Goal: Task Accomplishment & Management: Manage account settings

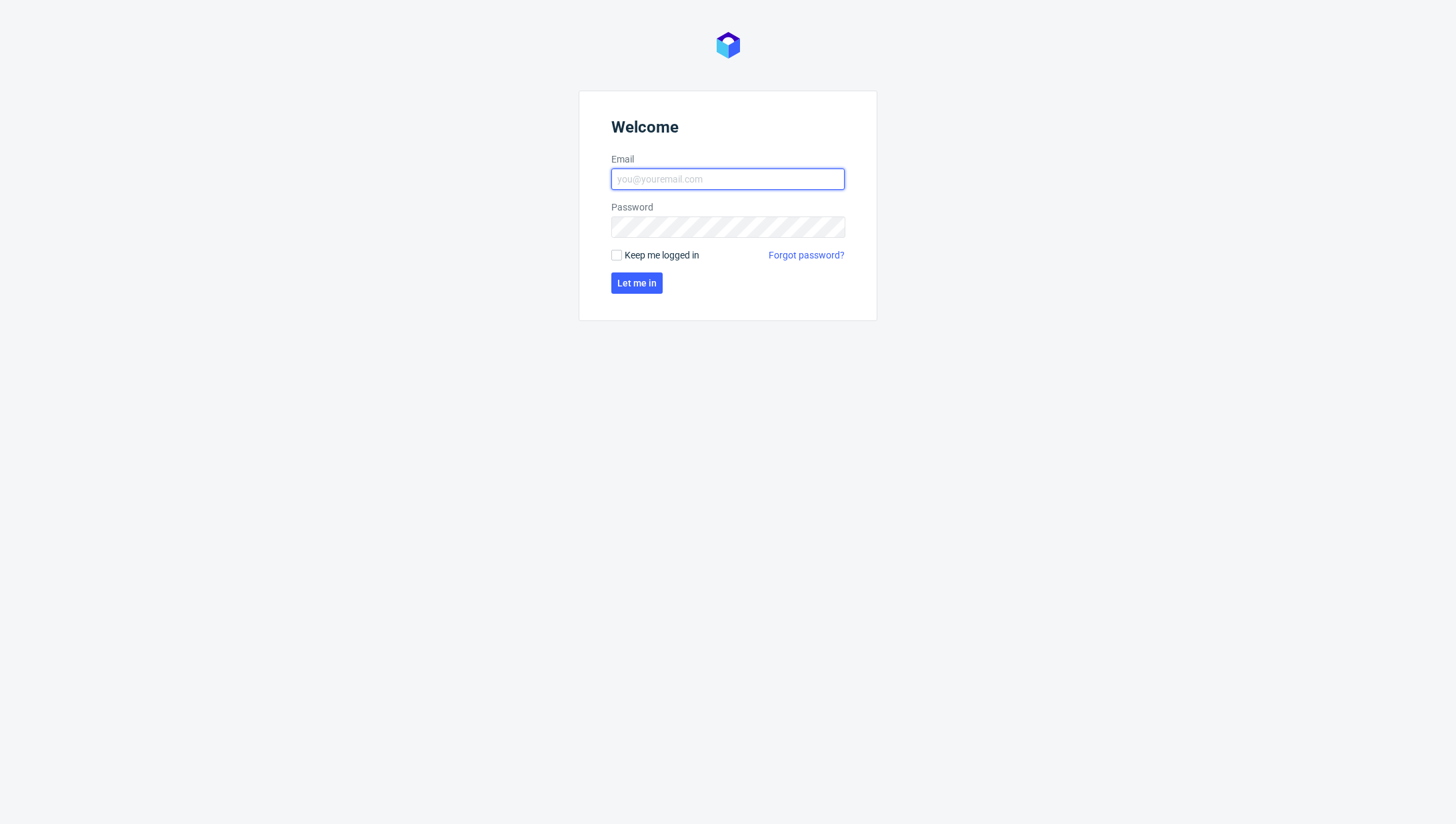
click at [625, 170] on input "Email" at bounding box center [727, 179] width 233 height 21
type input "karol.markowski@packhelp.com"
click at [649, 284] on span "Let me in" at bounding box center [637, 283] width 39 height 10
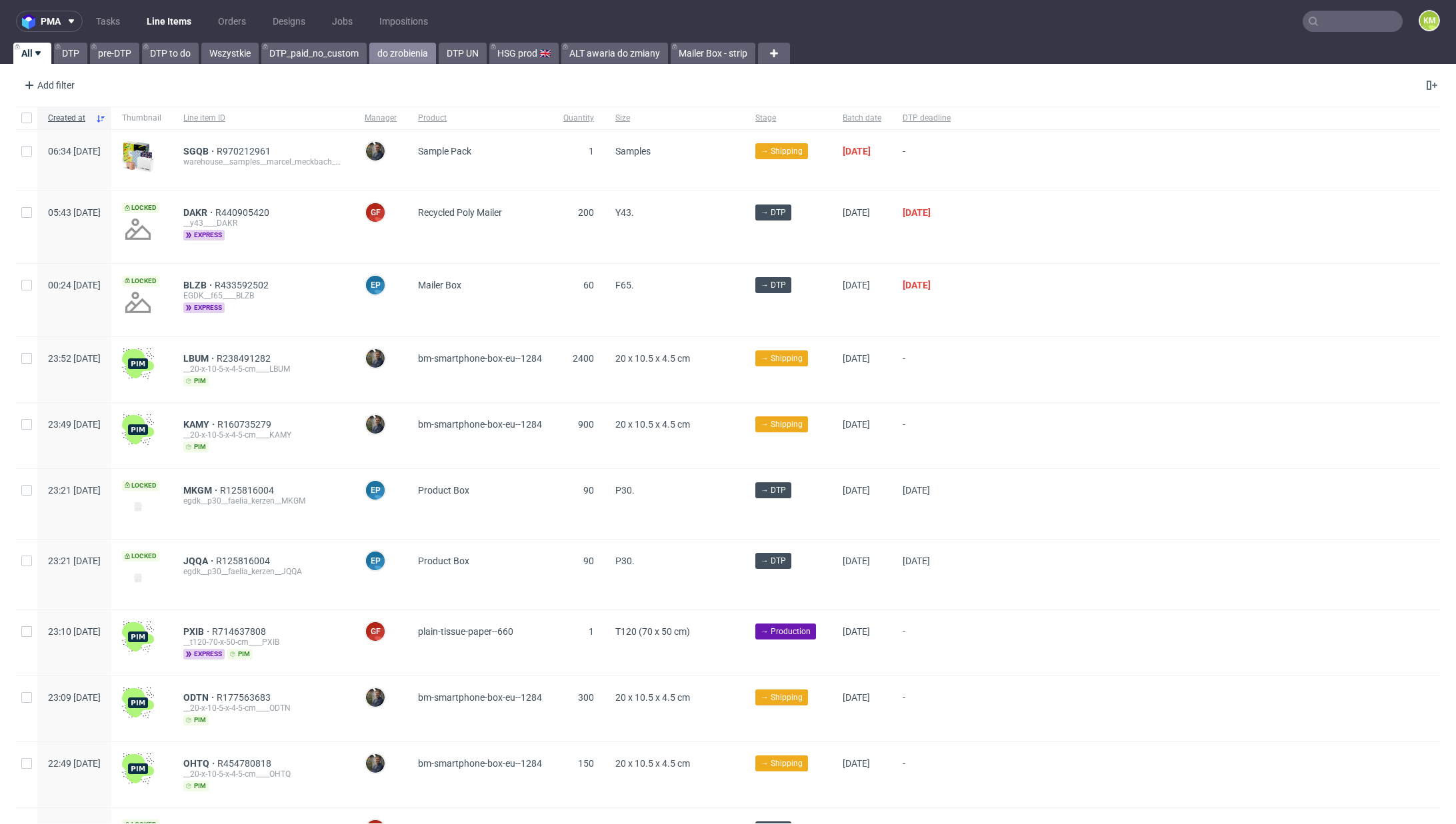
click at [413, 57] on link "do zrobienia" at bounding box center [403, 53] width 67 height 21
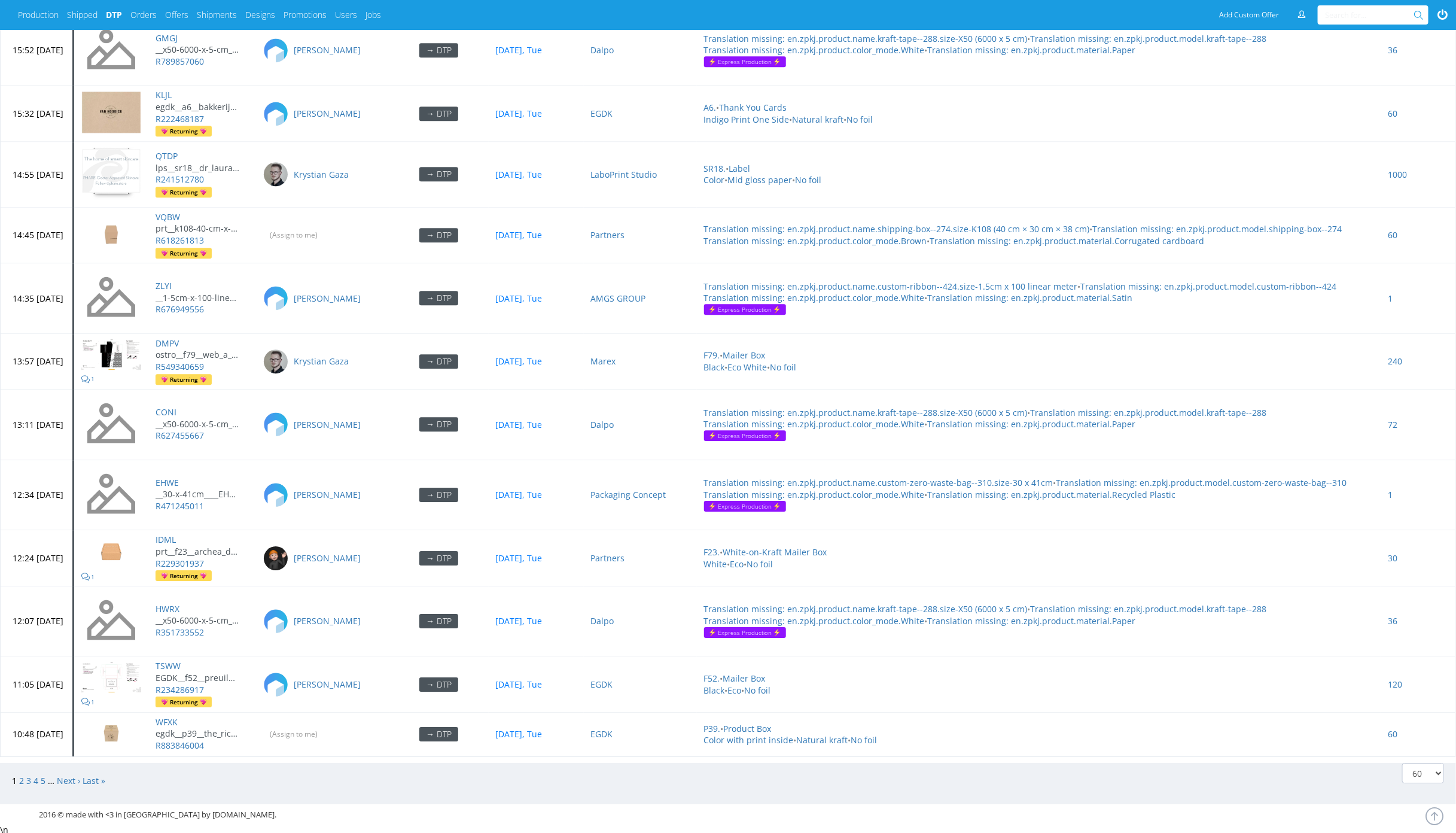
scroll to position [5038, 0]
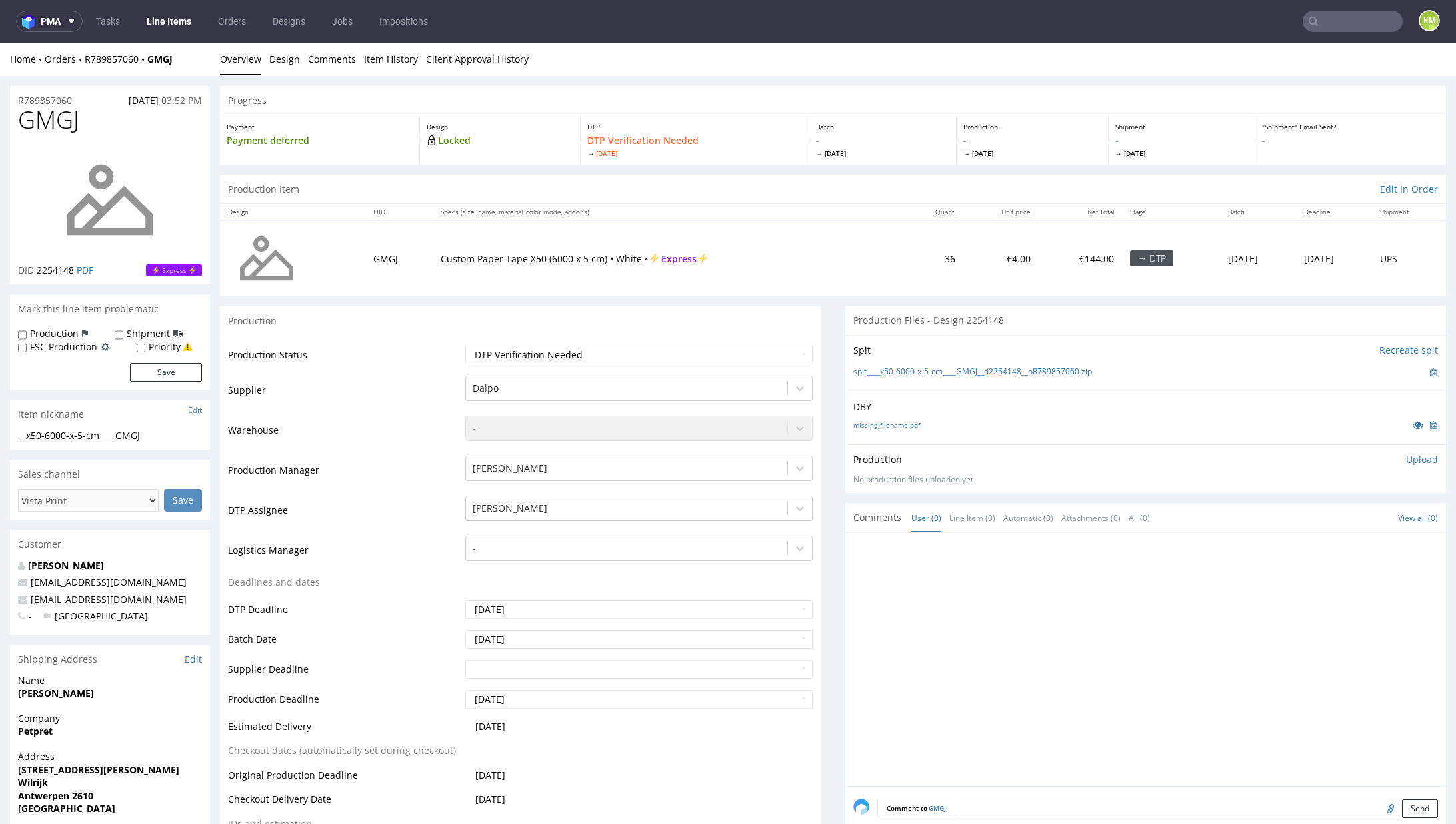
click at [919, 434] on div "DBY missing_filename.pdf" at bounding box center [1145, 419] width 601 height 53
click at [897, 422] on link "missing_filename.pdf" at bounding box center [886, 425] width 67 height 10
click at [280, 51] on link "Design" at bounding box center [285, 59] width 31 height 32
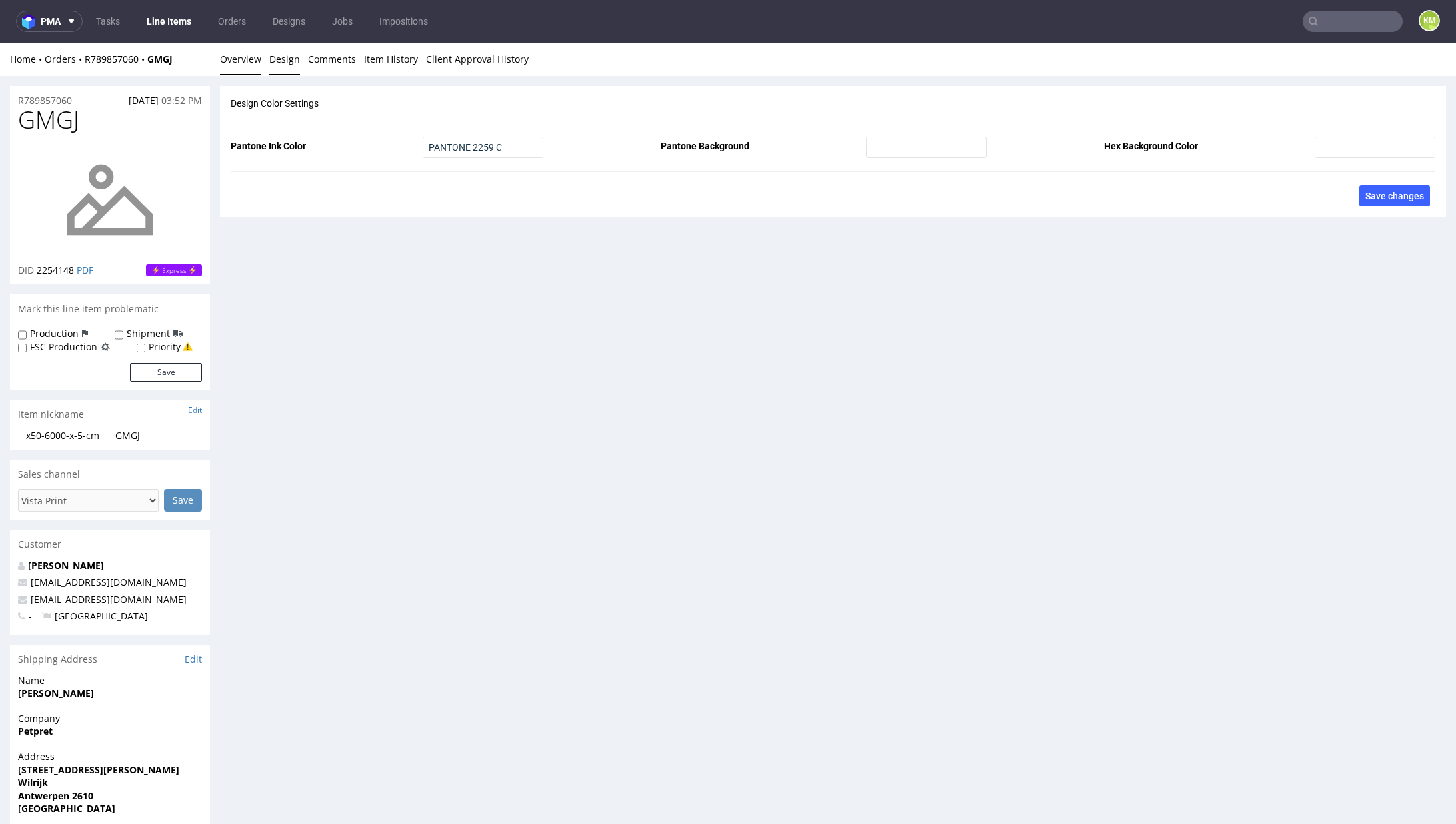
click at [248, 57] on link "Overview" at bounding box center [241, 59] width 41 height 32
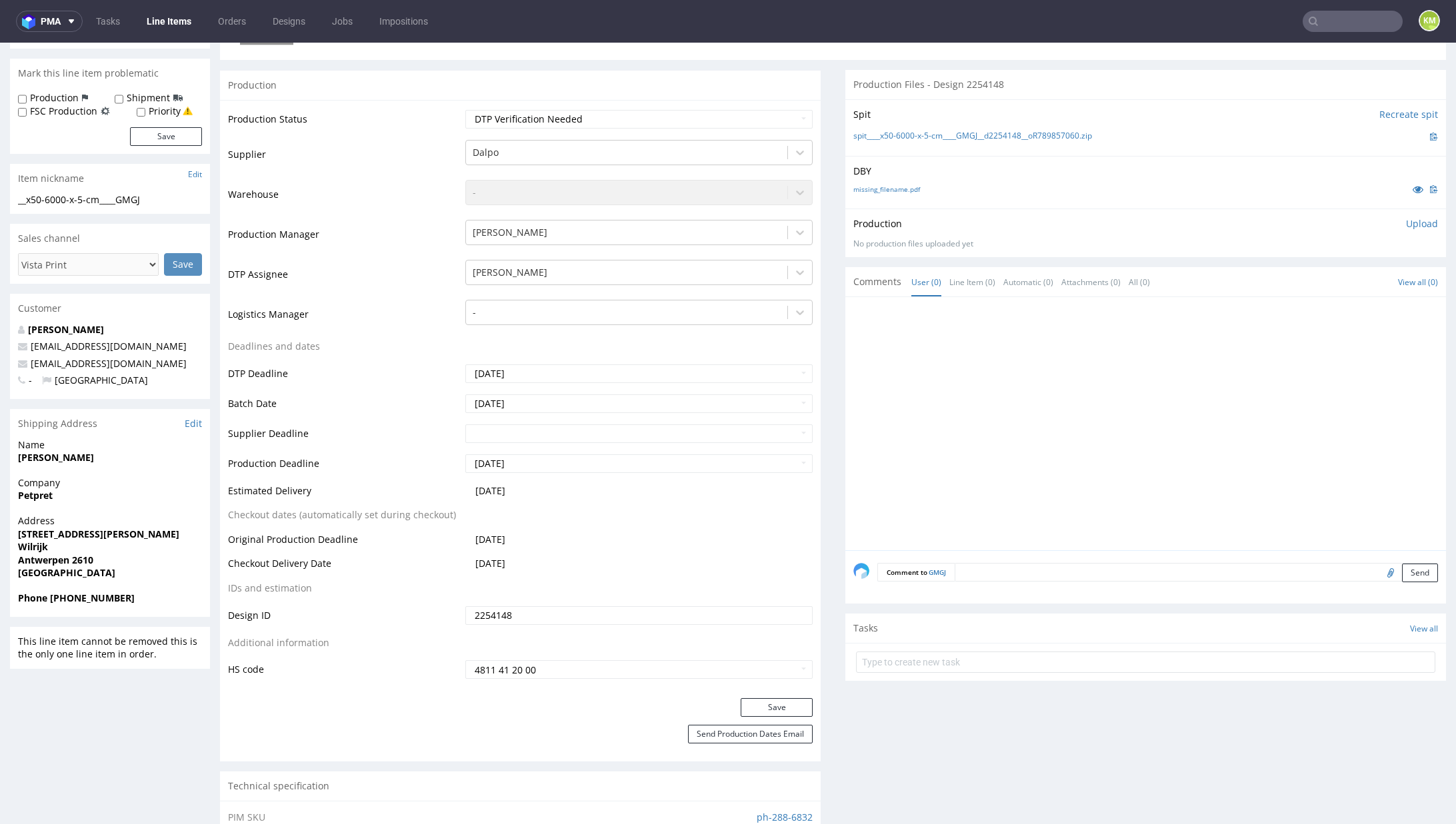
scroll to position [296, 0]
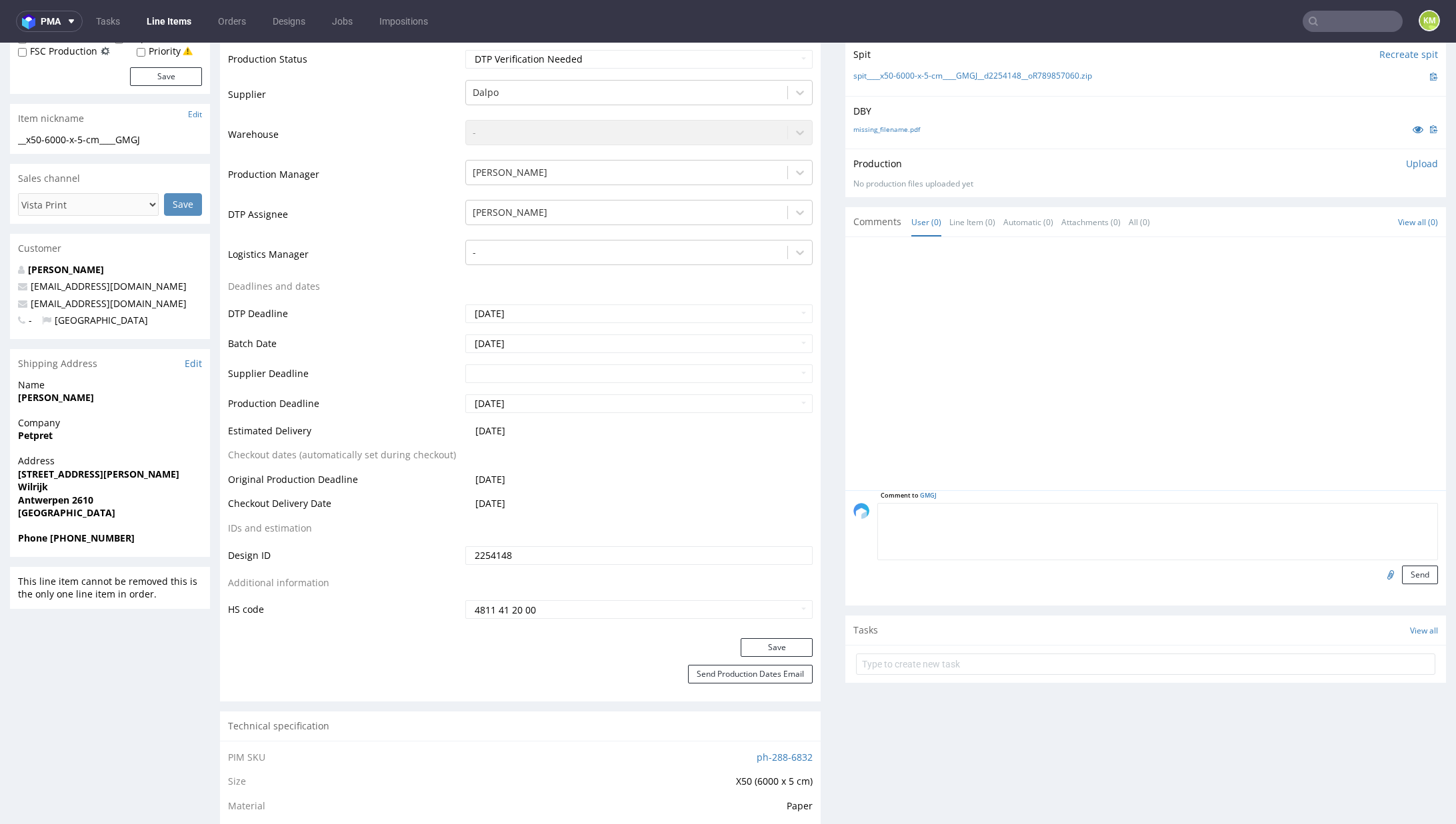
click at [1059, 515] on textarea at bounding box center [1158, 532] width 561 height 57
type textarea "issue cienkie linie w kontrze, możliwość zalewania elementów"
click at [1402, 569] on button "Send" at bounding box center [1420, 575] width 36 height 18
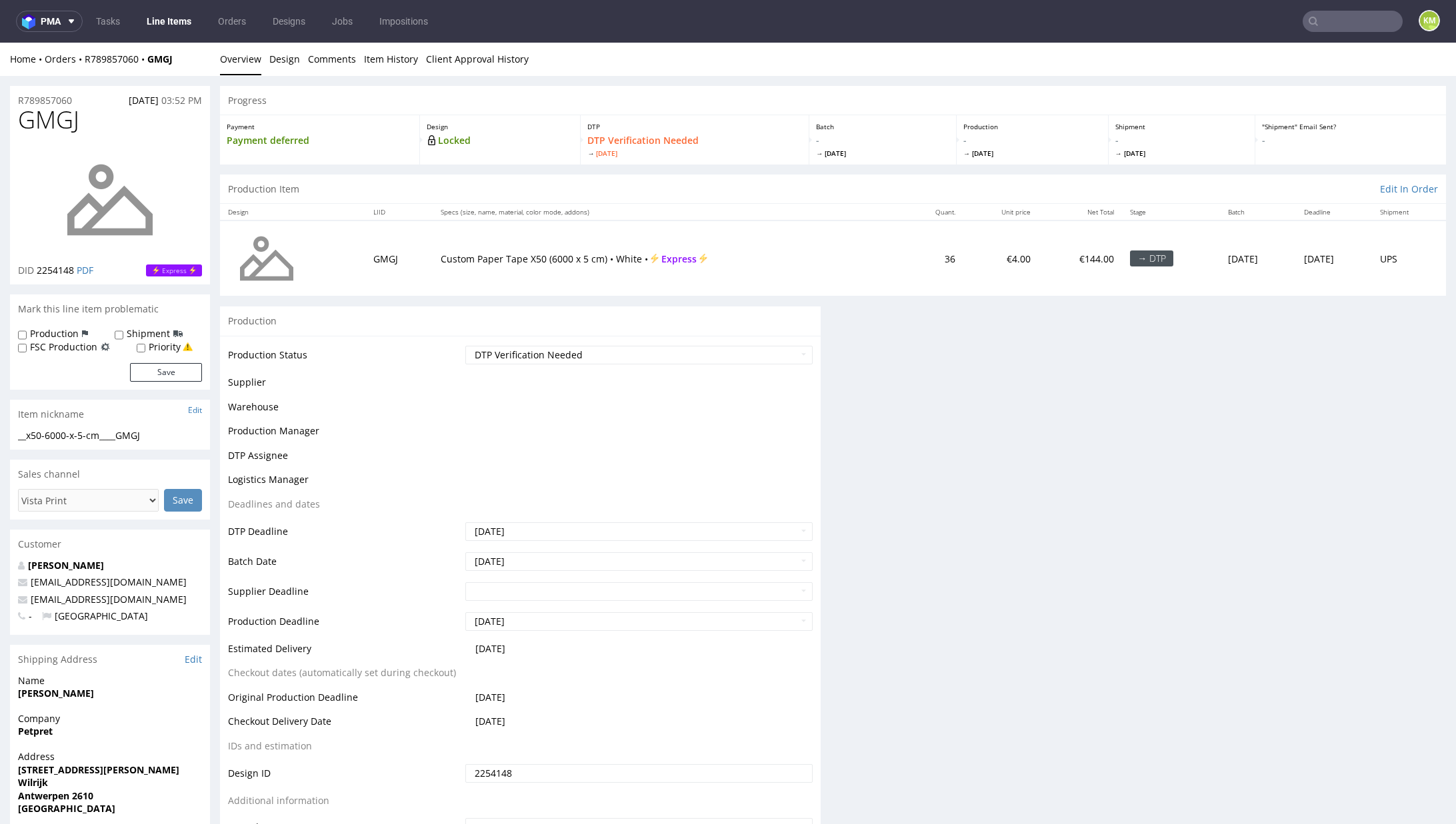
scroll to position [0, 0]
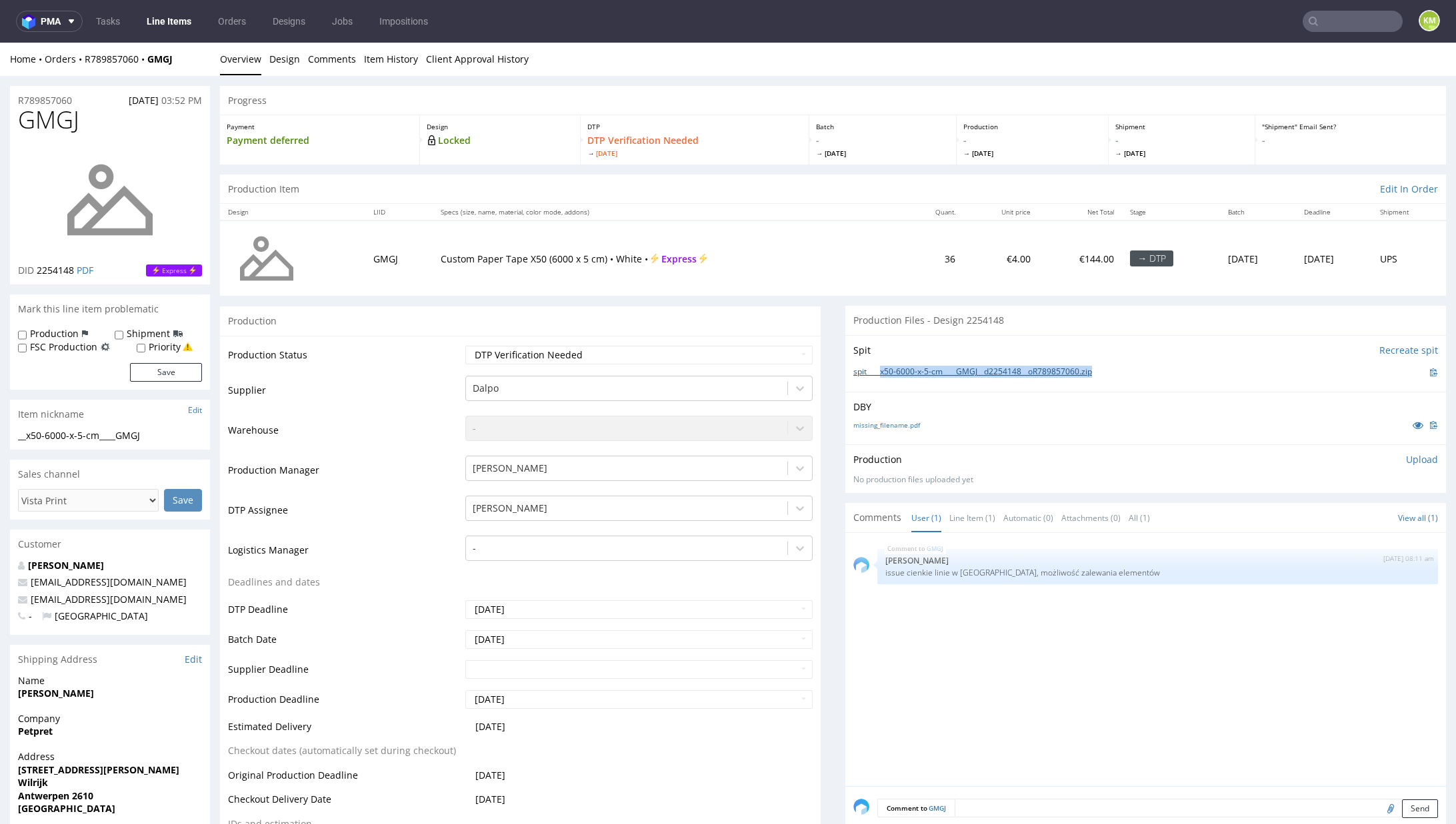
drag, startPoint x: 1110, startPoint y: 372, endPoint x: 870, endPoint y: 370, distance: 240.0
click at [870, 370] on div "spit____x50-6000-x-5-cm____GMGJ__d2254148__oR789857060.zip" at bounding box center [1145, 372] width 584 height 15
copy link "x50-6000-x-5-cm____GMGJ__d2254148__oR789857060.zip"
click at [1378, 459] on div "Production Upload" at bounding box center [1145, 460] width 584 height 13
click at [1406, 458] on p "Upload" at bounding box center [1421, 460] width 32 height 13
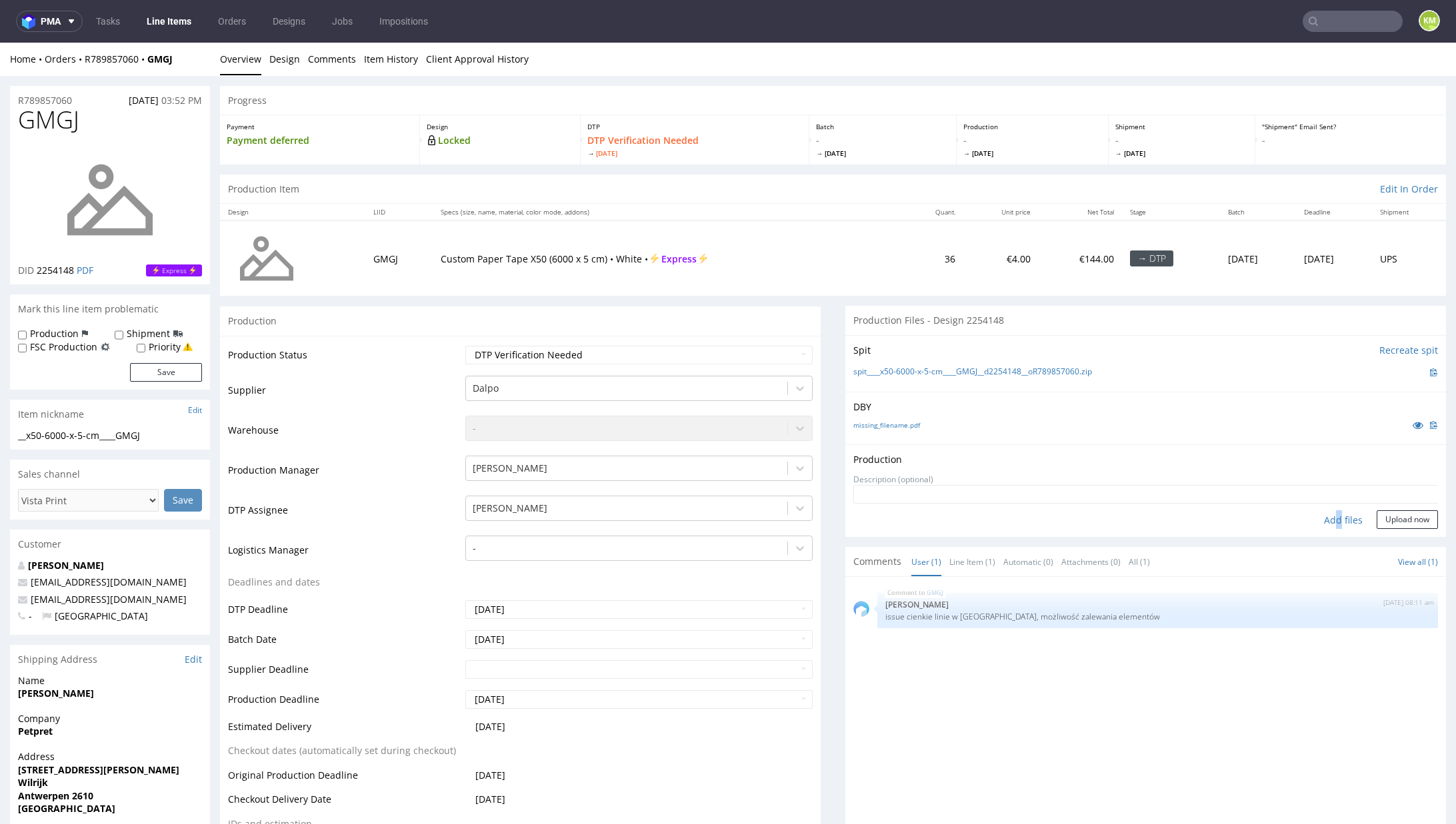
click at [1312, 526] on div "Add files" at bounding box center [1343, 520] width 67 height 20
type input "C:\fakepath\x50-6000-x-5-cm____GMGJ__d2254148__oR789857060.pdf"
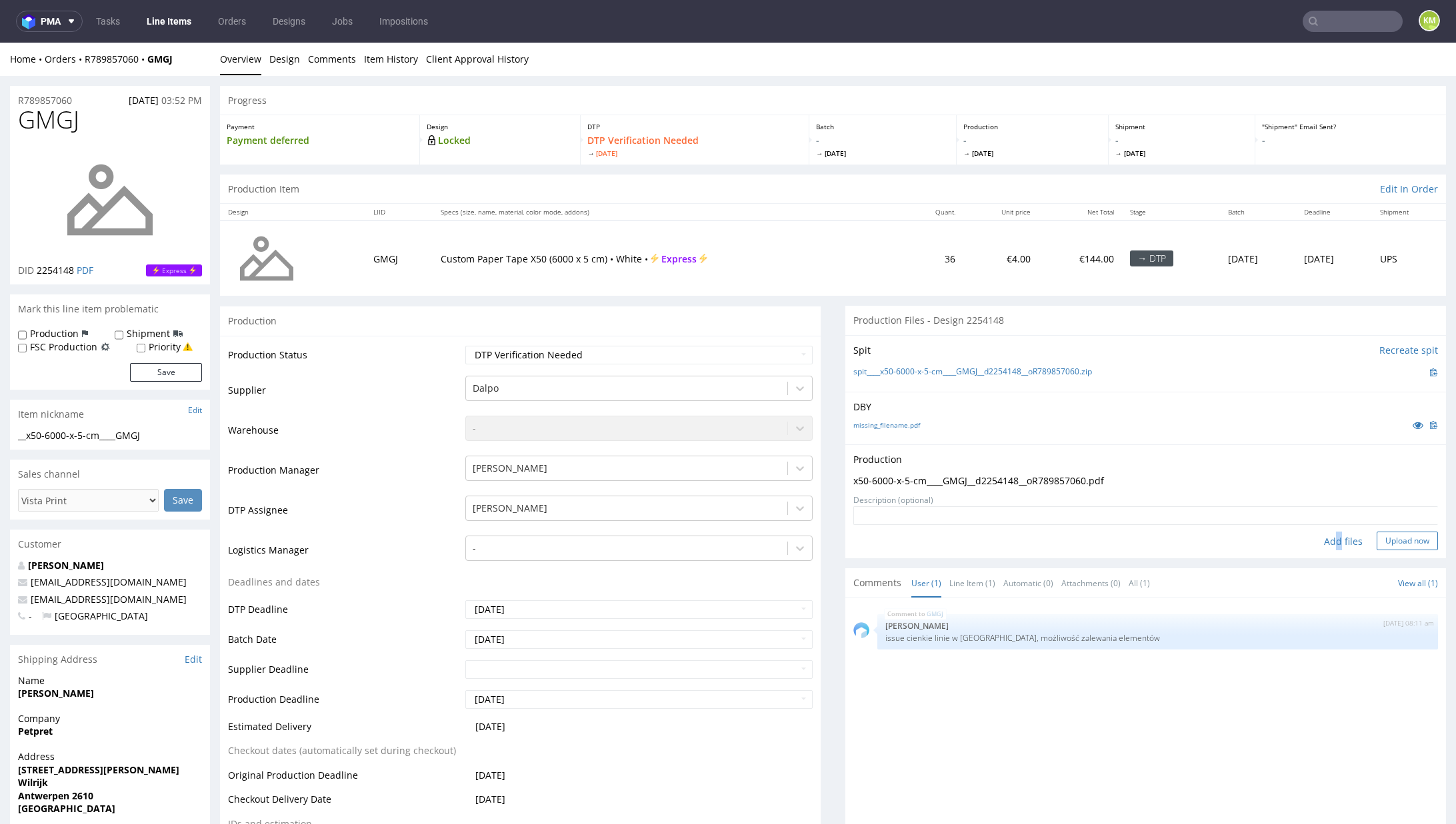
click at [1380, 538] on button "Upload now" at bounding box center [1407, 541] width 61 height 18
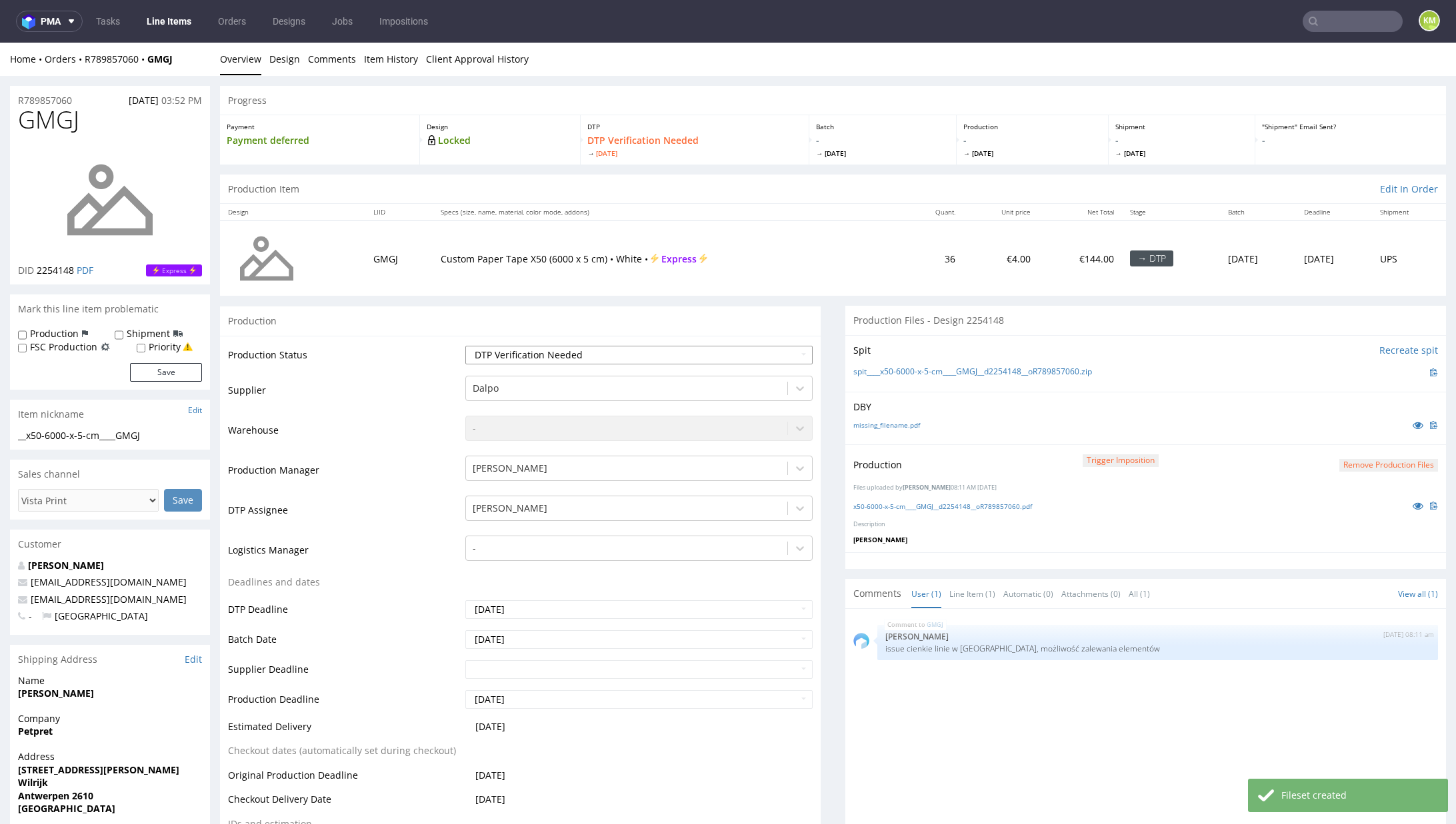
click at [707, 347] on select "Waiting for Artwork Waiting for Diecut Waiting for Mockup Waiting for DTP Waiti…" at bounding box center [639, 355] width 347 height 18
select select "dtp_production_ready"
click at [465, 346] on select "Waiting for Artwork Waiting for Diecut Waiting for Mockup Waiting for DTP Waiti…" at bounding box center [639, 355] width 347 height 18
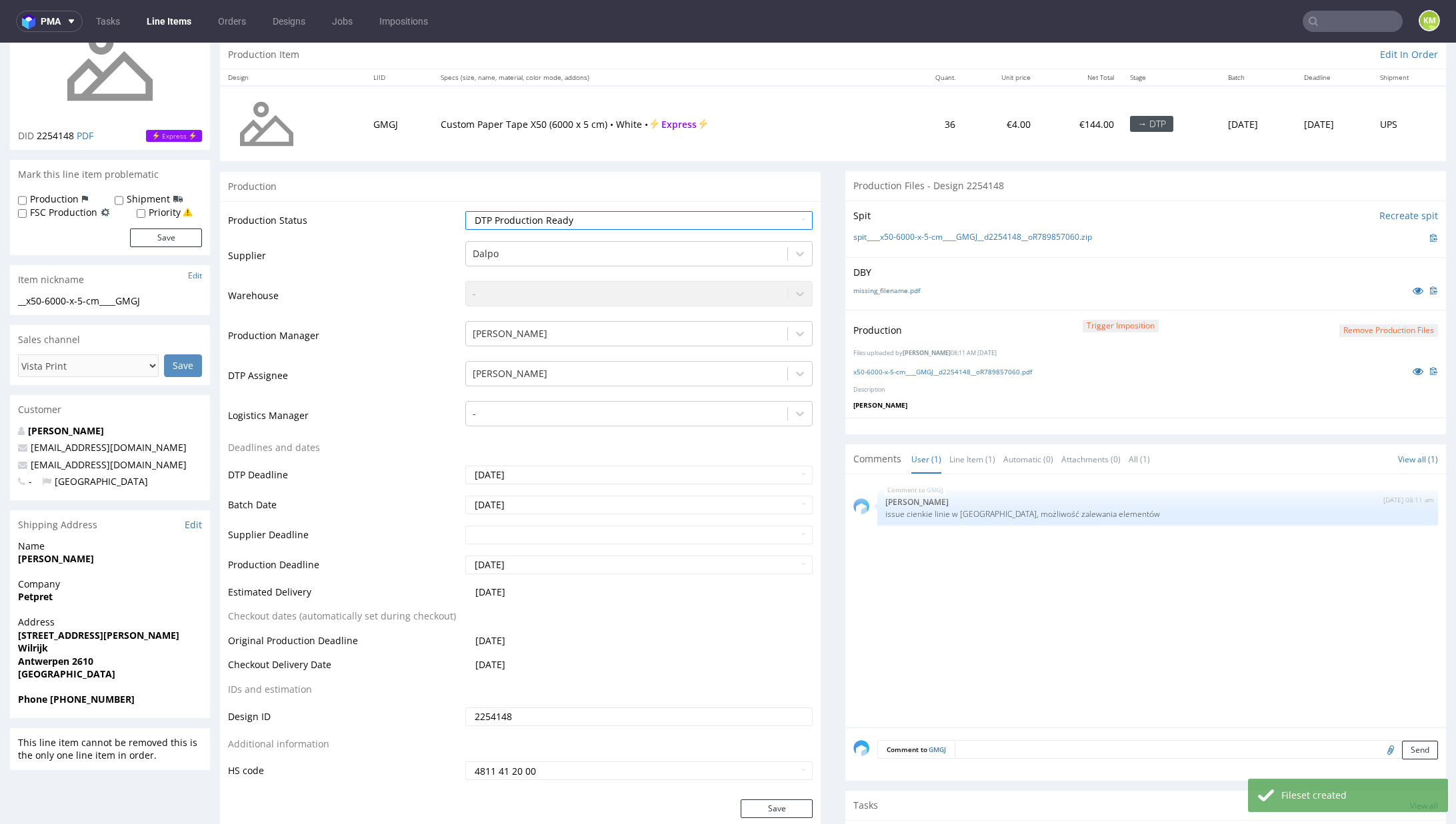
scroll to position [156, 0]
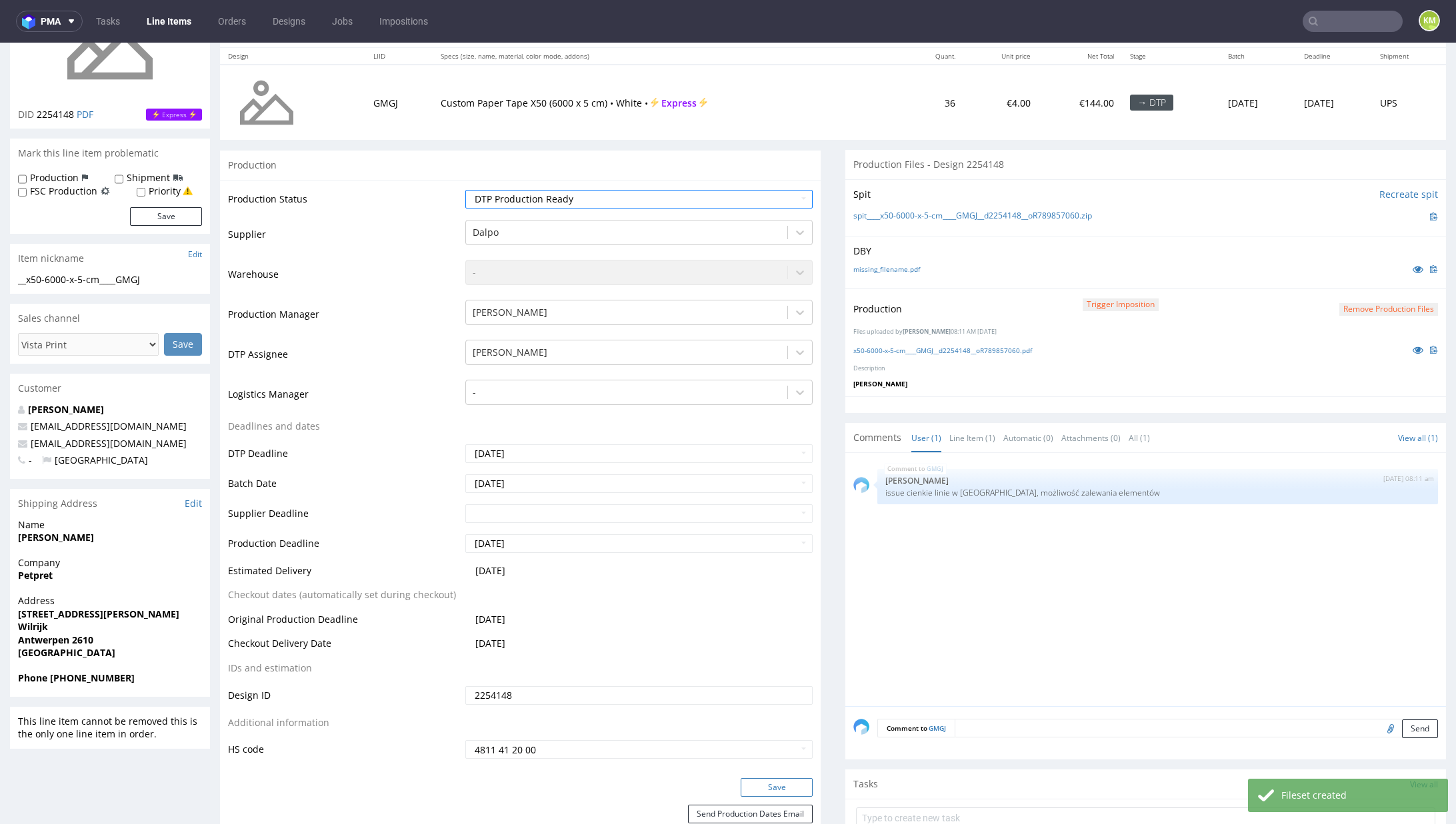
click at [793, 783] on button "Save" at bounding box center [777, 787] width 72 height 18
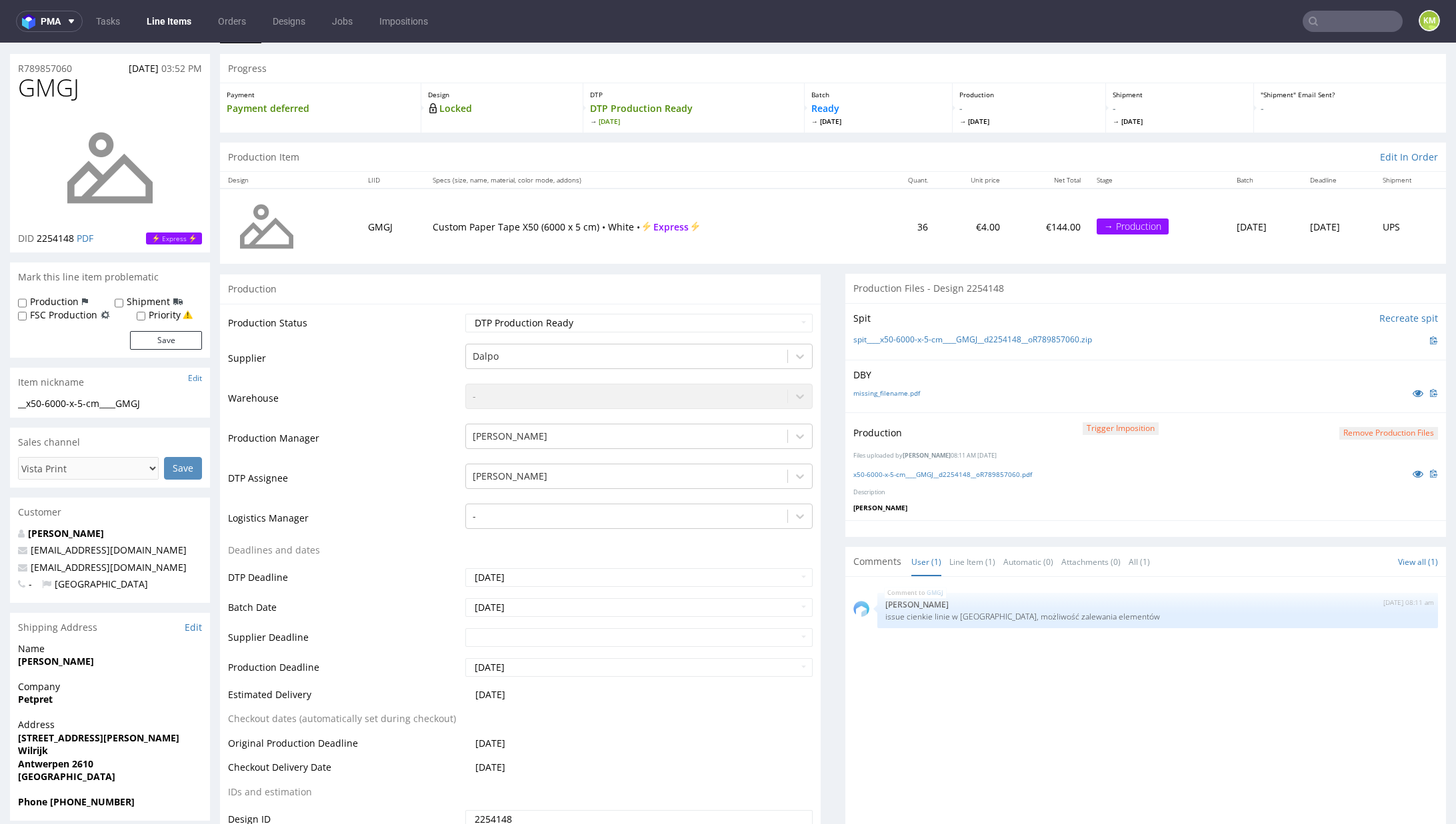
scroll to position [0, 0]
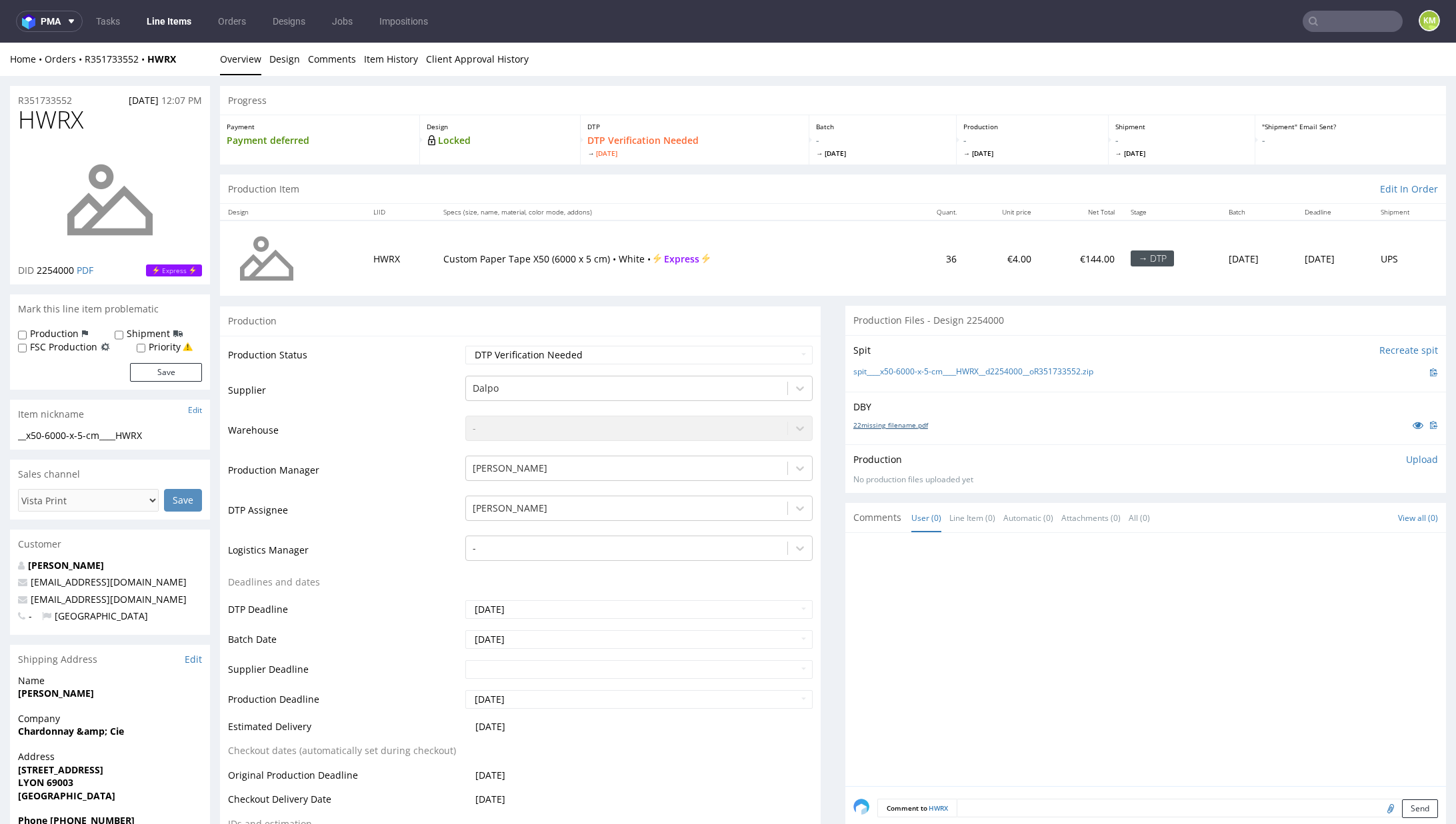
click at [908, 422] on link "22missing_filename.pdf" at bounding box center [890, 425] width 74 height 10
click at [284, 60] on link "Design" at bounding box center [285, 59] width 31 height 32
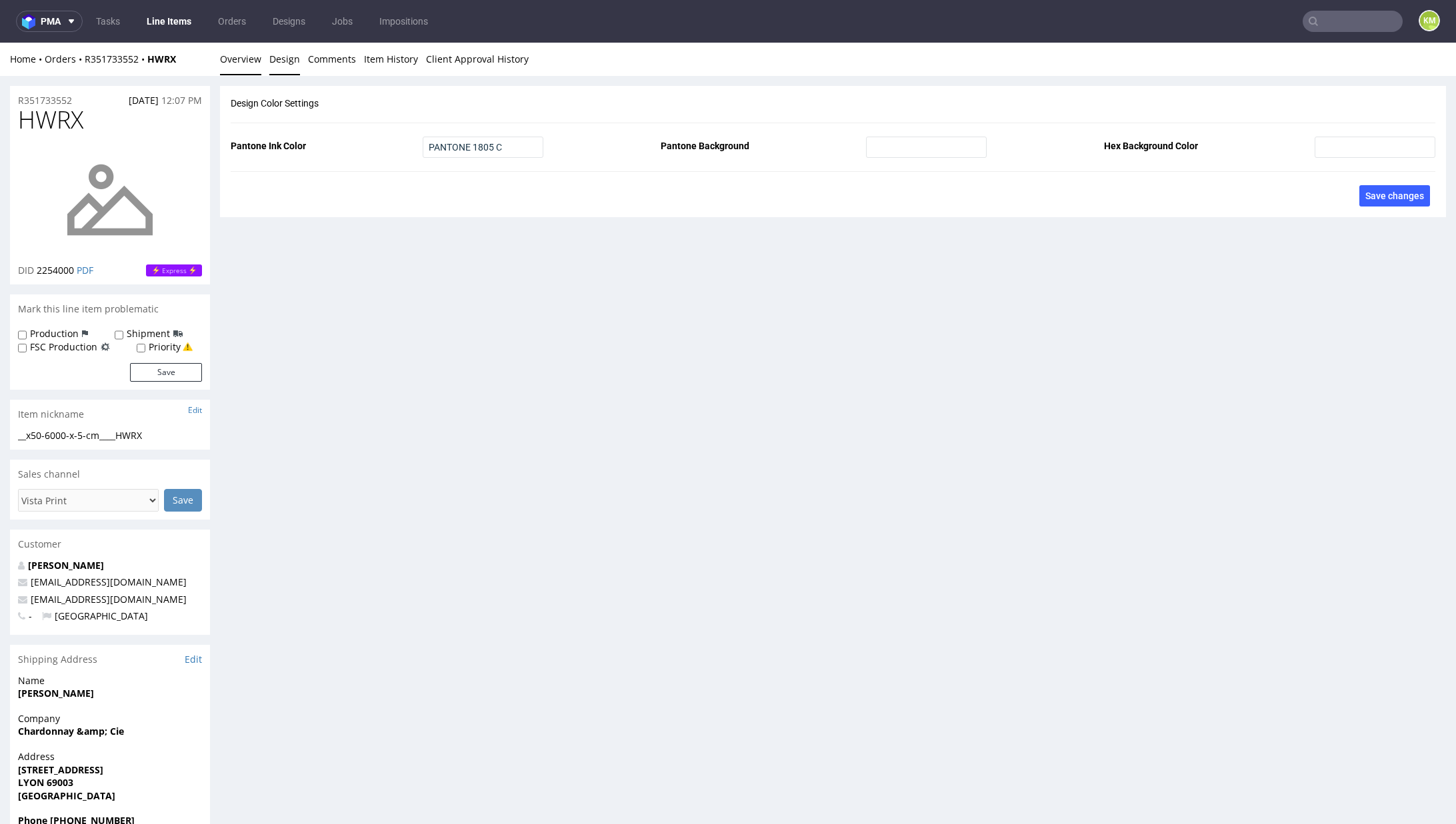
click at [238, 66] on link "Overview" at bounding box center [241, 59] width 41 height 32
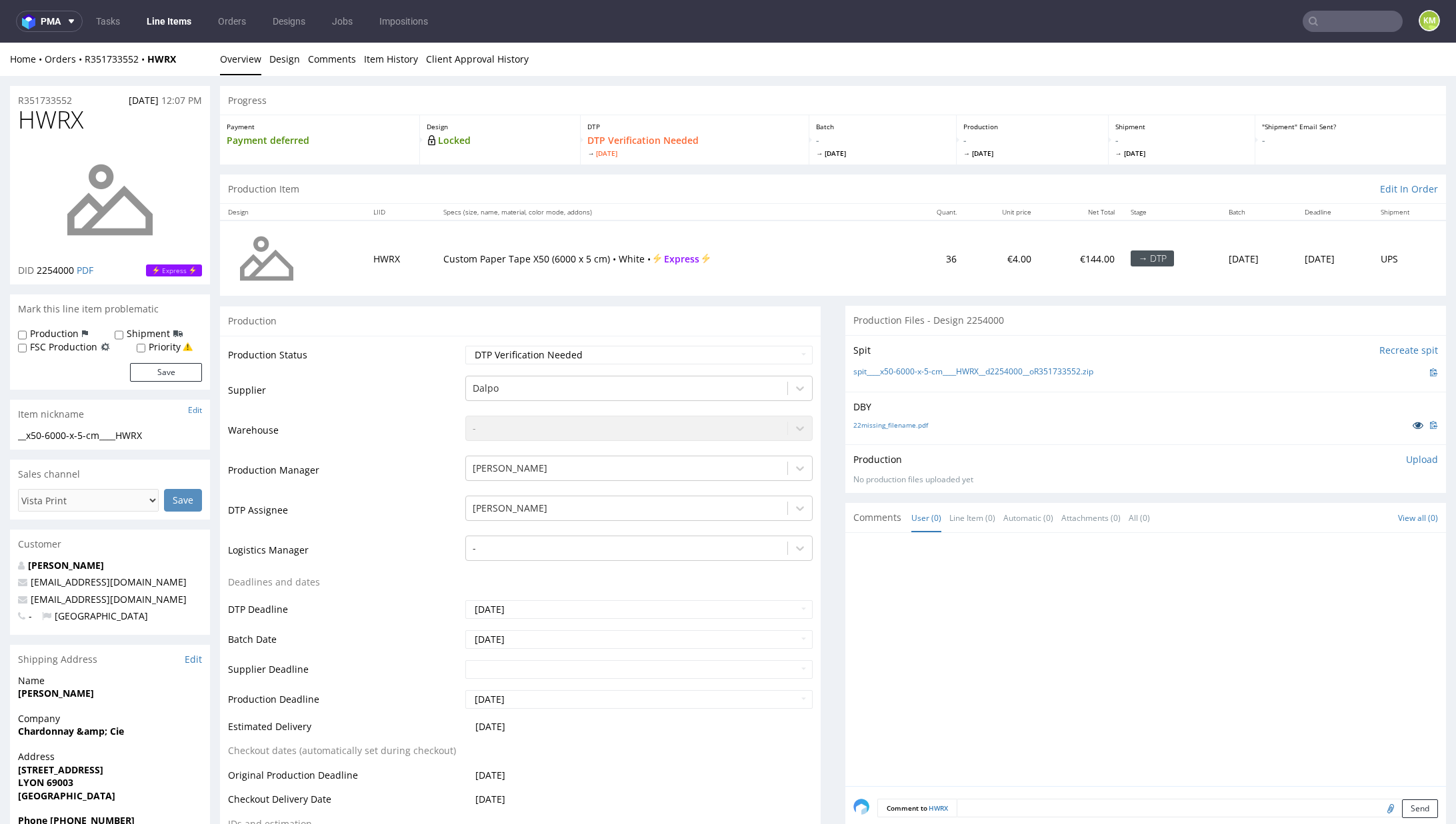
click at [1413, 427] on icon at bounding box center [1418, 425] width 10 height 10
drag, startPoint x: 1112, startPoint y: 369, endPoint x: 872, endPoint y: 375, distance: 240.1
click at [872, 375] on div "spit____x50-6000-x-5-cm____HWRX__d2254000__oR351733552.zip" at bounding box center [1145, 372] width 584 height 15
copy link "x50-6000-x-5-cm____HWRX__d2254000__oR351733552.zip"
click at [1406, 462] on p "Upload" at bounding box center [1421, 460] width 32 height 13
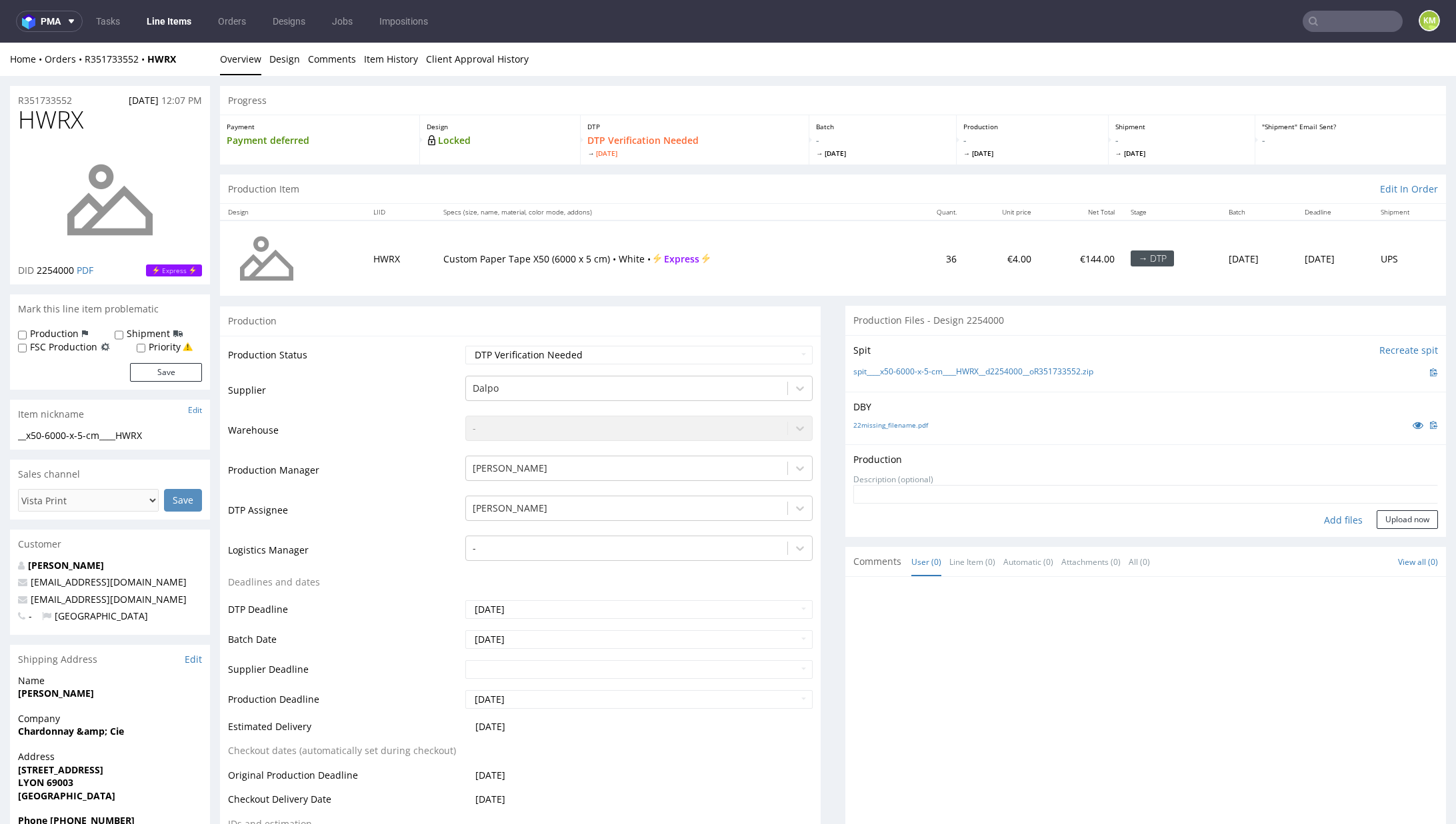
click at [1313, 519] on div "Add files" at bounding box center [1343, 520] width 67 height 20
type input "C:\fakepath\x50-6000-x-5-cm____HWRX__d2254000__oR351733552.pdf"
click at [1377, 538] on button "Upload now" at bounding box center [1407, 541] width 61 height 18
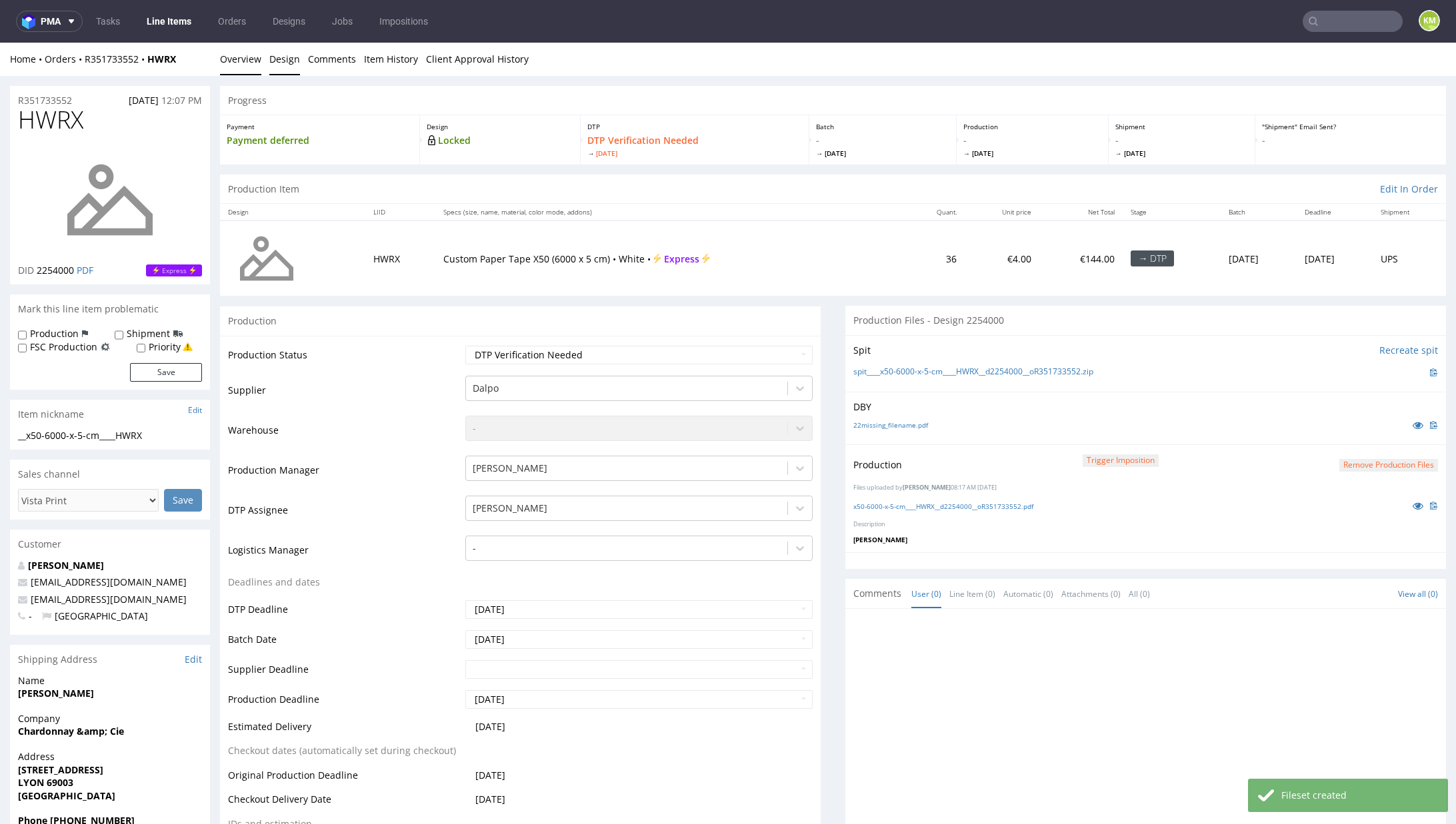
click at [284, 61] on link "Design" at bounding box center [285, 59] width 31 height 32
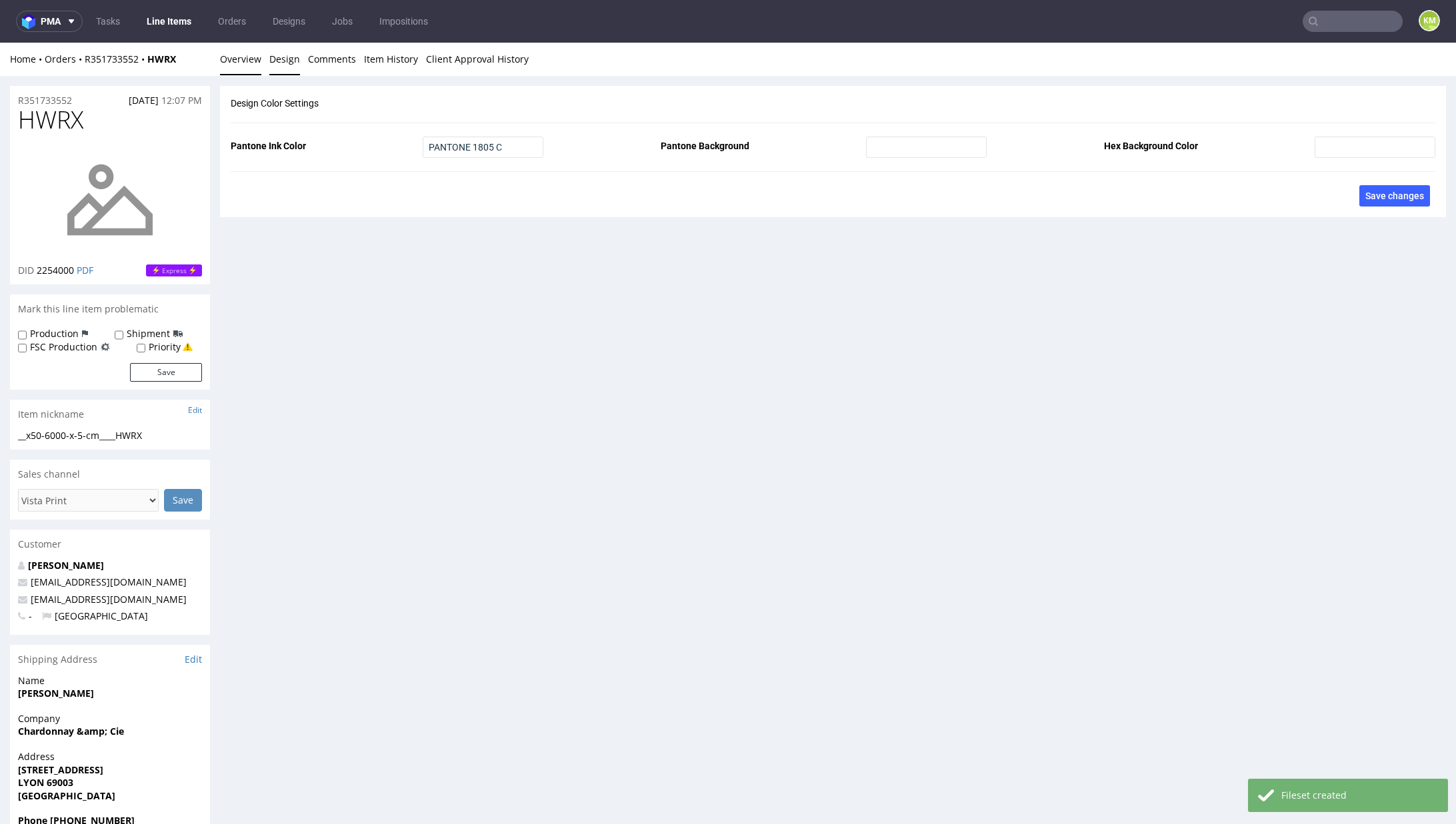
click at [235, 60] on link "Overview" at bounding box center [241, 59] width 41 height 32
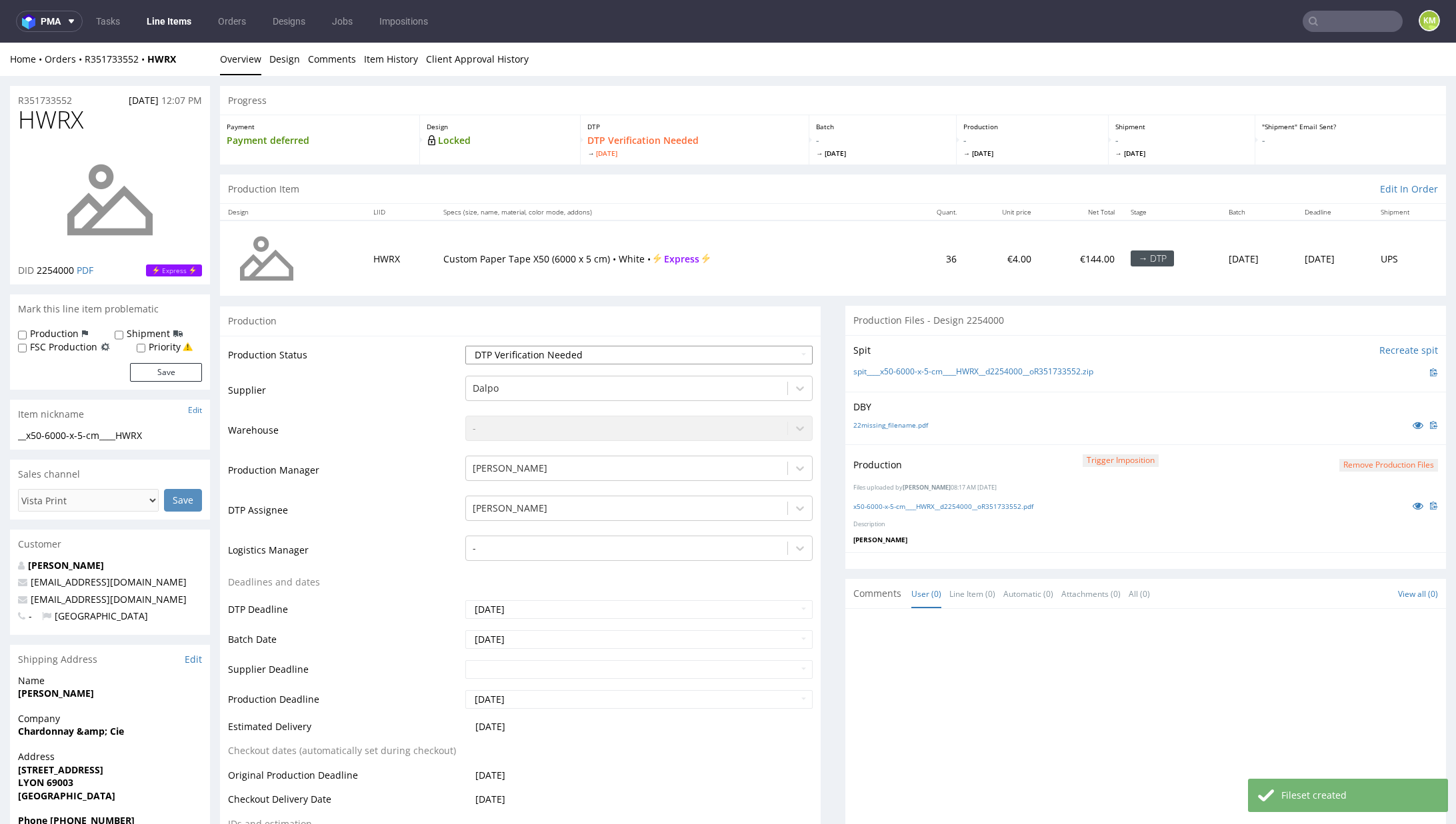
click at [614, 347] on select "Waiting for Artwork Waiting for Diecut Waiting for Mockup Waiting for DTP Waiti…" at bounding box center [639, 355] width 347 height 18
select select "dtp_production_ready"
click at [465, 346] on select "Waiting for Artwork Waiting for Diecut Waiting for Mockup Waiting for DTP Waiti…" at bounding box center [639, 355] width 347 height 18
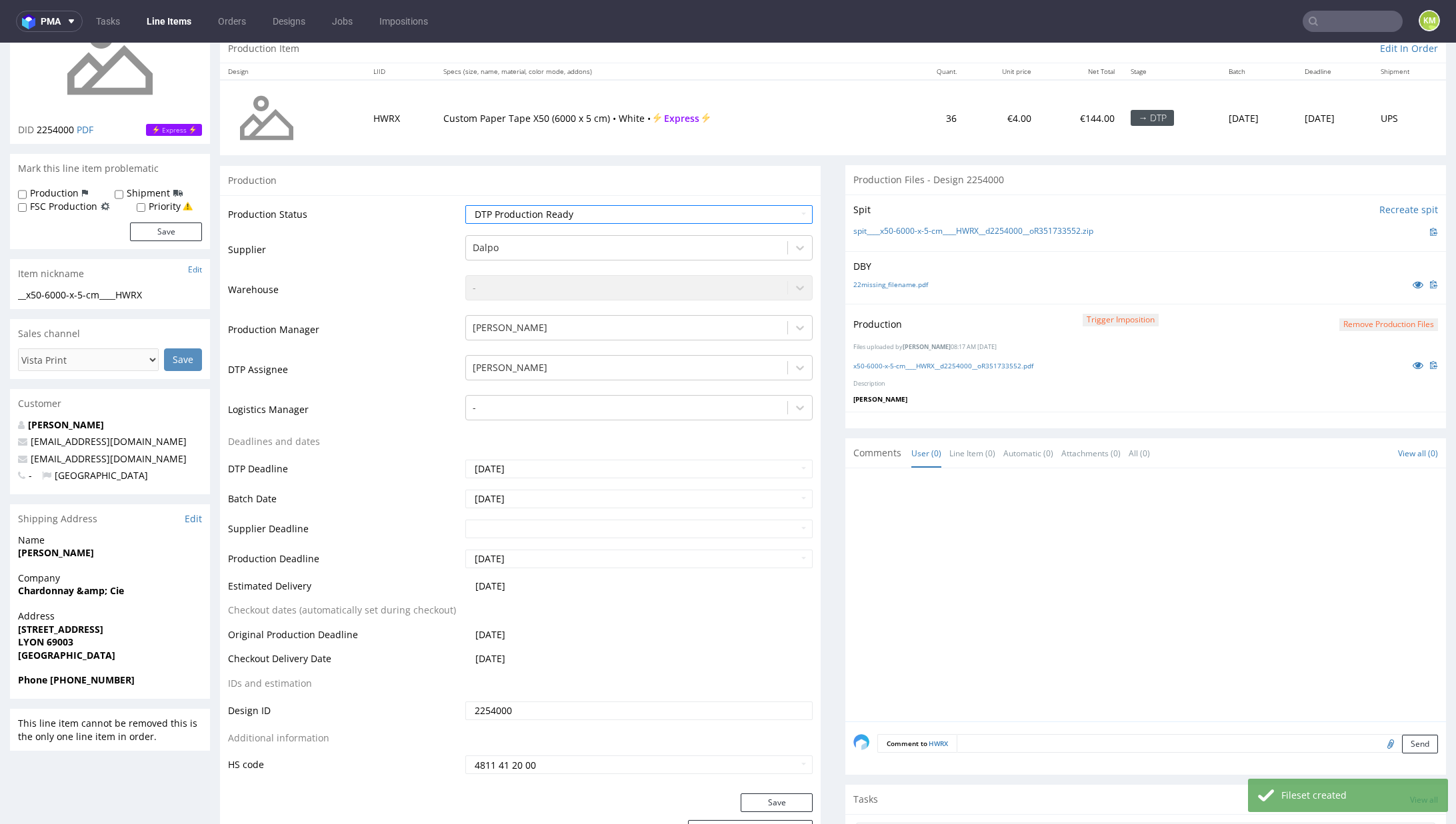
scroll to position [169, 0]
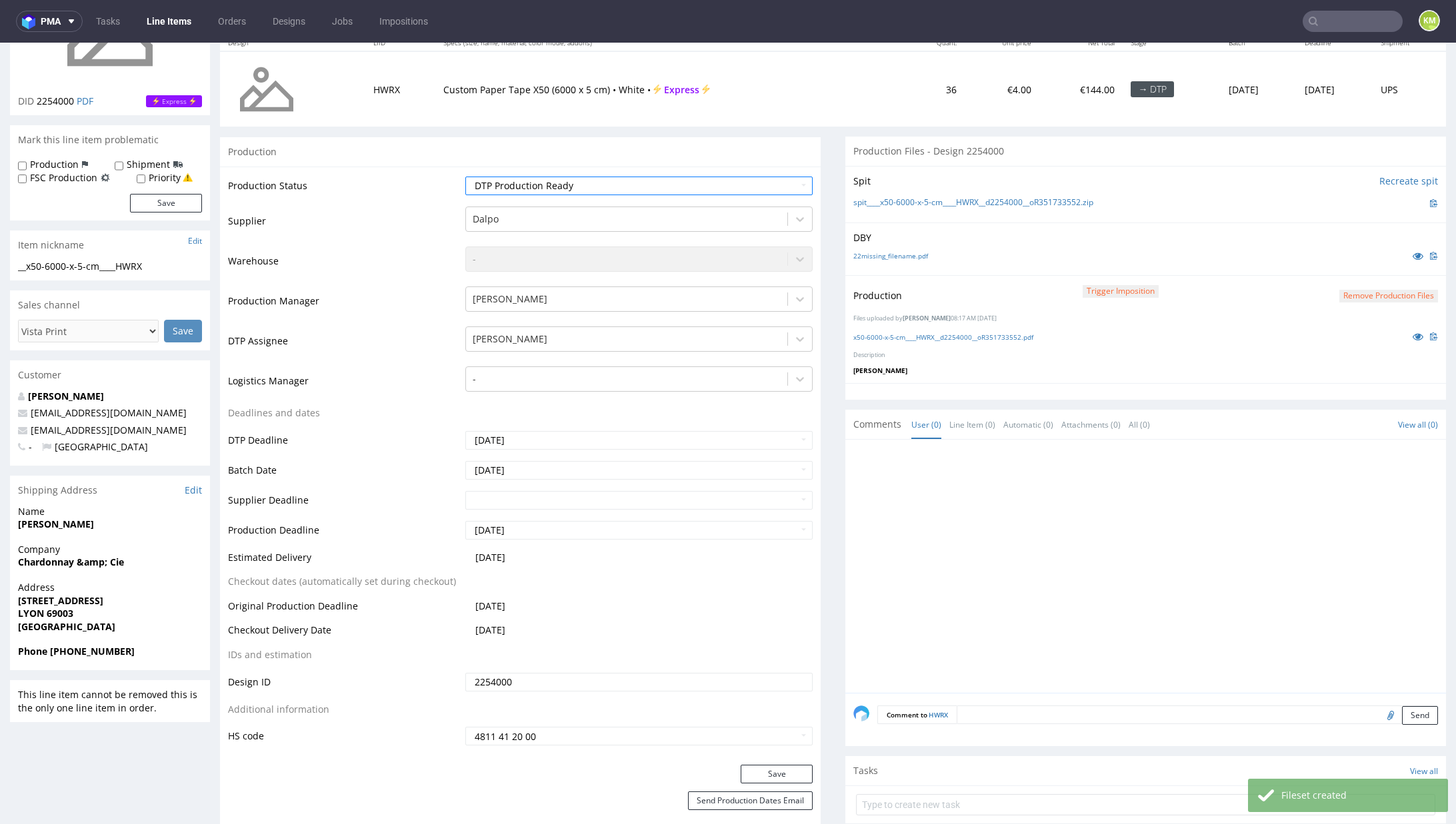
drag, startPoint x: 766, startPoint y: 773, endPoint x: 782, endPoint y: 734, distance: 42.2
click at [766, 772] on button "Save" at bounding box center [777, 774] width 72 height 18
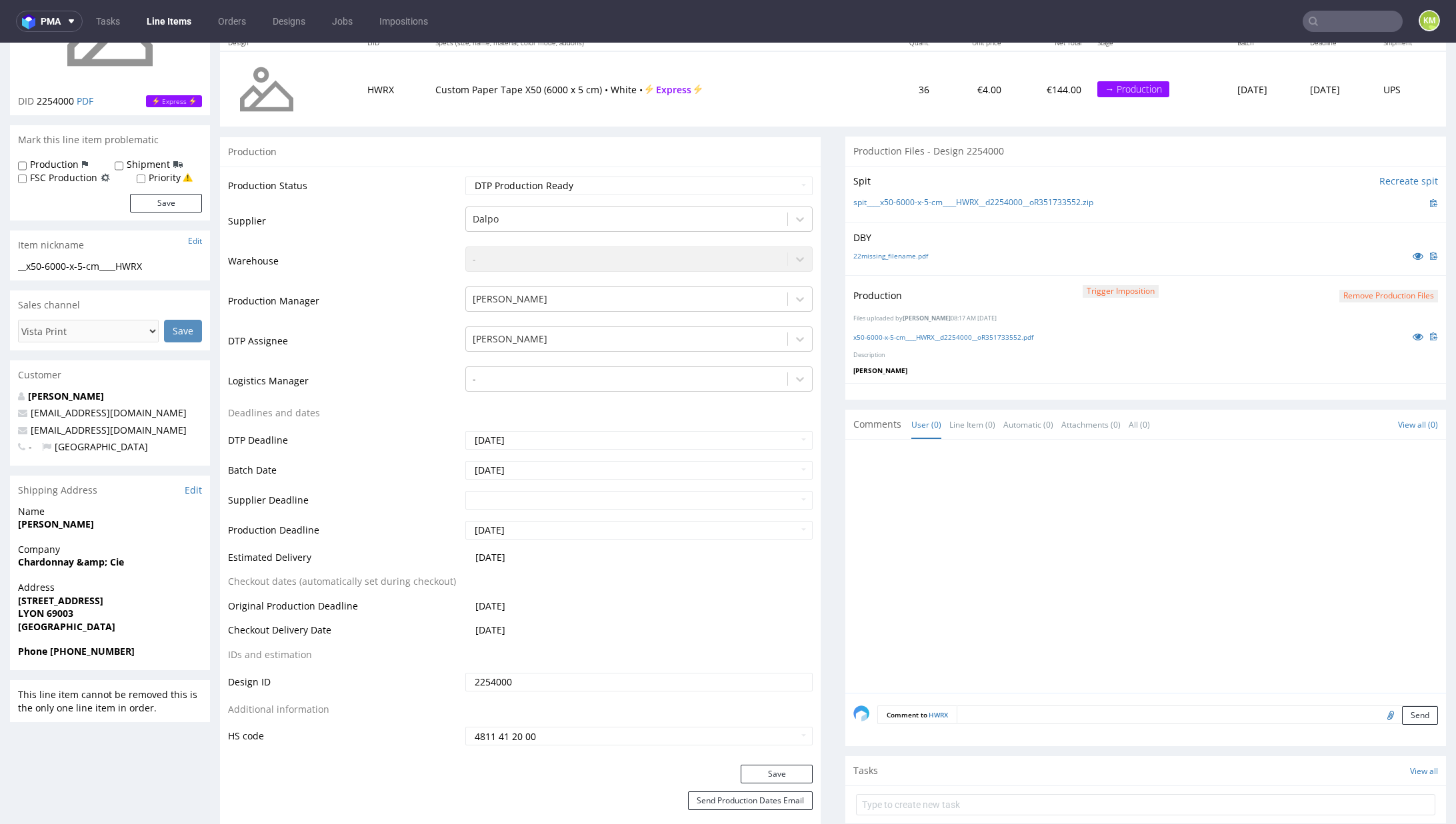
click at [958, 504] on div at bounding box center [1149, 570] width 593 height 245
click at [1079, 566] on div at bounding box center [1149, 570] width 593 height 245
click at [997, 566] on div at bounding box center [1149, 570] width 593 height 245
click at [919, 598] on div at bounding box center [1149, 570] width 593 height 245
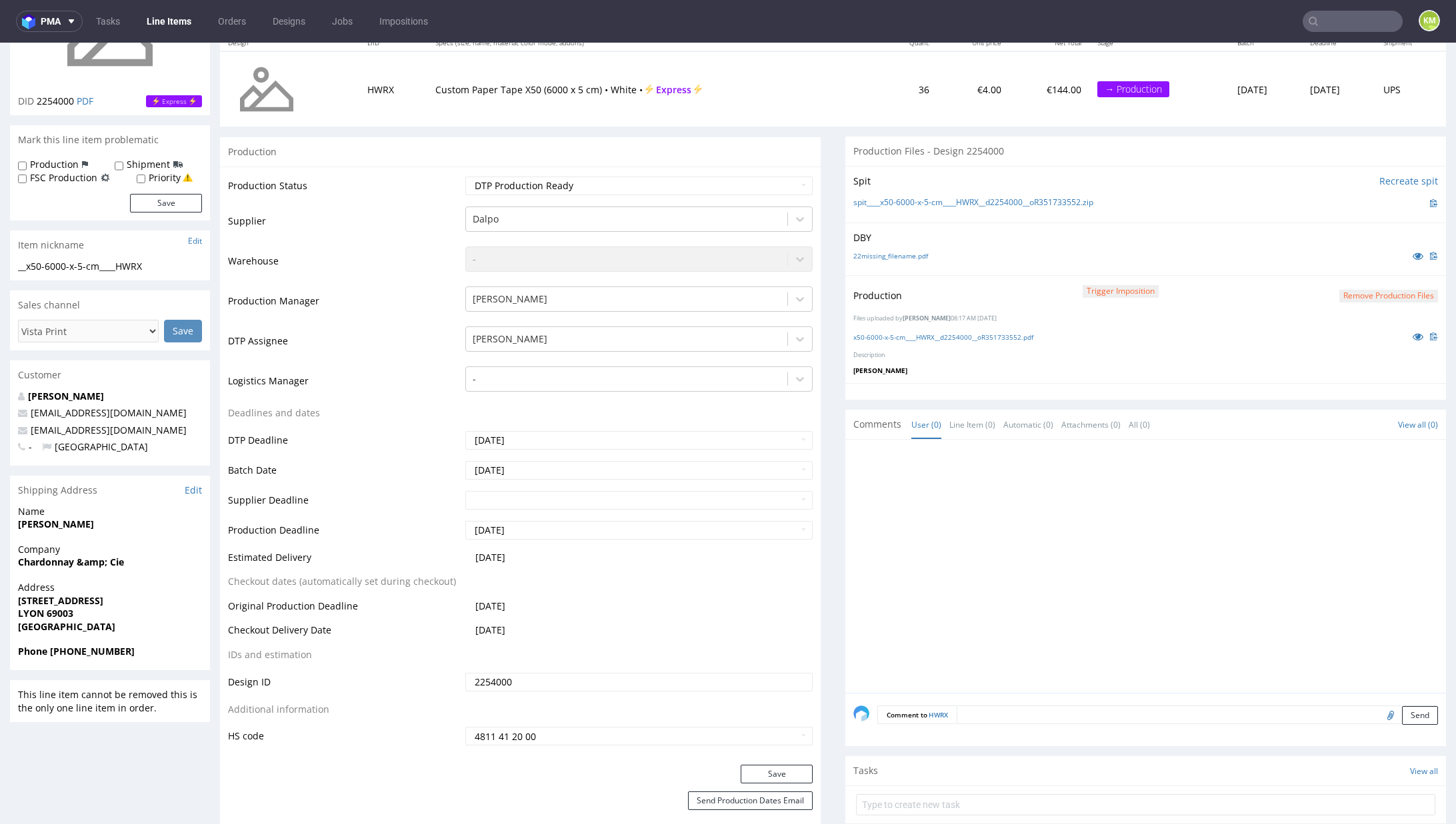
click at [919, 598] on div at bounding box center [1149, 570] width 593 height 245
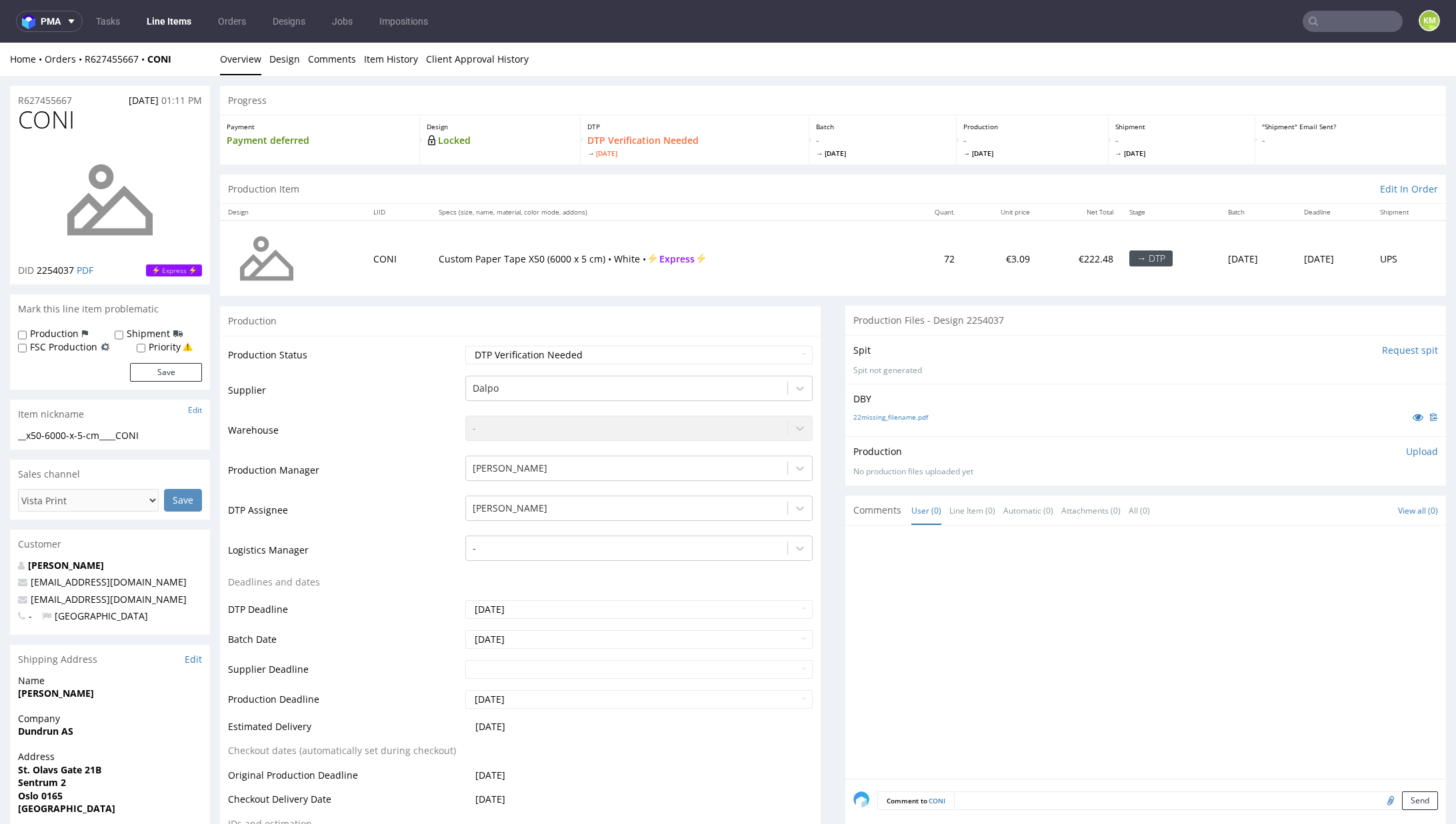
click at [949, 449] on div "Production Upload" at bounding box center [1145, 452] width 584 height 13
click at [906, 416] on link "22missing_filename.pdf" at bounding box center [890, 417] width 74 height 10
click at [929, 448] on div "Production Upload" at bounding box center [1145, 452] width 584 height 13
click at [883, 414] on link "22missing_filename.pdf" at bounding box center [890, 417] width 74 height 10
click at [279, 60] on link "Design" at bounding box center [285, 59] width 31 height 32
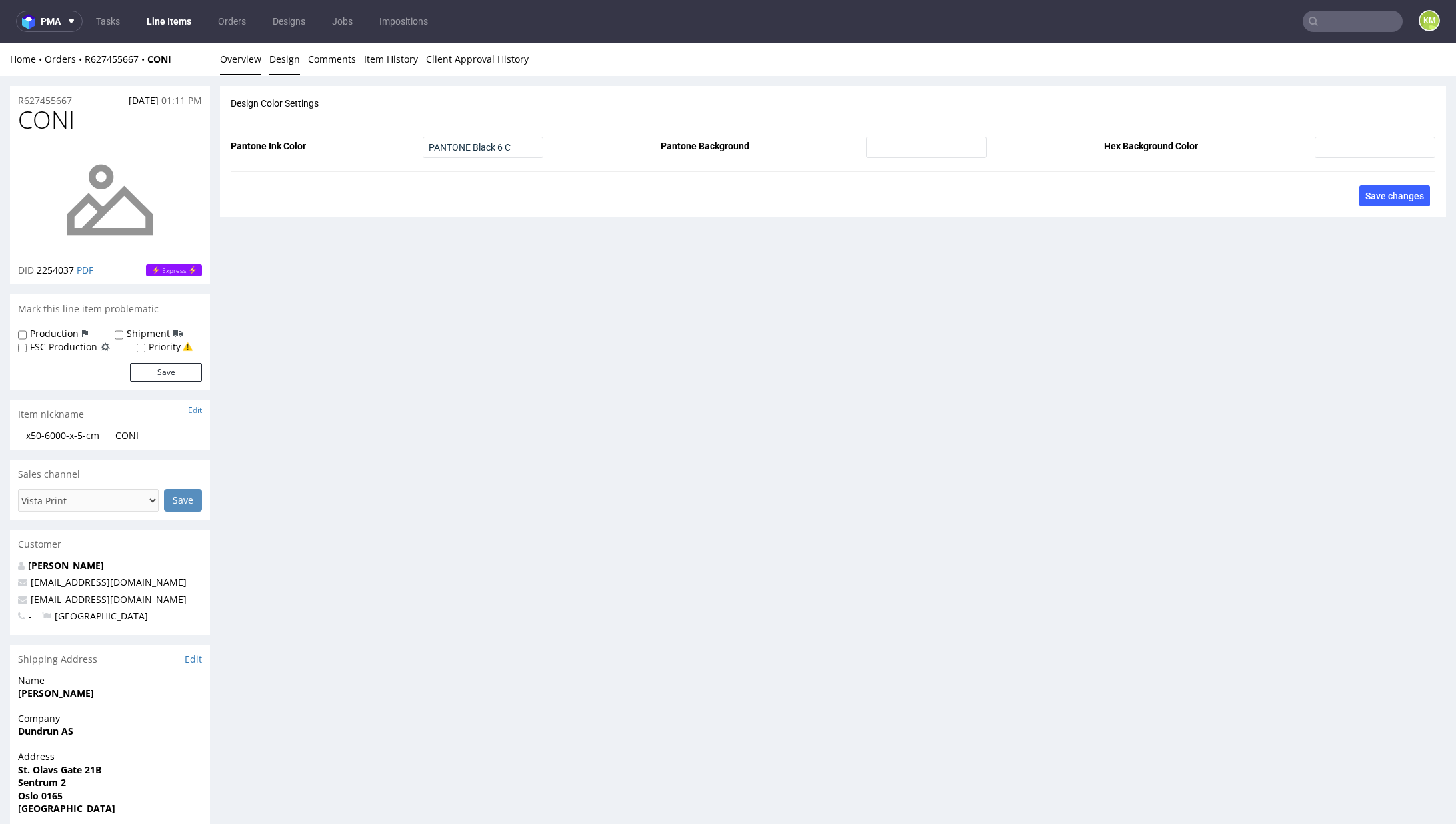
click at [236, 60] on link "Overview" at bounding box center [241, 59] width 41 height 32
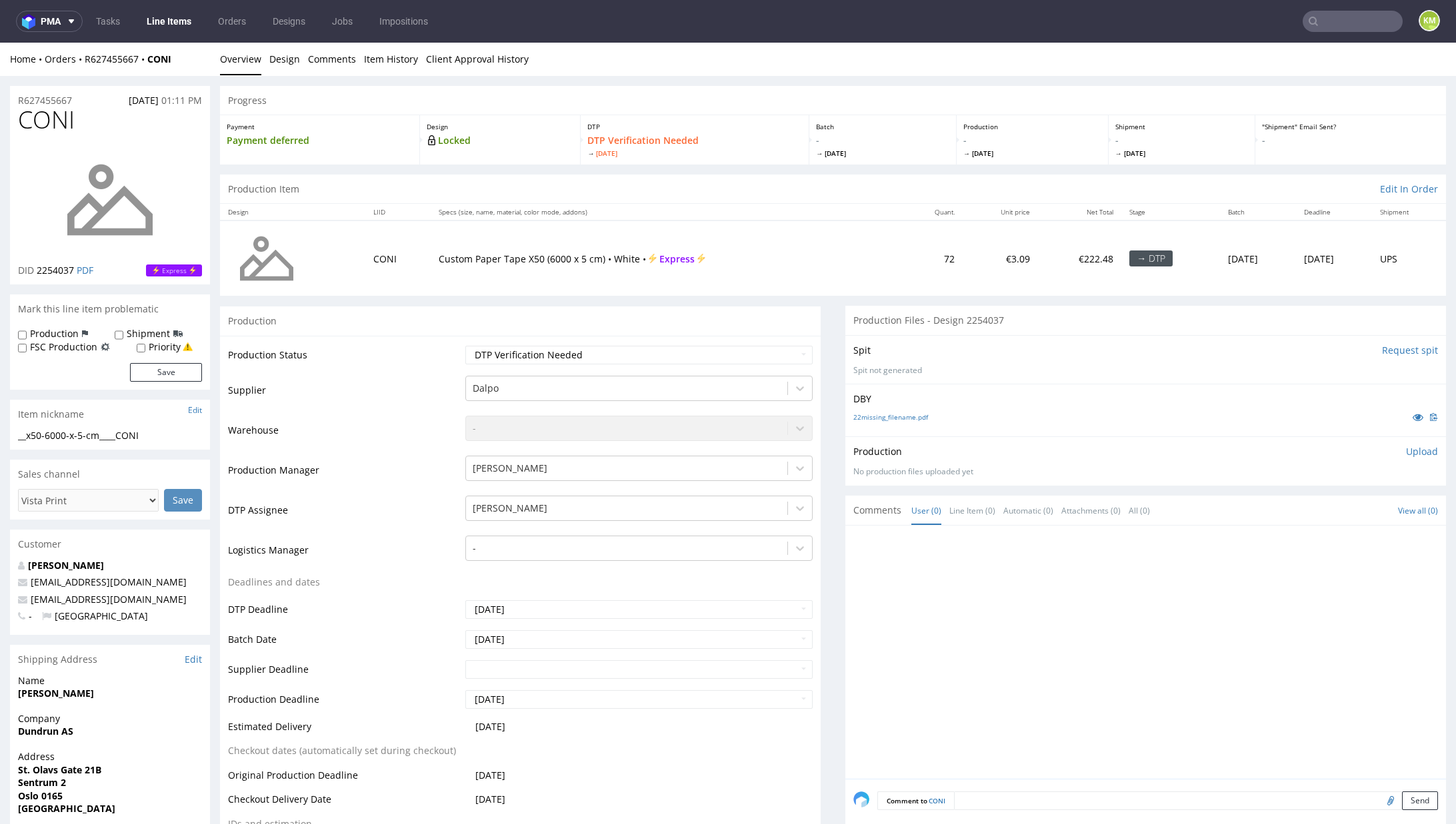
click at [130, 434] on div "__x50-6000-x-5-cm____CONI" at bounding box center [110, 436] width 184 height 13
click at [129, 434] on div "__x50-6000-x-5-cm____CONI" at bounding box center [110, 436] width 184 height 13
click at [121, 444] on div "__x50-6000-x-5-cm____CONI __x50-6000-x-5-cm ____CONI Update" at bounding box center [110, 439] width 200 height 21
click at [119, 432] on div "__x50-6000-x-5-cm____CONI" at bounding box center [110, 436] width 184 height 13
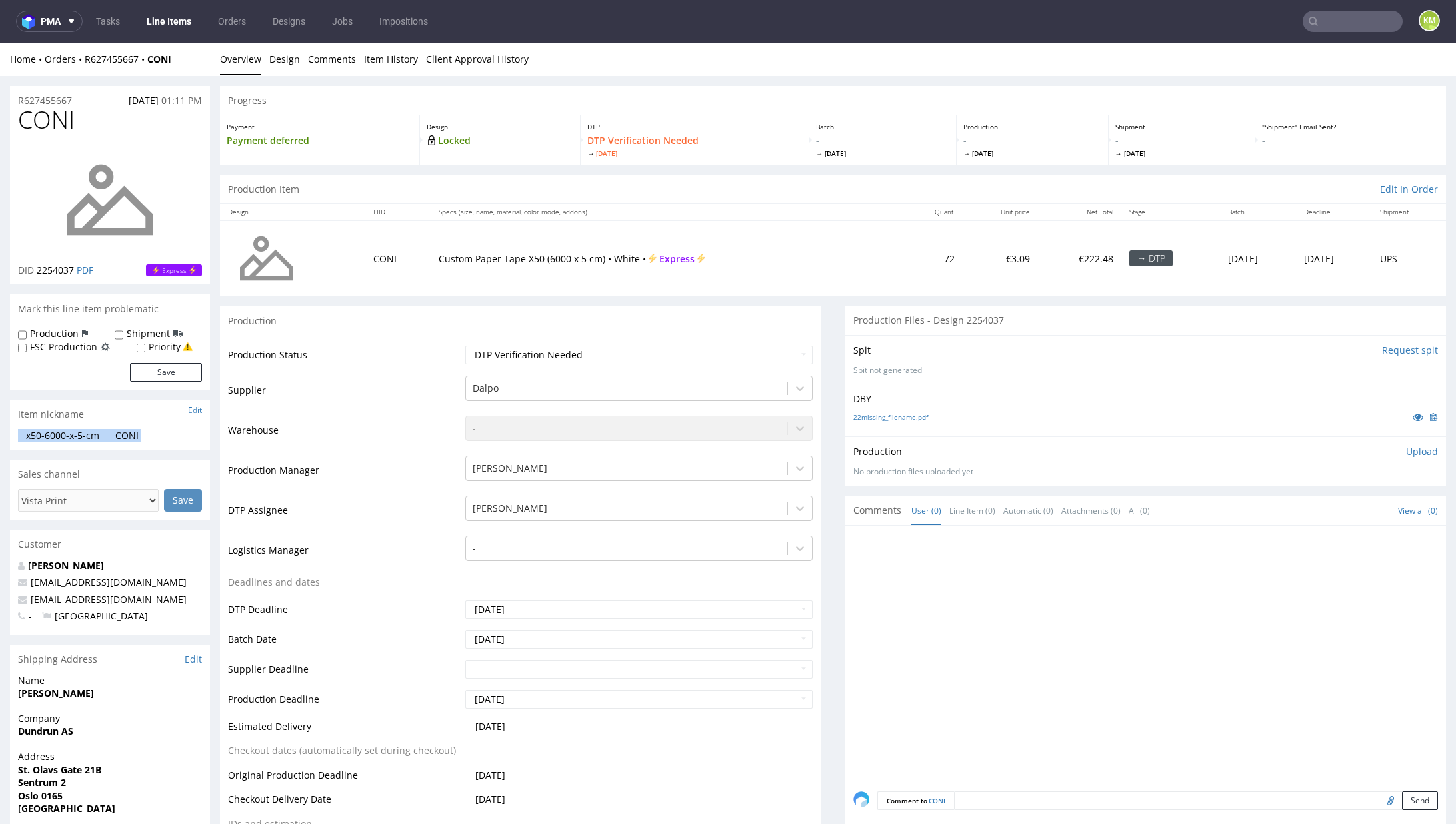
click at [119, 432] on div "__x50-6000-x-5-cm____CONI" at bounding box center [110, 436] width 184 height 13
copy div "__x50-6000-x-5-cm____CONI Update"
copy link "R627455667"
click at [1406, 453] on p "Upload" at bounding box center [1421, 452] width 32 height 13
click at [1310, 514] on div "Add files" at bounding box center [1343, 513] width 67 height 20
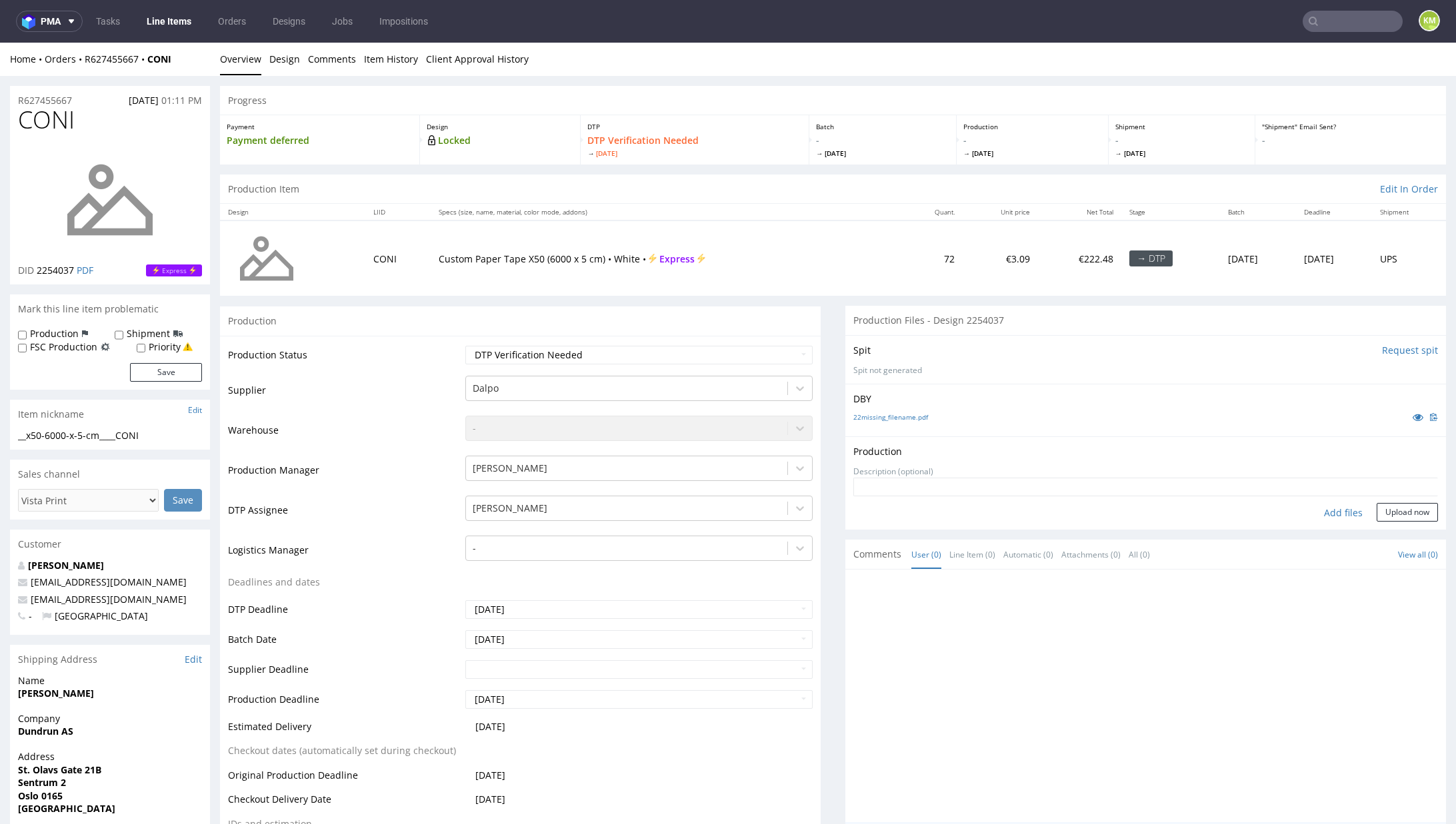
type input "C:\fakepath\__x50-6000-x-5-cm____CONI__d0__oR627455667.pdf"
click at [1397, 528] on button "Upload now" at bounding box center [1407, 533] width 61 height 18
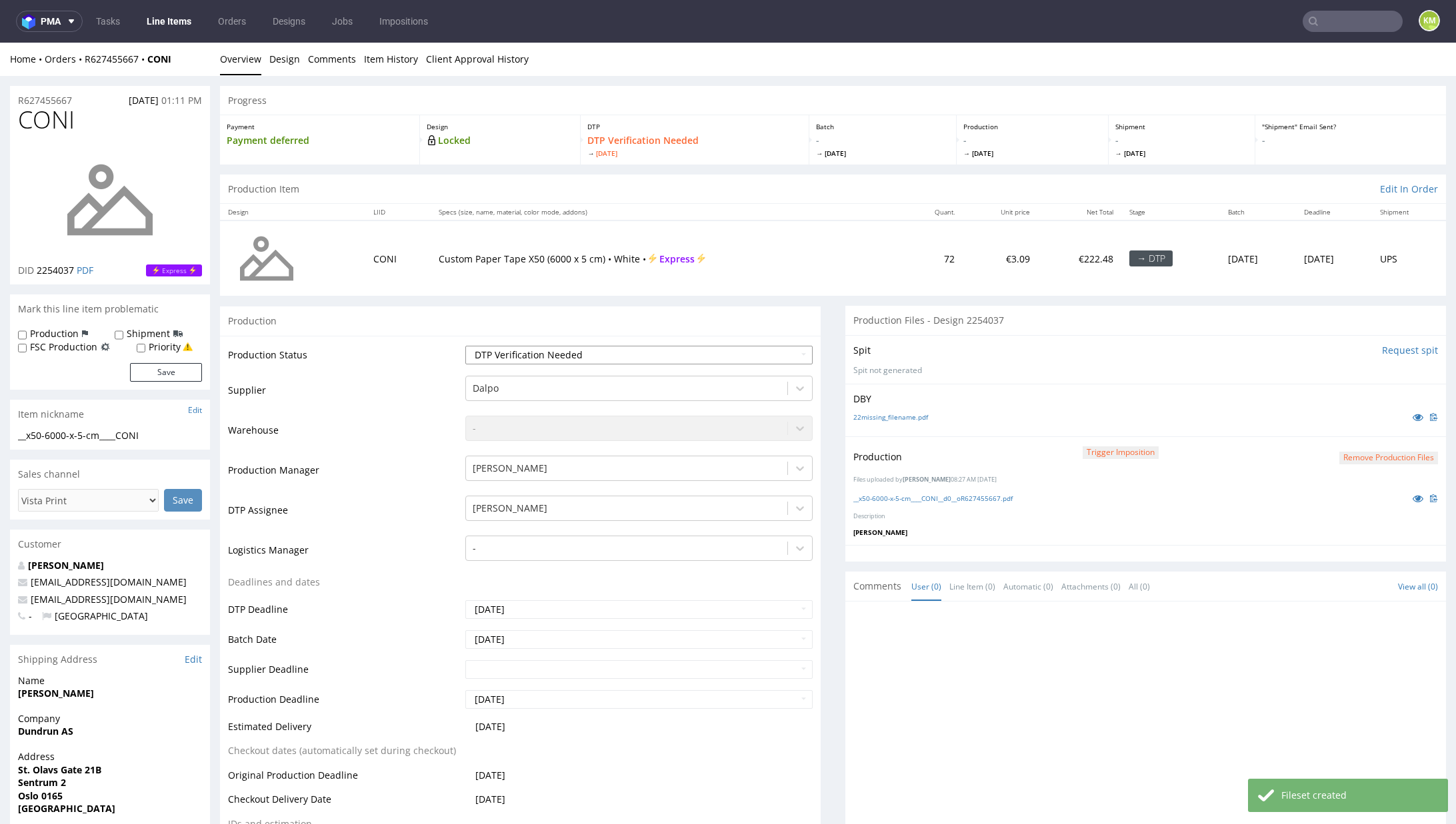
click at [564, 357] on select "Waiting for Artwork Waiting for Diecut Waiting for Mockup Waiting for DTP Waiti…" at bounding box center [639, 355] width 347 height 18
select select "dtp_production_ready"
click at [465, 346] on select "Waiting for Artwork Waiting for Diecut Waiting for Mockup Waiting for DTP Waiti…" at bounding box center [639, 355] width 347 height 18
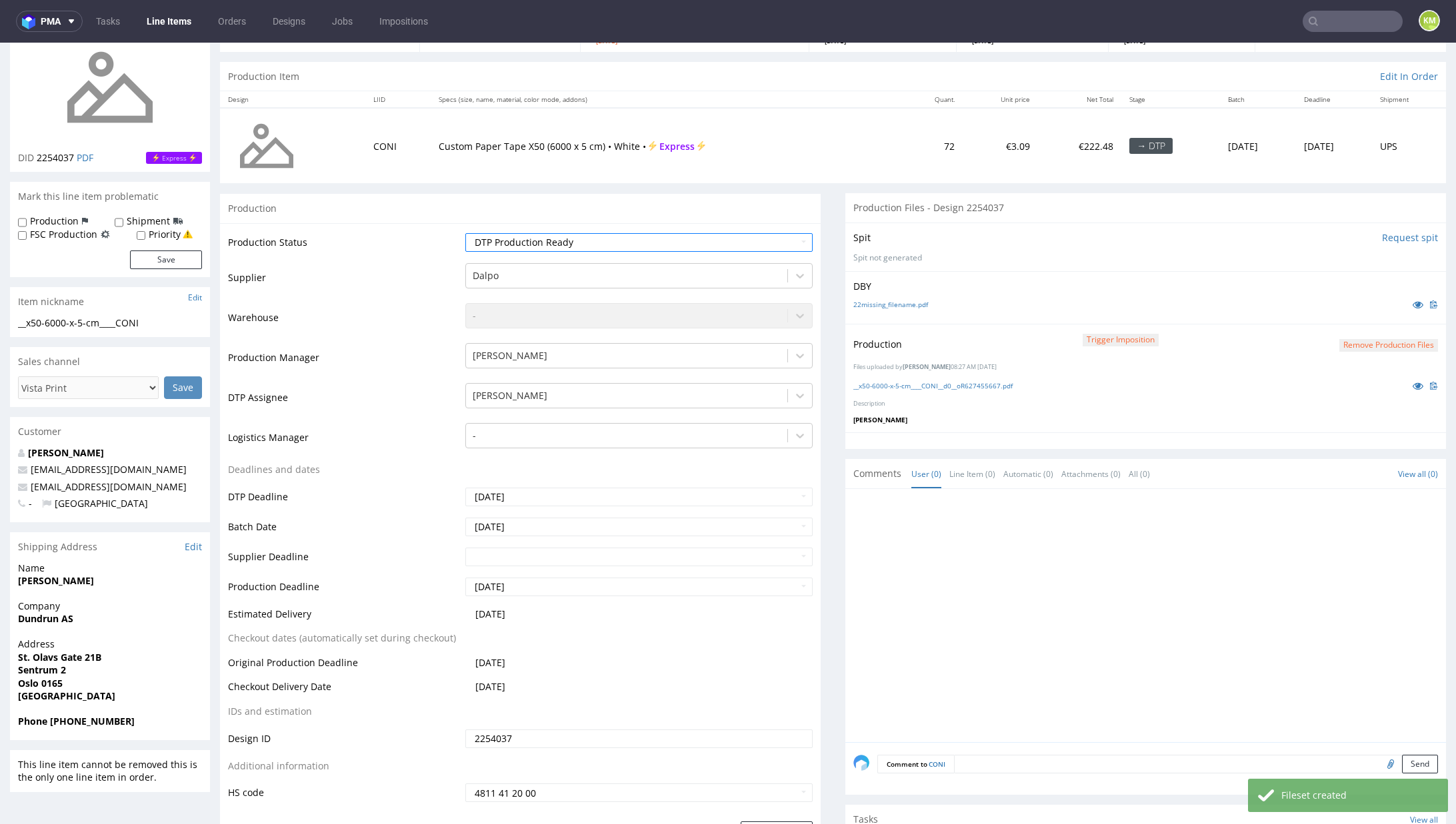
scroll to position [128, 0]
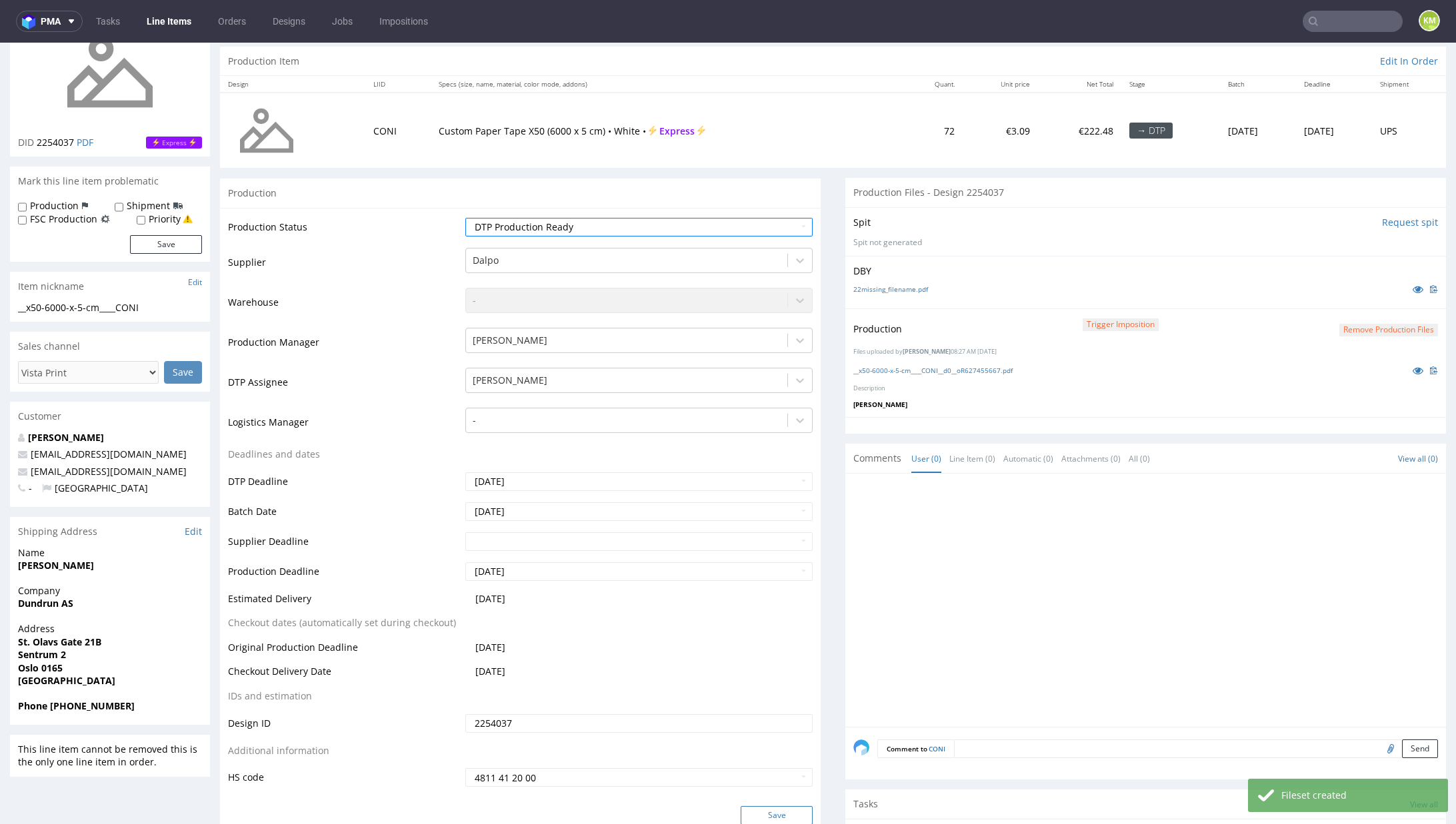
click at [785, 811] on button "Save" at bounding box center [777, 815] width 72 height 18
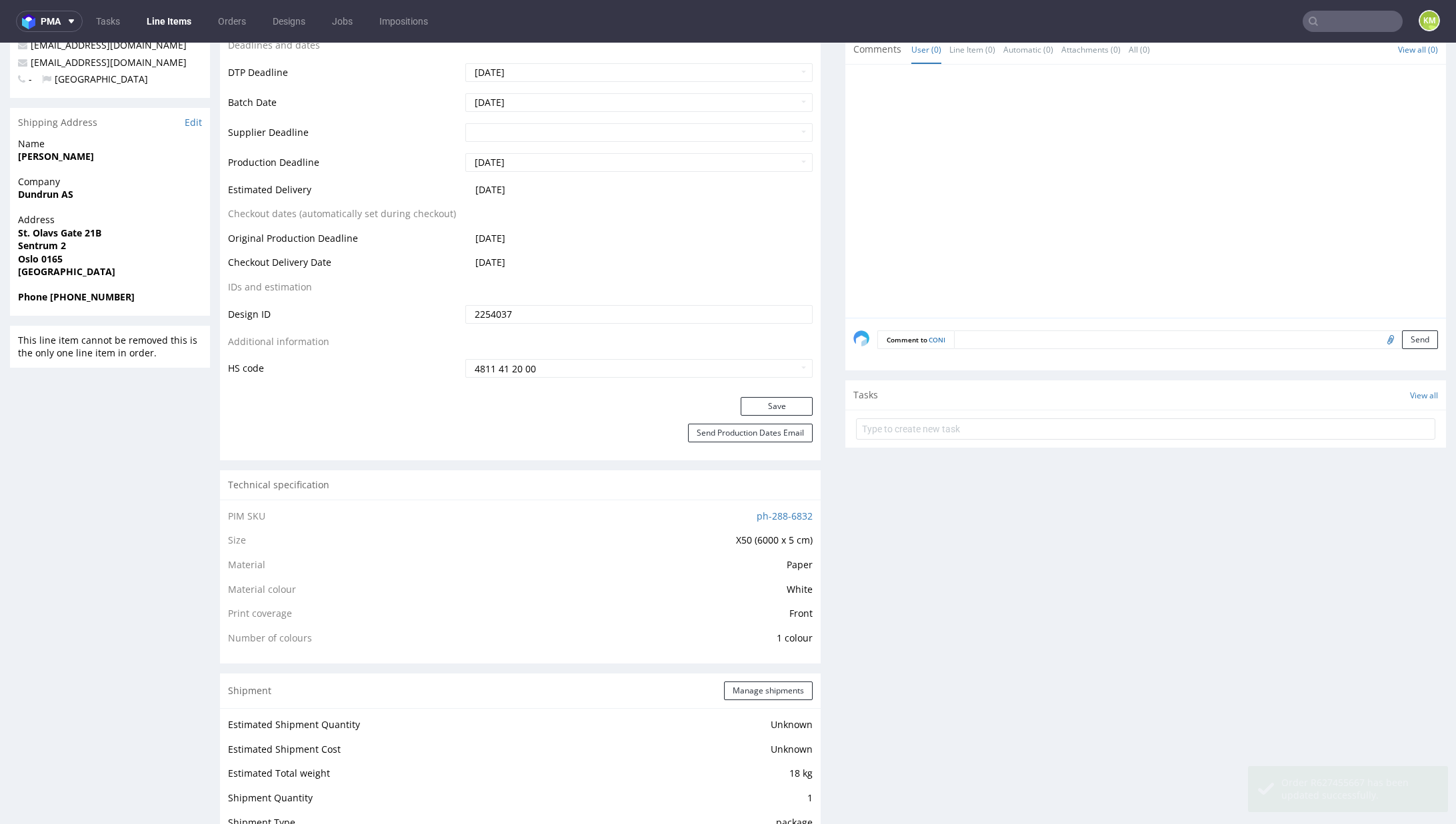
scroll to position [0, 0]
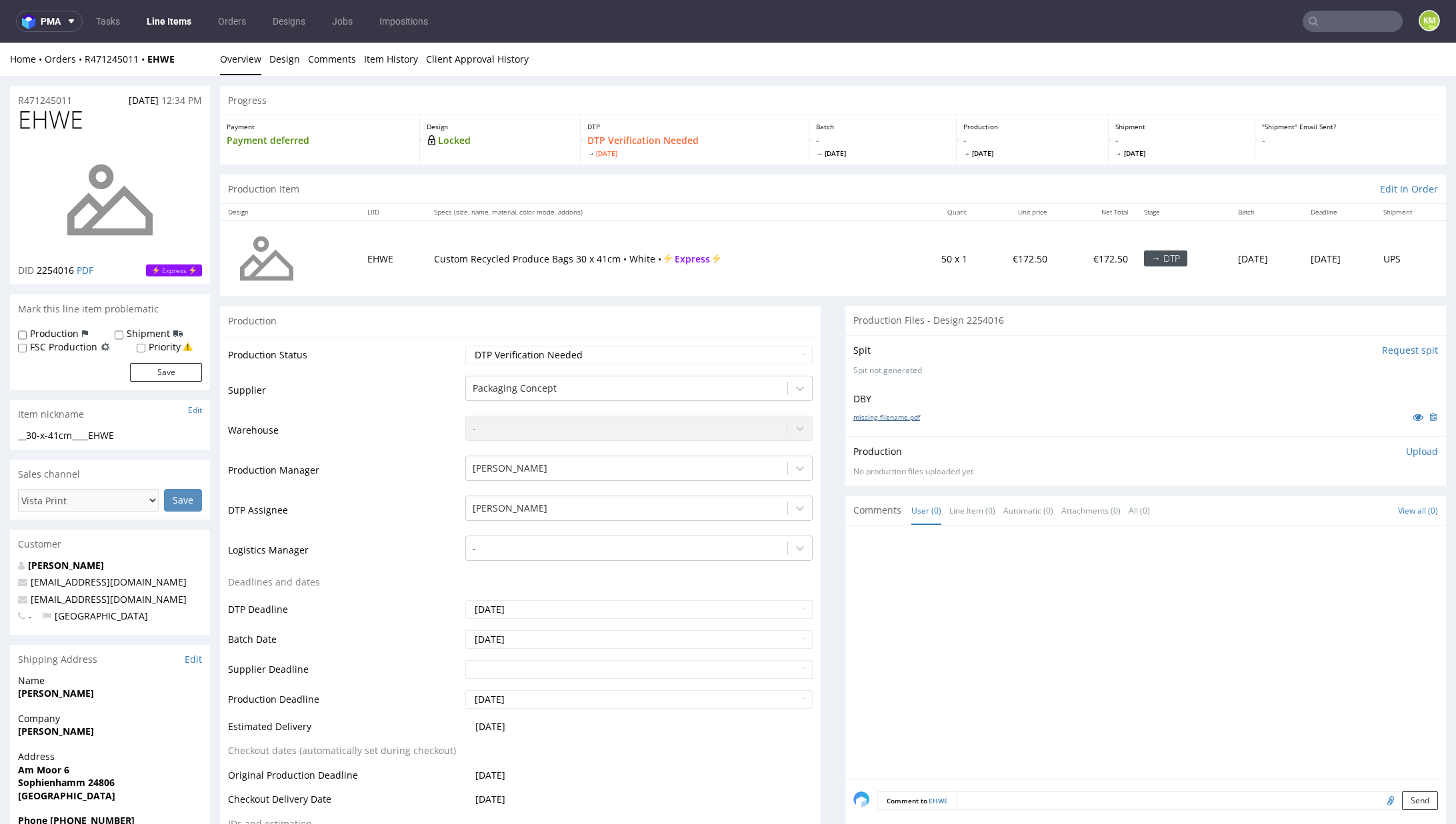
click at [894, 413] on link "missing_filename.pdf" at bounding box center [886, 417] width 67 height 10
click at [434, 258] on p "Custom Recycled Produce Bags 30 x 41cm • White • Express" at bounding box center [668, 259] width 467 height 13
drag, startPoint x: 456, startPoint y: 260, endPoint x: 554, endPoint y: 258, distance: 98.0
click at [554, 258] on p "Custom Recycled Produce Bags 30 x 41cm • White • Express" at bounding box center [668, 259] width 467 height 13
copy p "Recycled Produce Bags"
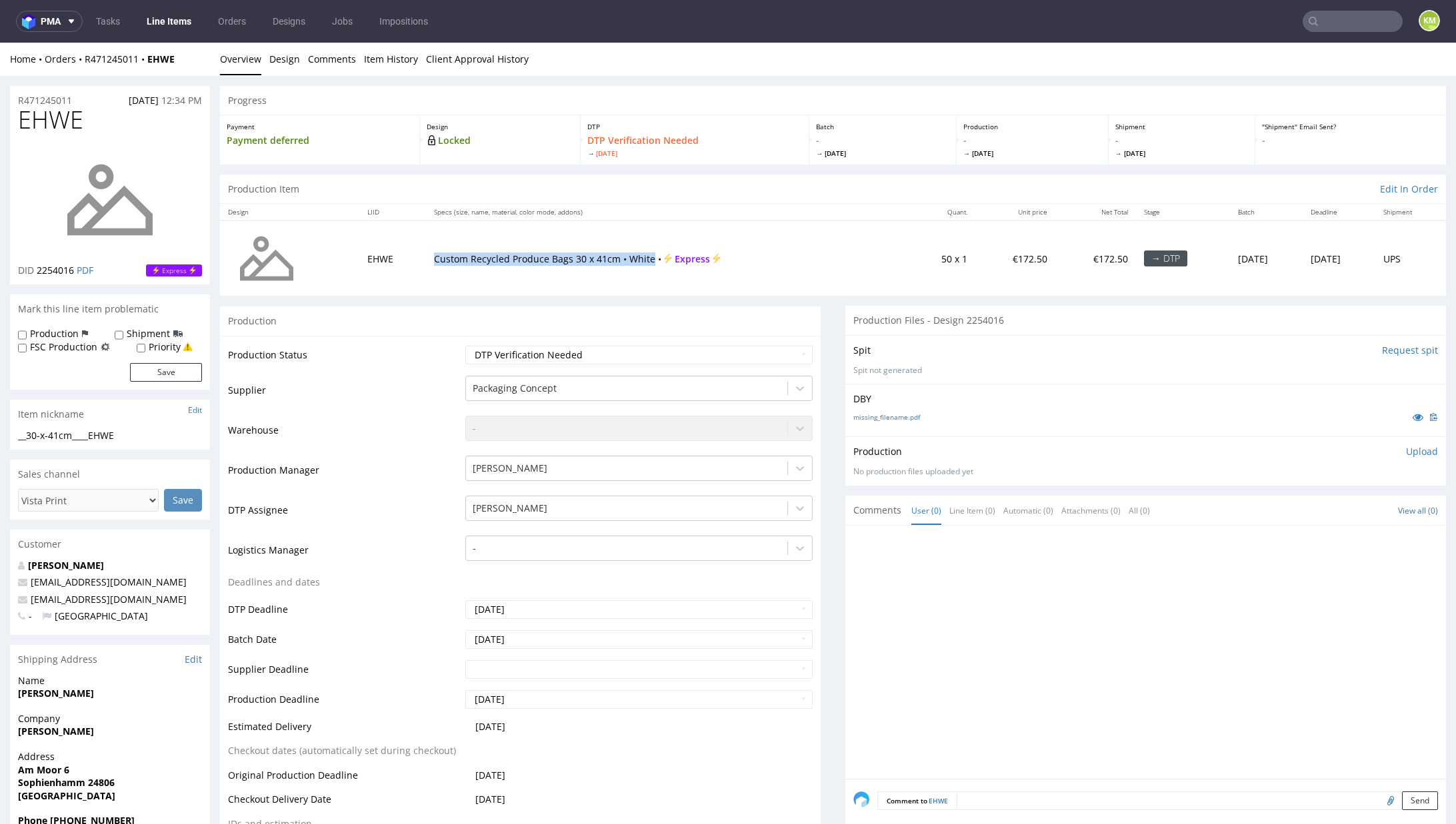
drag, startPoint x: 420, startPoint y: 258, endPoint x: 636, endPoint y: 258, distance: 216.0
click at [636, 258] on p "Custom Recycled Produce Bags 30 x 41cm • White • Express" at bounding box center [668, 259] width 467 height 13
copy p "Custom Recycled Produce Bags 30 x 41cm • White"
click at [1089, 643] on div at bounding box center [1149, 656] width 593 height 245
drag, startPoint x: 1400, startPoint y: 448, endPoint x: 1315, endPoint y: 480, distance: 90.8
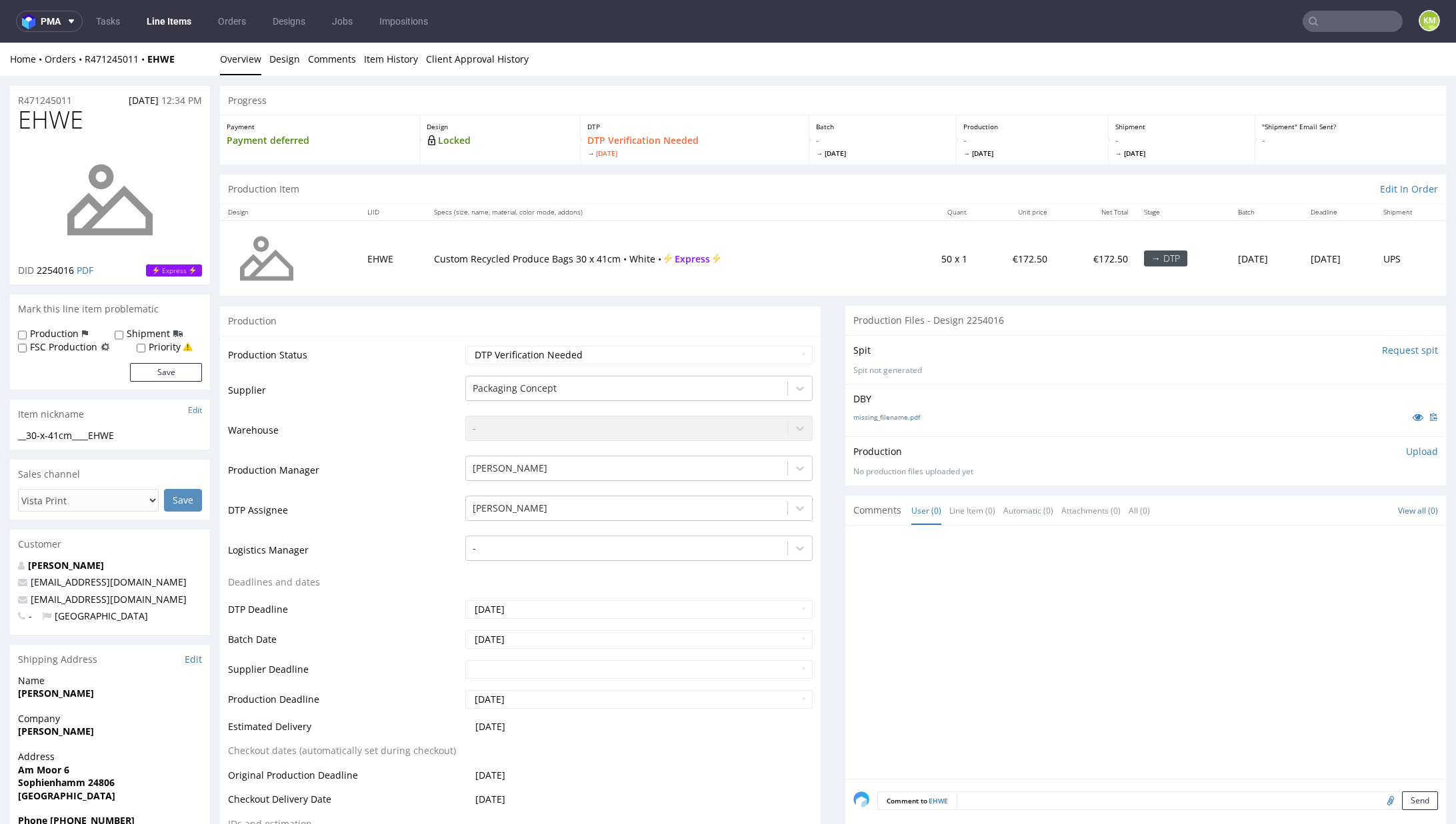
click at [1406, 448] on p "Upload" at bounding box center [1421, 452] width 32 height 13
click at [1310, 513] on div "Add files" at bounding box center [1343, 513] width 67 height 20
click at [102, 440] on div "__30-x-41cm____EHWE" at bounding box center [110, 436] width 184 height 13
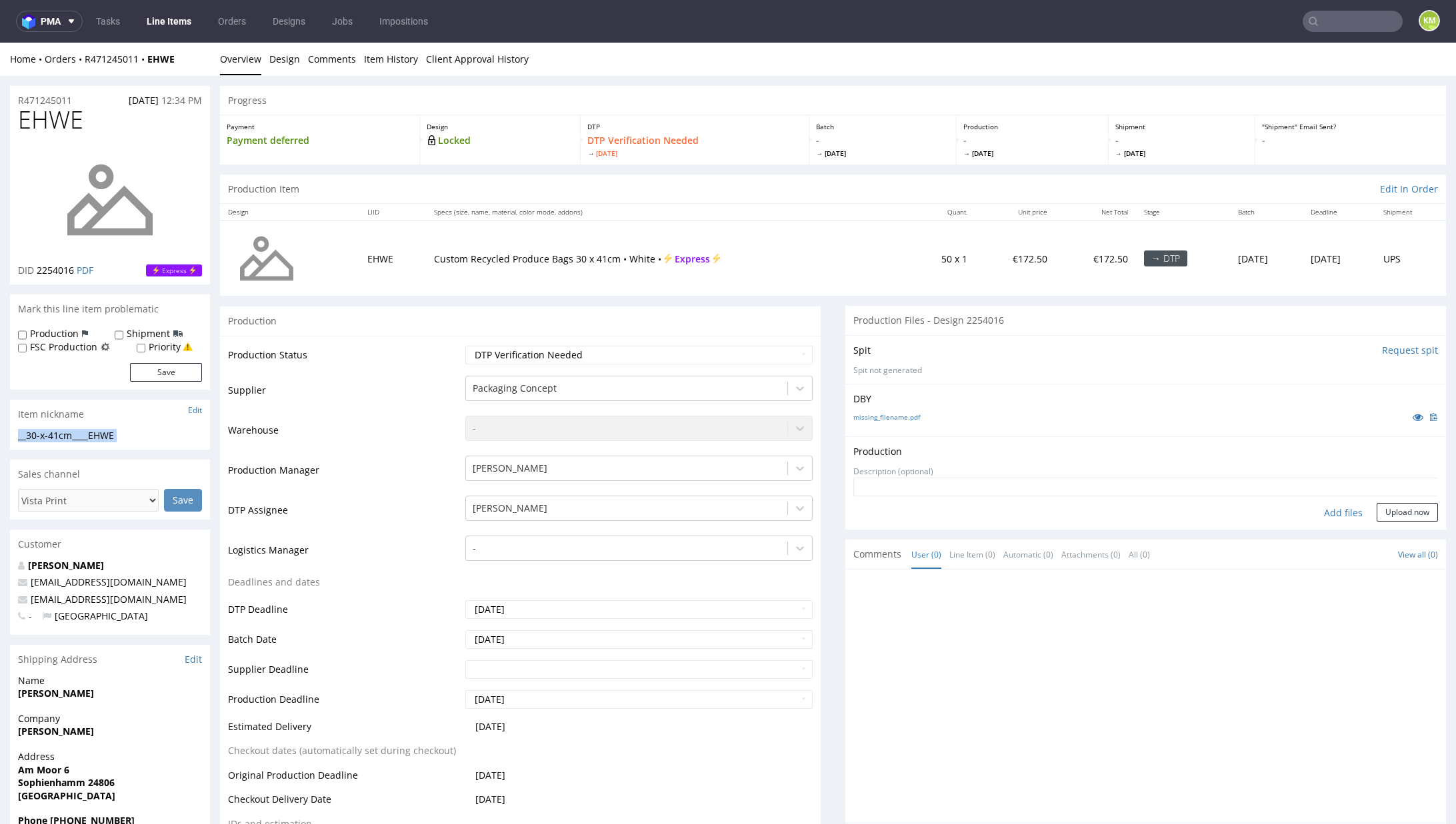
copy div "__30-x-41cm____EHWE Update"
copy link "R471245011"
click at [1325, 514] on div "Add files" at bounding box center [1343, 513] width 67 height 20
type input "C:\fakepath\30-x-41cm____EHWE__d0__oR471245011.pdf"
click at [1381, 529] on button "Upload now" at bounding box center [1407, 533] width 61 height 18
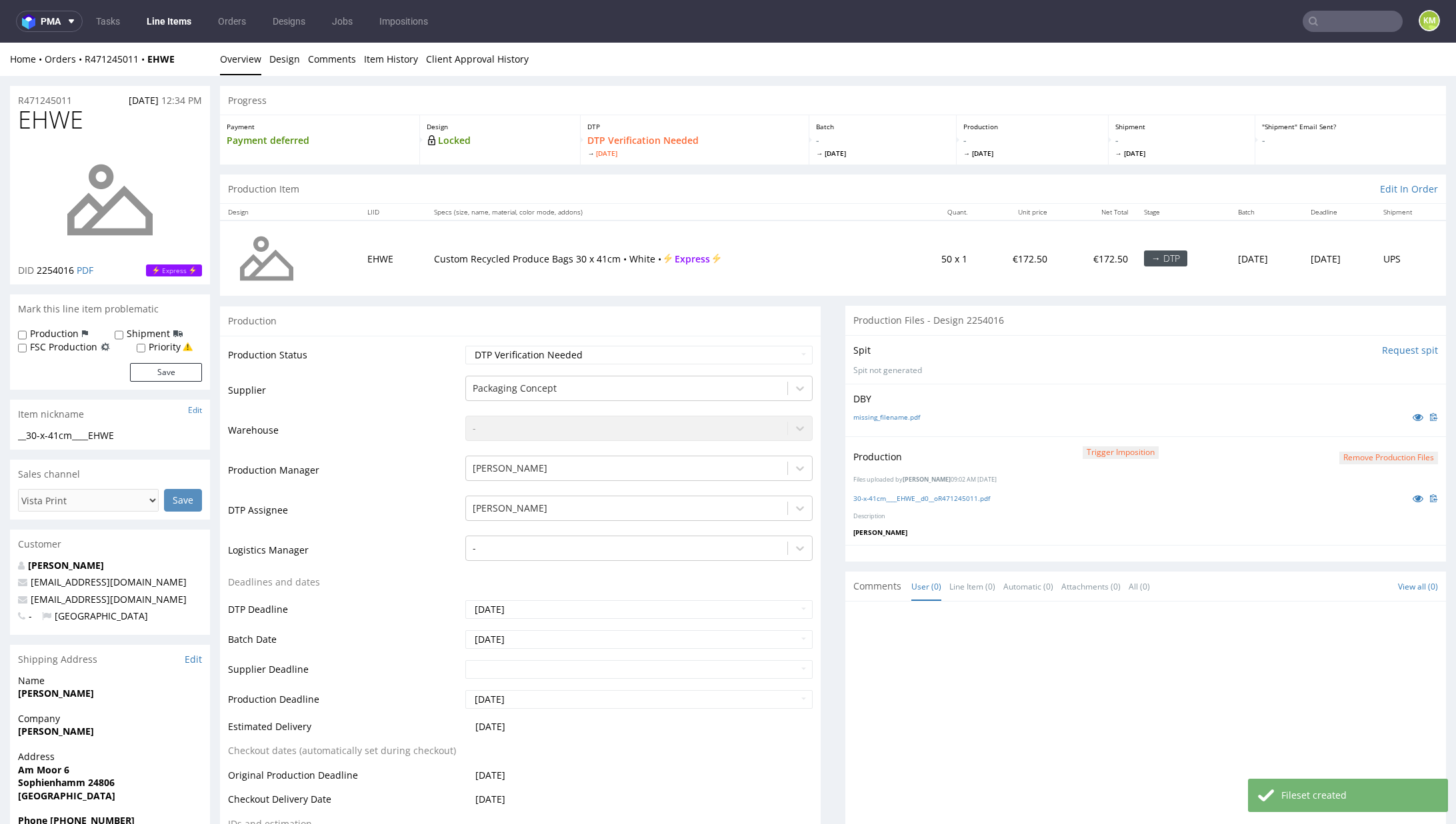
click at [760, 353] on select "Waiting for Artwork Waiting for Diecut Waiting for Mockup Waiting for DTP Waiti…" at bounding box center [639, 355] width 347 height 18
select select "dtp_production_ready"
click at [465, 346] on select "Waiting for Artwork Waiting for Diecut Waiting for Mockup Waiting for DTP Waiti…" at bounding box center [639, 355] width 347 height 18
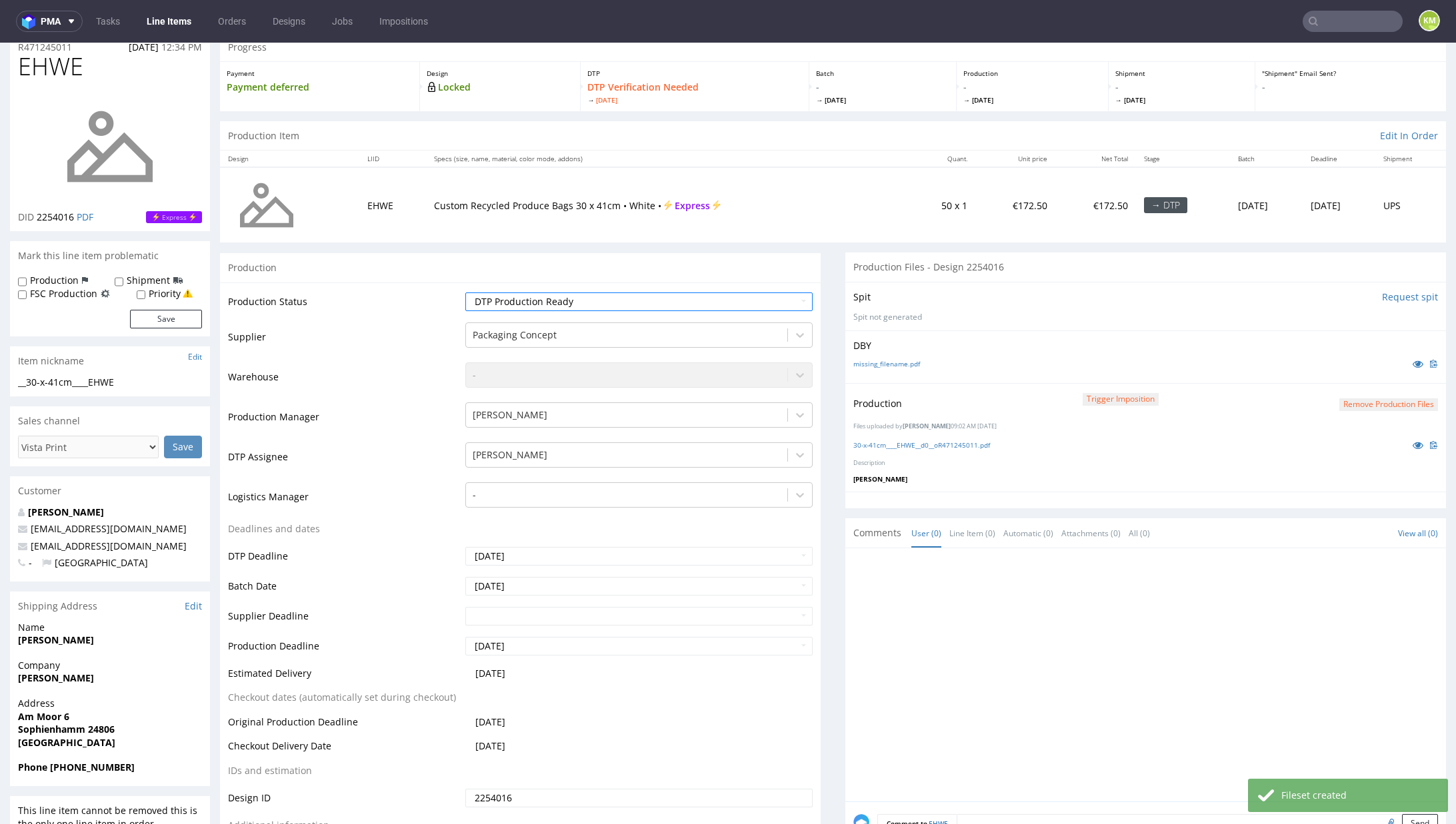
scroll to position [196, 0]
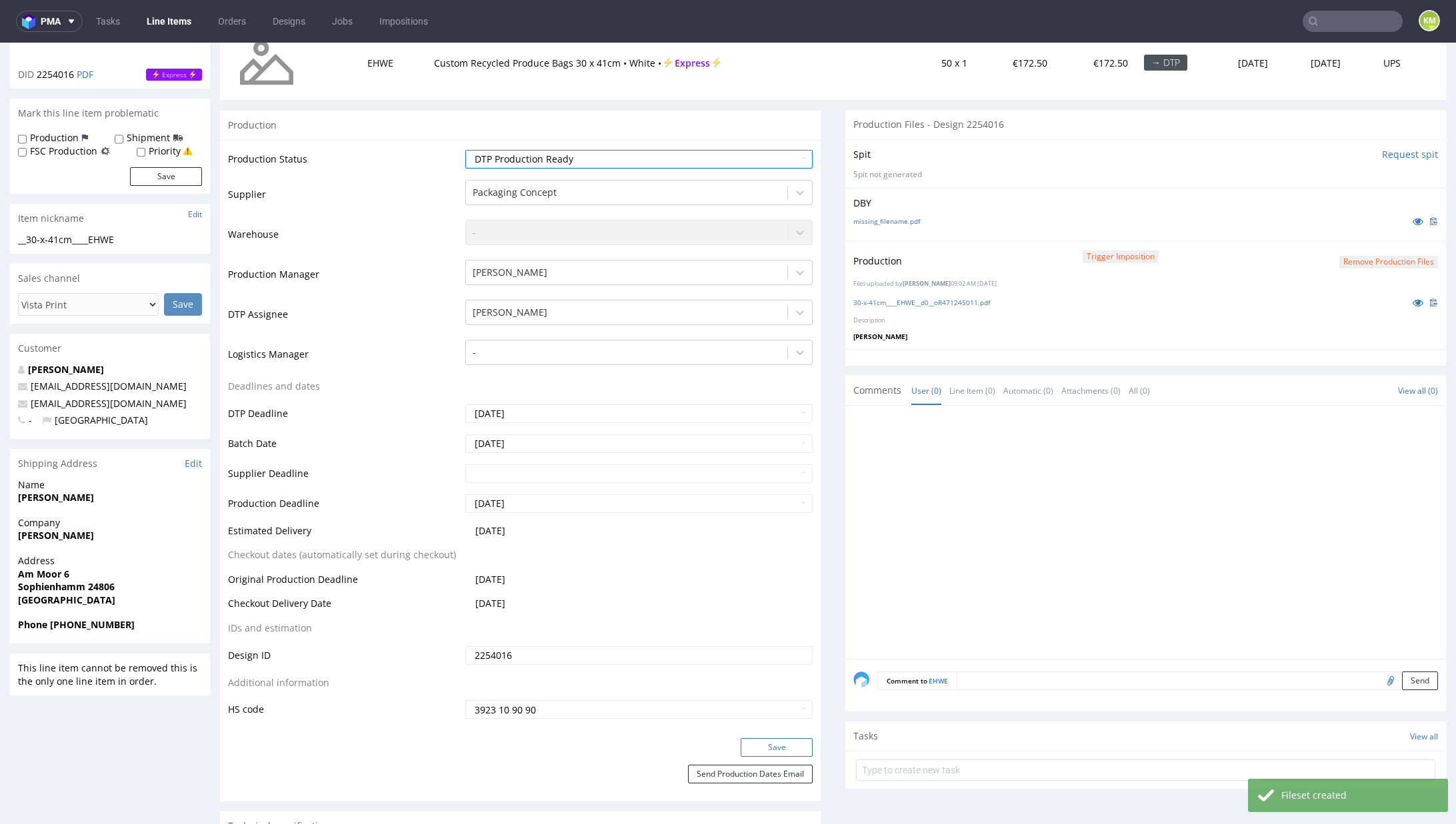
click at [789, 743] on button "Save" at bounding box center [777, 747] width 72 height 18
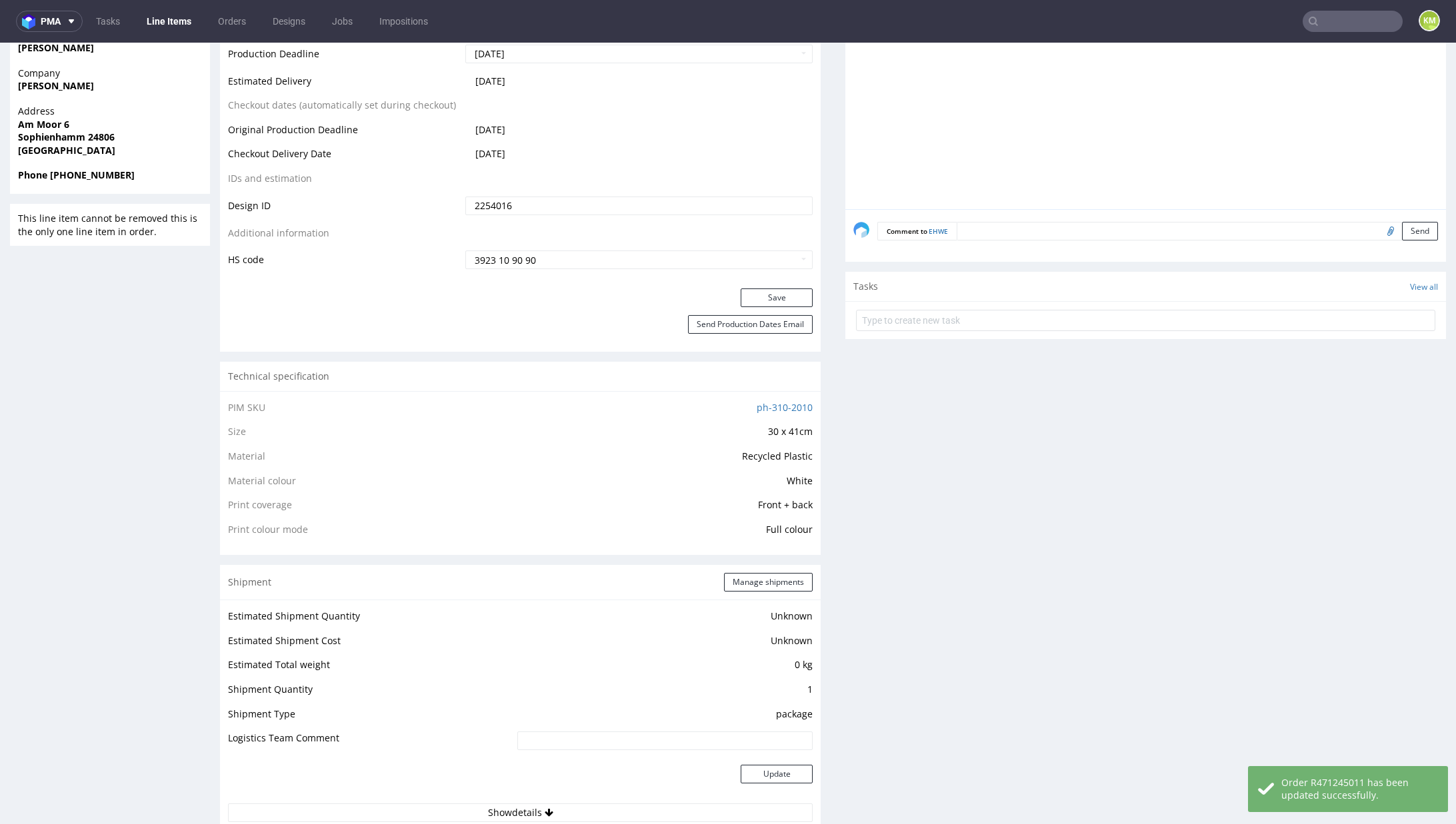
scroll to position [0, 0]
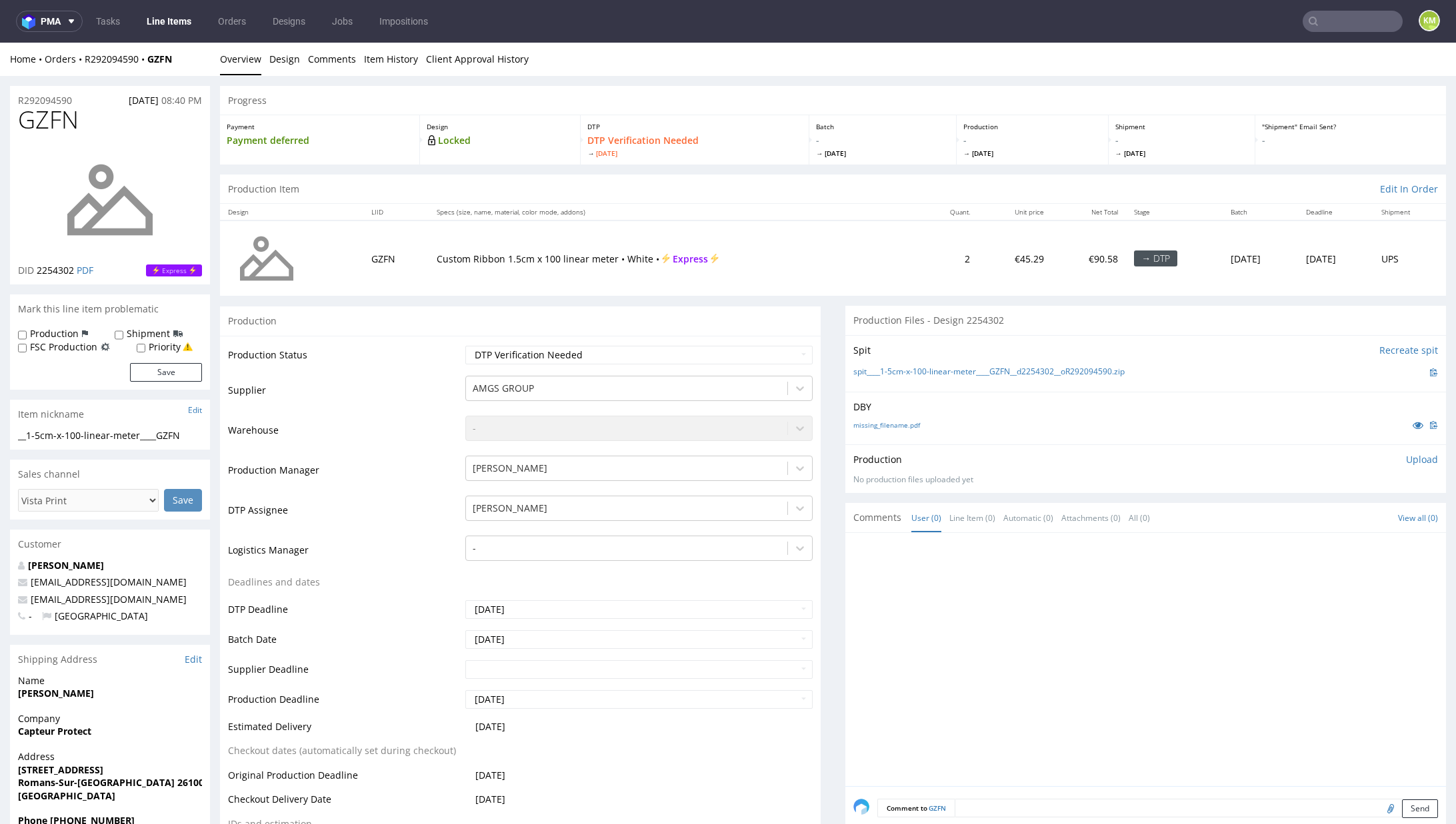
click at [1097, 618] on div at bounding box center [1149, 663] width 593 height 245
click at [888, 427] on link "missing_filename.pdf" at bounding box center [886, 425] width 67 height 10
click at [1406, 429] on link at bounding box center [1418, 425] width 24 height 15
click at [1153, 373] on div "spit____1-5cm-x-100-linear-meter____GZFN__d2254302__oR292094590.zip" at bounding box center [1145, 372] width 584 height 15
drag, startPoint x: 1139, startPoint y: 370, endPoint x: 869, endPoint y: 372, distance: 270.0
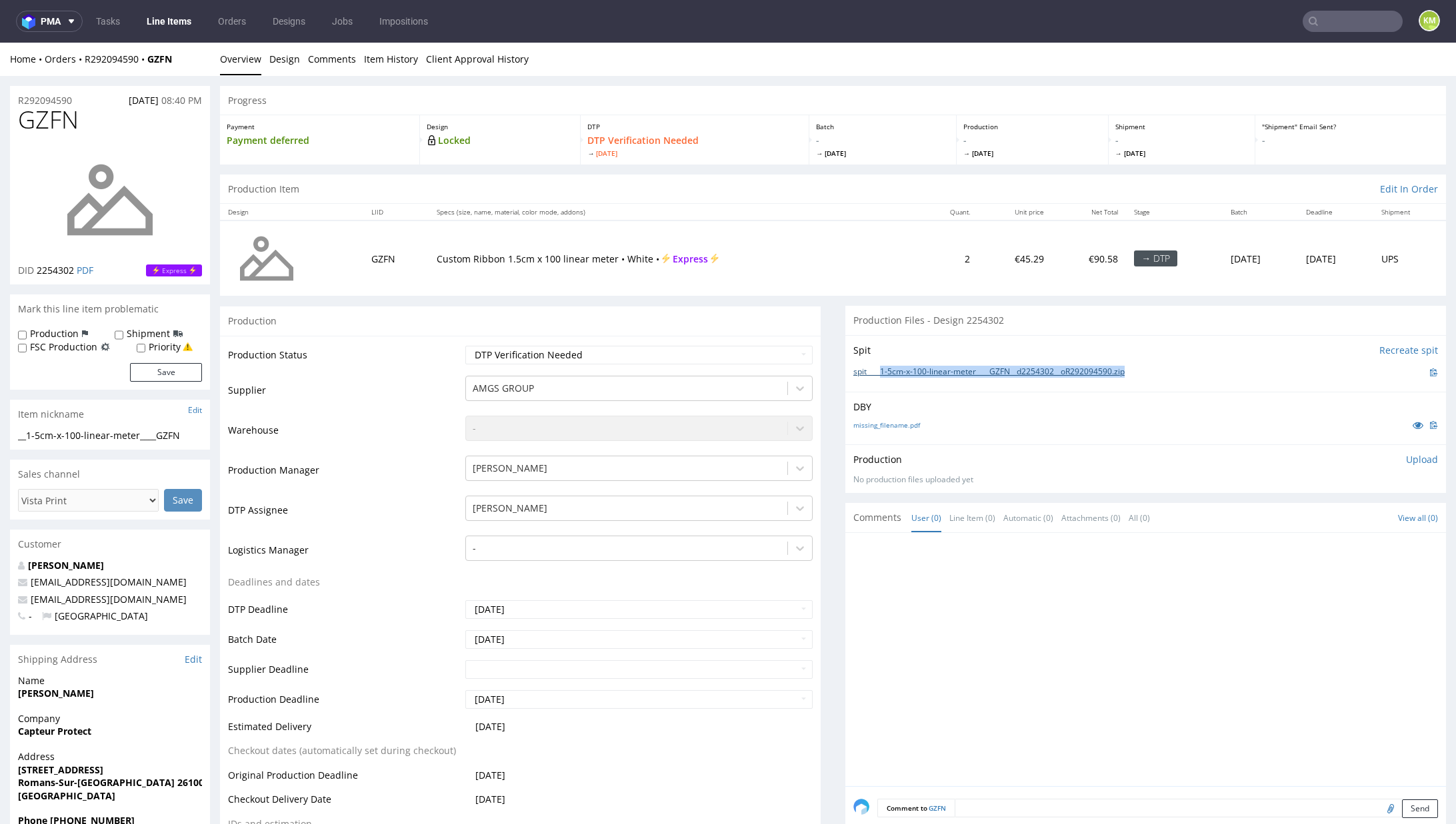
click at [869, 372] on div "spit____1-5cm-x-100-linear-meter____GZFN__d2254302__oR292094590.zip" at bounding box center [1145, 372] width 584 height 15
copy link "1-5cm-x-100-linear-meter____GZFN__d2254302__oR292094590.zip"
click at [1406, 458] on p "Upload" at bounding box center [1421, 460] width 32 height 13
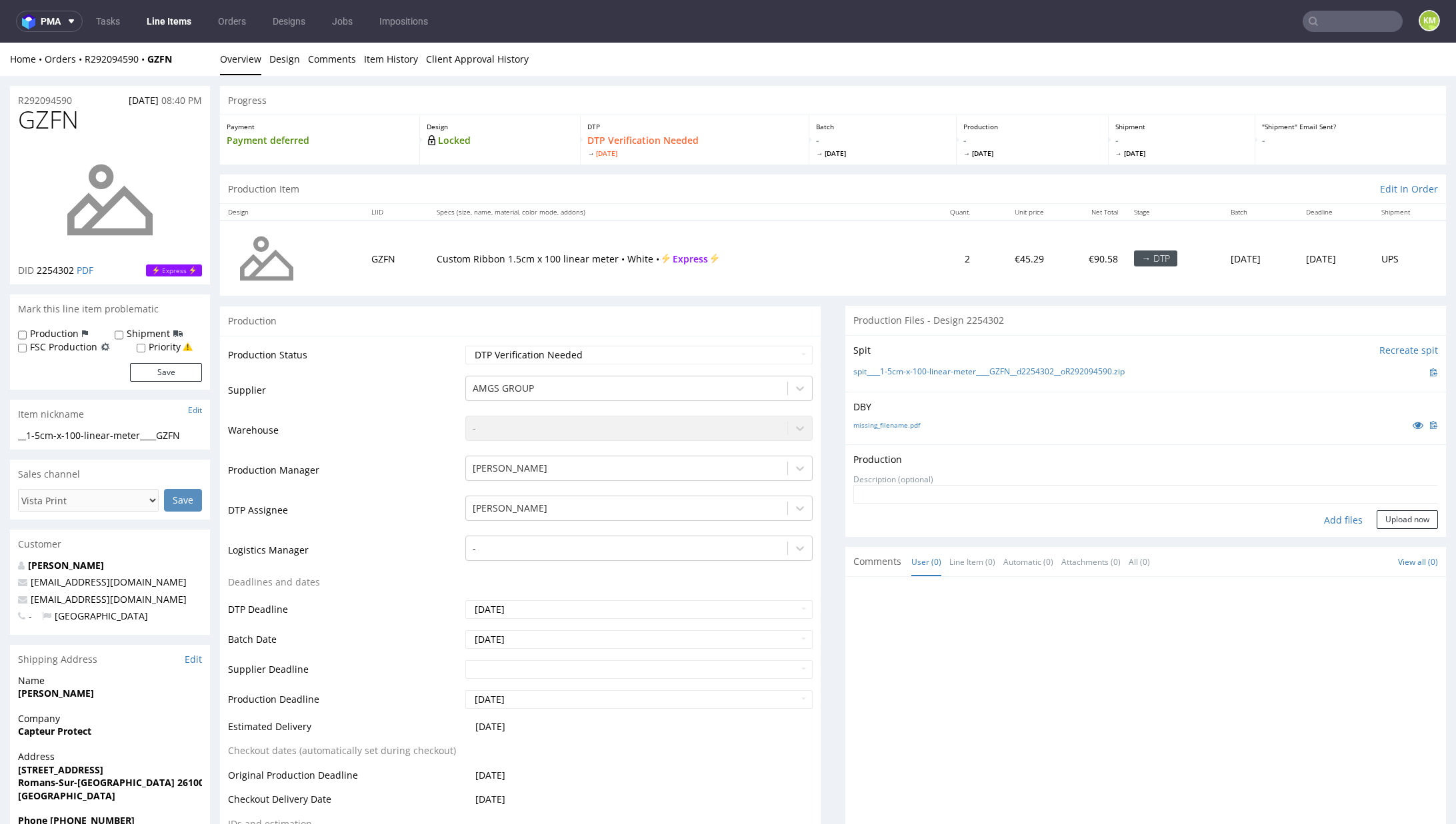
click at [1320, 519] on div "Add files" at bounding box center [1343, 520] width 67 height 20
type input "C:\fakepath\1-5cm-x-100-linear-meter____GZFN__d2254302__oR292094590.pdf"
click at [1377, 538] on button "Upload now" at bounding box center [1407, 541] width 61 height 18
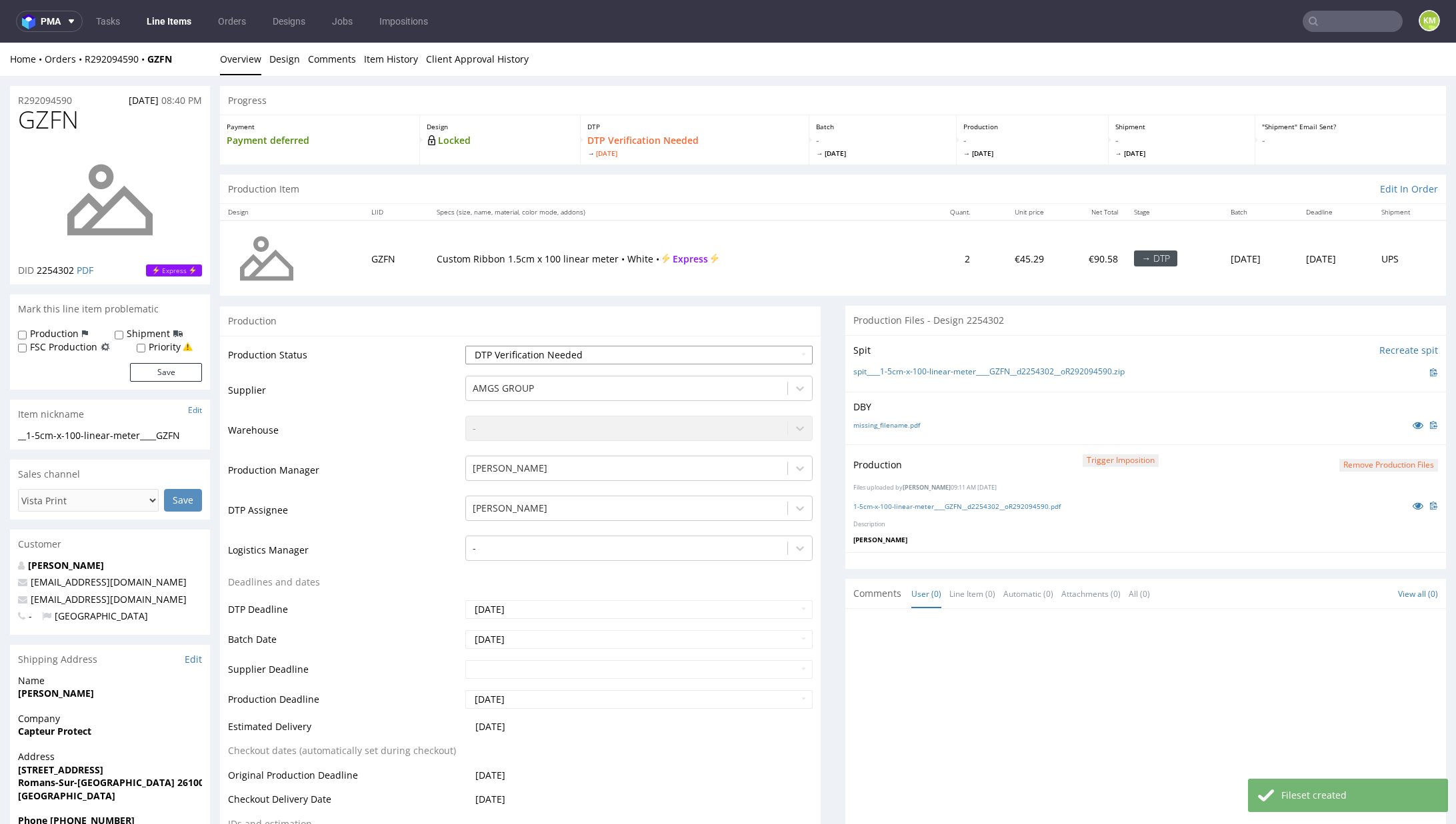
click at [673, 358] on select "Waiting for Artwork Waiting for Diecut Waiting for Mockup Waiting for DTP Waiti…" at bounding box center [639, 355] width 347 height 18
select select "dtp_production_ready"
click at [465, 346] on select "Waiting for Artwork Waiting for Diecut Waiting for Mockup Waiting for DTP Waiti…" at bounding box center [639, 355] width 347 height 18
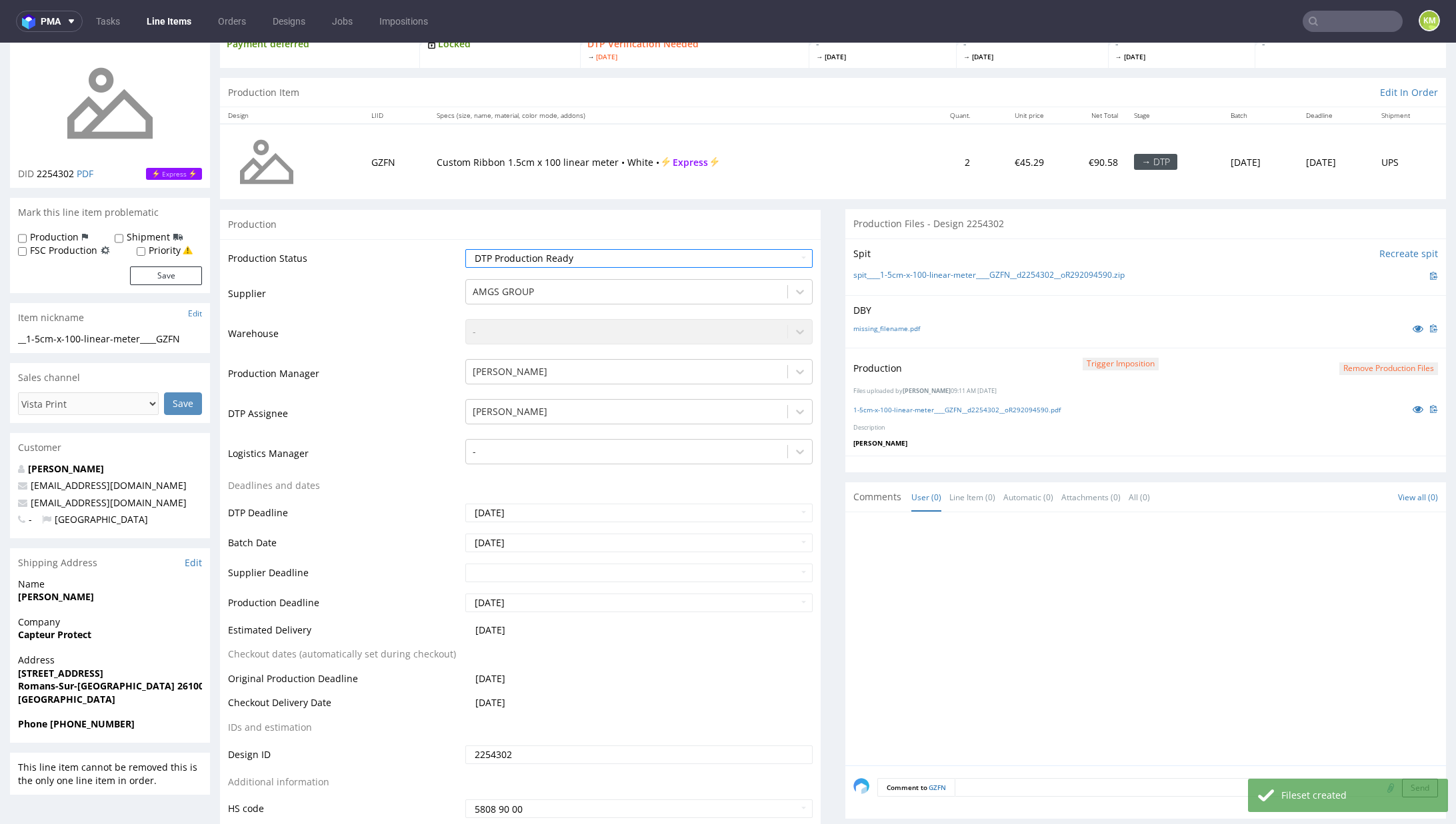
scroll to position [273, 0]
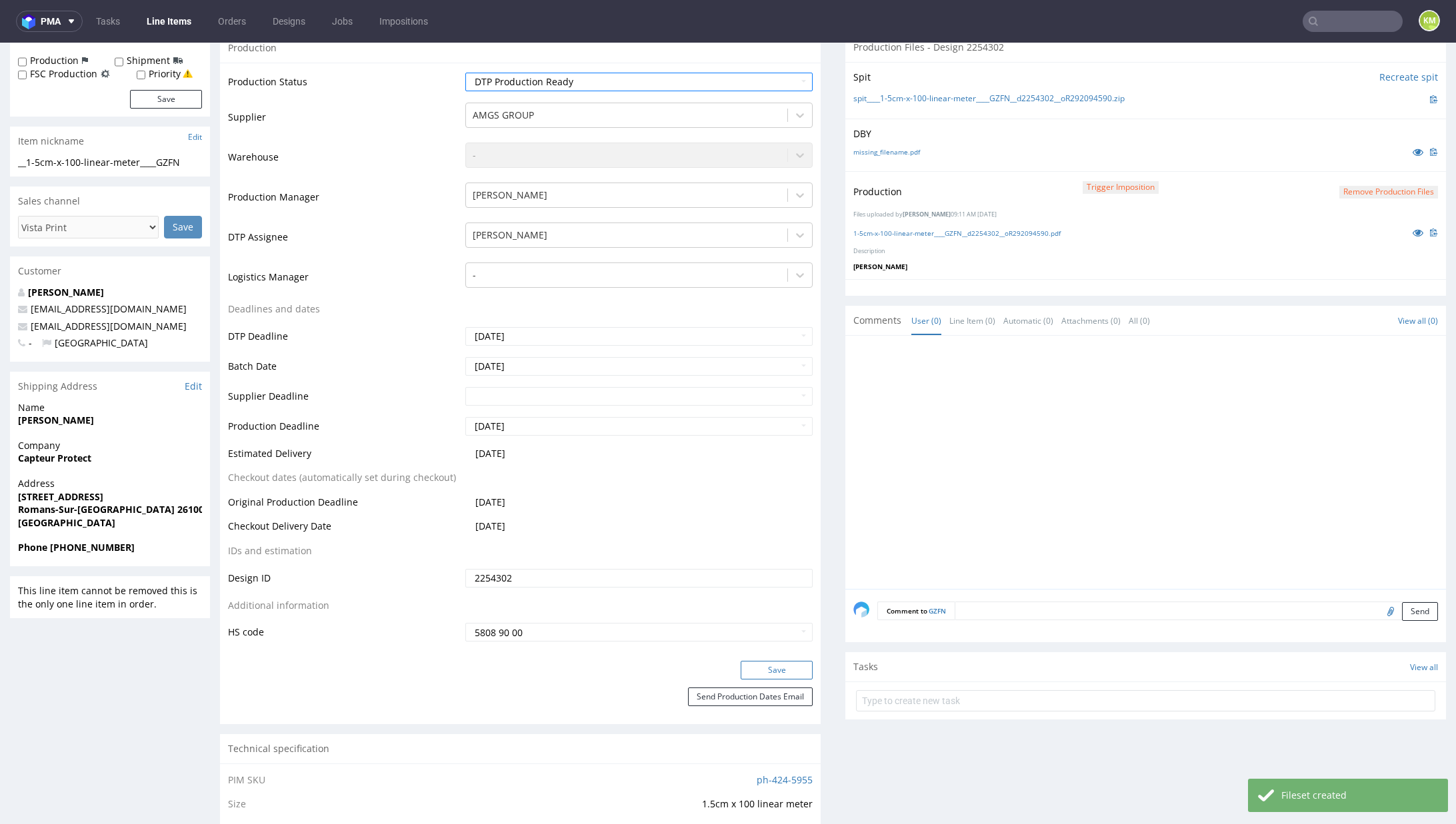
click at [773, 664] on button "Save" at bounding box center [777, 670] width 72 height 18
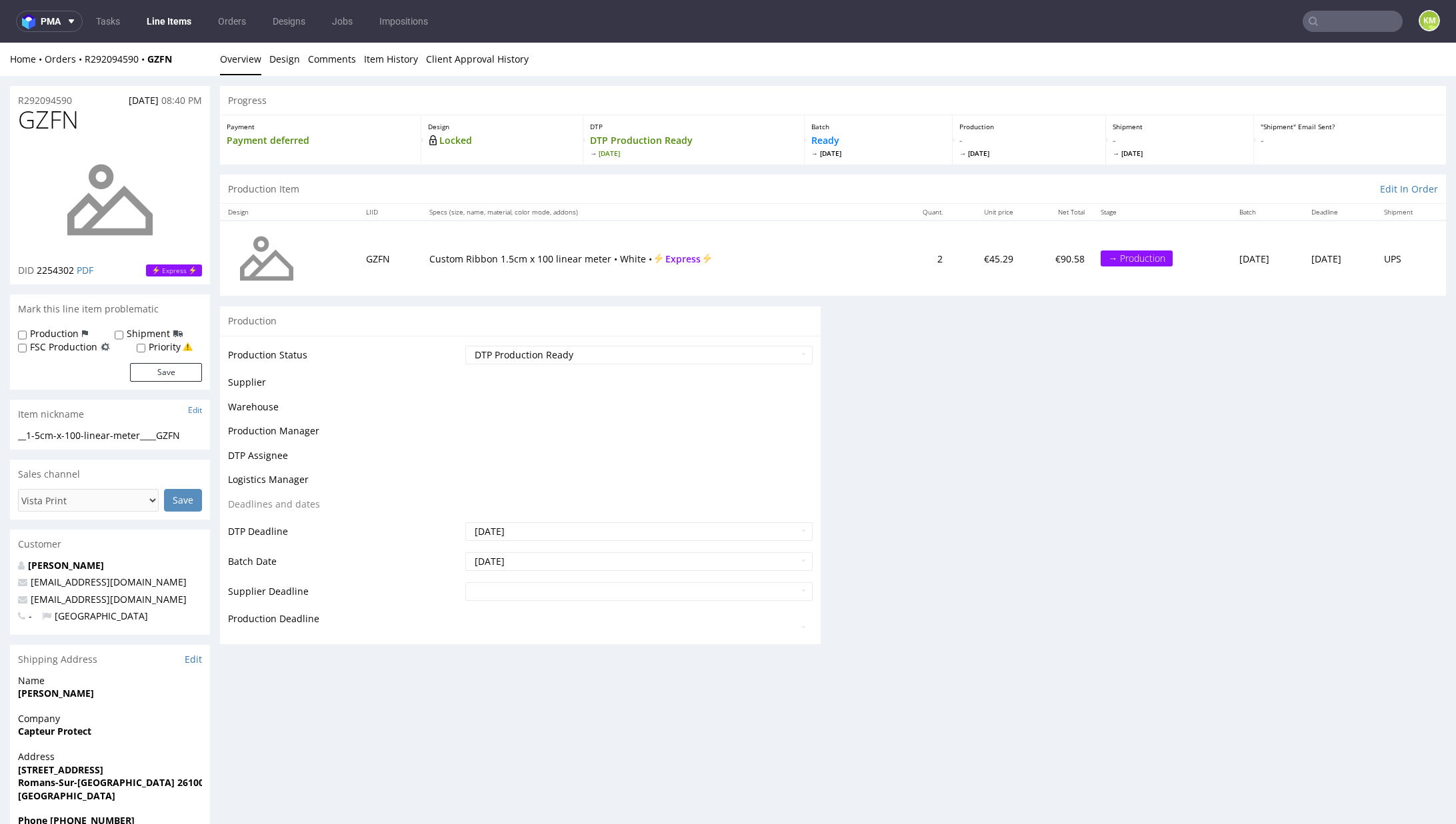
scroll to position [23, 0]
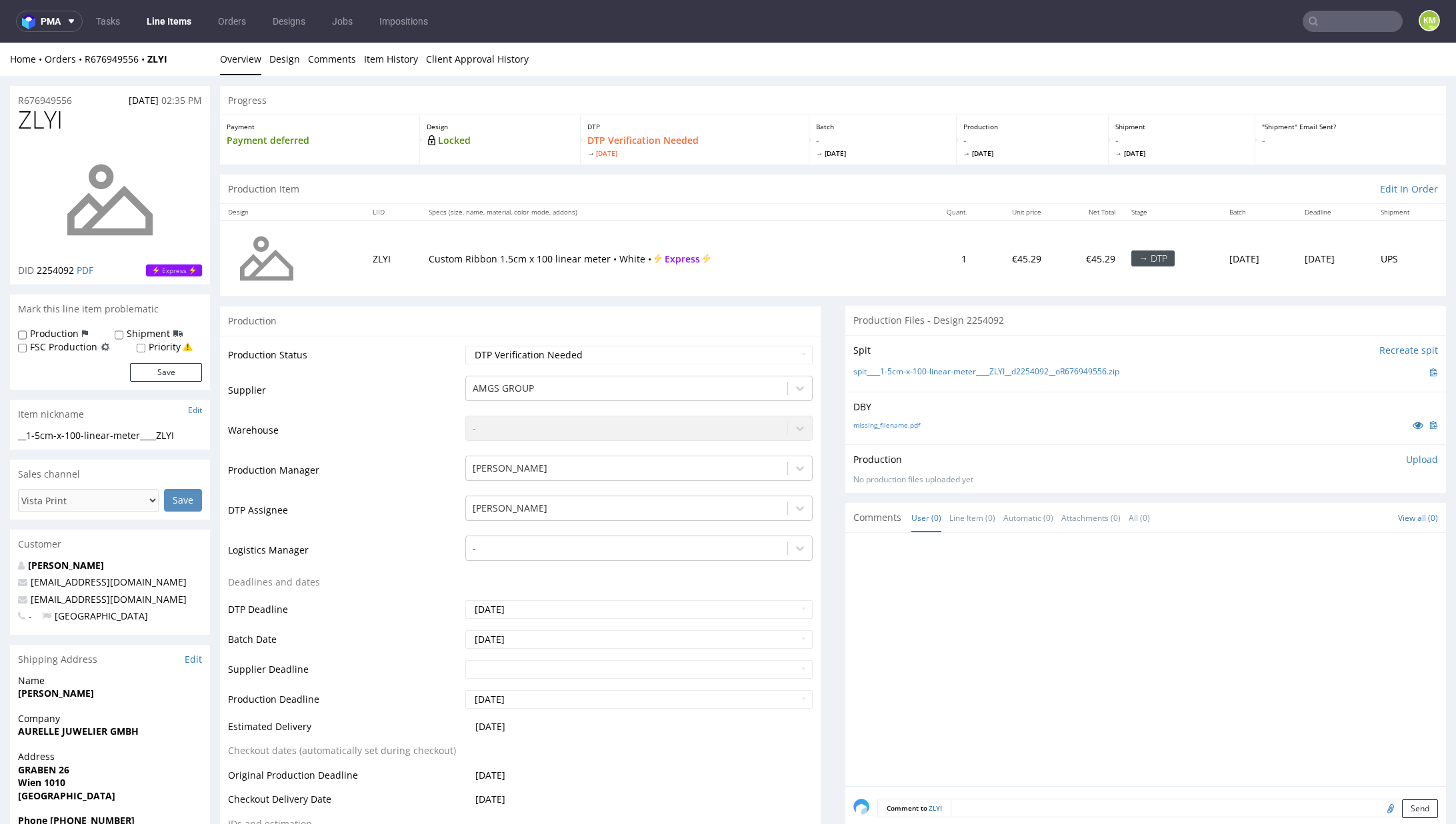
click at [989, 585] on div at bounding box center [1149, 663] width 593 height 245
click at [1413, 425] on icon at bounding box center [1418, 425] width 10 height 10
click at [905, 420] on link "missing_filename.pdf" at bounding box center [886, 425] width 67 height 10
drag, startPoint x: 1131, startPoint y: 371, endPoint x: 870, endPoint y: 369, distance: 261.0
click at [870, 369] on div "spit____1-5cm-x-100-linear-meter____ZLYI__d2254092__oR676949556.zip" at bounding box center [1145, 372] width 584 height 15
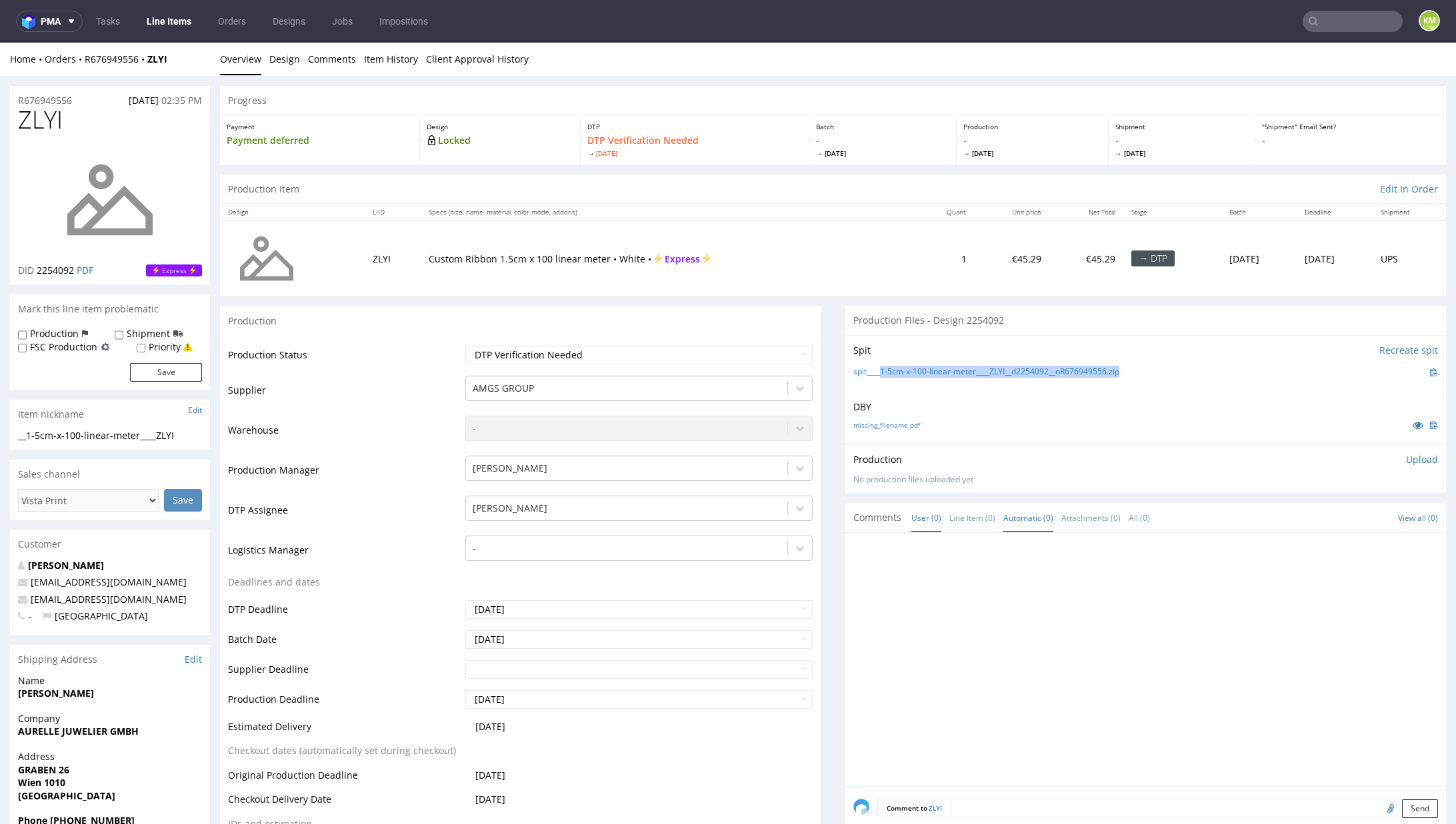
copy link "1-5cm-x-100-linear-meter____ZLYI__d2254092__oR676949556.zip"
click at [1406, 463] on p "Upload" at bounding box center [1421, 460] width 32 height 13
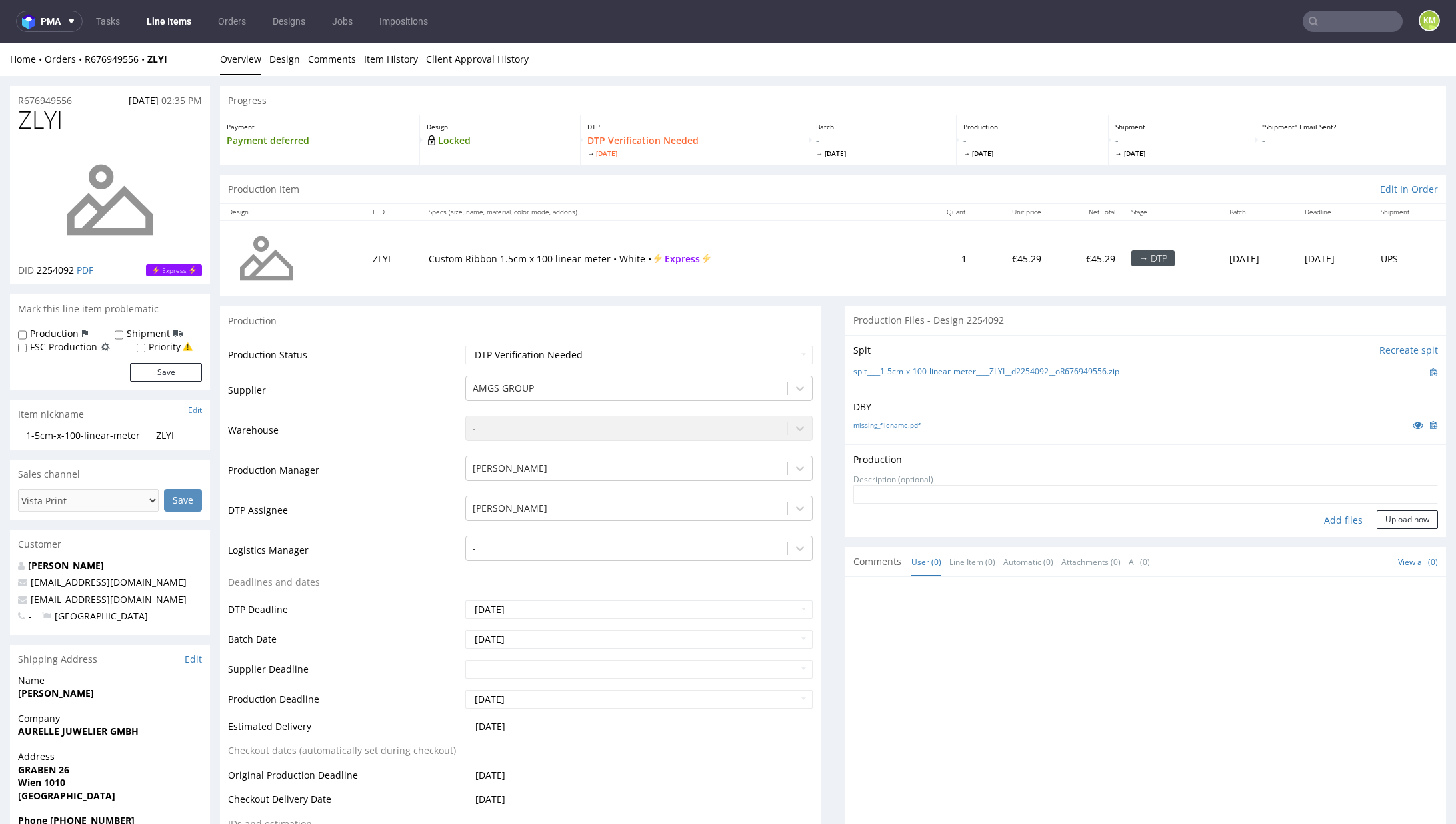
click at [1310, 522] on div "Add files" at bounding box center [1343, 520] width 67 height 20
type input "C:\fakepath\1-5cm-x-100-linear-meter____ZLYI__d2254092__oR676949556.pdf"
click at [1389, 537] on button "Upload now" at bounding box center [1407, 541] width 61 height 18
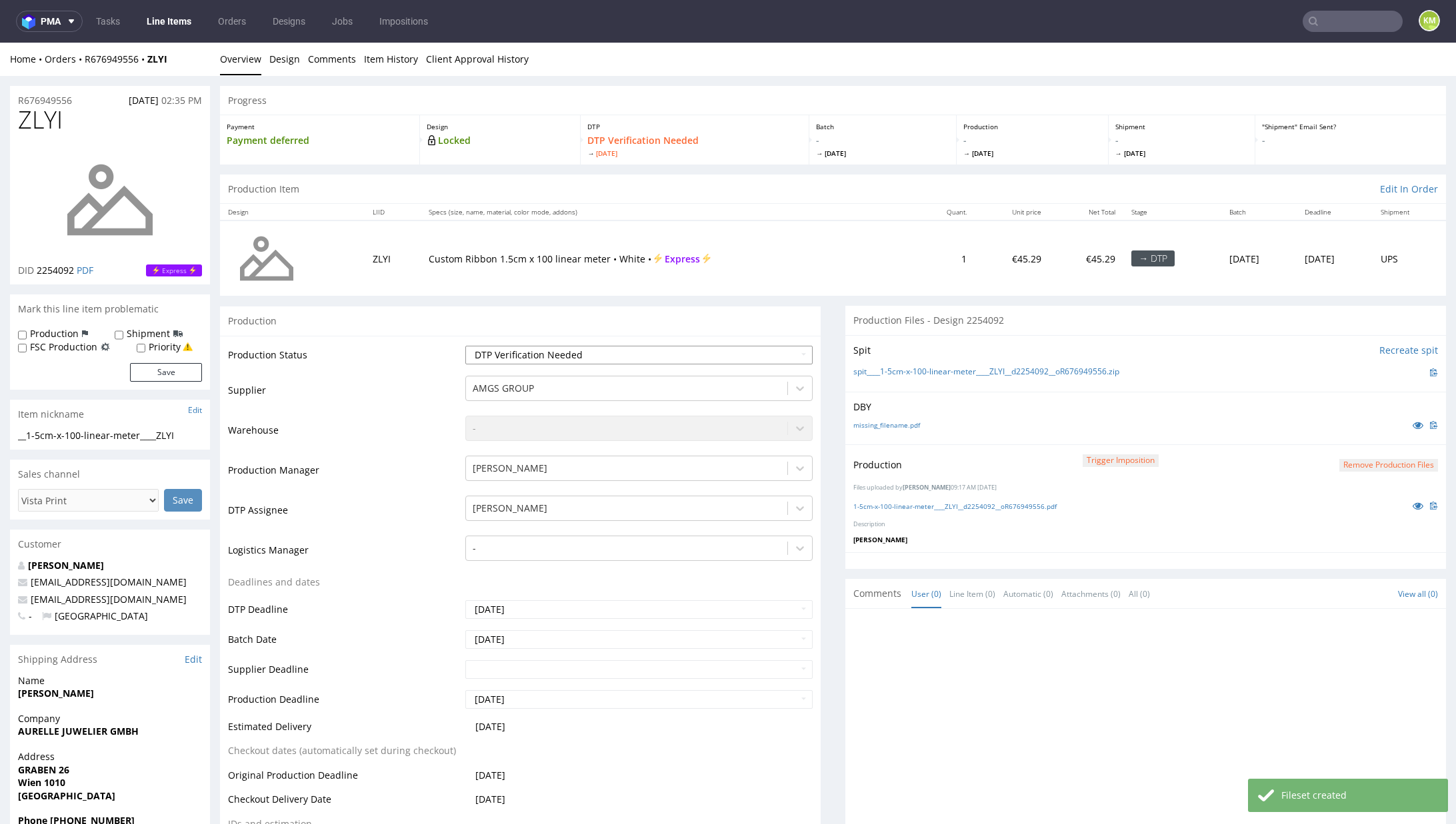
click at [718, 351] on select "Waiting for Artwork Waiting for Diecut Waiting for Mockup Waiting for DTP Waiti…" at bounding box center [639, 355] width 347 height 18
select select "dtp_production_ready"
click at [465, 346] on select "Waiting for Artwork Waiting for Diecut Waiting for Mockup Waiting for DTP Waiti…" at bounding box center [639, 355] width 347 height 18
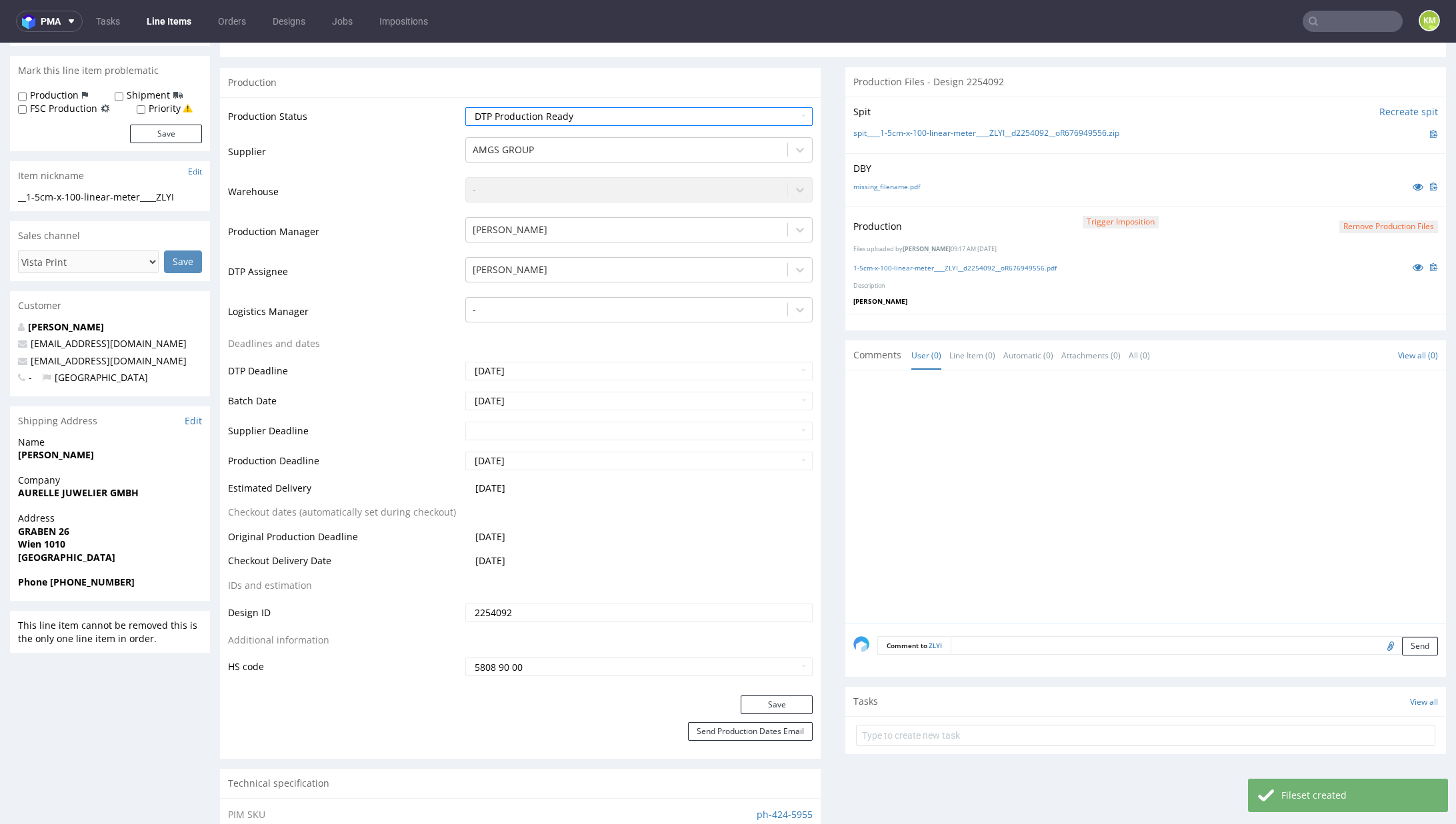
scroll to position [248, 0]
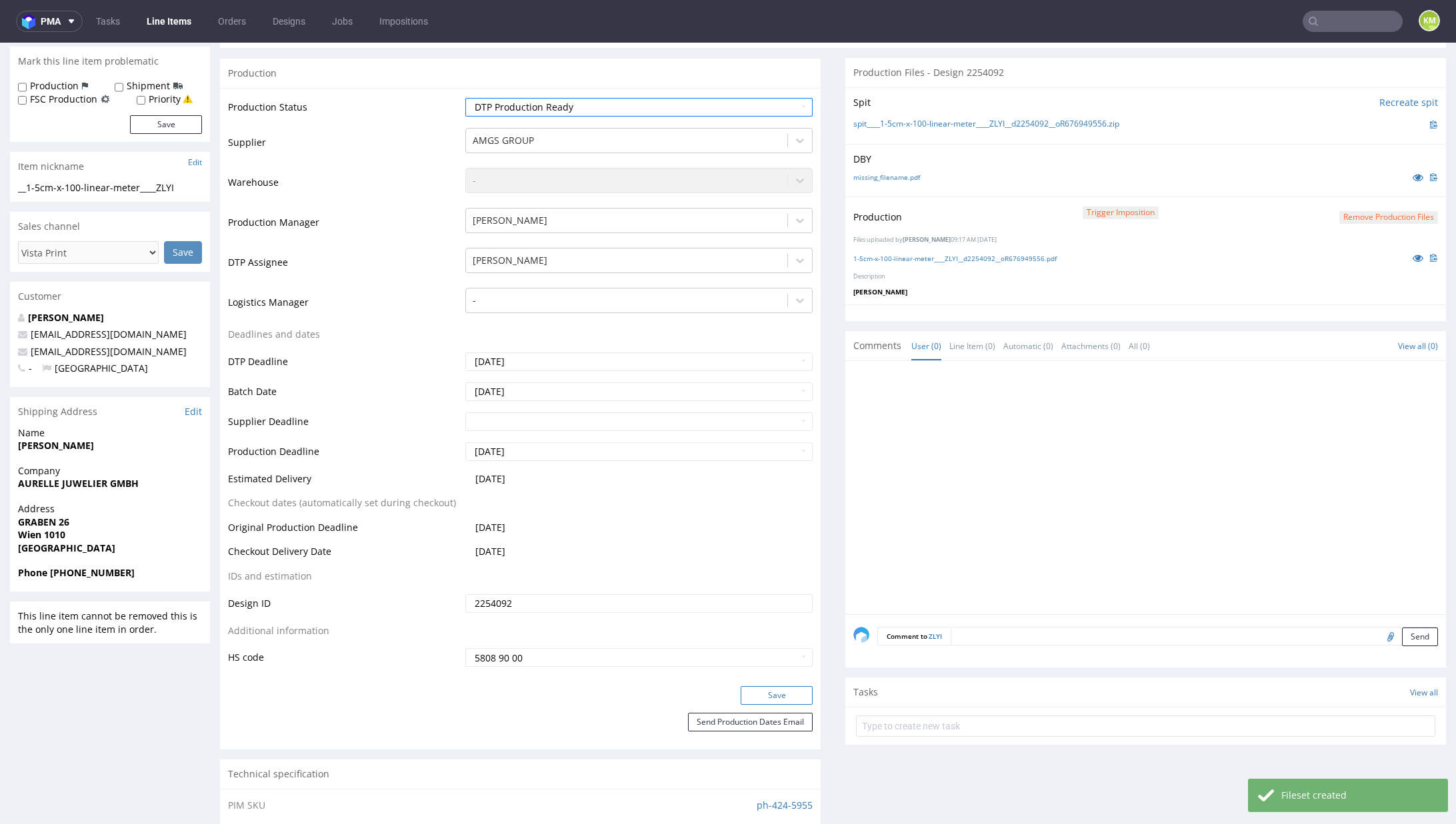
click at [780, 695] on button "Save" at bounding box center [777, 695] width 72 height 18
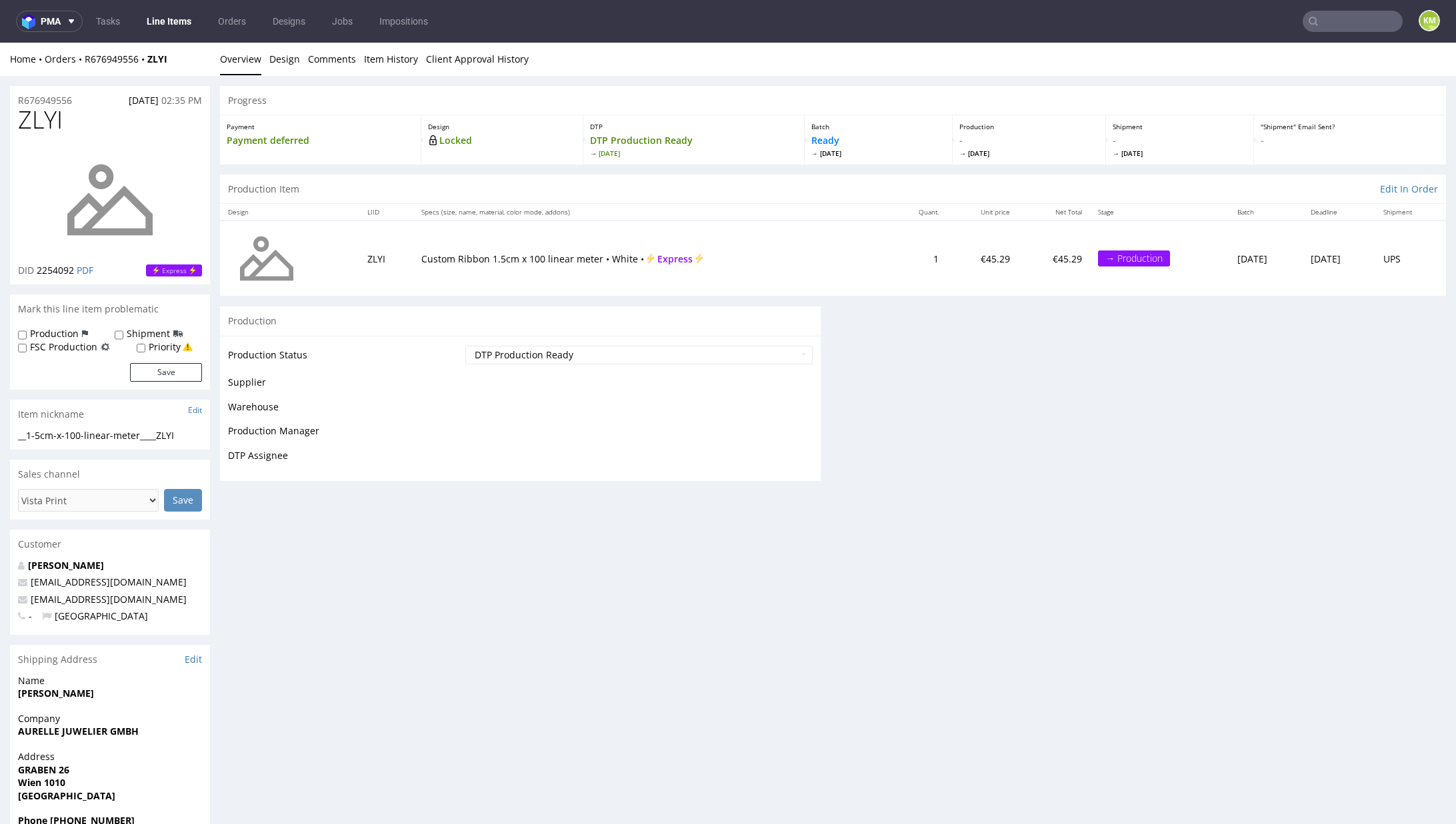
scroll to position [228, 0]
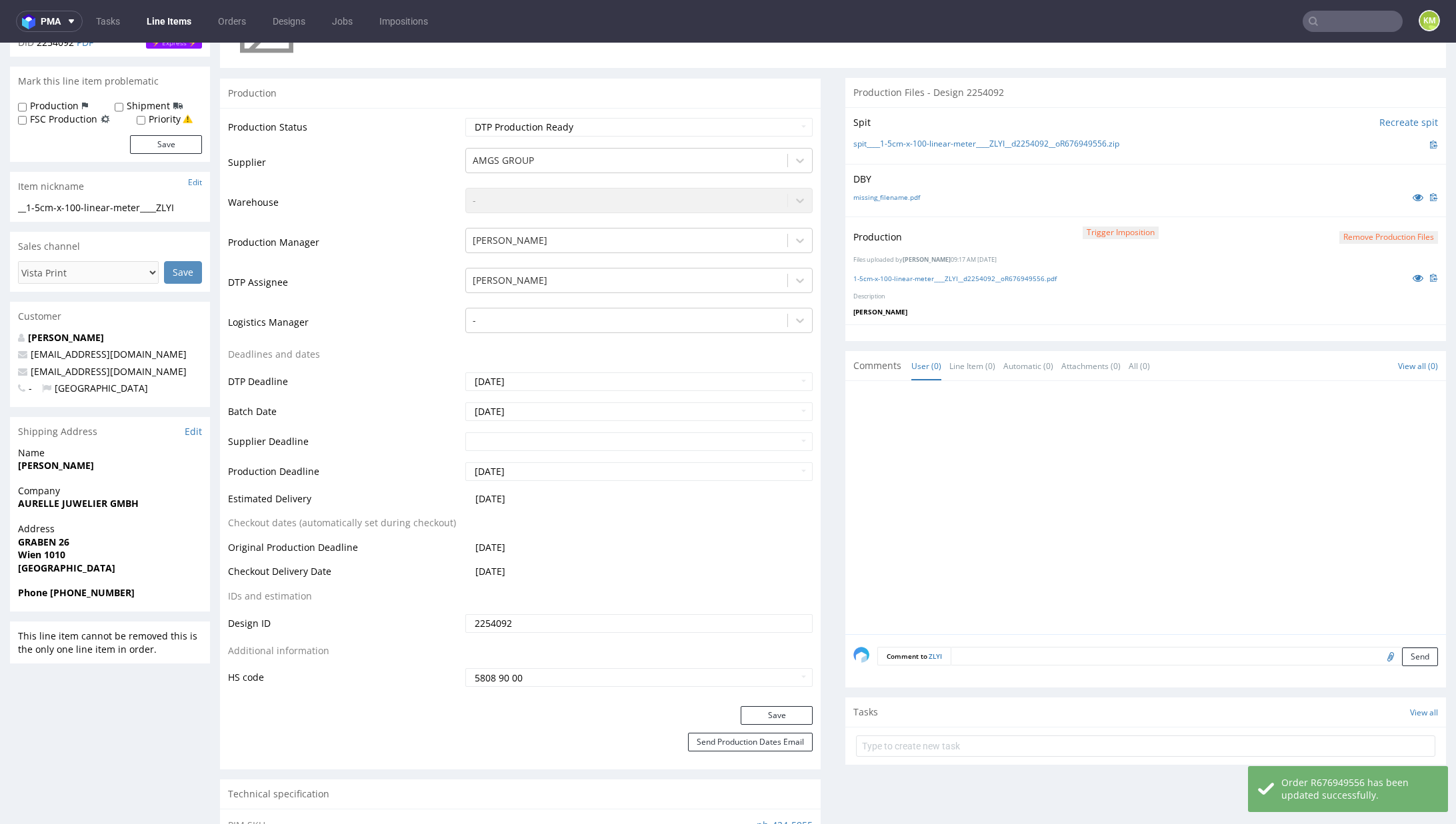
click at [974, 649] on textarea at bounding box center [1194, 656] width 487 height 18
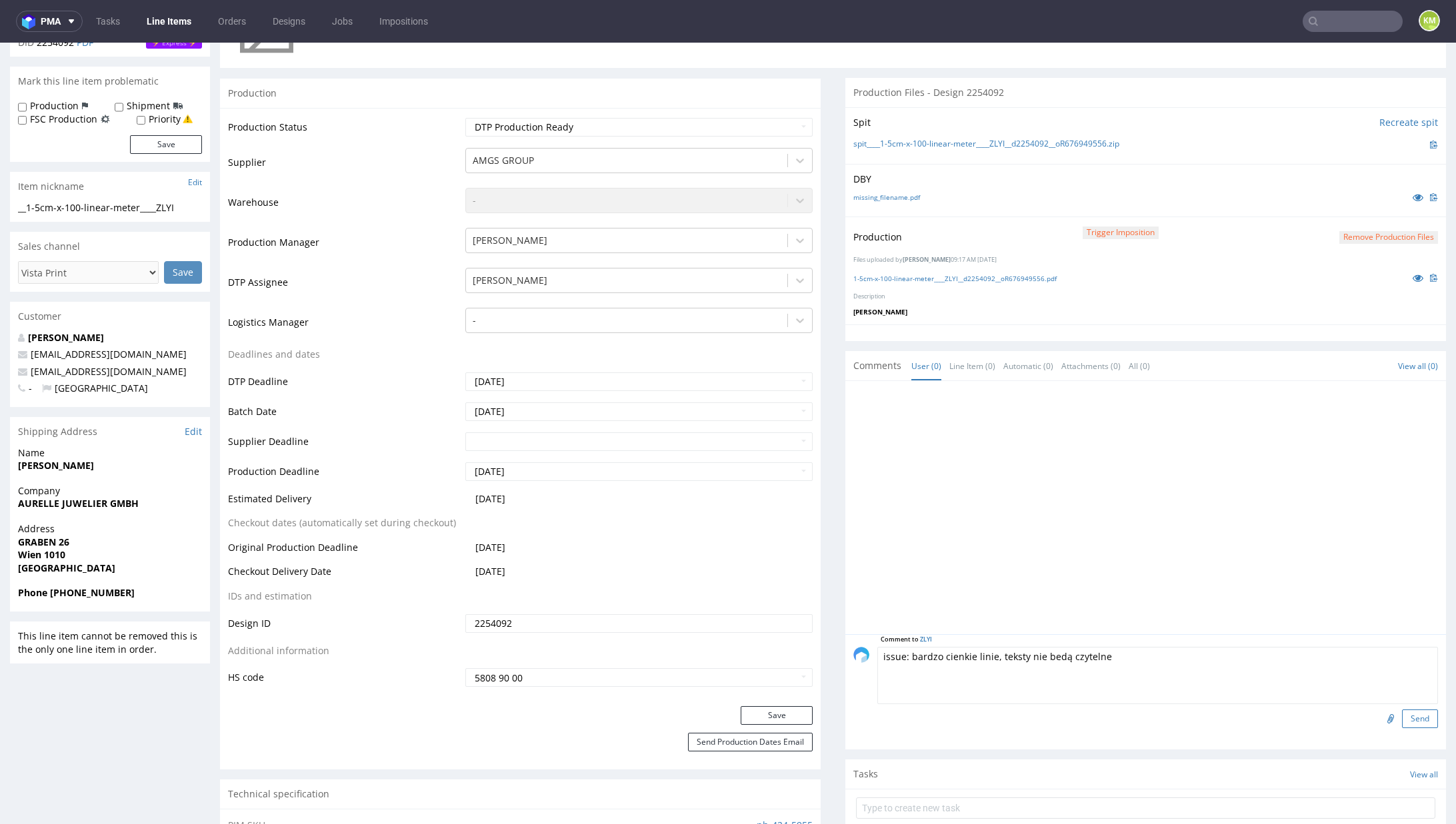
type textarea "issue: bardzo cienkie linie, teksty nie bedą czytelne"
click at [1402, 710] on button "Send" at bounding box center [1420, 719] width 36 height 18
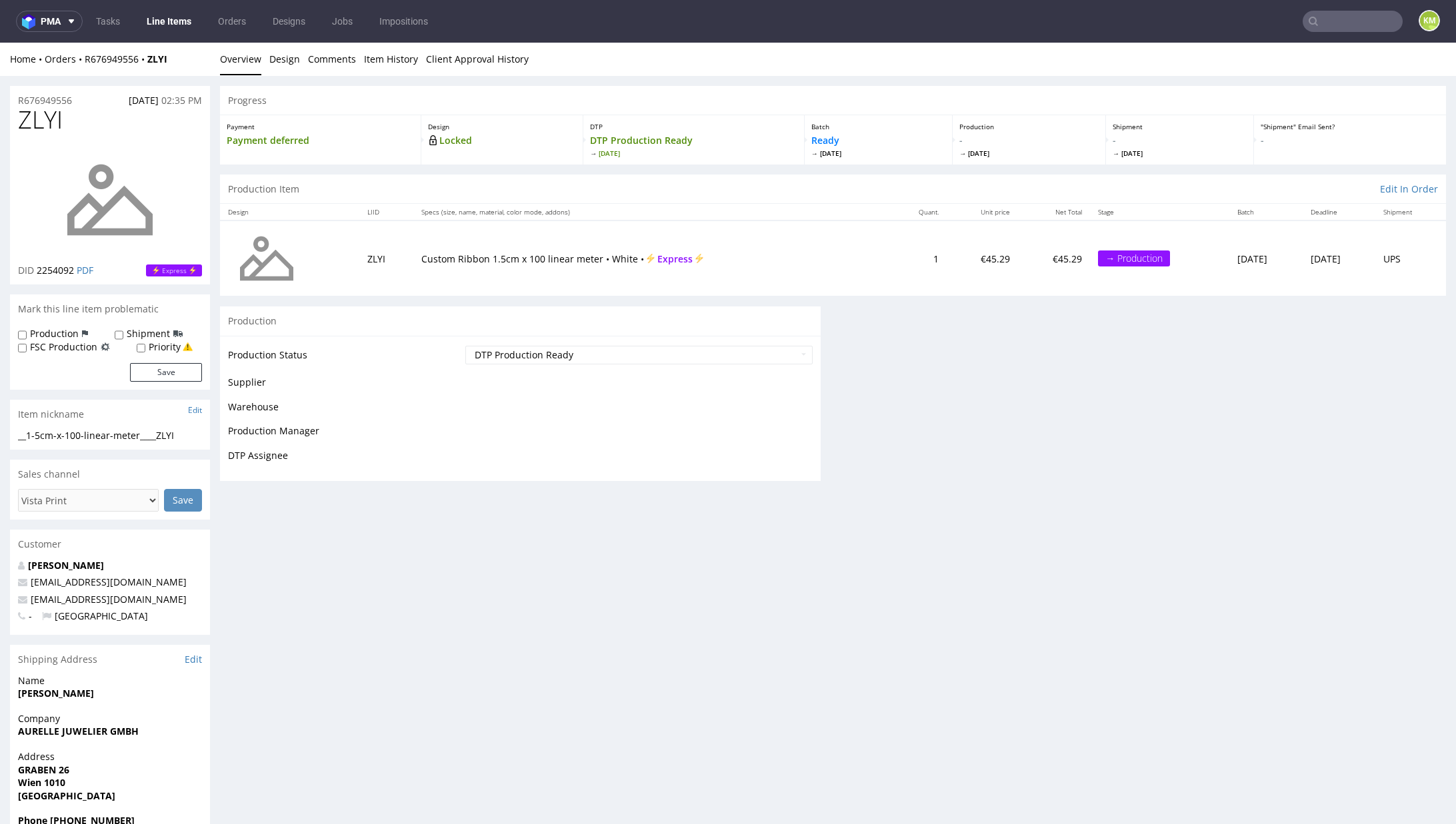
scroll to position [0, 0]
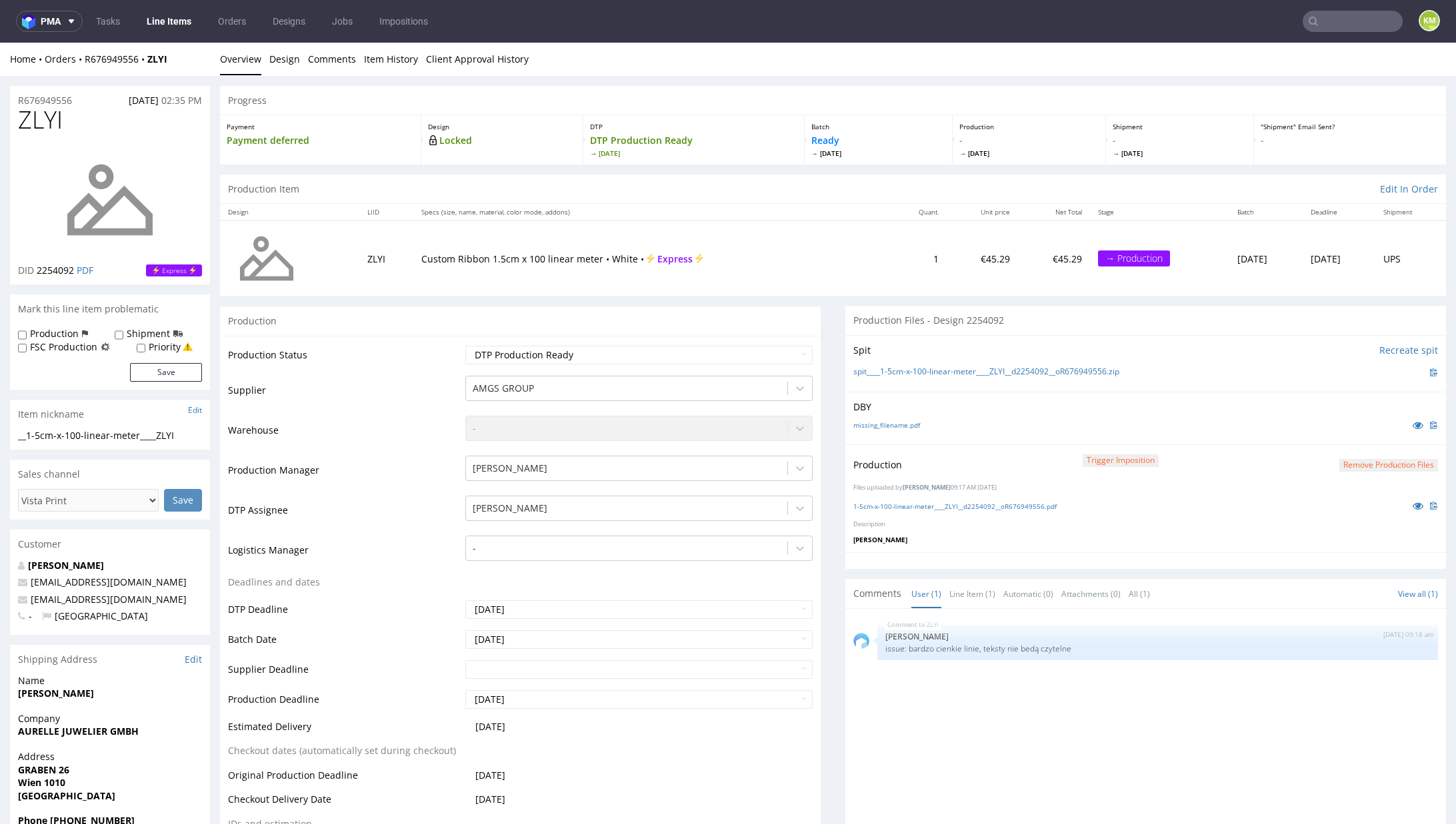
click at [1209, 561] on div at bounding box center [1145, 561] width 601 height 17
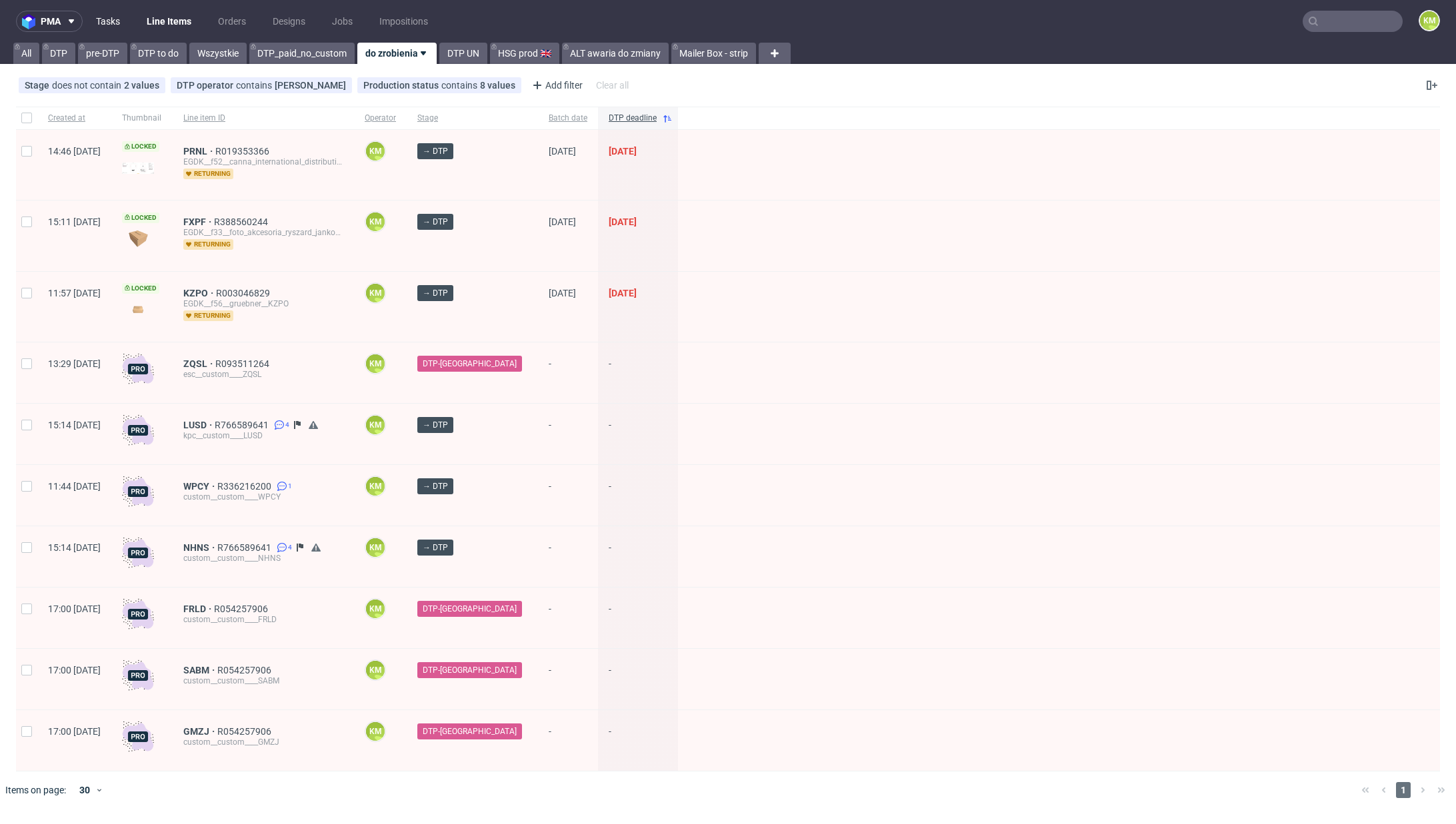
click at [107, 19] on link "Tasks" at bounding box center [108, 21] width 40 height 21
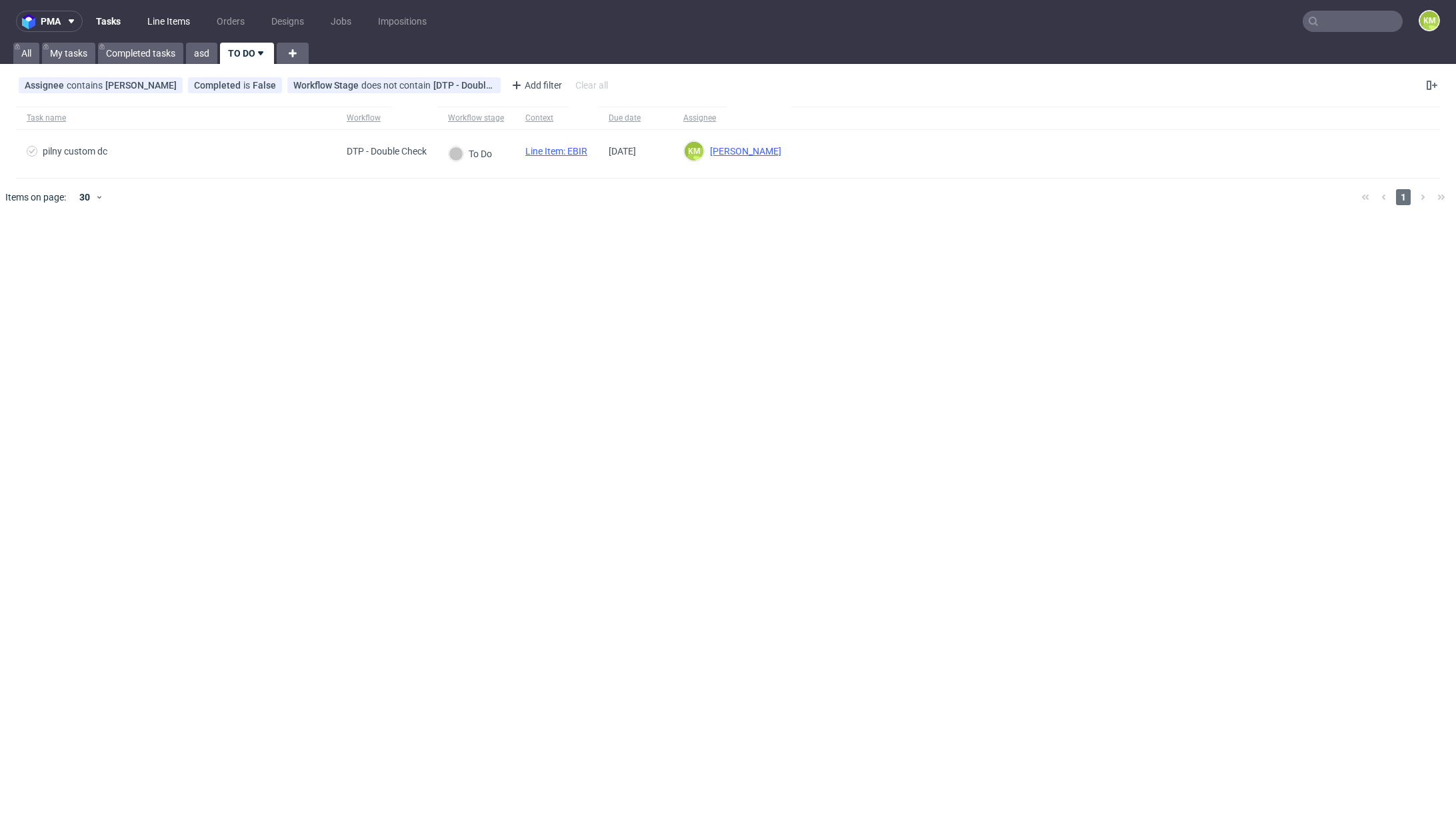
click at [166, 23] on link "Line Items" at bounding box center [169, 21] width 59 height 21
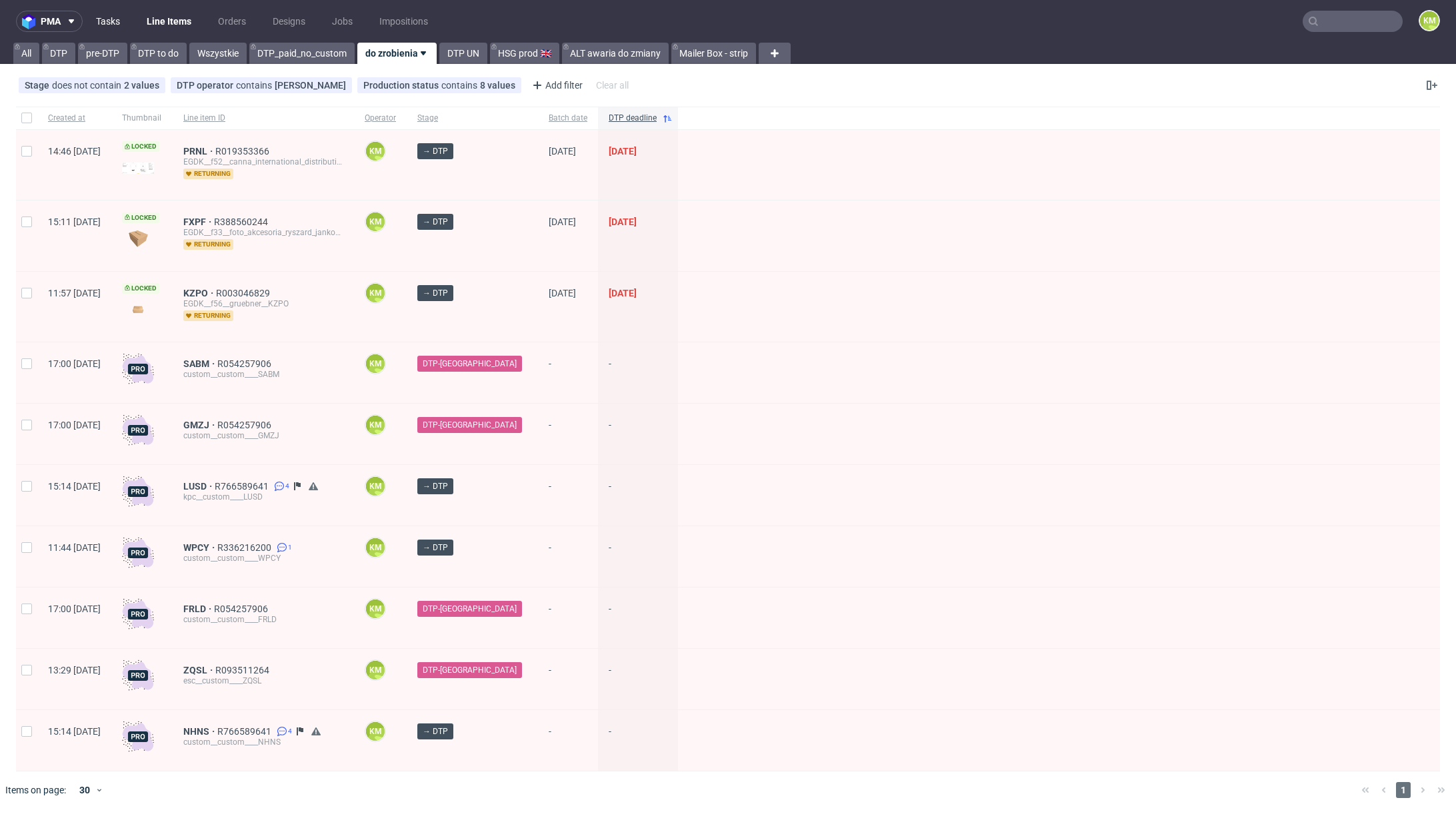
click at [112, 18] on link "Tasks" at bounding box center [108, 21] width 40 height 21
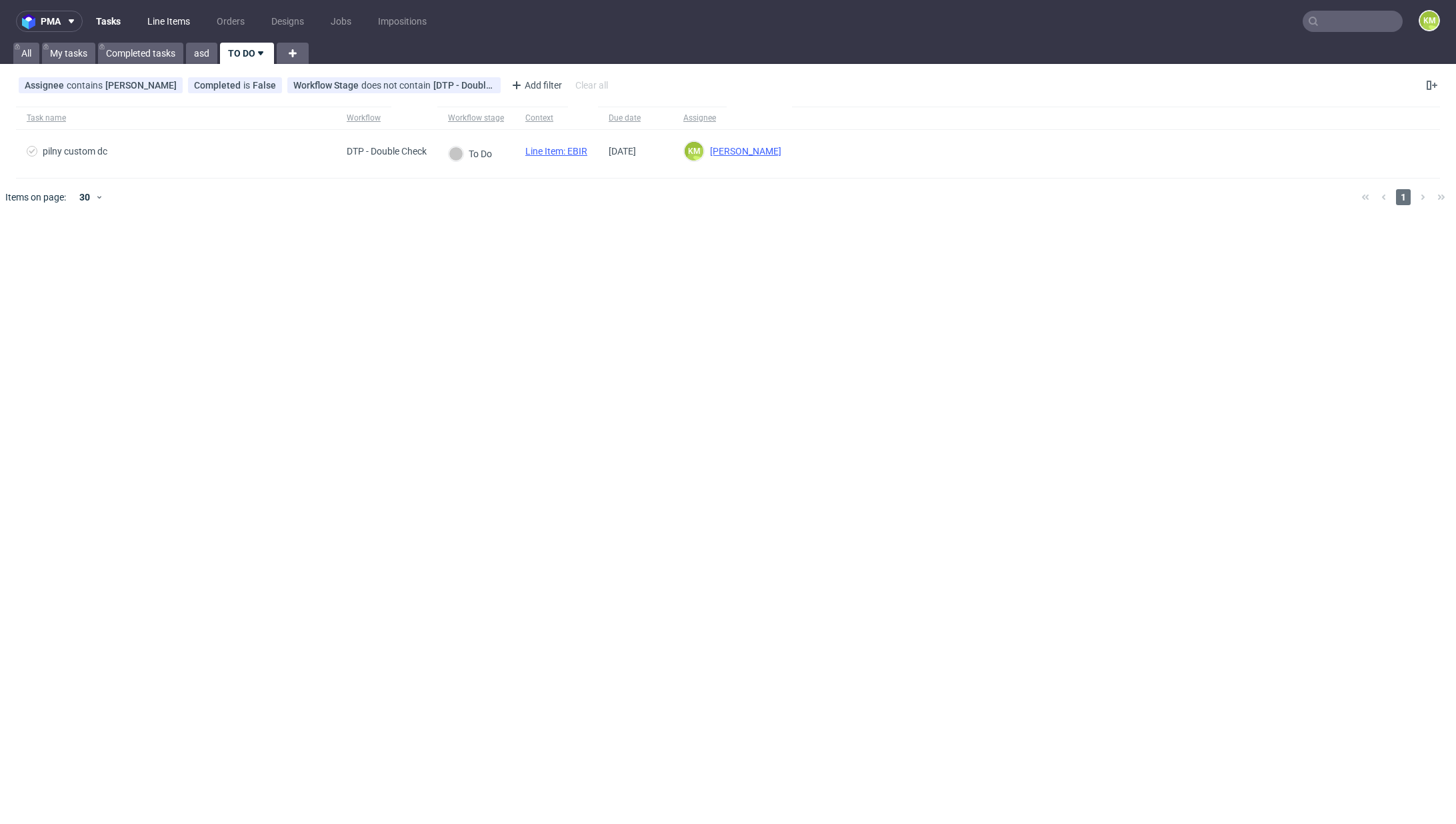
click at [157, 21] on link "Line Items" at bounding box center [169, 21] width 59 height 21
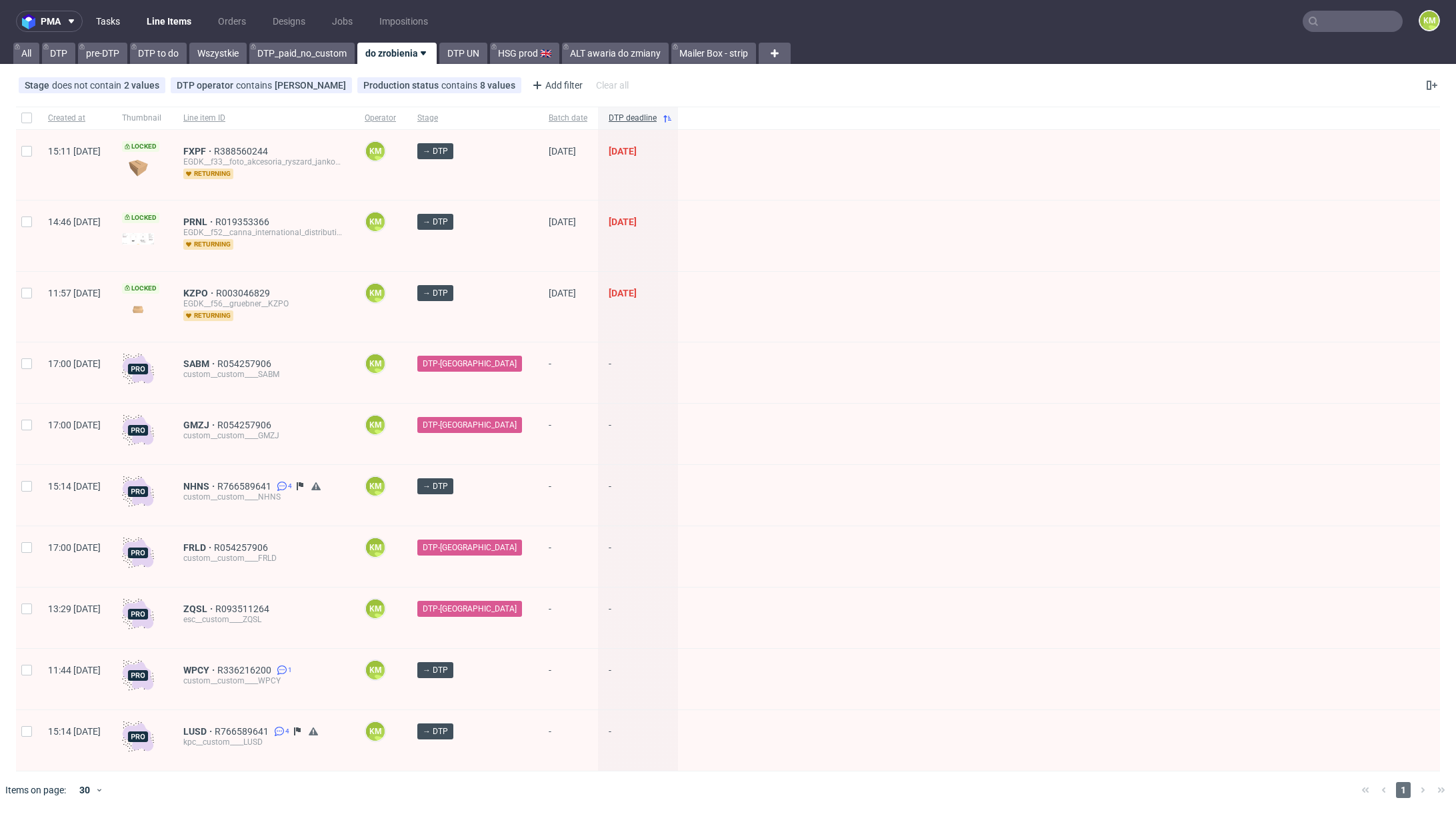
click at [110, 21] on link "Tasks" at bounding box center [108, 21] width 40 height 21
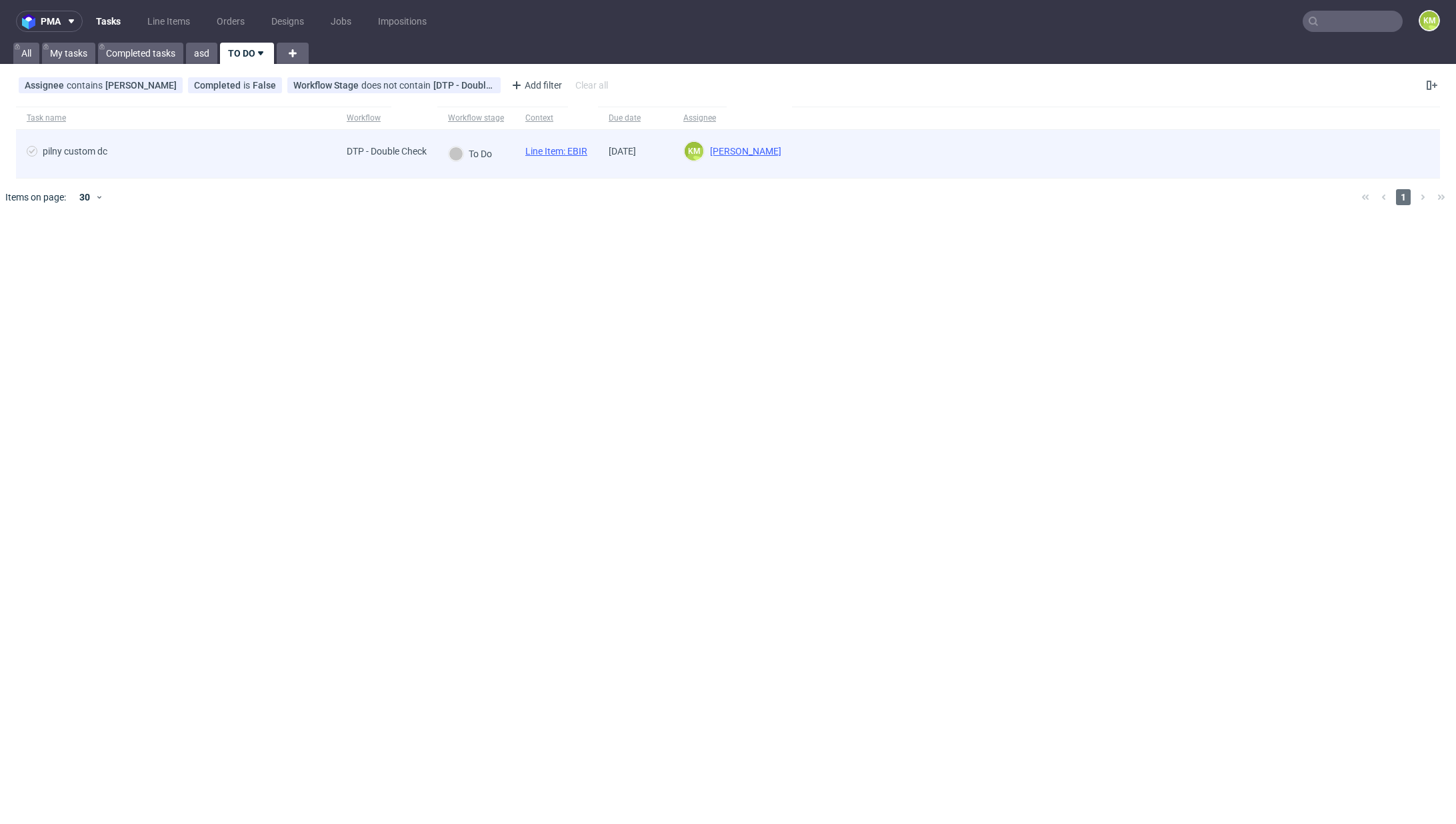
click at [579, 157] on span "Line Item: EBIR" at bounding box center [556, 154] width 62 height 16
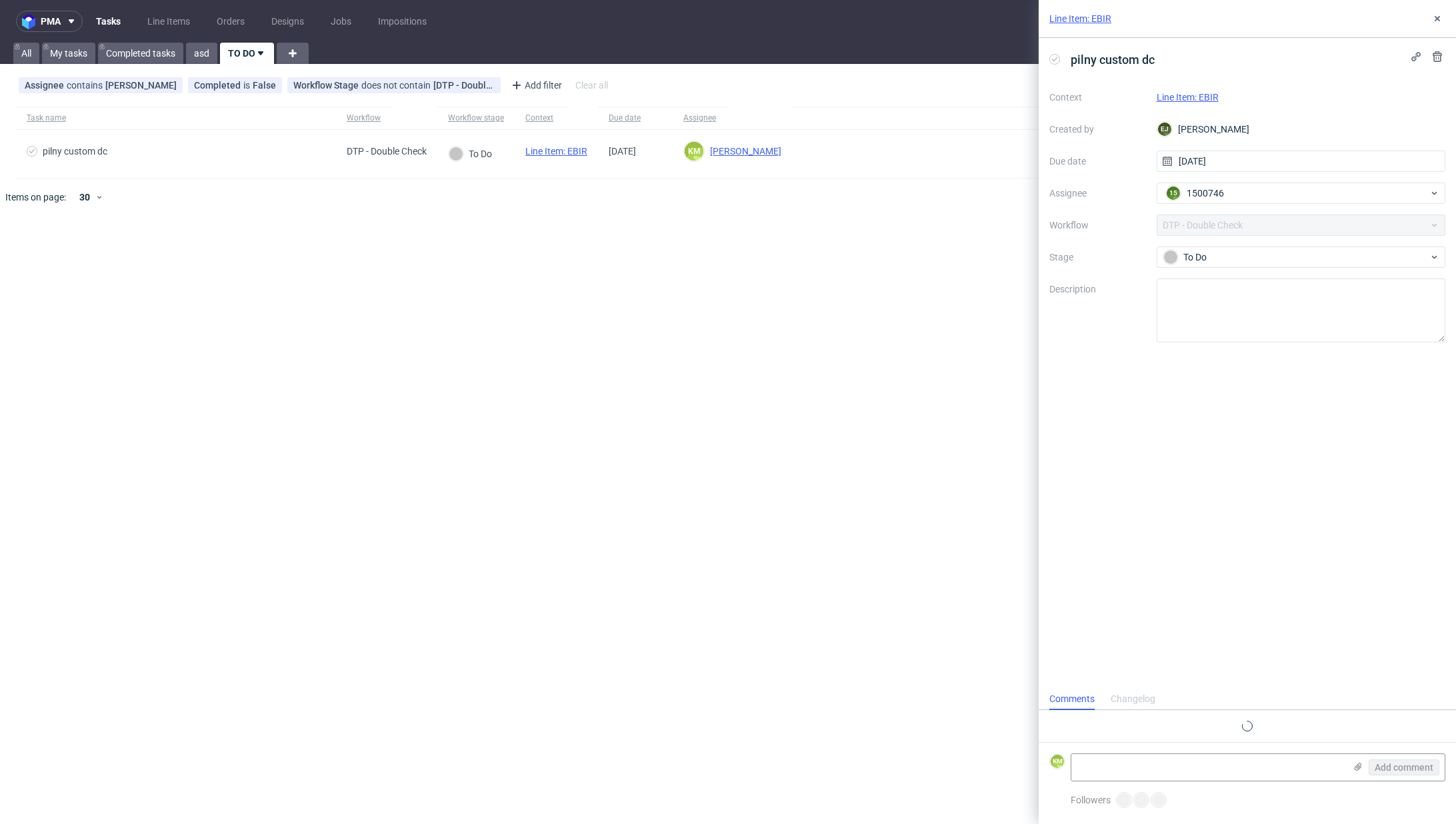
scroll to position [10, 0]
click at [1204, 96] on link "Line Item: EBIR" at bounding box center [1187, 97] width 62 height 10
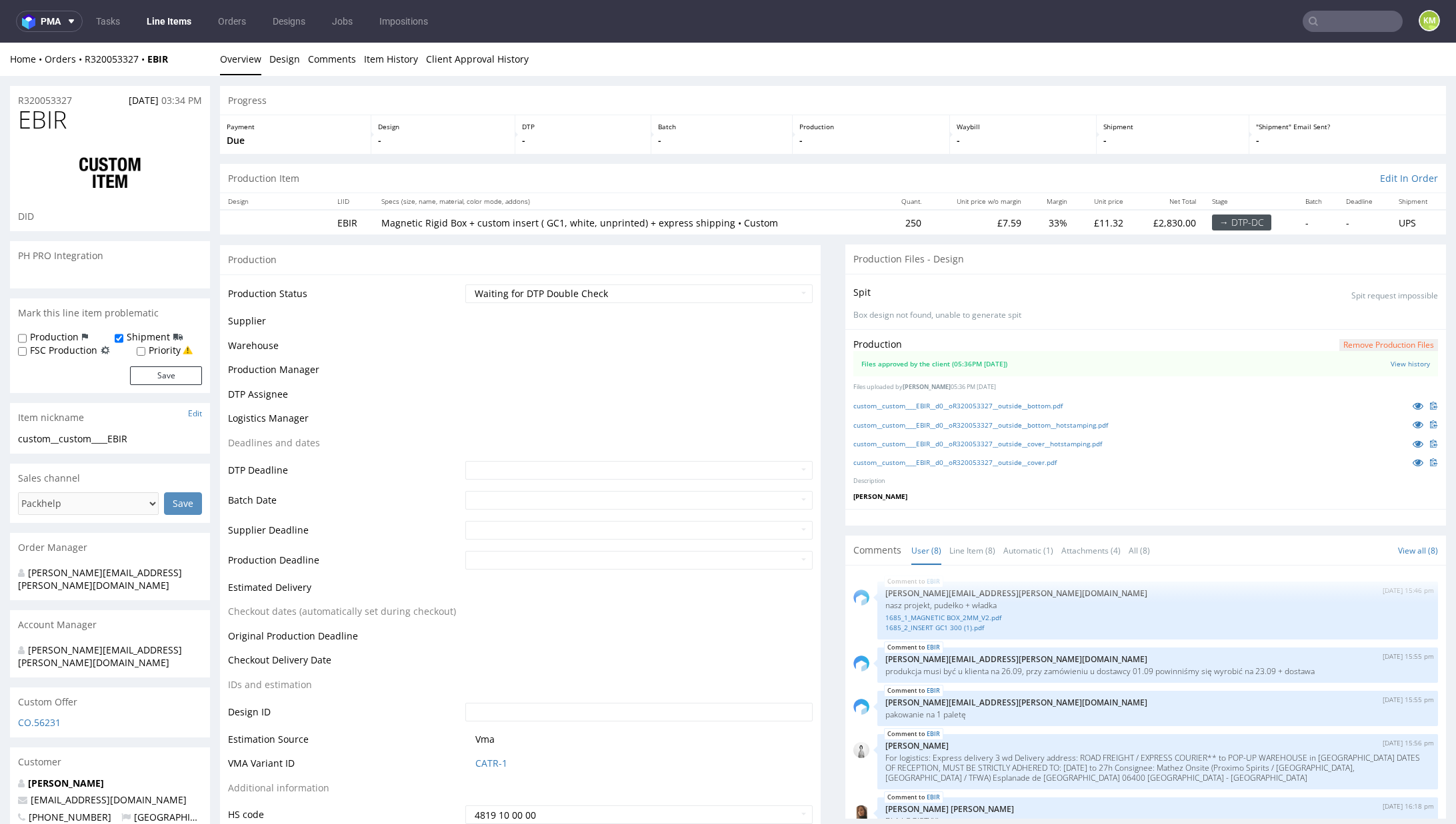
scroll to position [190, 0]
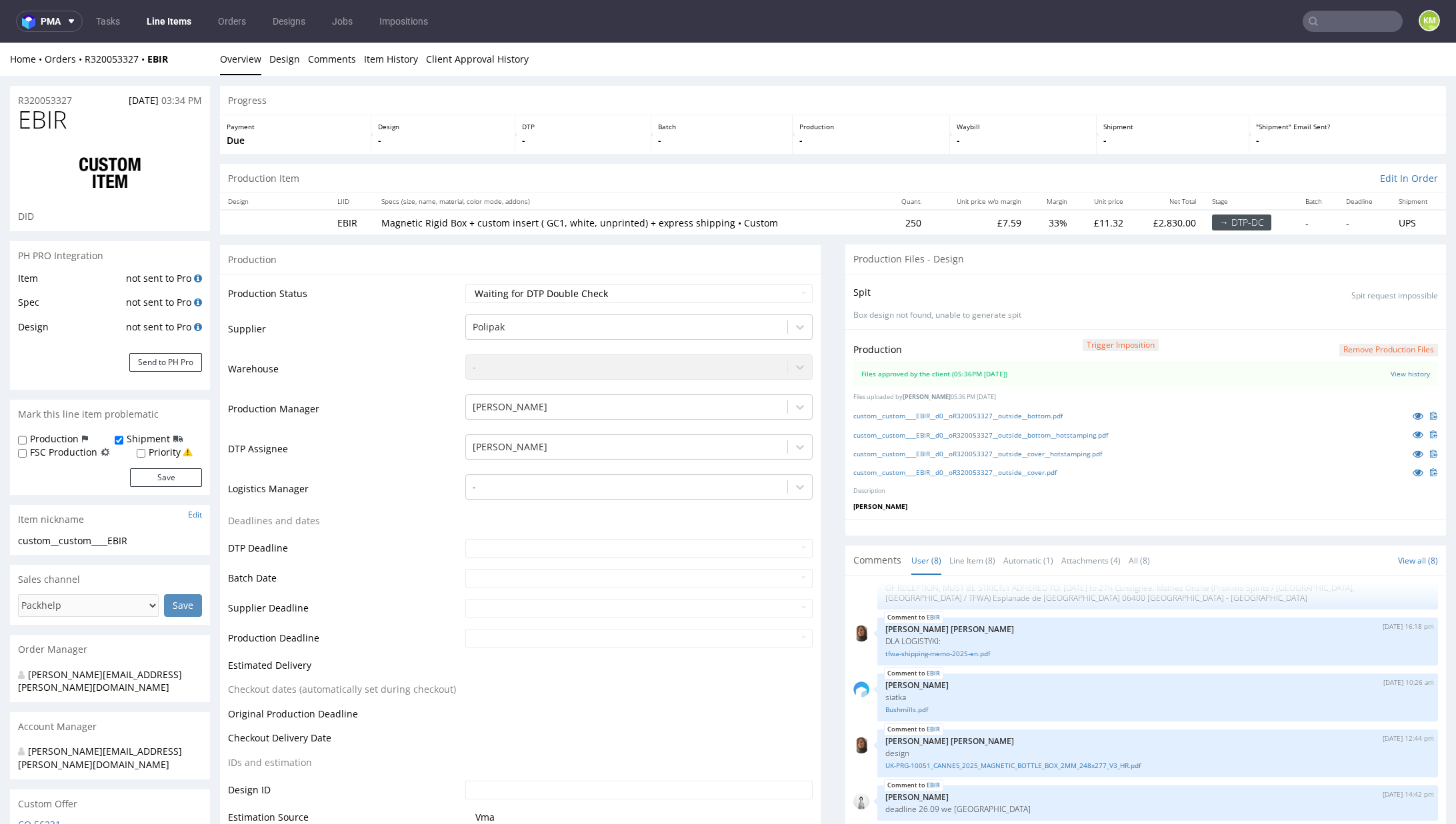
click at [1159, 383] on z-tile__section--no-border "Files approved by the client (05:36PM [DATE]) View history" at bounding box center [1145, 374] width 584 height 25
click at [1031, 414] on link "custom__custom____EBIR__d0__oR320053327__outside__bottom.pdf" at bounding box center [958, 416] width 209 height 10
click at [1045, 434] on link "custom__custom____EBIR__d0__oR320053327__outside__bottom__hotstamping.pdf" at bounding box center [980, 435] width 255 height 10
click at [1059, 455] on link "custom__custom____EBIR__d0__oR320053327__outside__cover__hotstamping.pdf" at bounding box center [978, 453] width 249 height 10
click at [1046, 470] on link "custom__custom____EBIR__d0__oR320053327__outside__cover.pdf" at bounding box center [955, 472] width 203 height 10
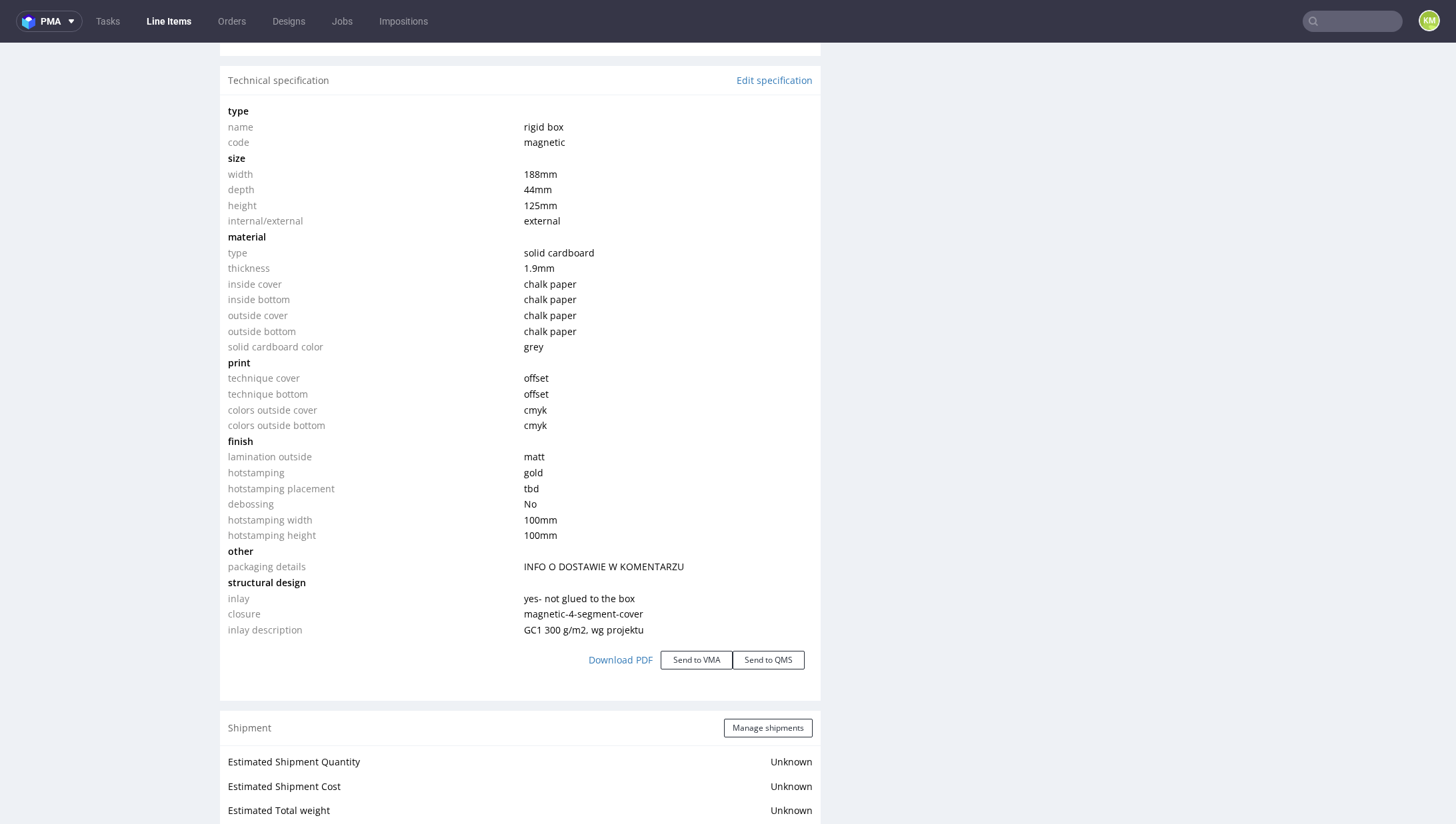
scroll to position [1232, 0]
click at [857, 440] on div "Production Files - Design Spit Spit request impossible Box design not found, un…" at bounding box center [1145, 331] width 601 height 2638
click at [887, 407] on div "Production Files - Design Spit Spit request impossible Box design not found, un…" at bounding box center [1145, 331] width 601 height 2638
click at [916, 422] on div "Production Files - Design Spit Spit request impossible Box design not found, un…" at bounding box center [1145, 331] width 601 height 2638
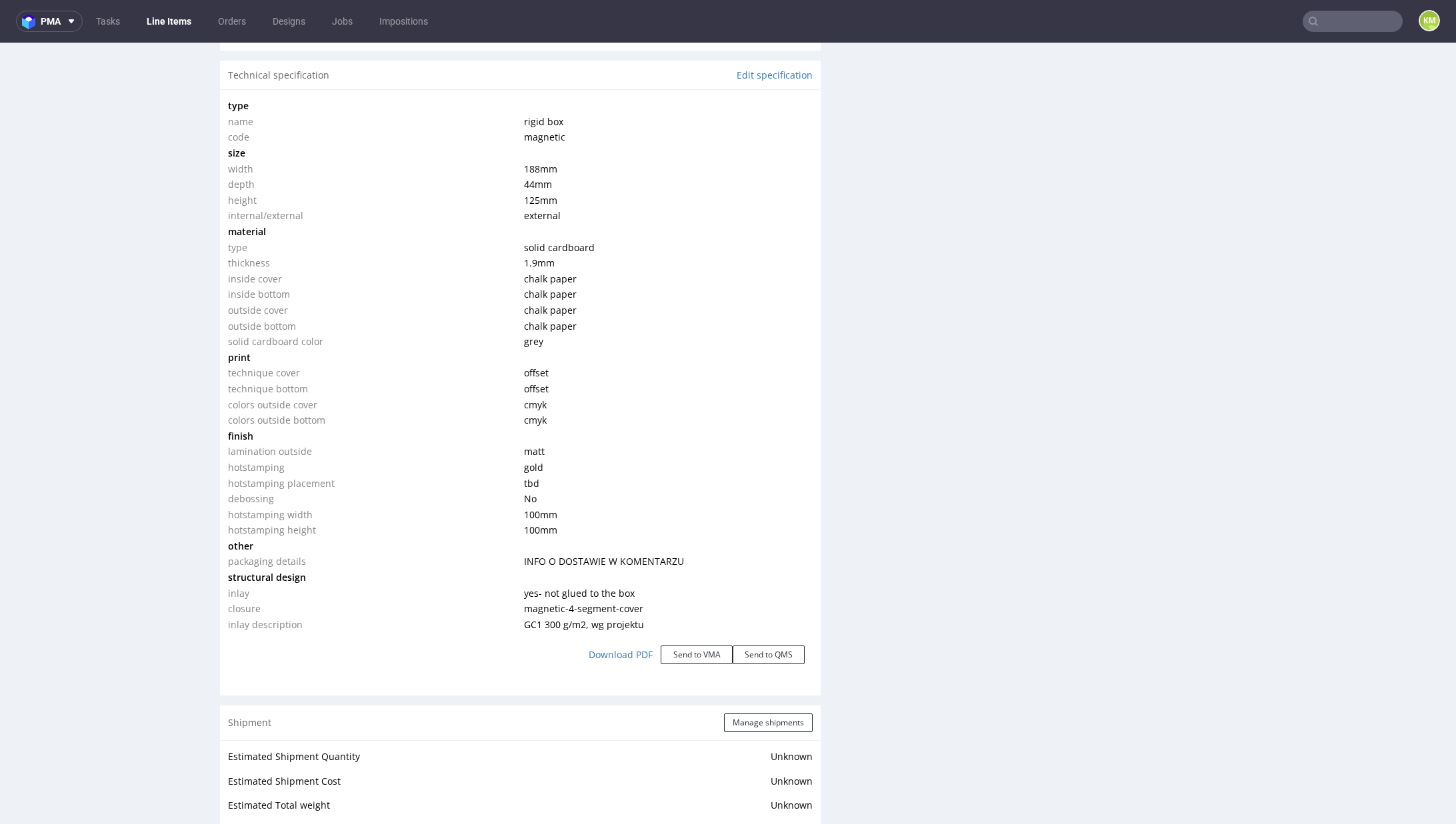
click at [916, 422] on div "Production Files - Design Spit Spit request impossible Box design not found, un…" at bounding box center [1145, 331] width 601 height 2638
click at [1032, 384] on div "Production Files - Design Spit Spit request impossible Box design not found, un…" at bounding box center [1145, 331] width 601 height 2638
click at [1013, 530] on div "Production Files - Design Spit Spit request impossible Box design not found, un…" at bounding box center [1145, 331] width 601 height 2638
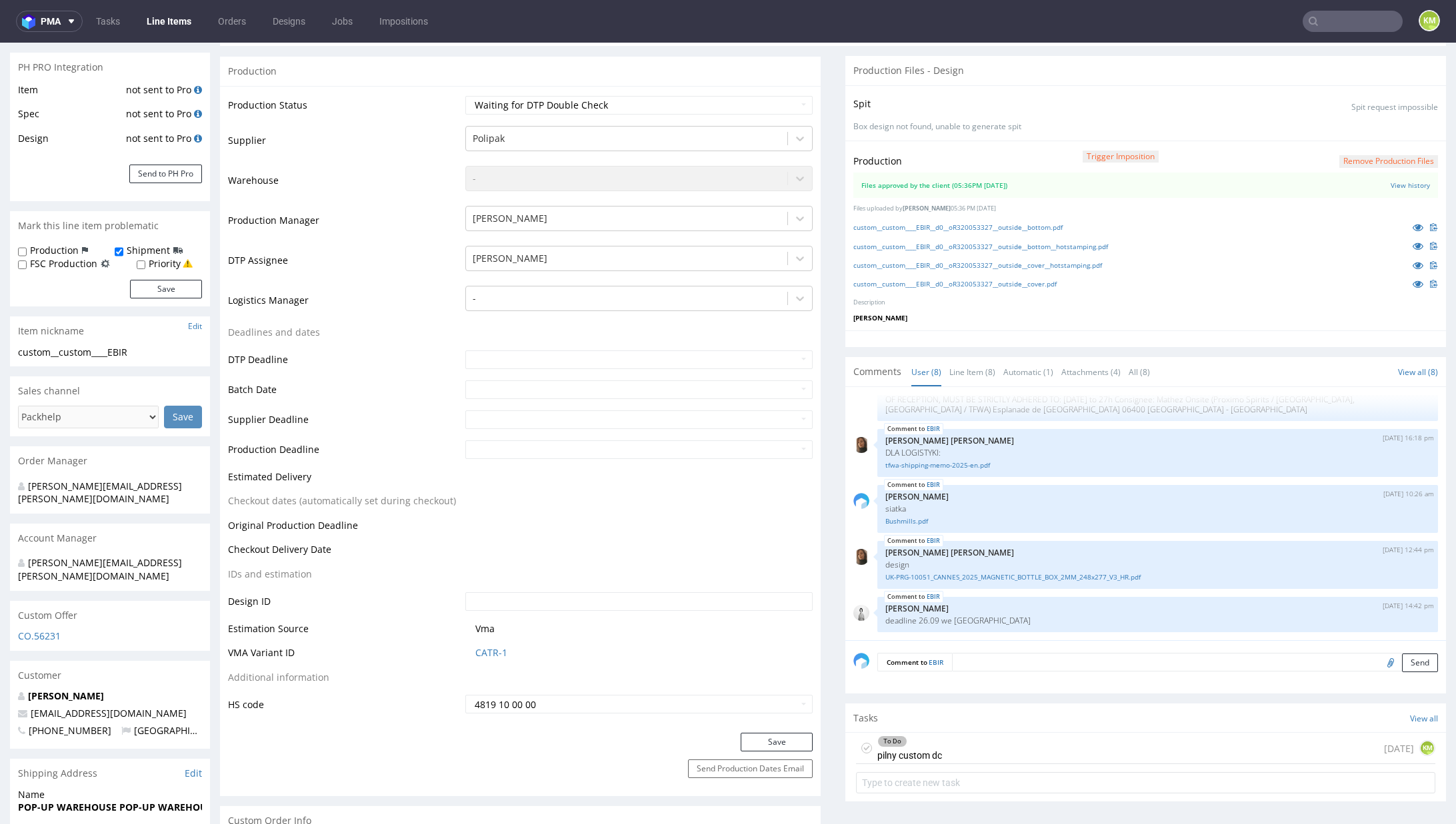
scroll to position [192, 0]
click at [1021, 741] on div "To Do pilny custom dc today KM" at bounding box center [1145, 745] width 579 height 32
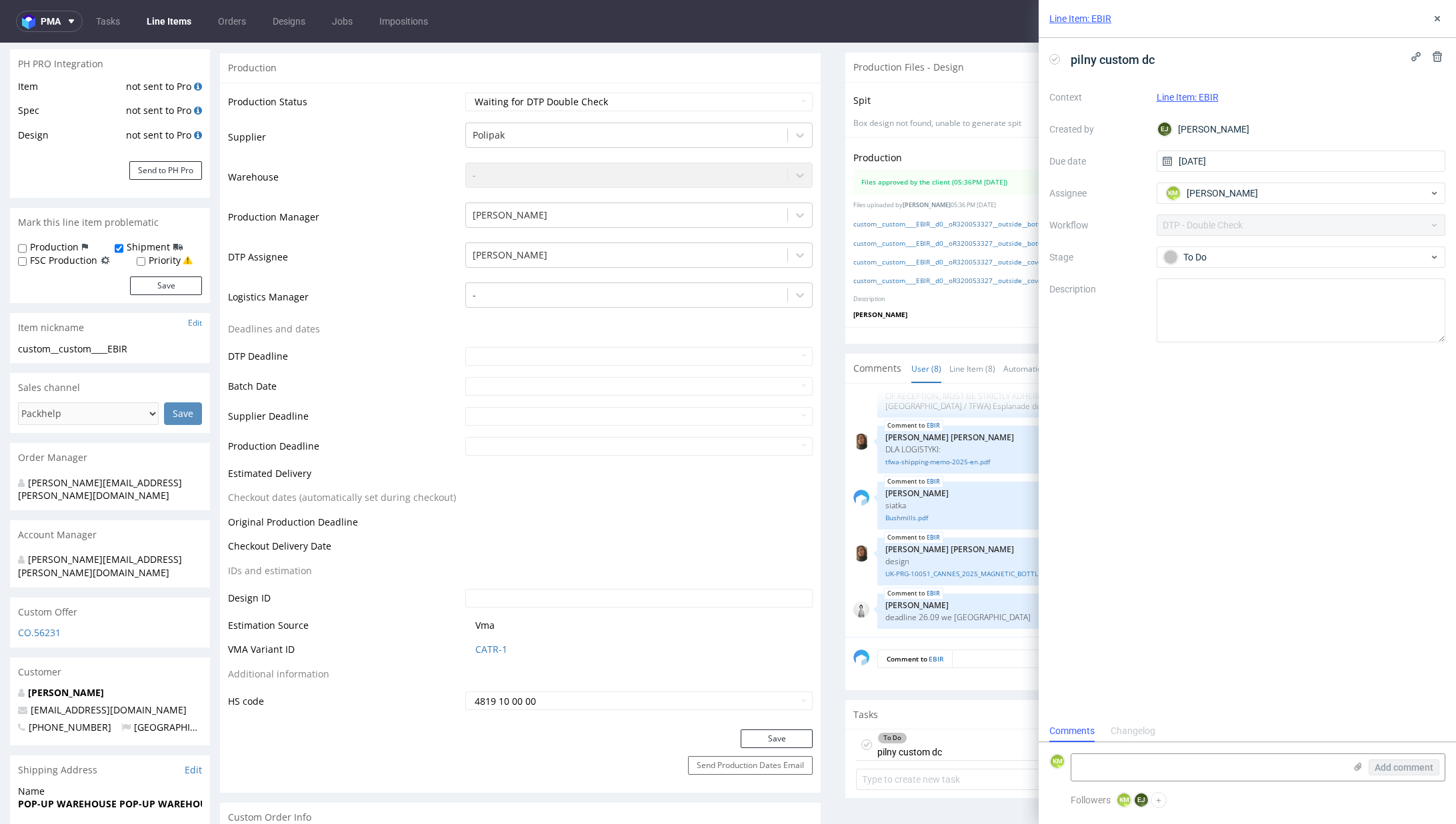
scroll to position [10, 0]
click at [1438, 24] on button at bounding box center [1438, 18] width 16 height 16
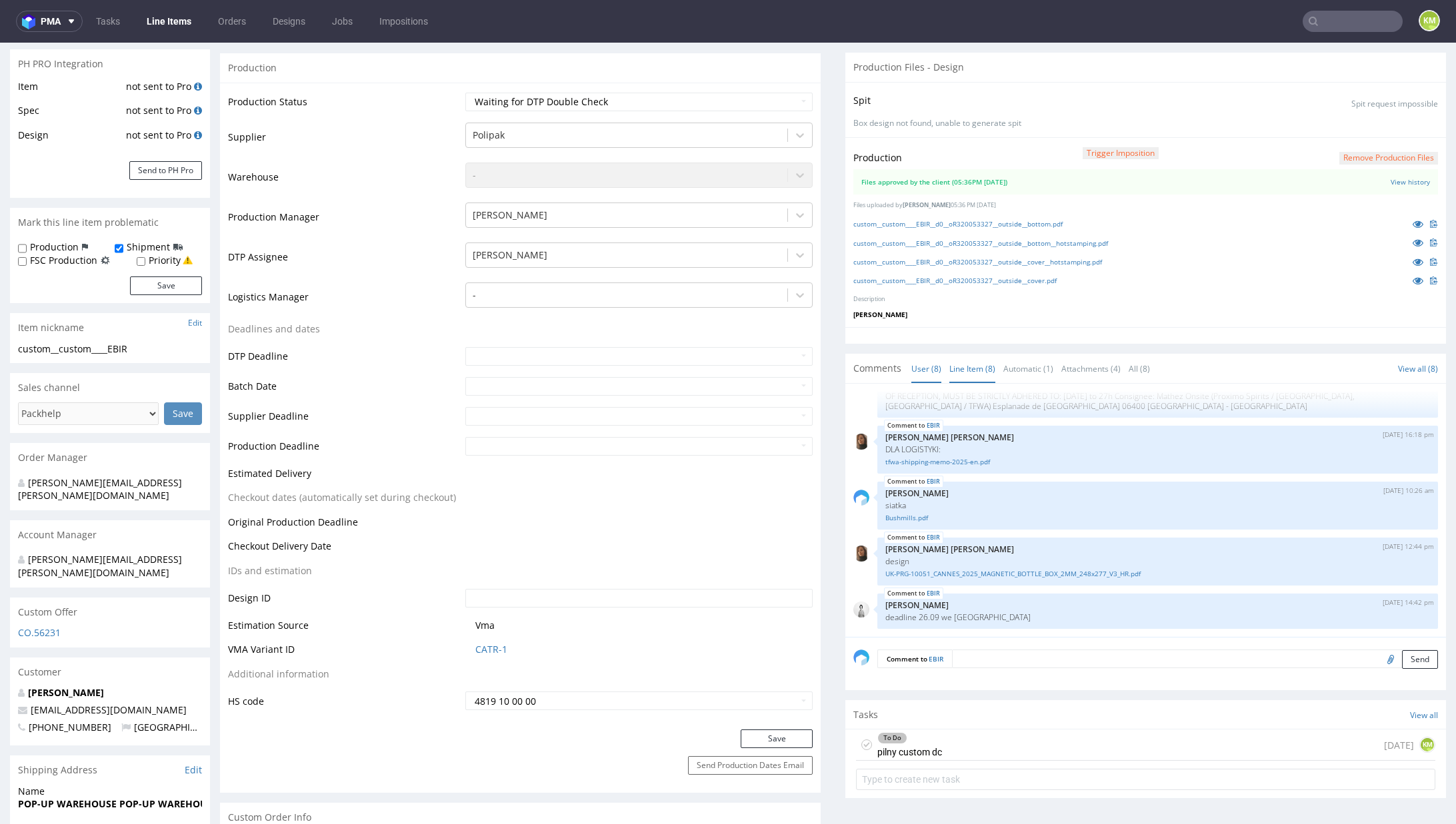
click at [975, 363] on link "Line Item (8)" at bounding box center [972, 369] width 46 height 29
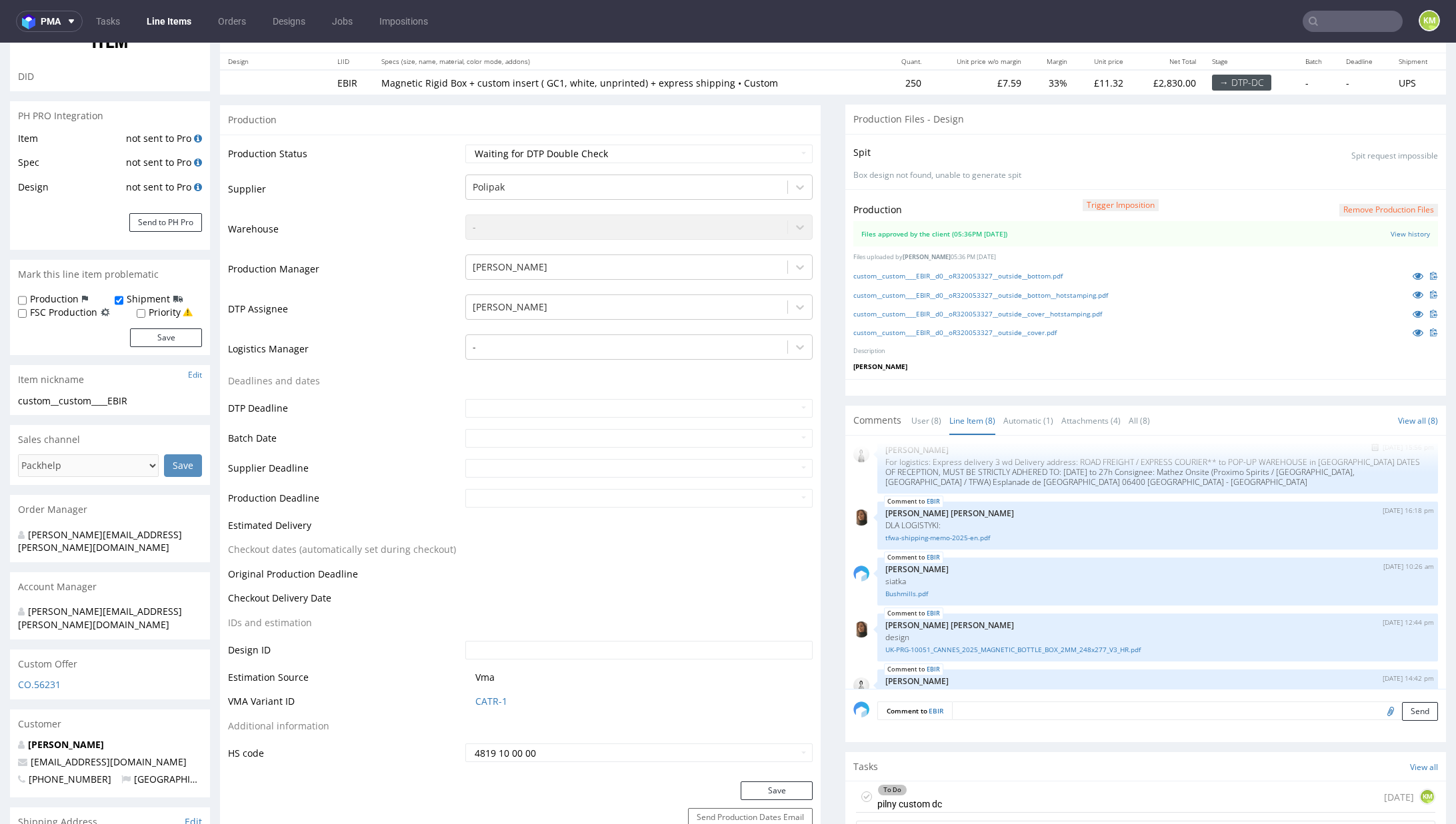
scroll to position [190, 0]
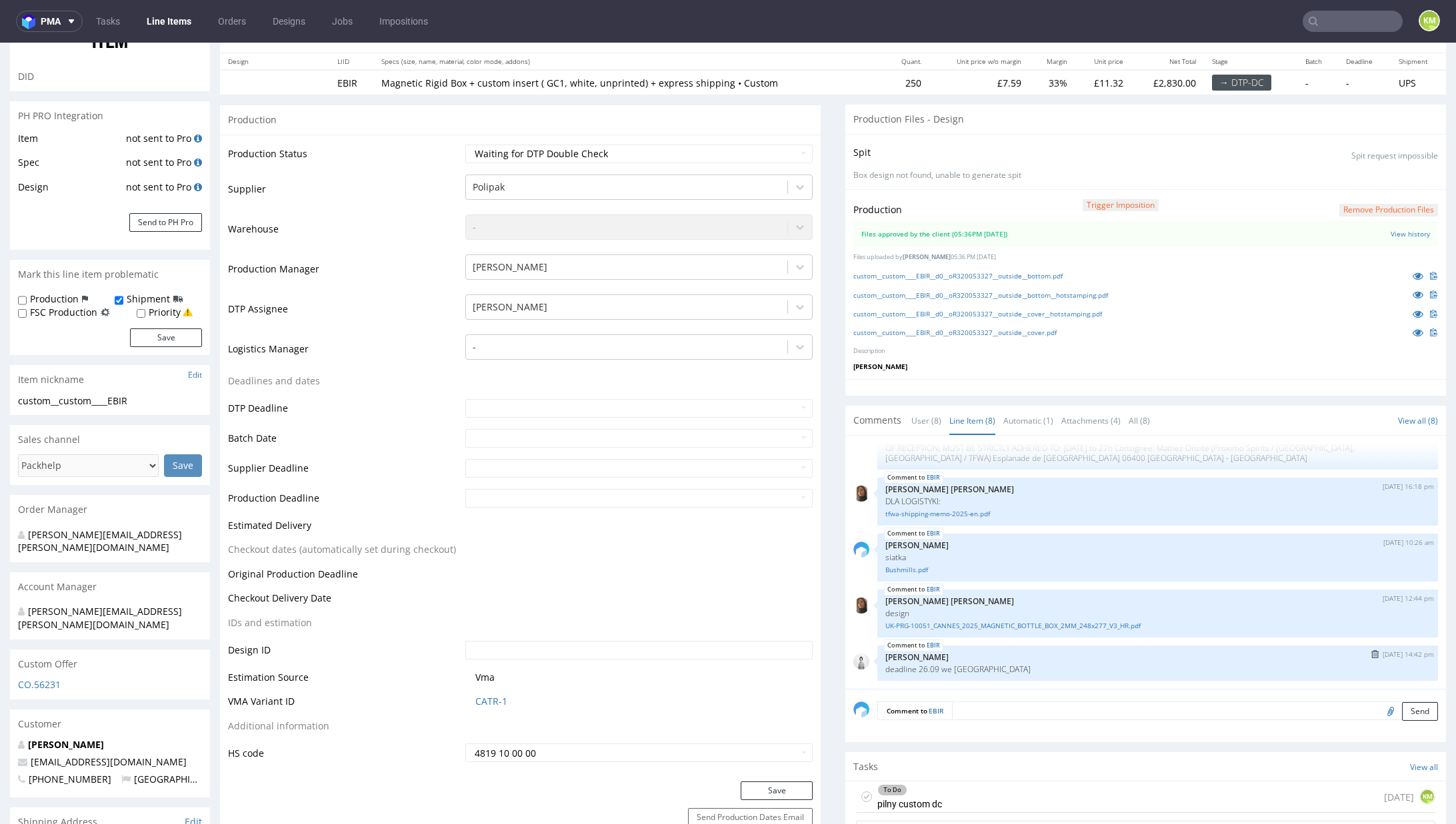
click at [993, 667] on p "deadline 26.09 we Francji" at bounding box center [1158, 670] width 545 height 10
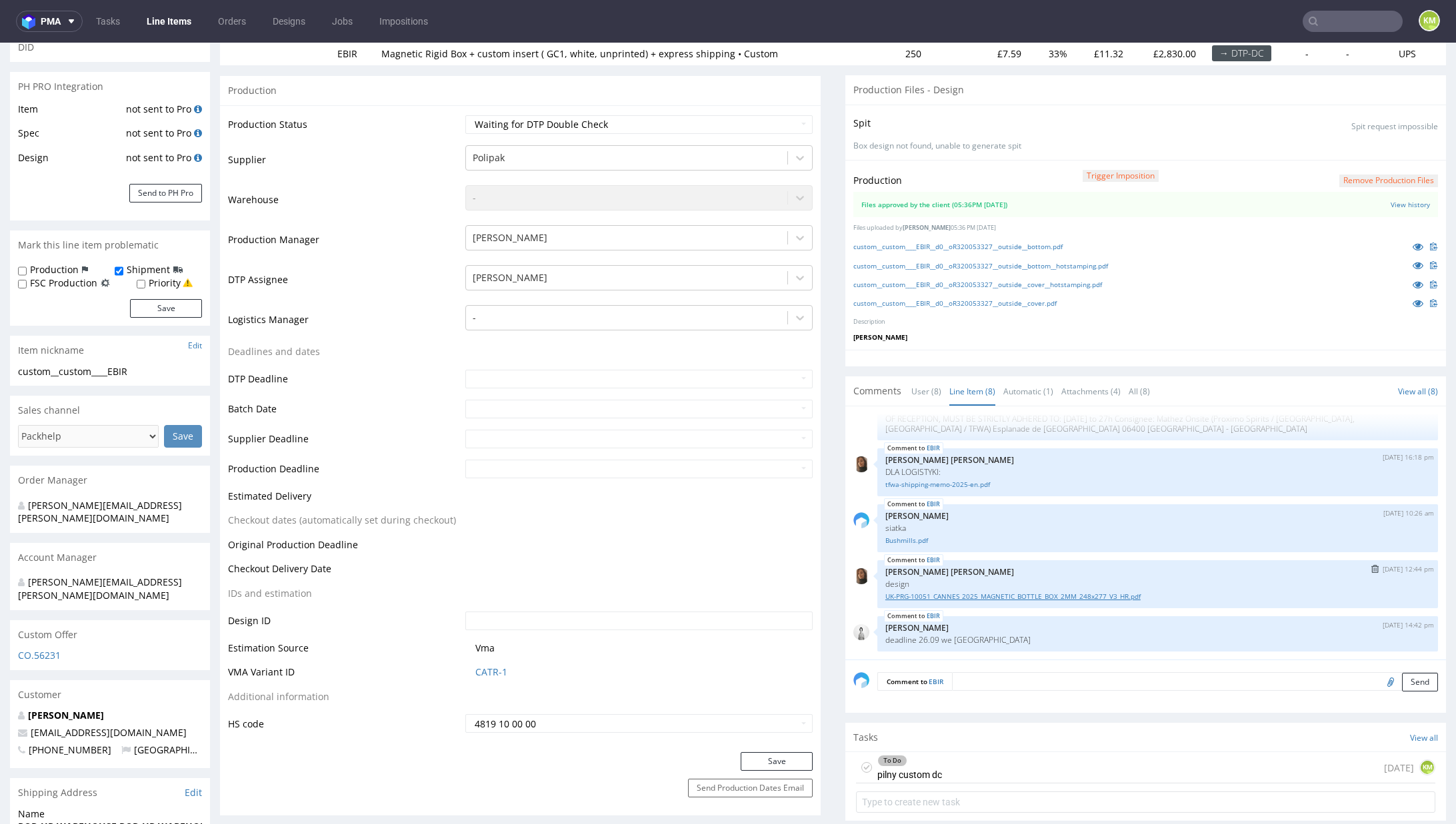
click at [944, 593] on link "UK-PRG-10051_CANNES_2025_MAGNETIC_BOTTLE_BOX_2MM_248x277_V3_HR.pdf" at bounding box center [1158, 597] width 545 height 10
click at [902, 539] on link "Bushmills.pdf" at bounding box center [1158, 541] width 545 height 10
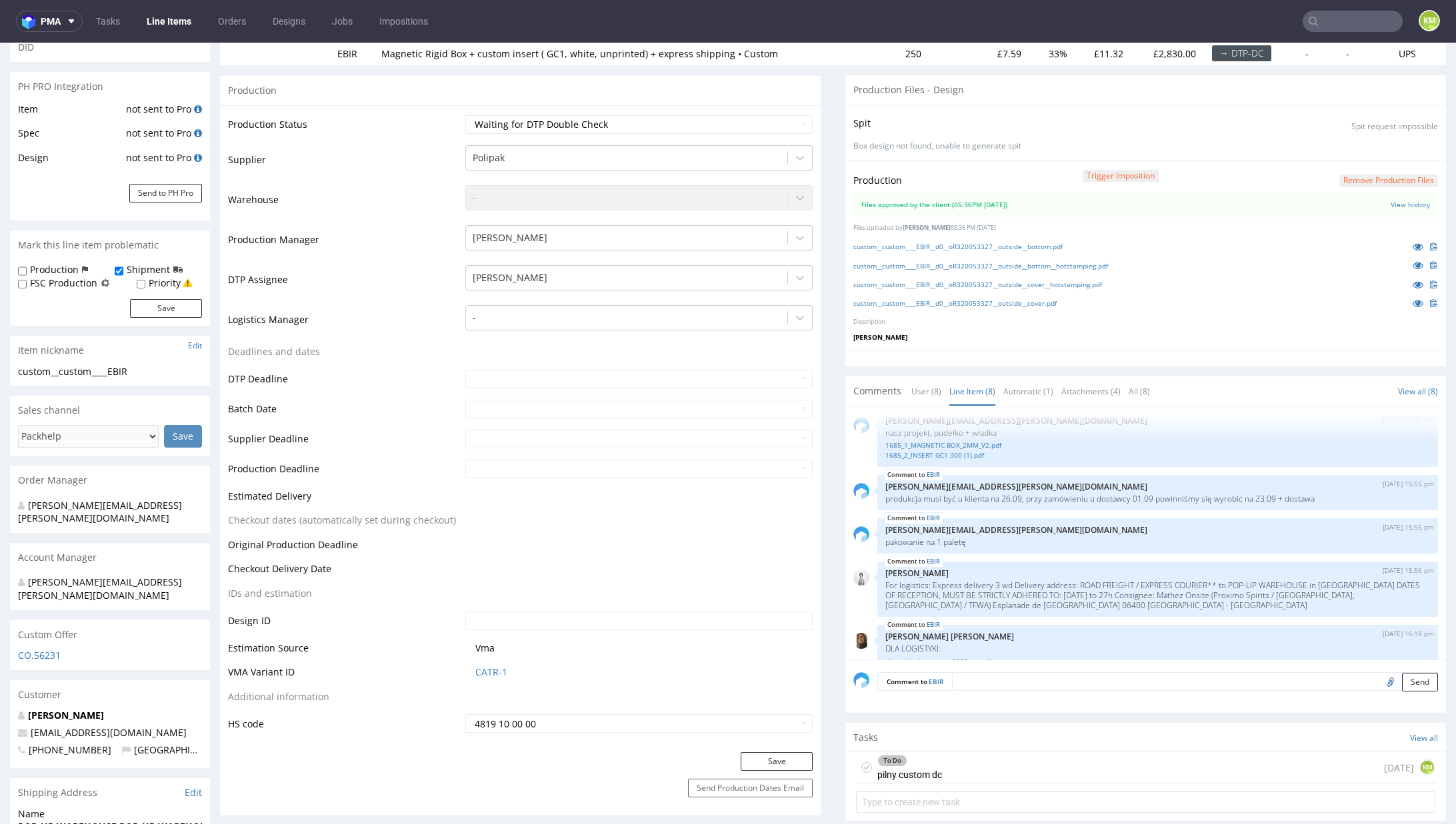
scroll to position [0, 0]
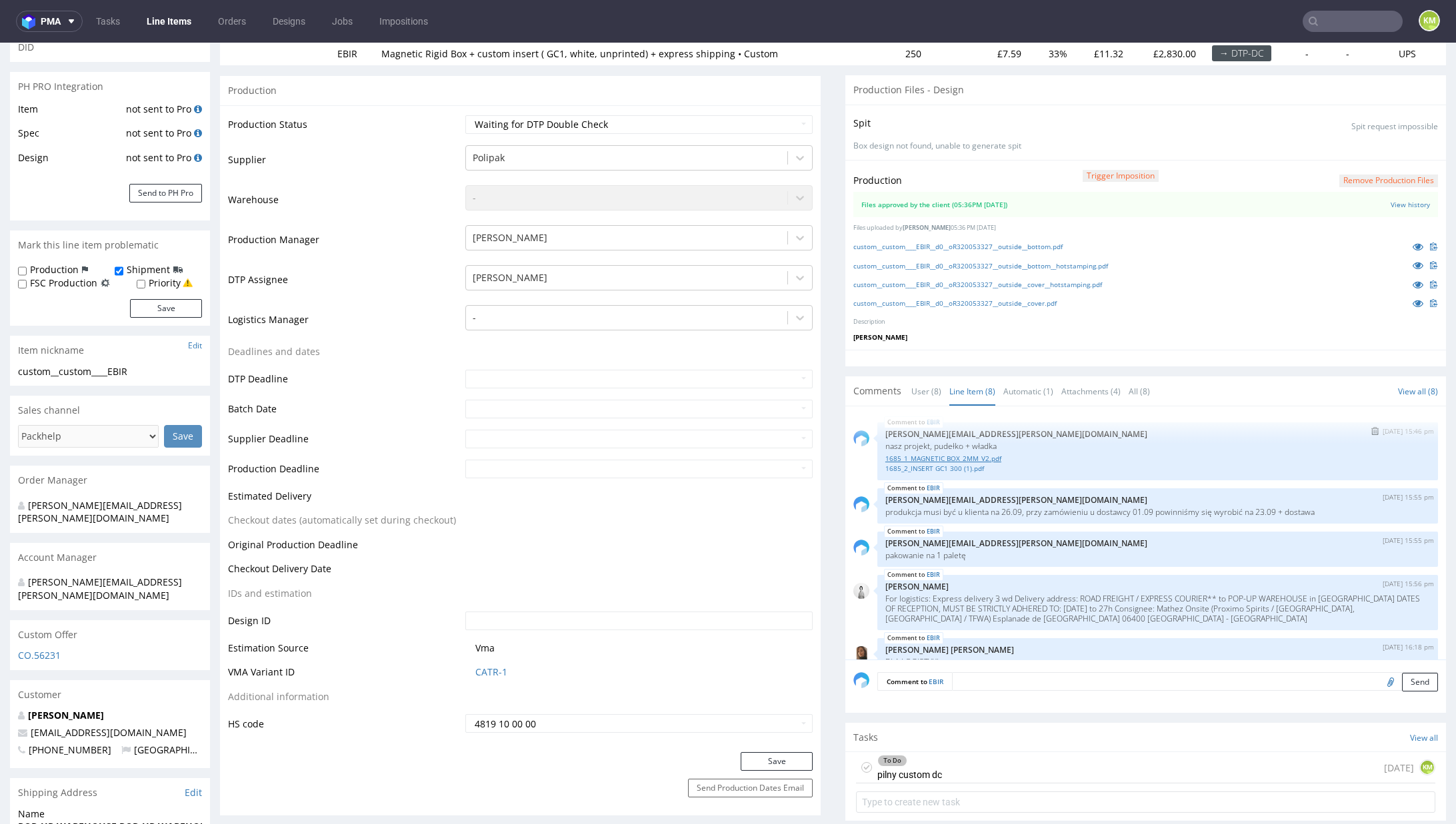
click at [974, 457] on link "1685_1_MAGNETIC BOX_2MM_V2.pdf" at bounding box center [1158, 459] width 545 height 10
click at [961, 464] on link "1685_2_INSERT GC1 300 (1).pdf" at bounding box center [1158, 469] width 545 height 10
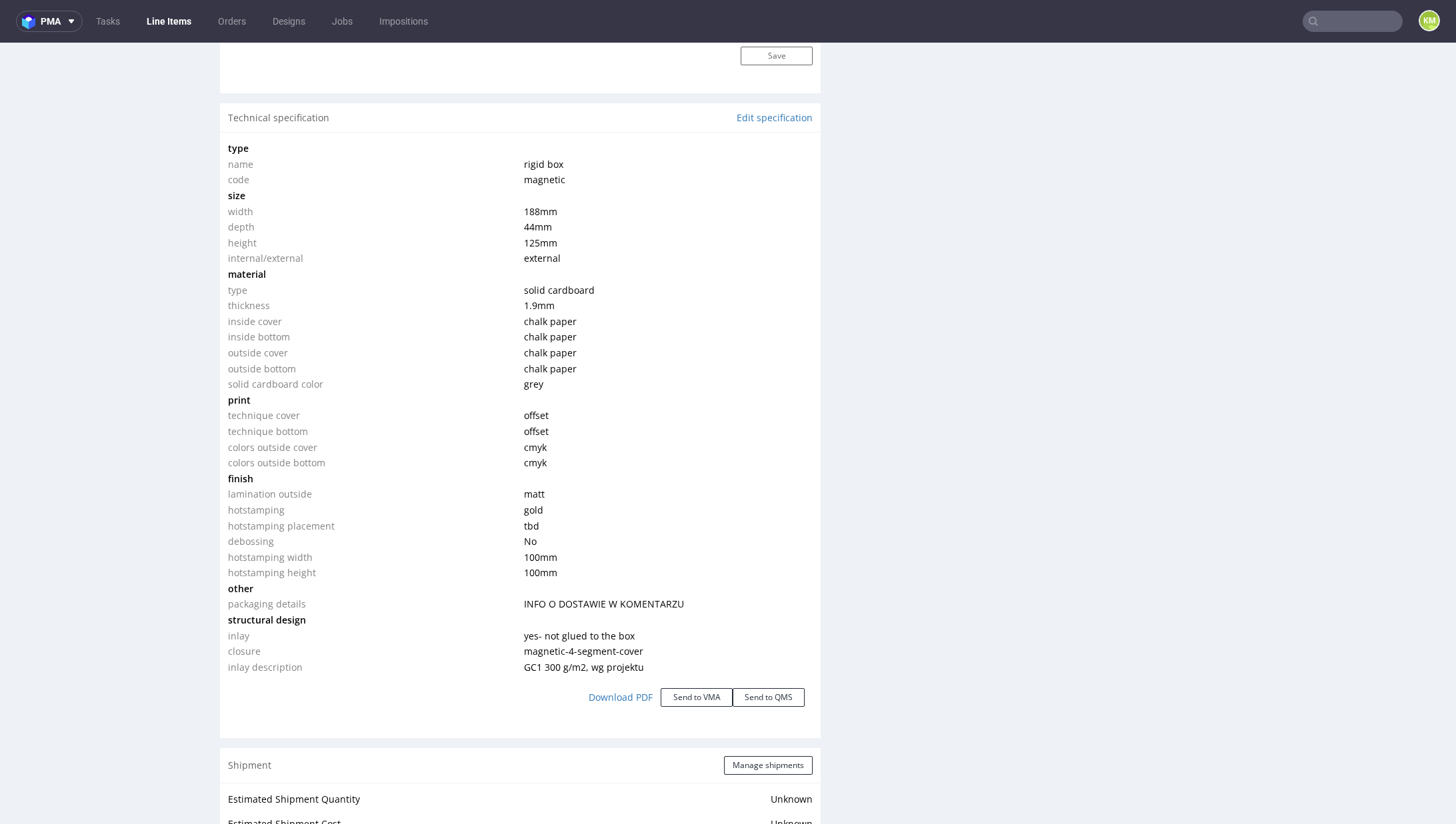
scroll to position [1296, 0]
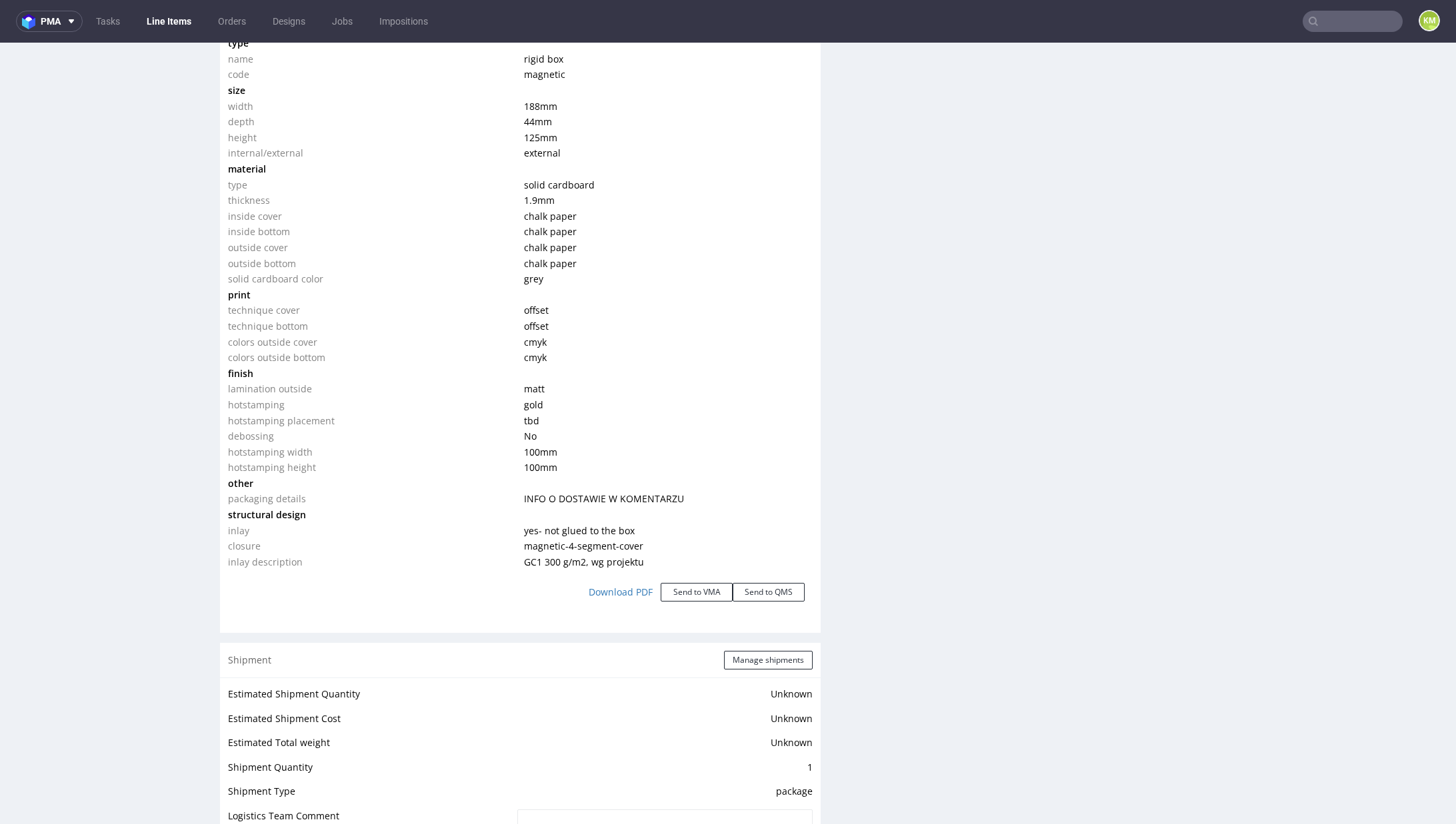
click at [958, 564] on div "Production Files - Design Spit Spit request impossible Box design not found, un…" at bounding box center [1145, 269] width 601 height 2638
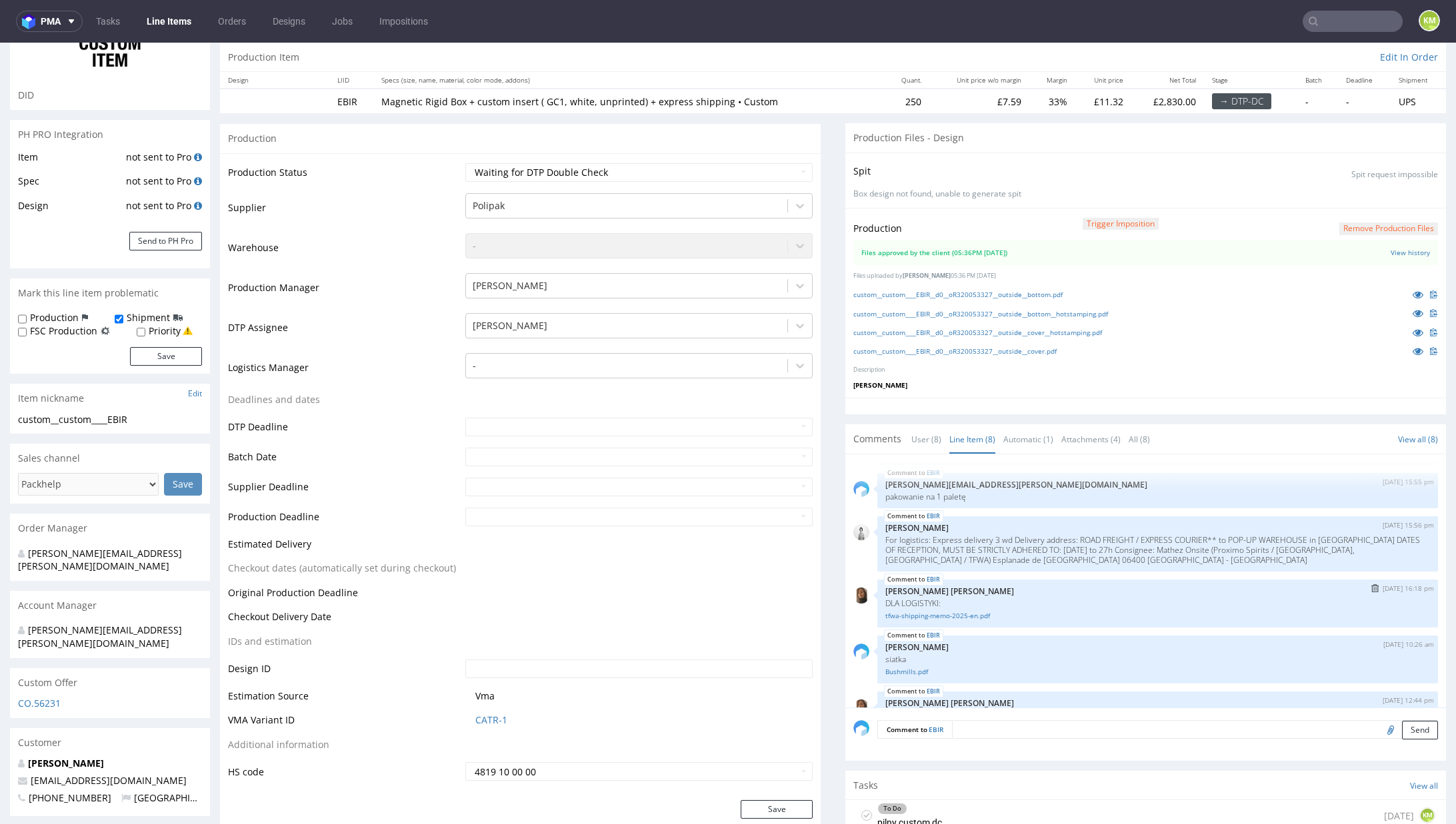
scroll to position [0, 0]
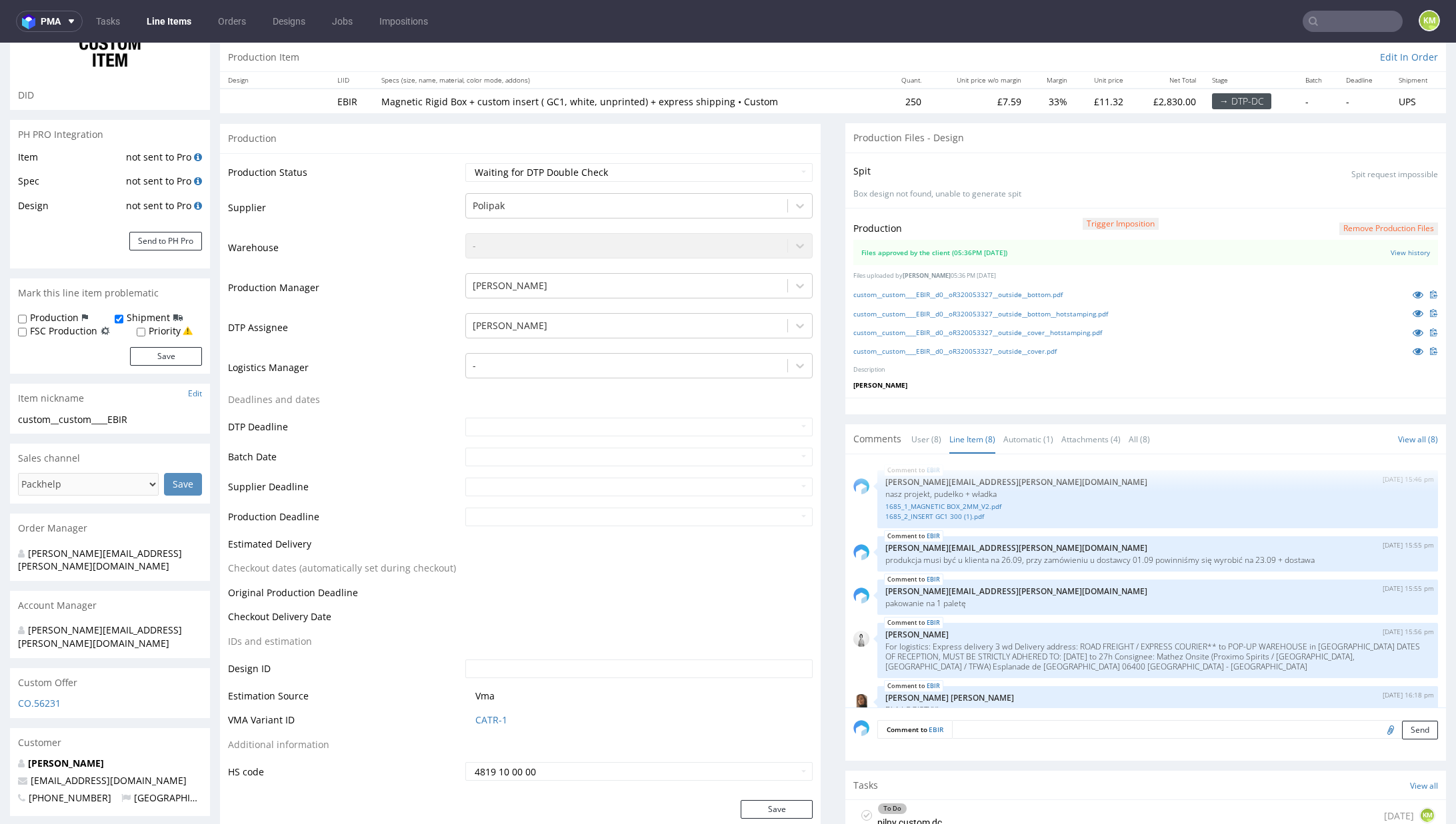
click at [963, 808] on div "To Do pilny custom dc today KM" at bounding box center [1145, 816] width 579 height 32
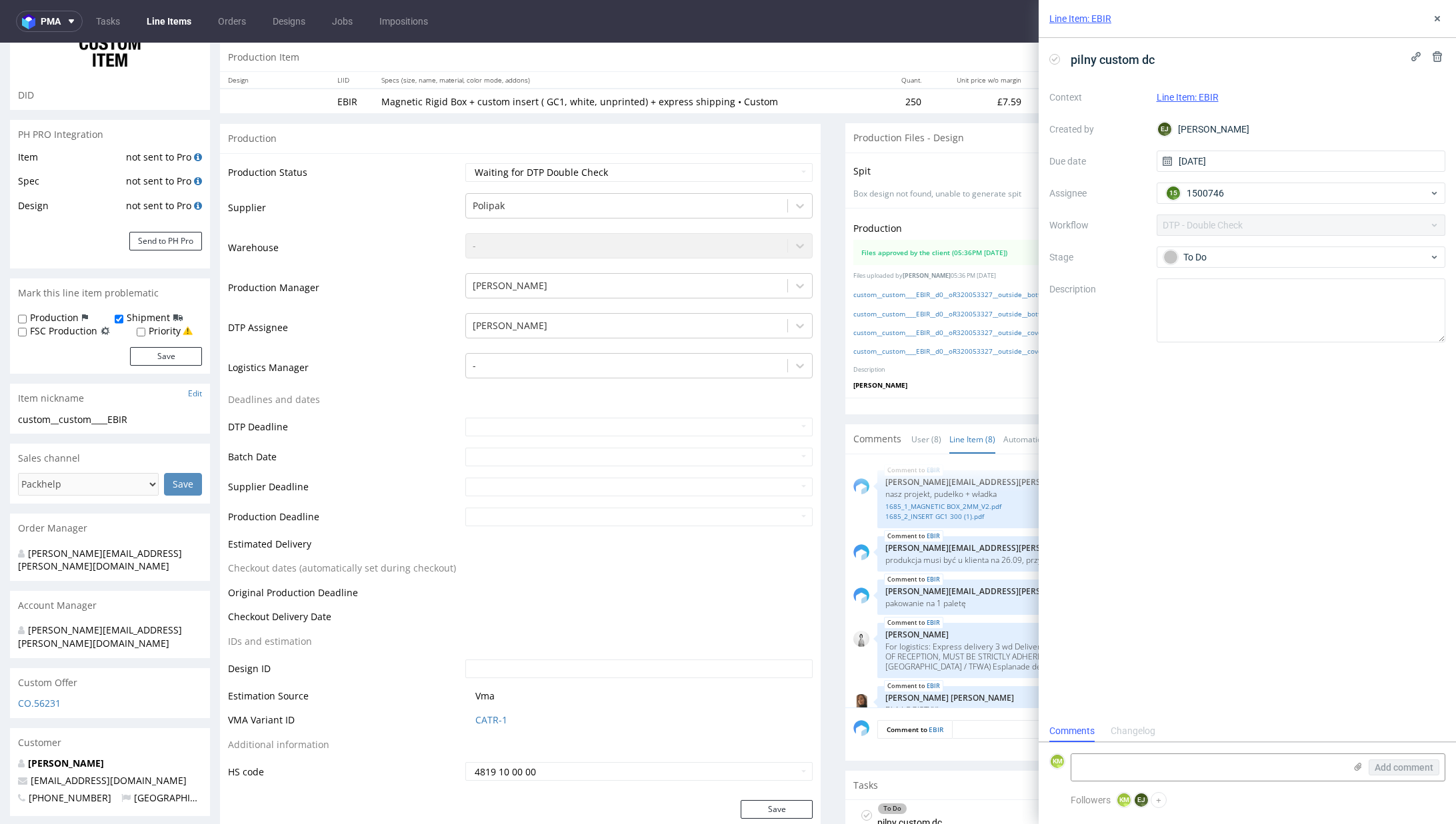
scroll to position [10, 0]
click at [1138, 764] on textarea at bounding box center [1207, 767] width 273 height 26
type textarea "dorzuc wkładke na produkcje"
click at [1418, 766] on span "Add comment" at bounding box center [1404, 767] width 59 height 10
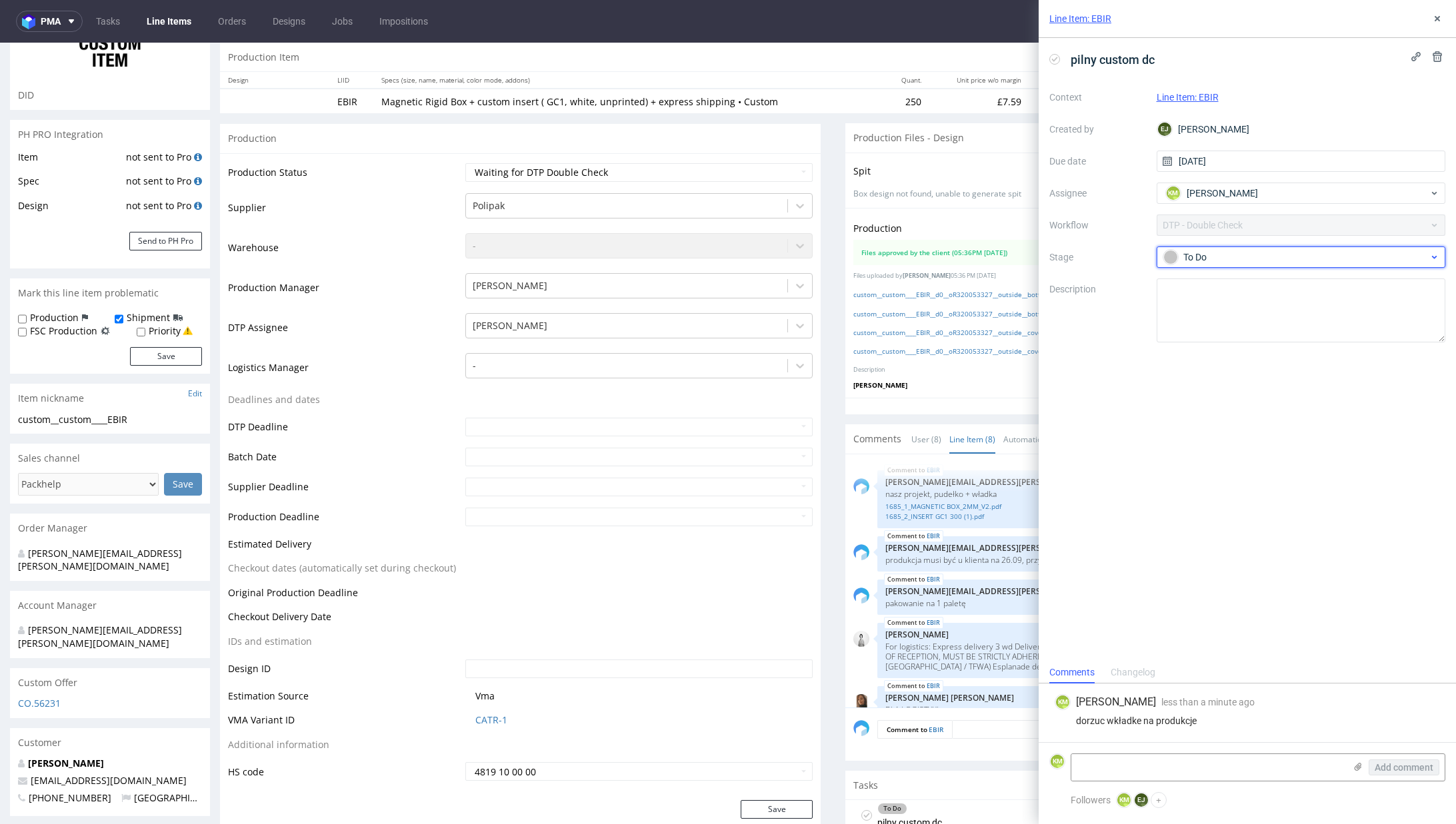
click at [1193, 252] on div "To Do" at bounding box center [1296, 258] width 265 height 15
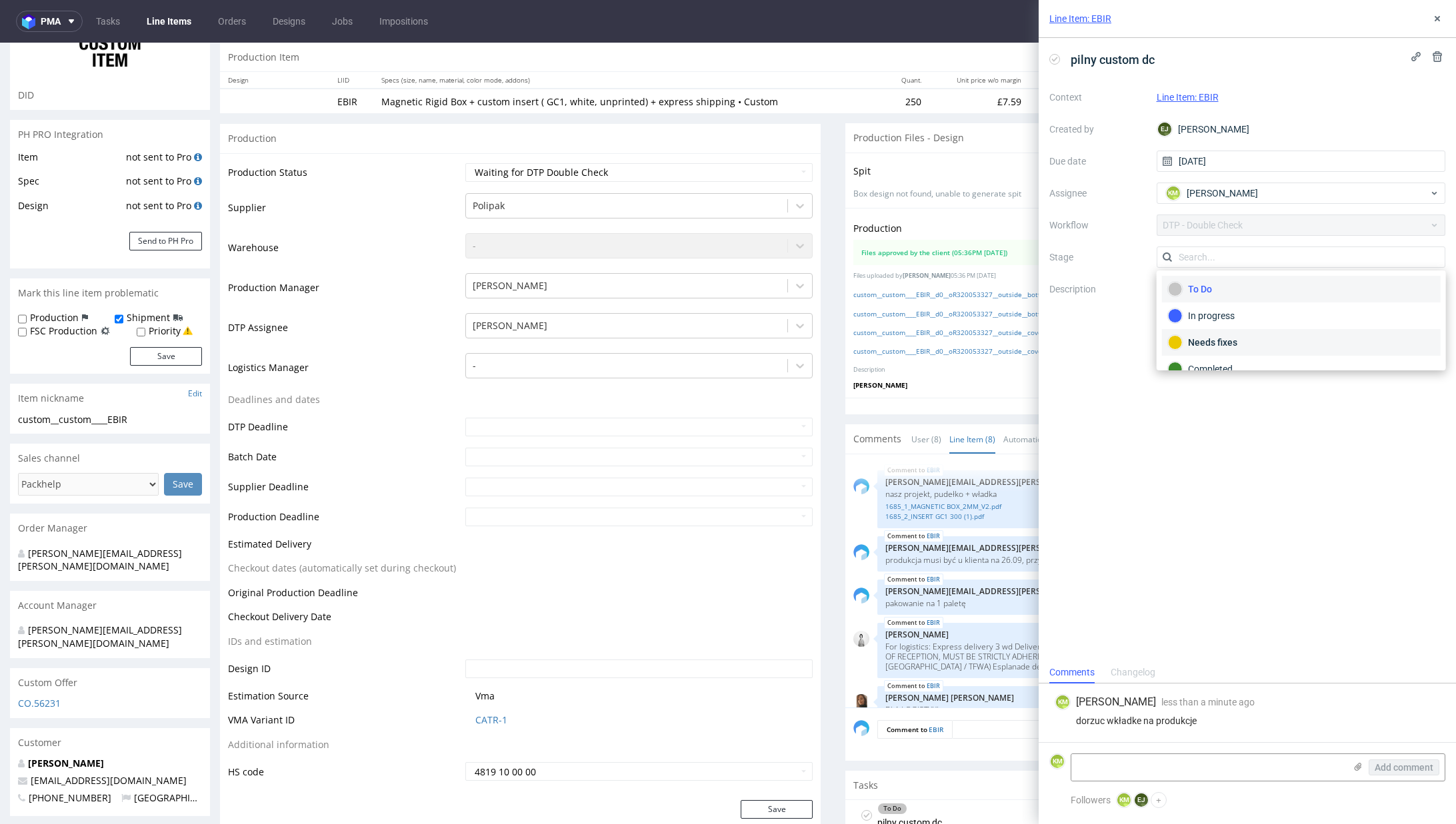
click at [1230, 336] on div "Needs fixes" at bounding box center [1301, 343] width 266 height 15
drag, startPoint x: 1438, startPoint y: 20, endPoint x: 698, endPoint y: 168, distance: 754.7
click at [1438, 20] on icon at bounding box center [1437, 18] width 10 height 10
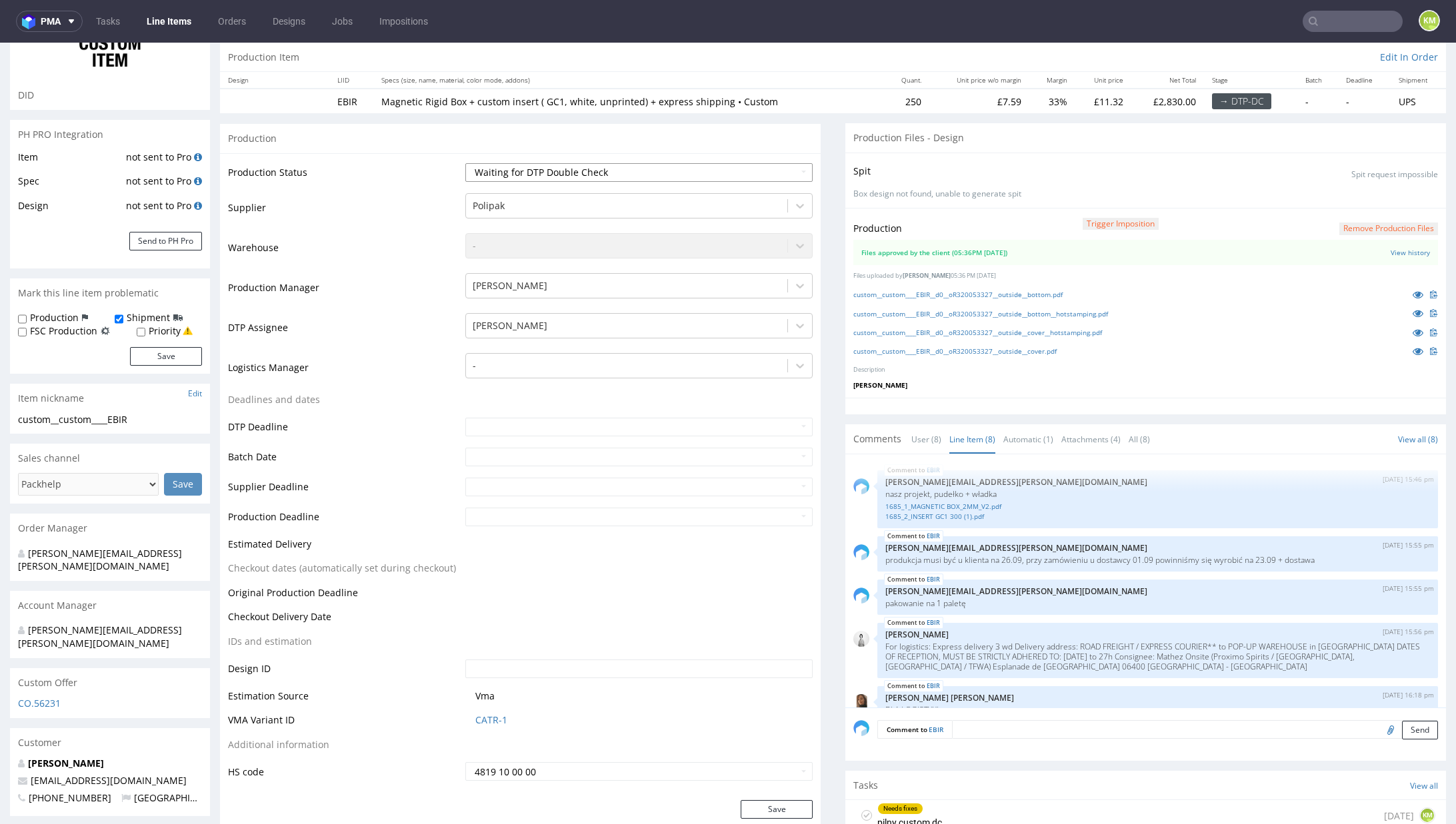
click at [545, 166] on select "Waiting for Artwork Waiting for Diecut Waiting for Mockup Waiting for DTP Waiti…" at bounding box center [639, 172] width 347 height 18
select select "dtp_dc_done"
click at [465, 163] on select "Waiting for Artwork Waiting for Diecut Waiting for Mockup Waiting for DTP Waiti…" at bounding box center [639, 172] width 347 height 18
click at [775, 801] on button "Save" at bounding box center [777, 809] width 72 height 18
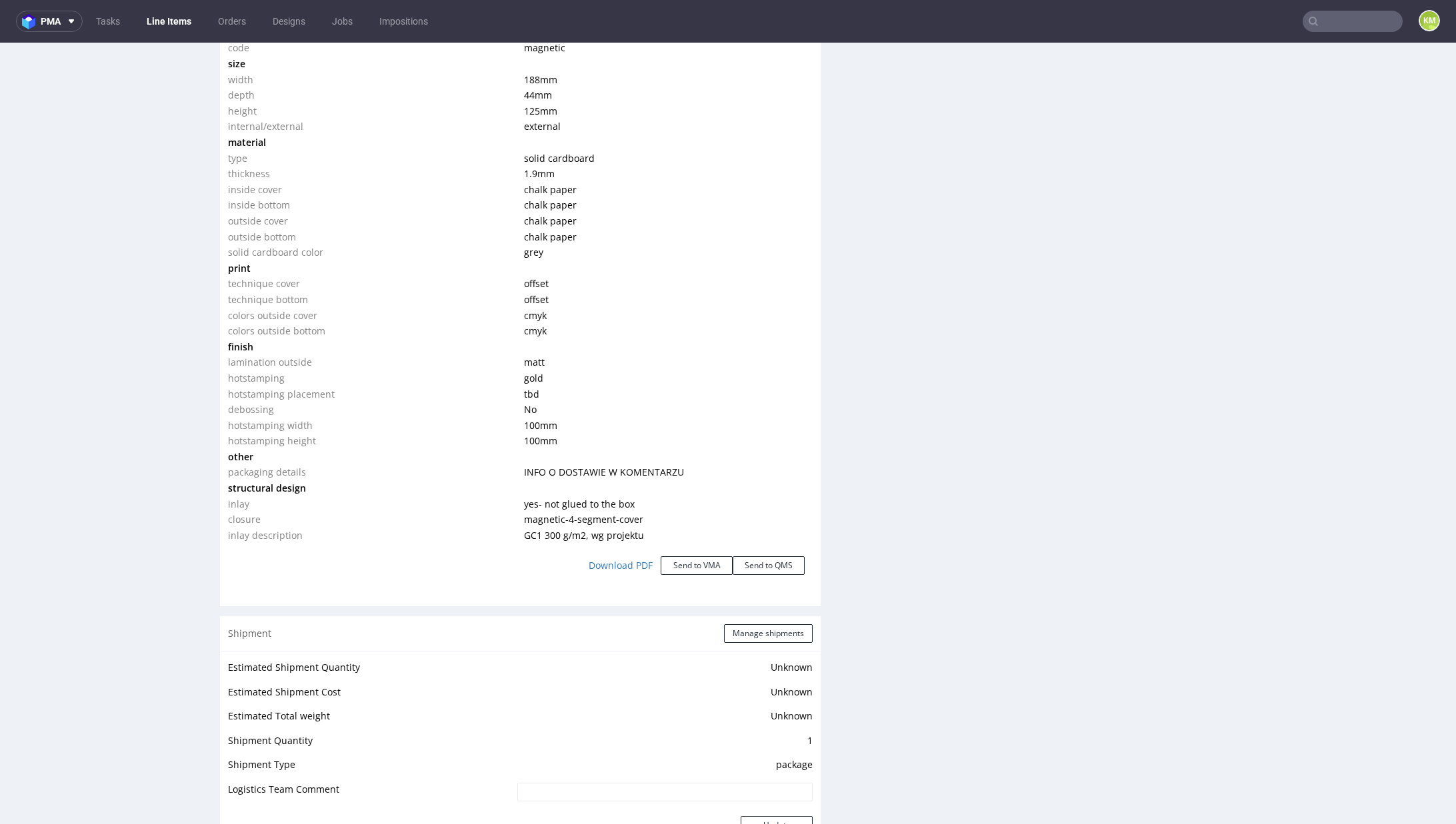
scroll to position [1324, 0]
click at [921, 672] on div "Production Files - Design Spit Spit request impossible Box design not found, un…" at bounding box center [1145, 241] width 601 height 2638
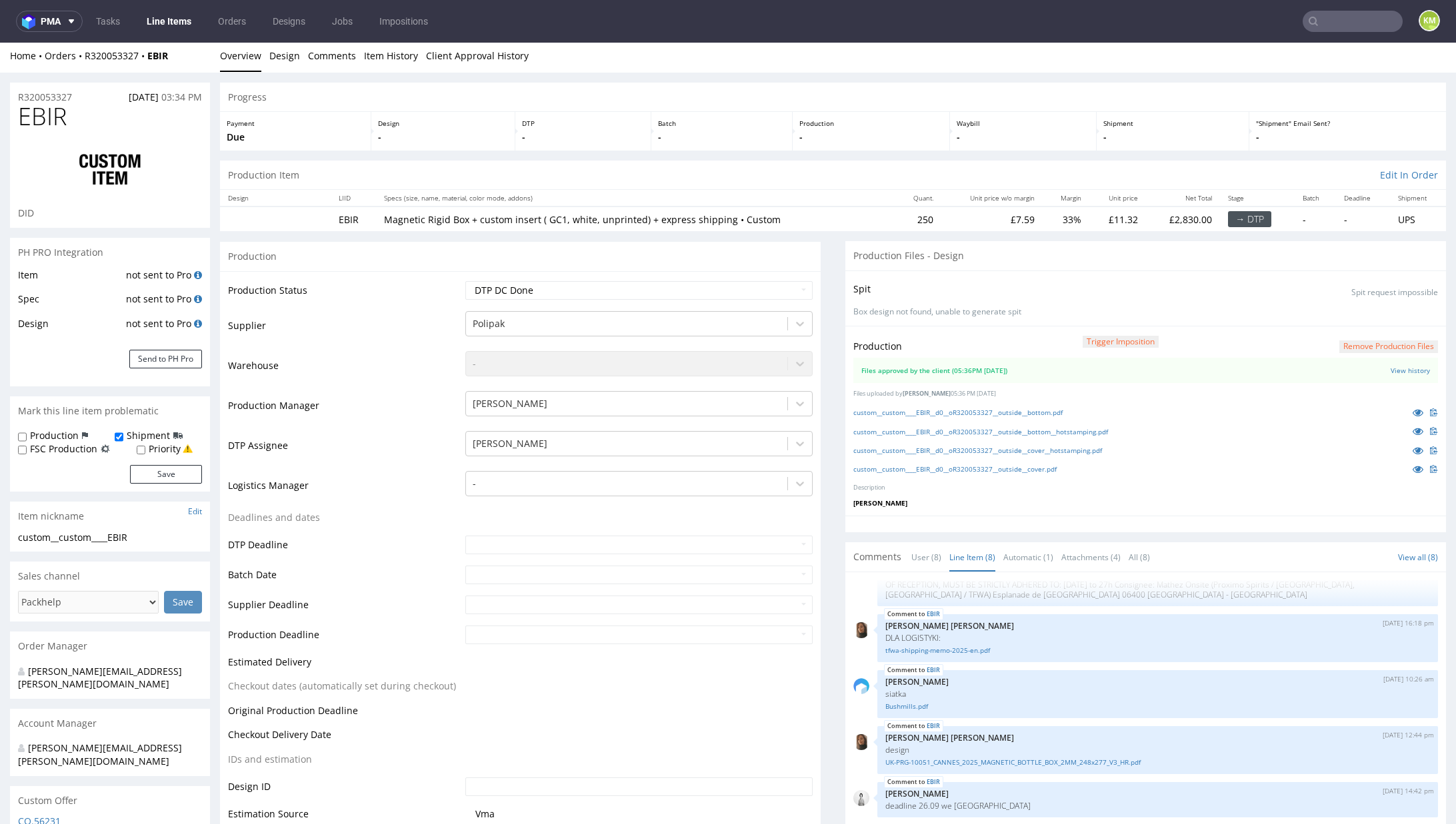
scroll to position [0, 0]
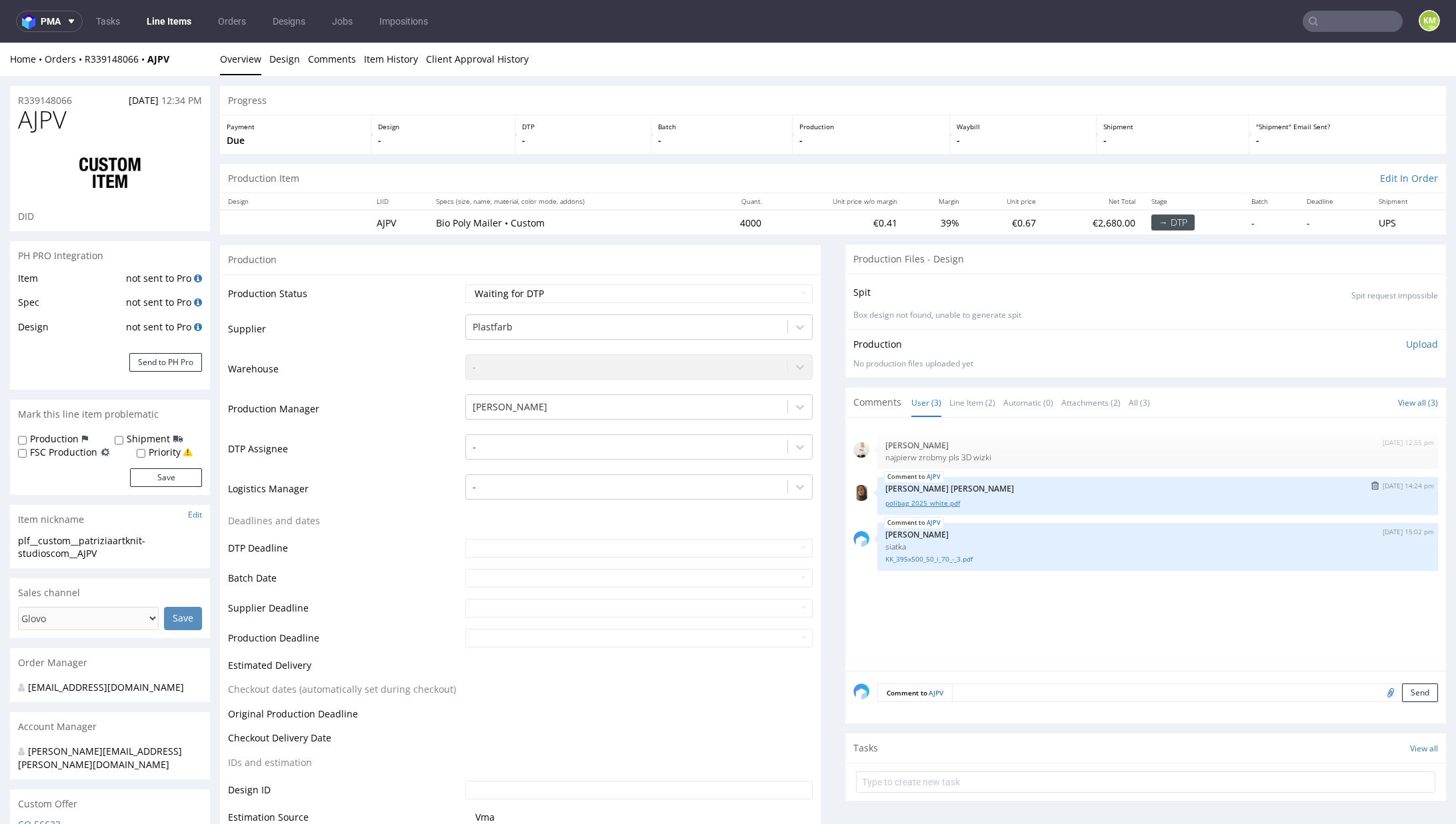
click at [953, 499] on link "polibag_2025_white.pdf" at bounding box center [1158, 503] width 545 height 10
click at [961, 575] on div "1st Sep 25 | 12:55 pm Mari Fok najpierw zrobmy pls 3D wizki AJPV 1st Sep 25 | 1…" at bounding box center [1149, 548] width 593 height 245
click at [935, 561] on link "KK_395x500_50_i_70_-_3.pdf" at bounding box center [1158, 559] width 545 height 10
click at [919, 502] on link "polibag_2025_white.pdf" at bounding box center [1158, 503] width 545 height 10
click at [1017, 462] on div "1st Sep 25 | 12:55 pm Mari Fok najpierw zrobmy pls 3D wizki" at bounding box center [1158, 452] width 561 height 35
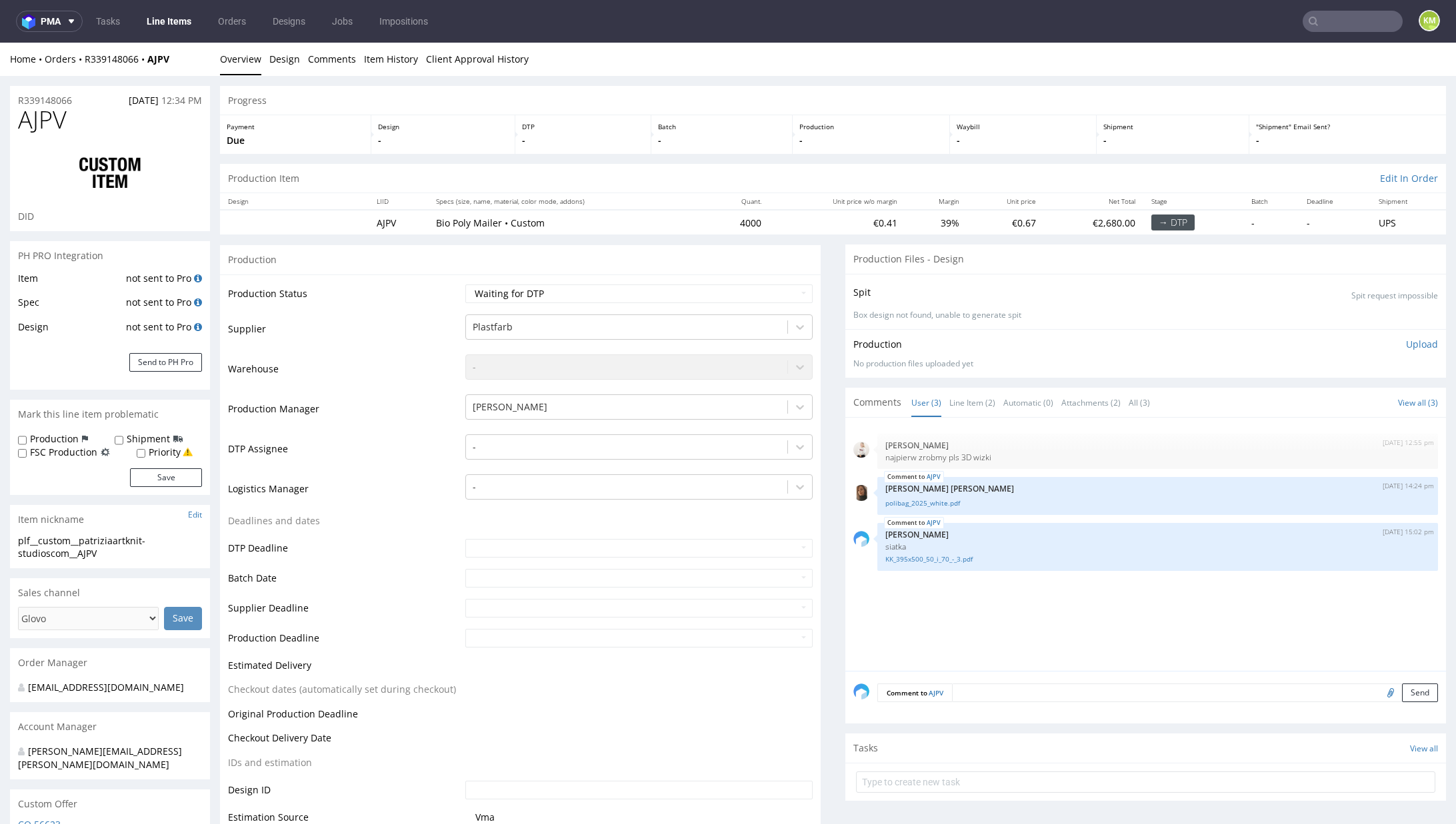
click at [958, 622] on div "1st Sep 25 | 12:55 pm Mari Fok najpierw zrobmy pls 3D wizki AJPV 1st Sep 25 | 1…" at bounding box center [1149, 548] width 593 height 245
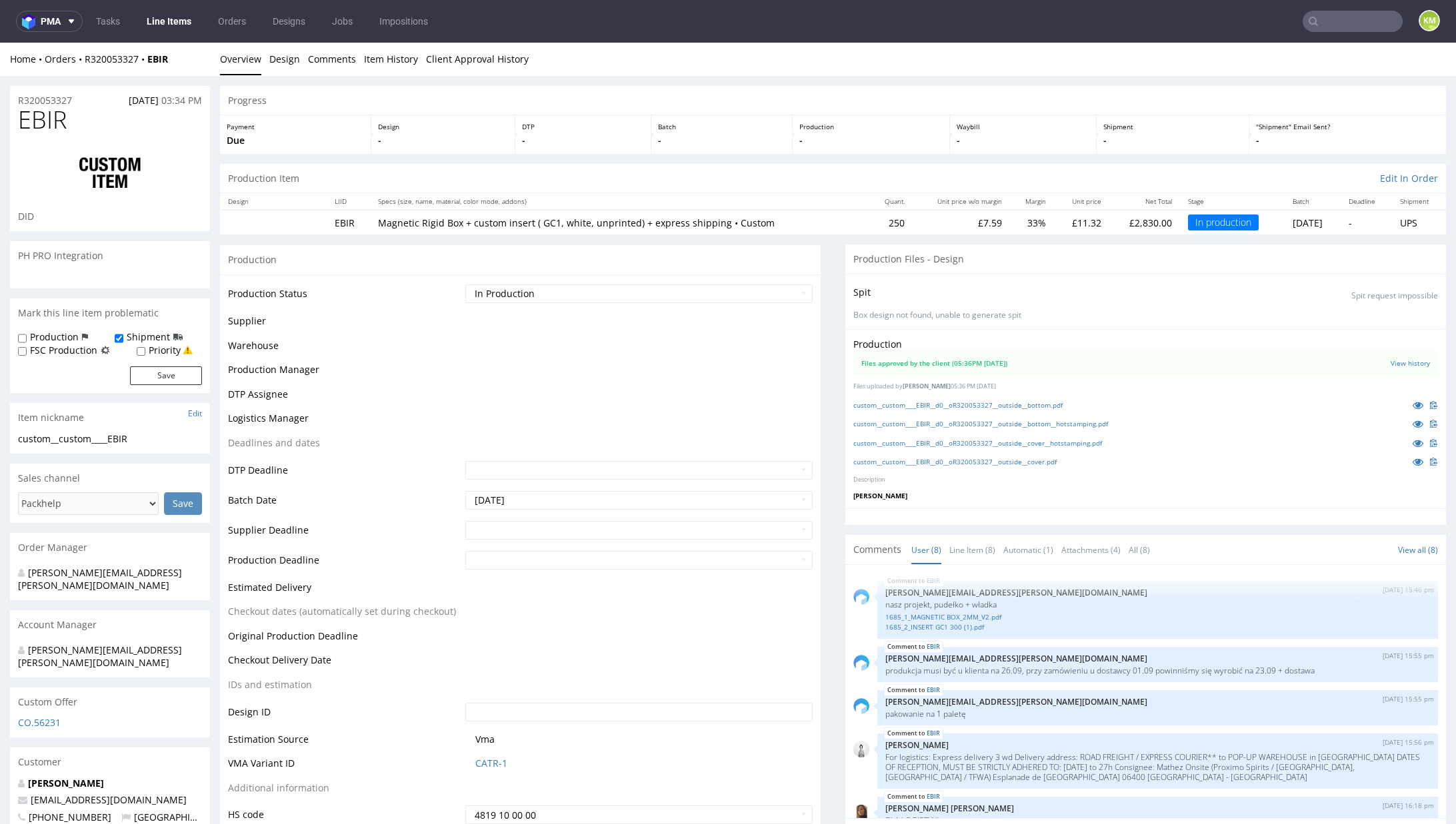
scroll to position [190, 0]
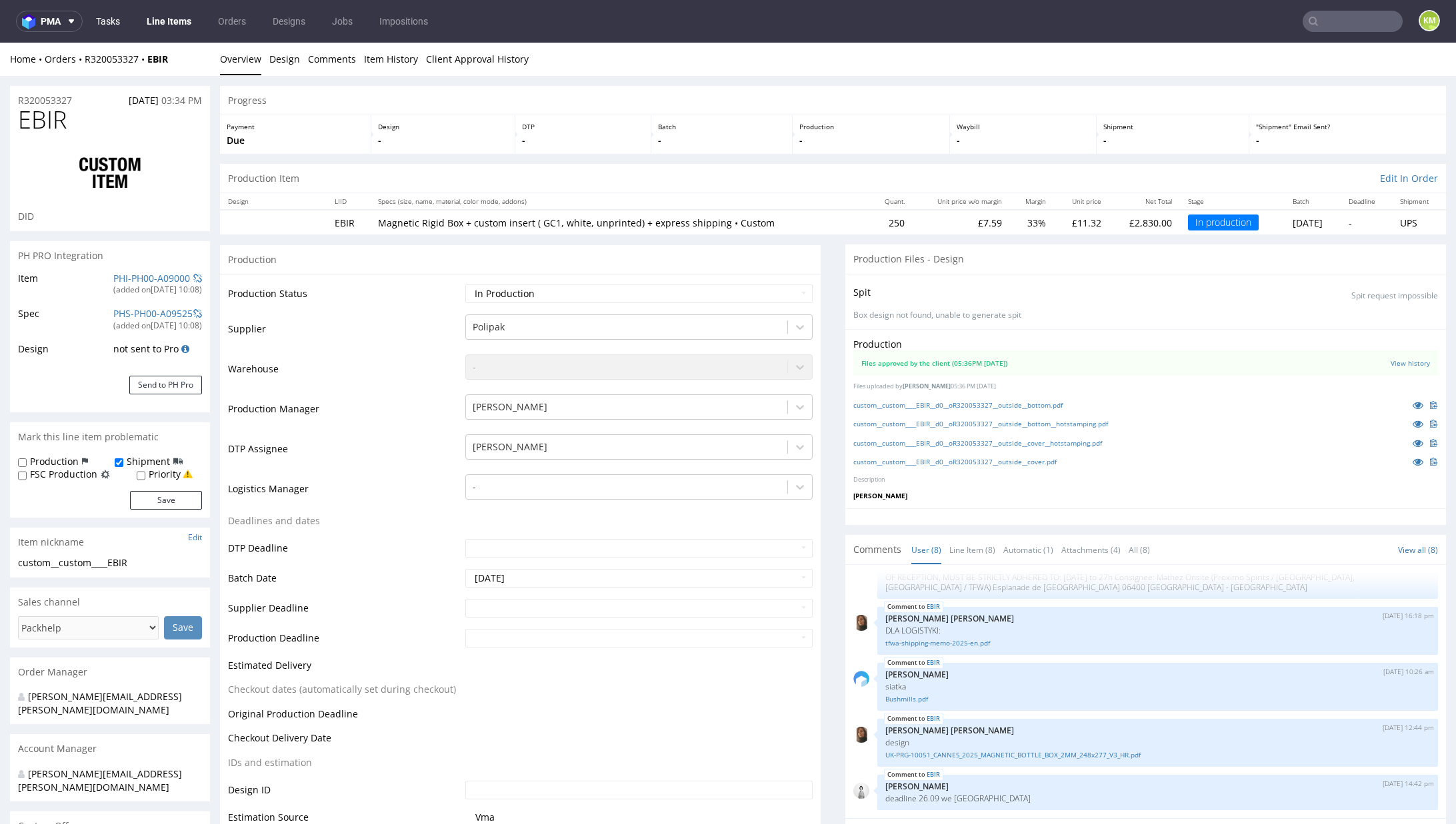
click at [105, 18] on link "Tasks" at bounding box center [108, 21] width 40 height 21
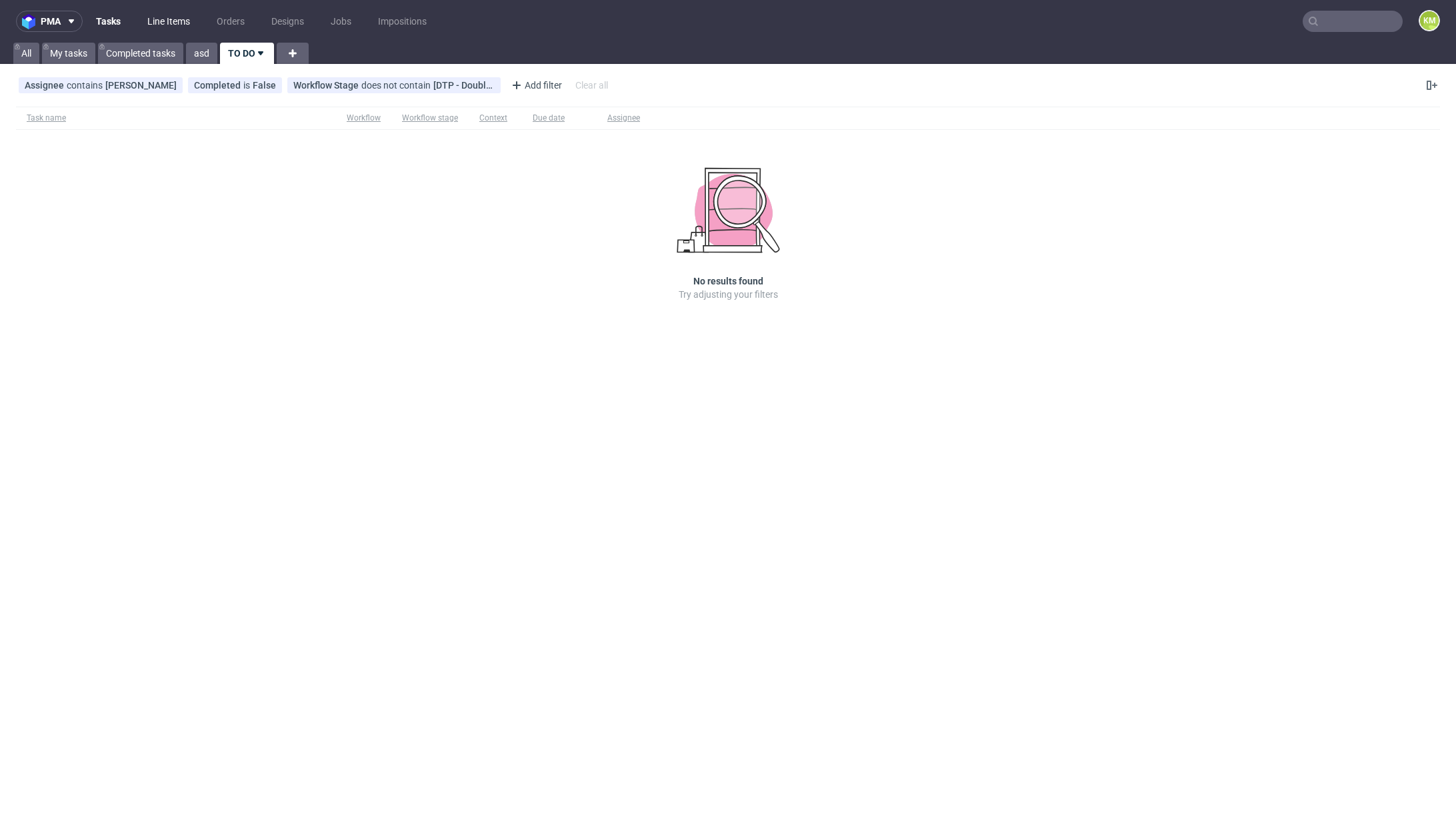
click at [170, 22] on link "Line Items" at bounding box center [169, 21] width 59 height 21
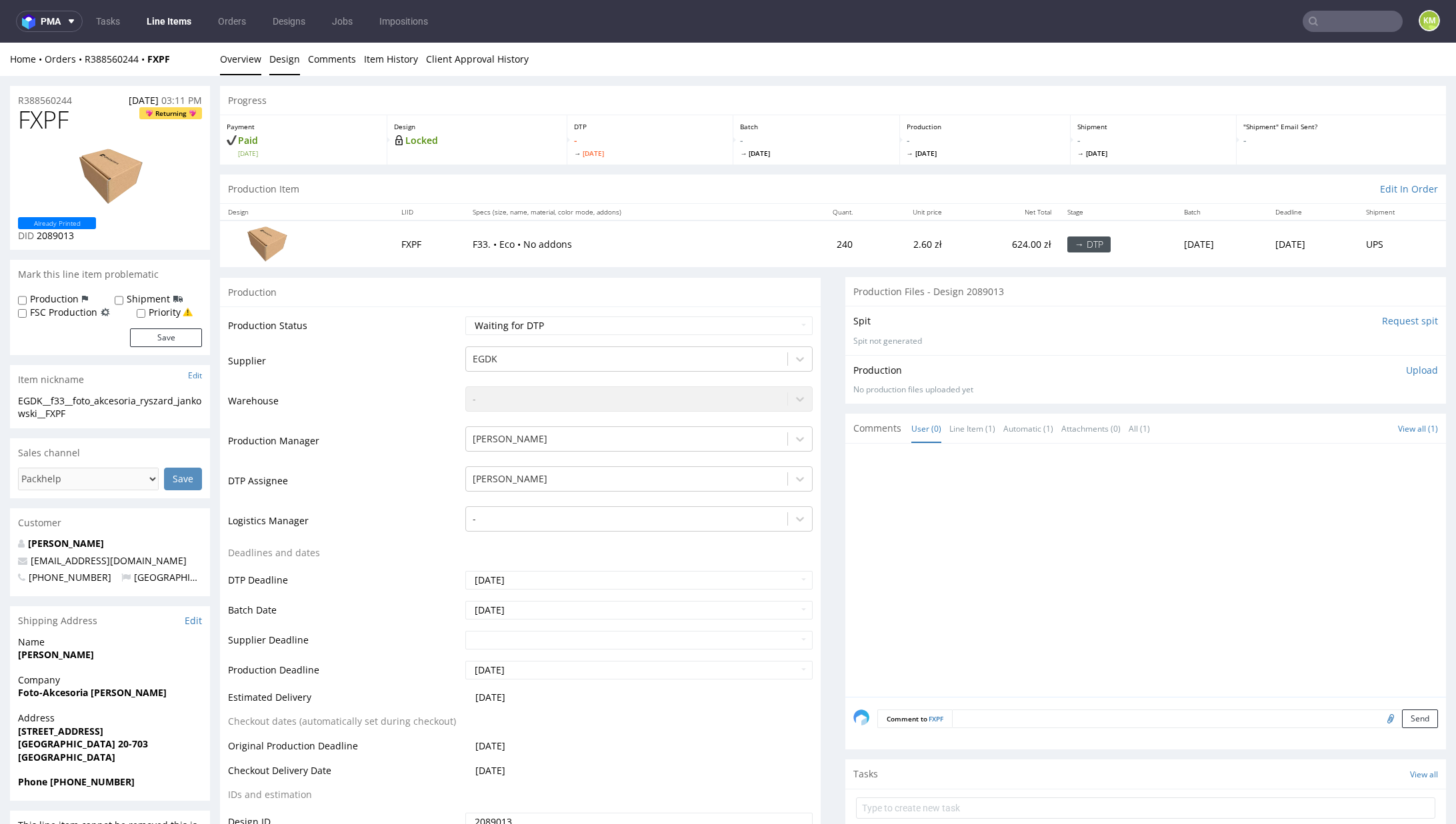
click at [287, 65] on link "Design" at bounding box center [285, 59] width 31 height 32
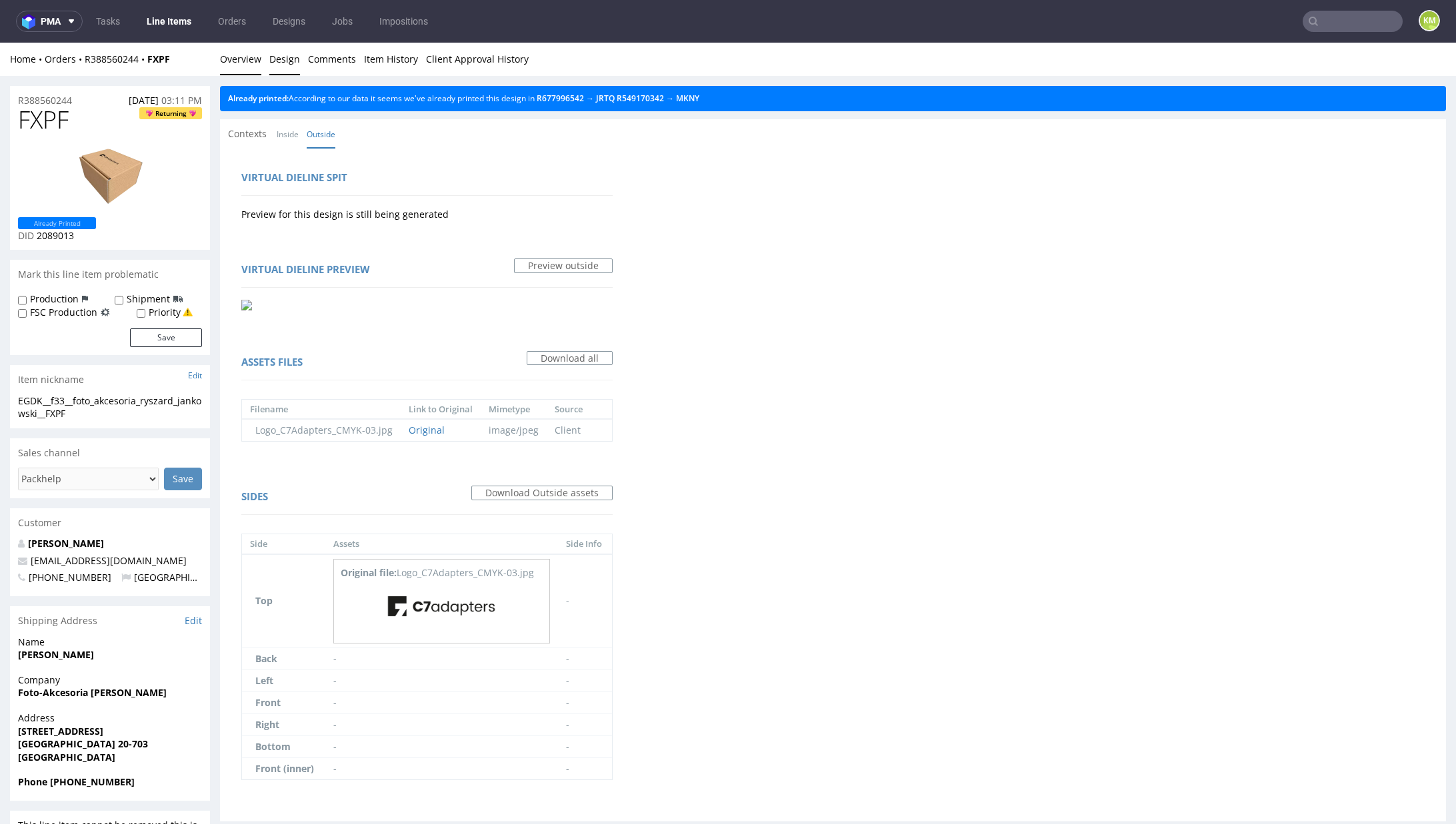
click at [234, 60] on link "Overview" at bounding box center [241, 59] width 41 height 32
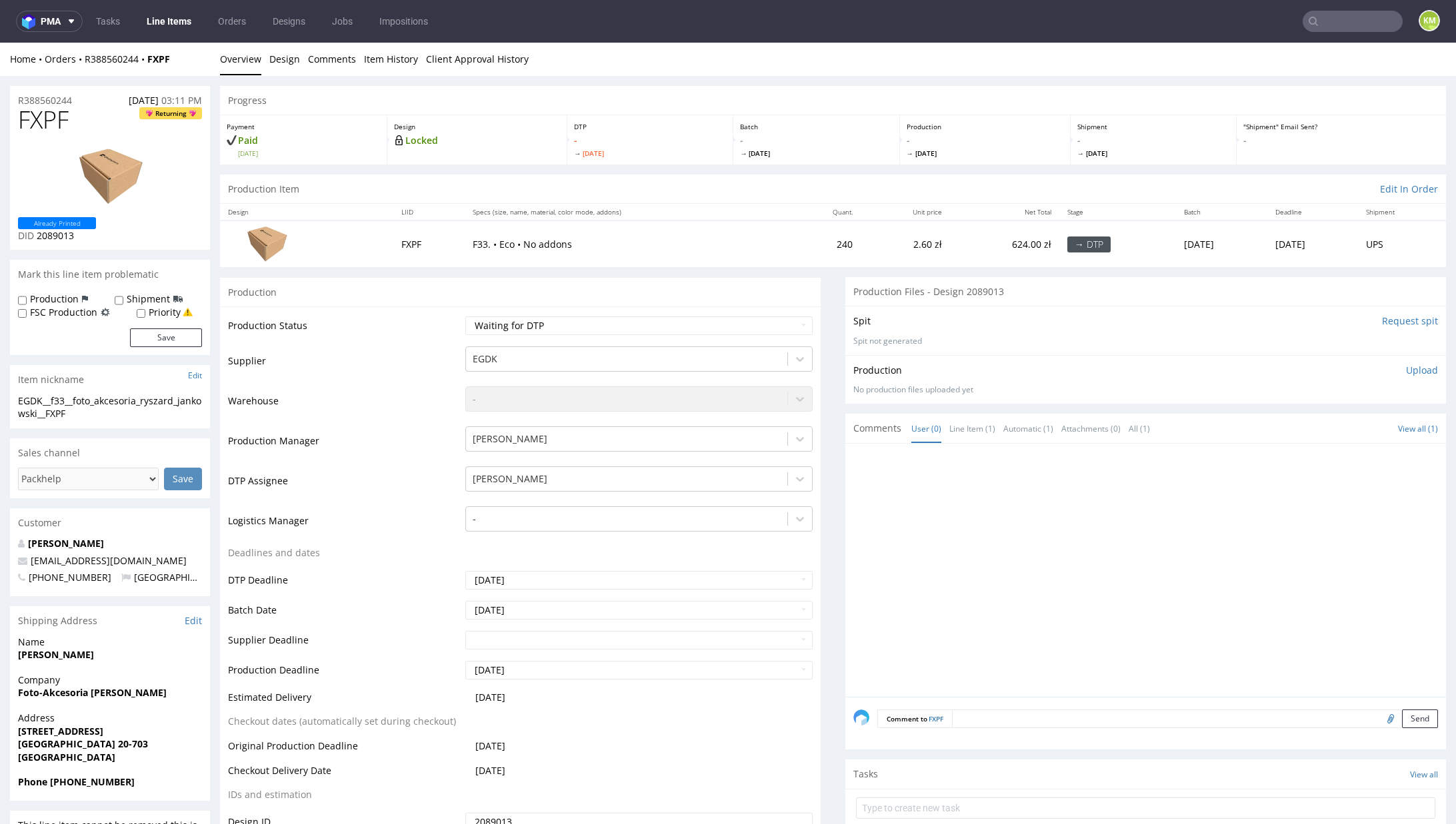
click at [142, 399] on div "EGDK__f33__foto_akcesoria_ryszard_jankowski__FXPF" at bounding box center [110, 407] width 184 height 26
copy div "EGDK__f33__foto_akcesoria_ryszard_jankowski__FXPF"
copy link "R388560244"
click at [46, 121] on span "FXPF" at bounding box center [43, 120] width 51 height 26
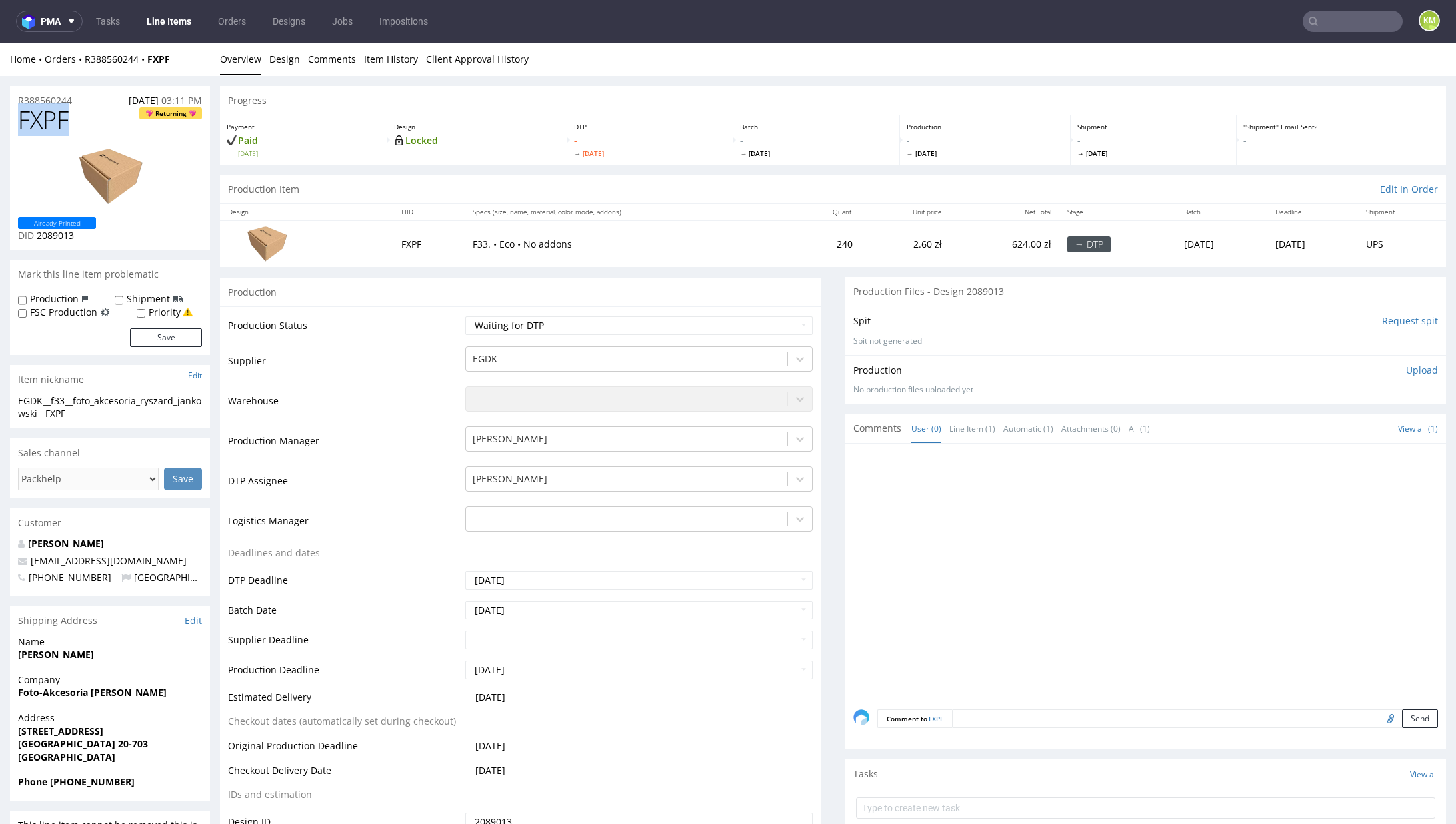
click at [46, 121] on span "FXPF" at bounding box center [43, 120] width 51 height 26
copy span "FXPF"
click at [1406, 368] on p "Upload" at bounding box center [1421, 370] width 32 height 13
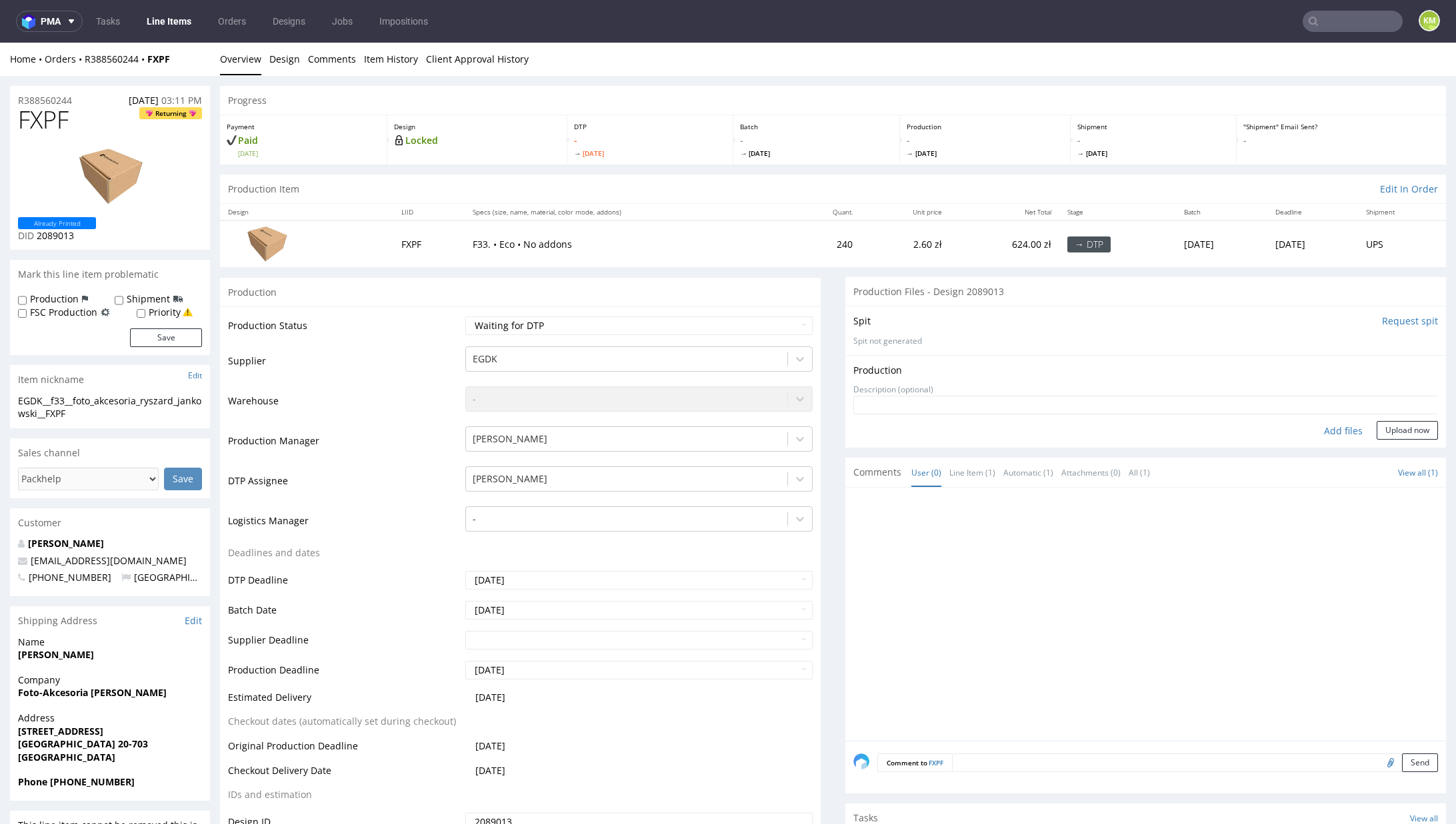
click at [1326, 427] on div "Add files" at bounding box center [1343, 430] width 67 height 20
type input "C:\fakepath\EGDK__f33__foto_akcesoria_ryszard_jankowski__FXPF__d2089013__oR3885…"
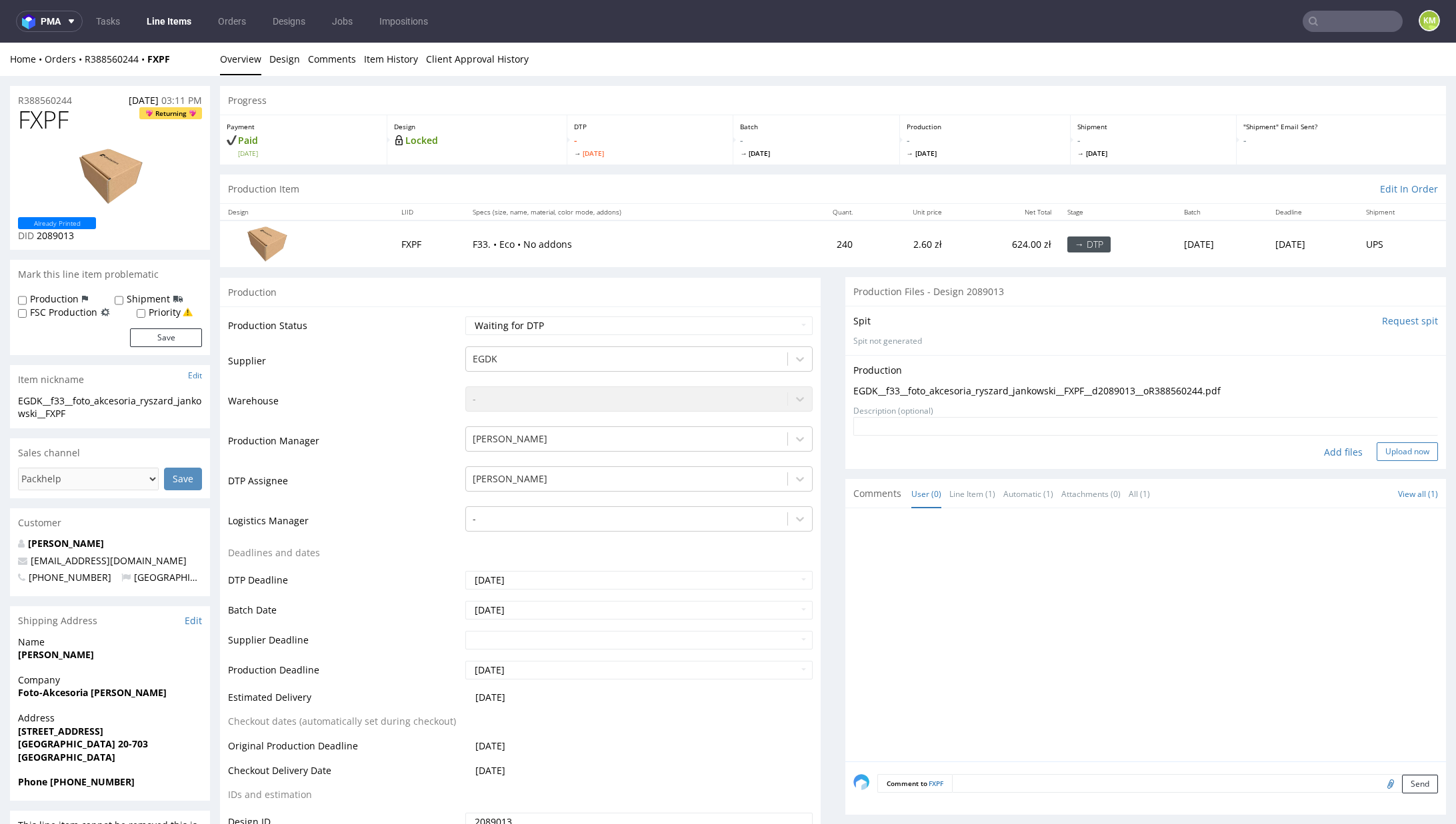
click at [1377, 449] on button "Upload now" at bounding box center [1407, 451] width 61 height 18
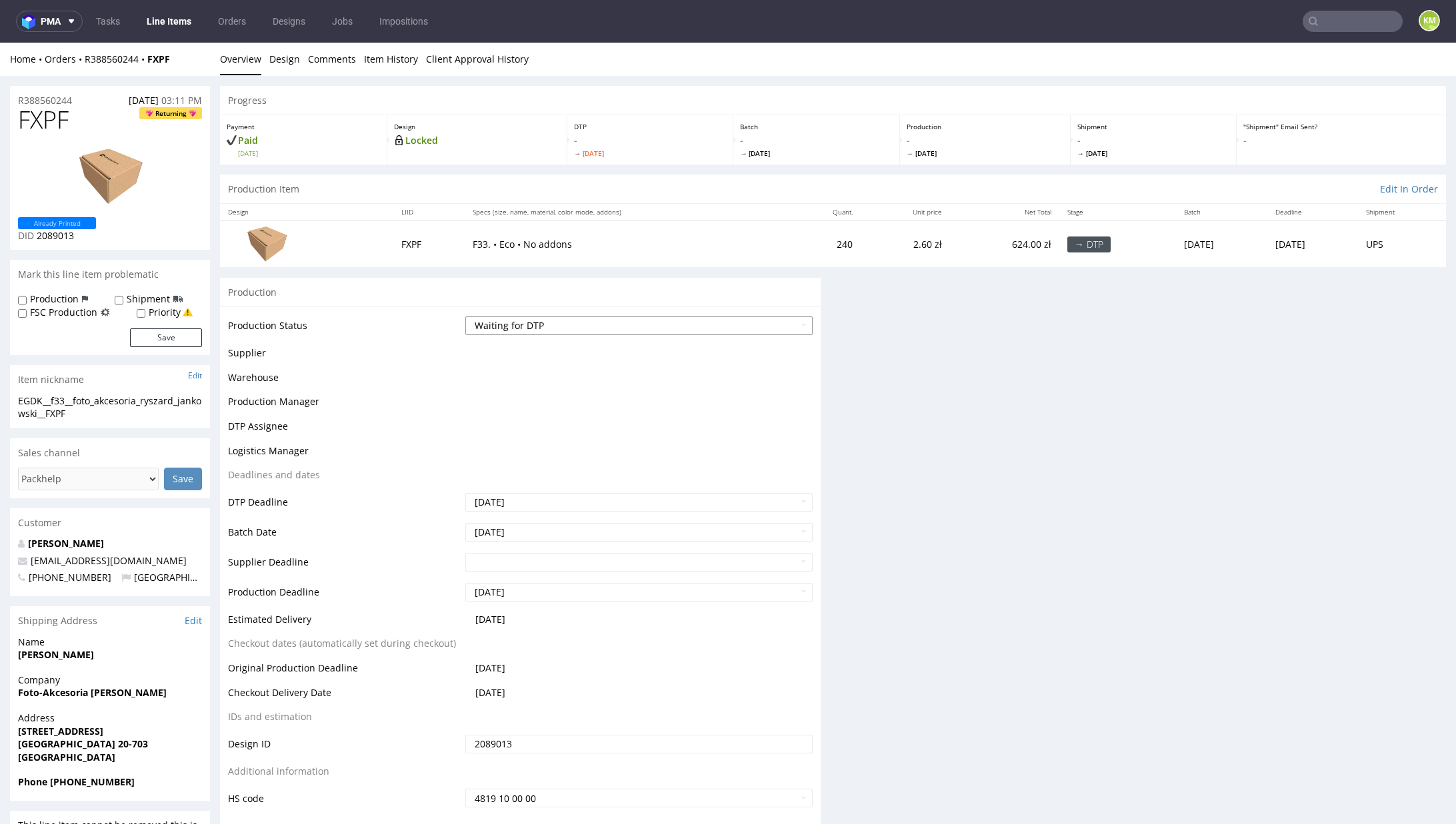
click at [614, 330] on select "Waiting for Artwork Waiting for Diecut Waiting for Mockup Waiting for DTP Waiti…" at bounding box center [639, 325] width 347 height 18
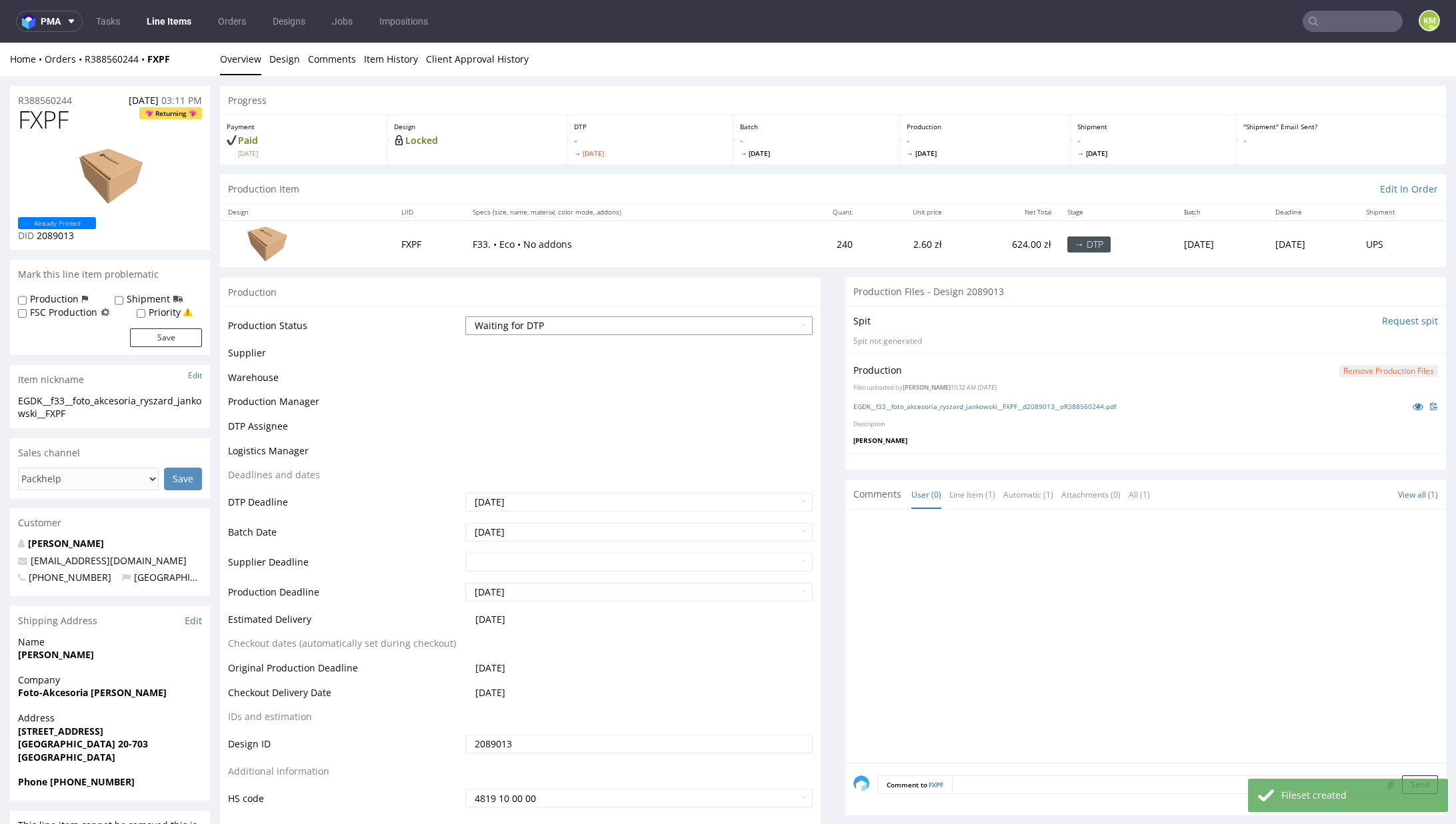
select select "dtp_production_ready"
click at [465, 316] on select "Waiting for Artwork Waiting for Diecut Waiting for Mockup Waiting for DTP Waiti…" at bounding box center [639, 325] width 347 height 18
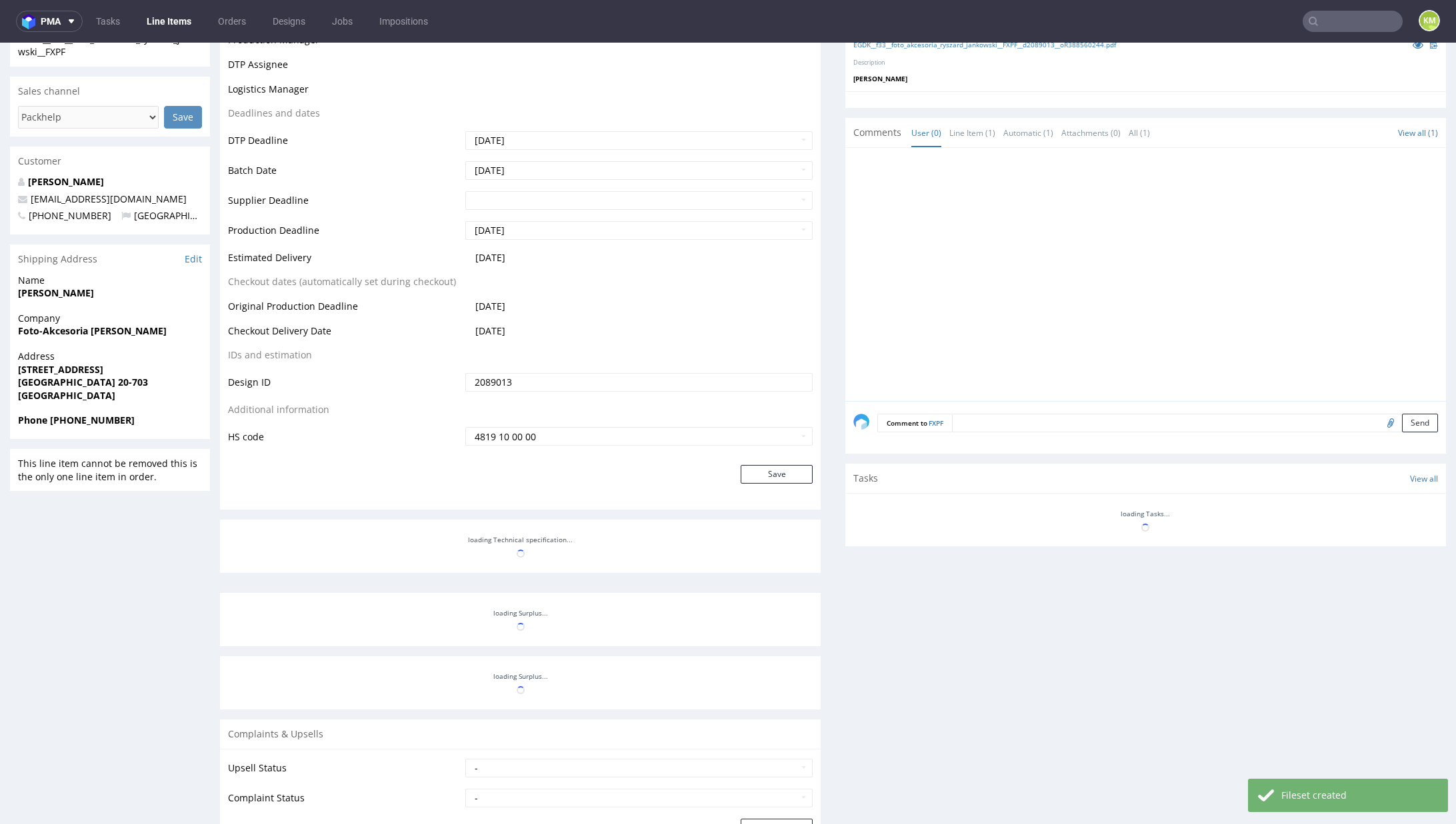
scroll to position [401, 0]
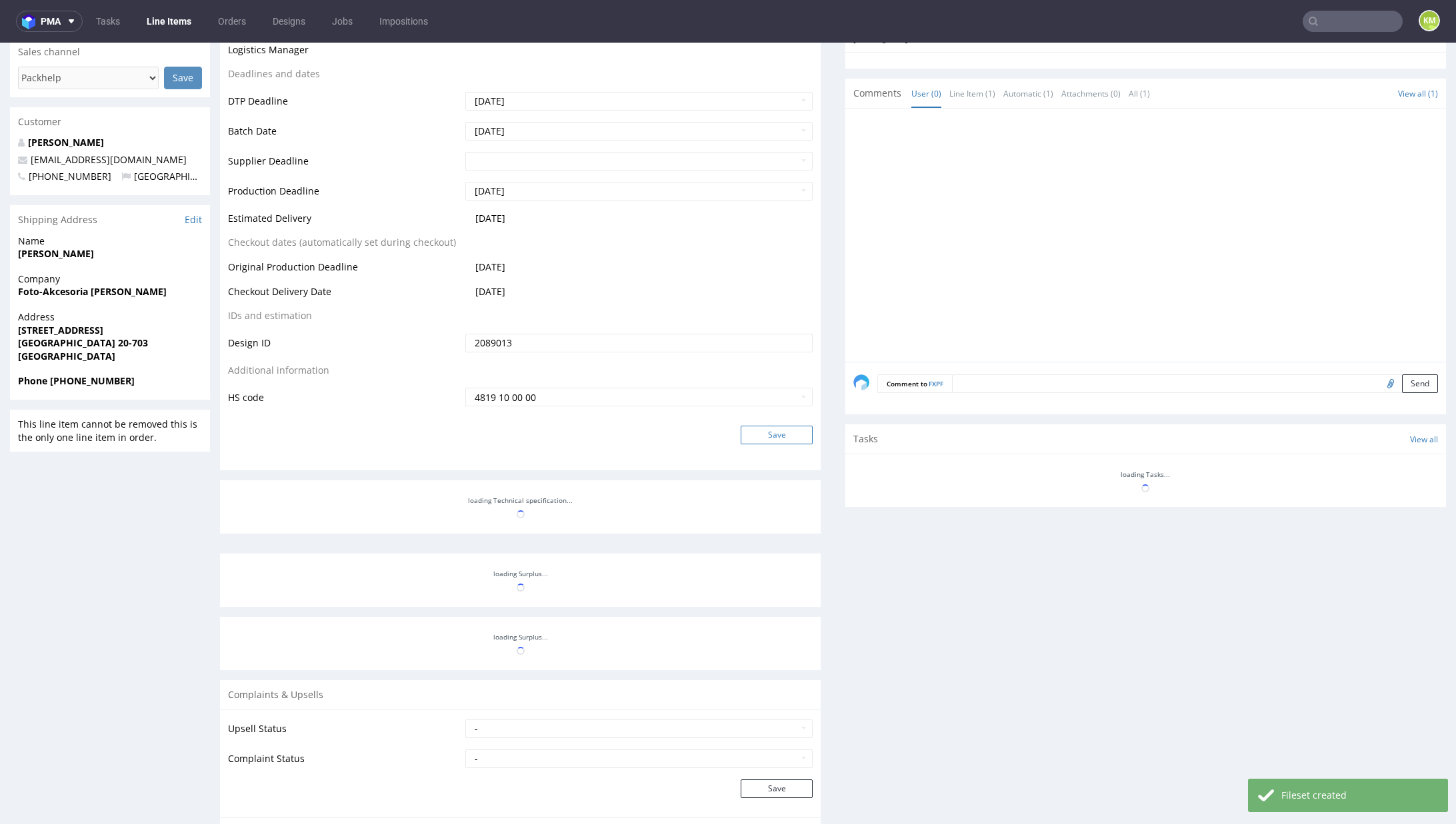
click at [770, 433] on button "Save" at bounding box center [777, 435] width 72 height 18
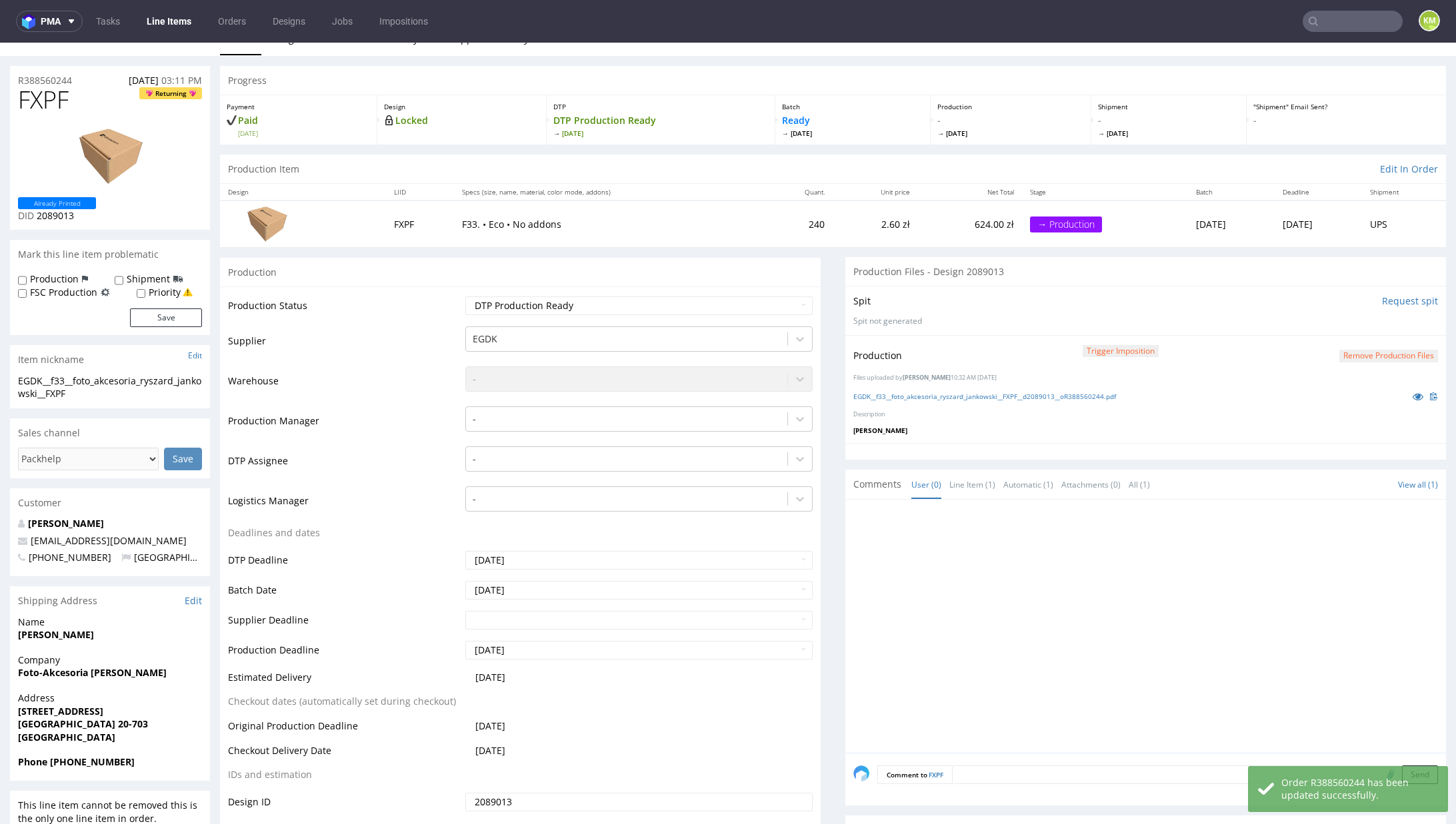
scroll to position [0, 0]
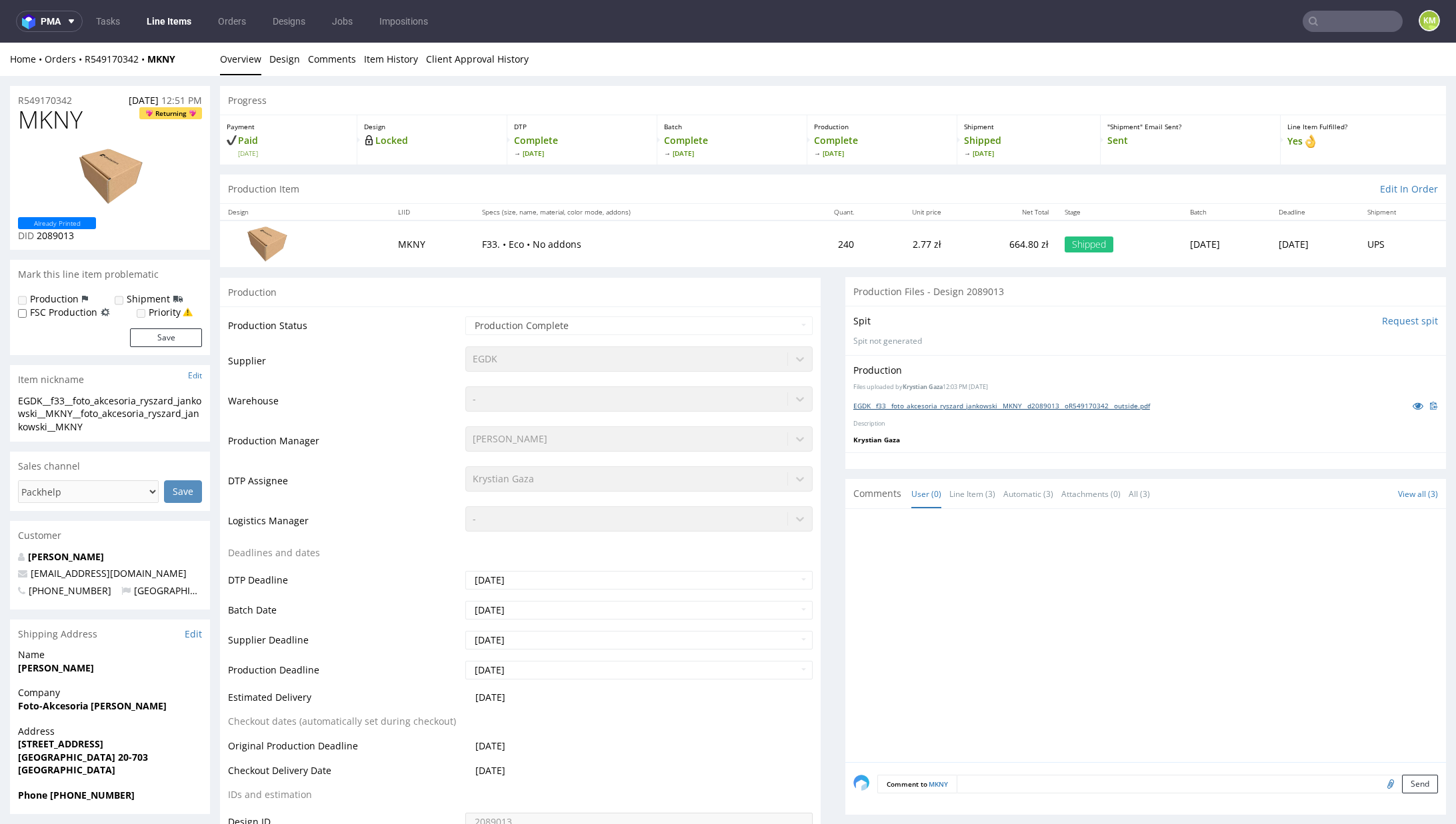
click at [953, 405] on link "EGDK__f33__foto_akcesoria_ryszard_jankowski__MKNY__d2089013__oR549170342__outsi…" at bounding box center [1001, 405] width 297 height 10
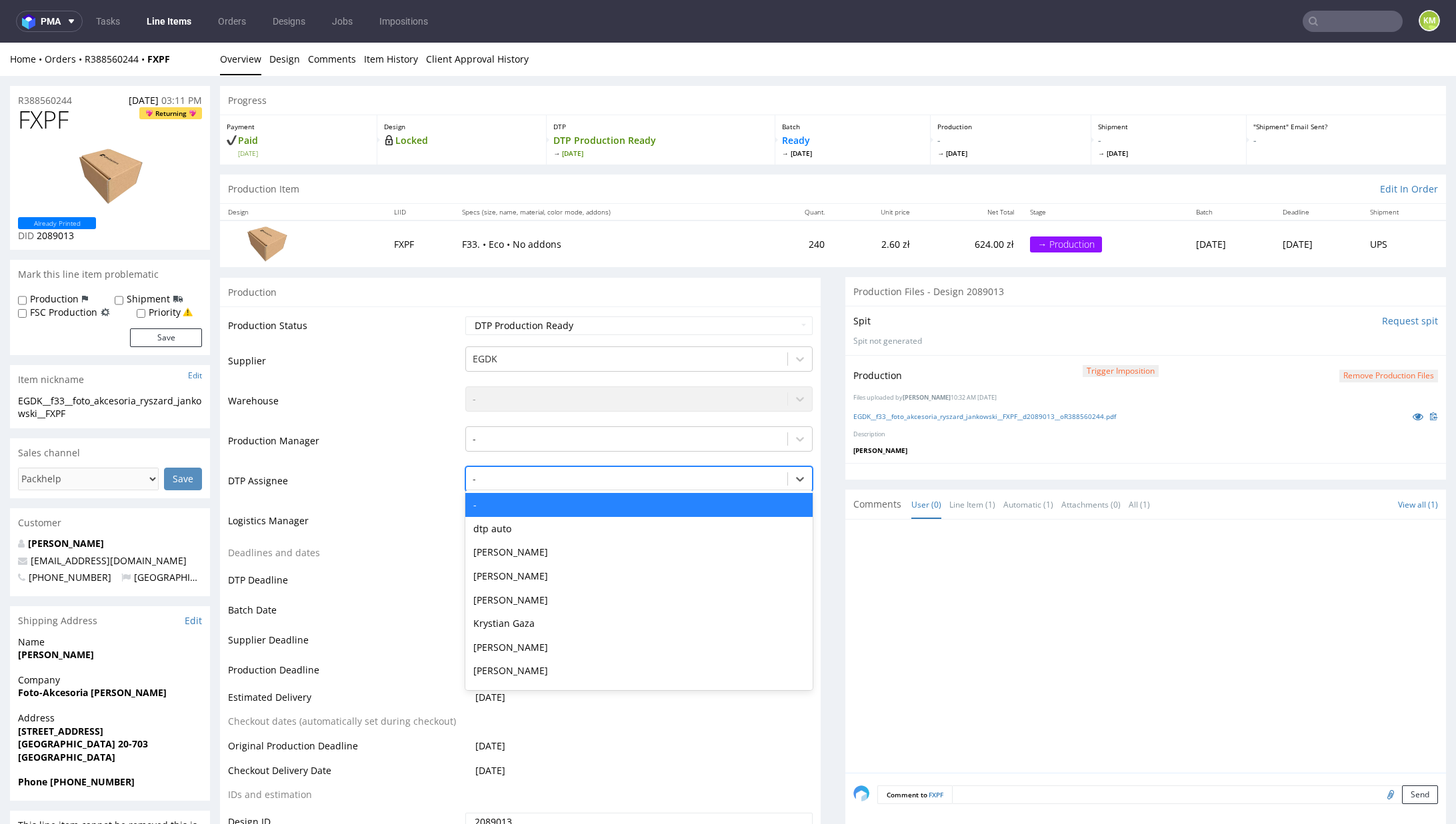
click at [505, 480] on div at bounding box center [626, 479] width 308 height 16
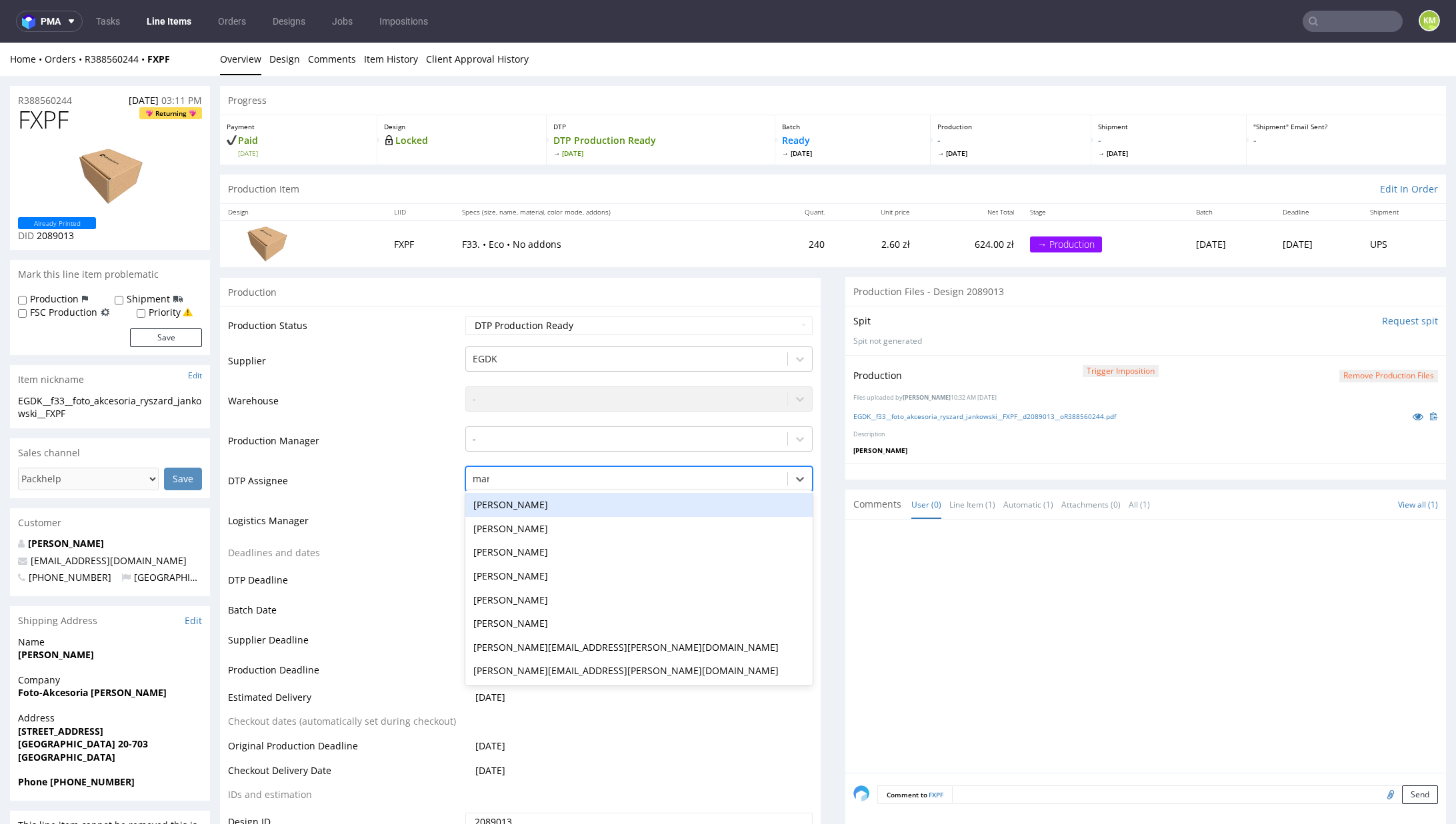
type input "mark"
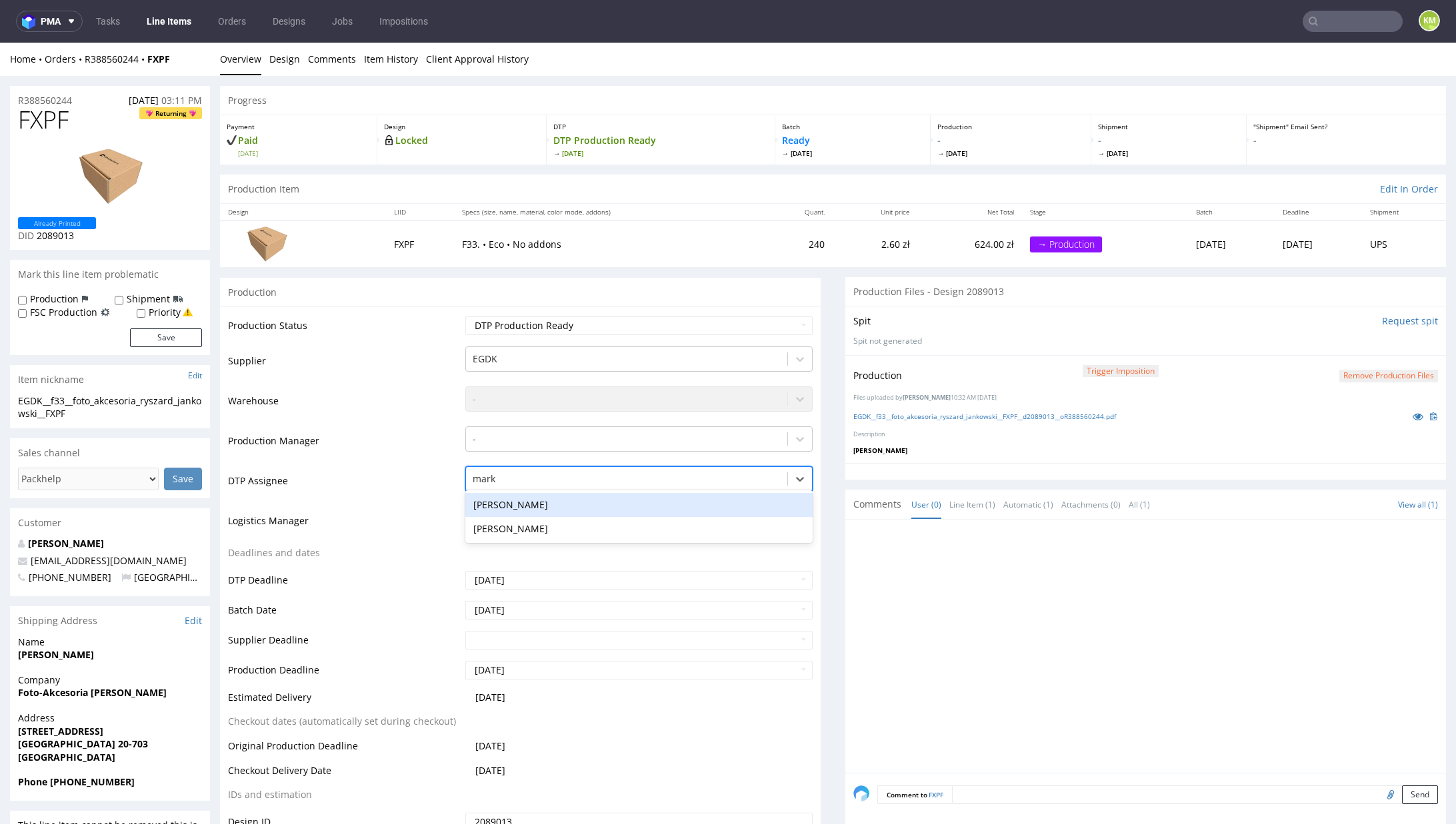
click at [500, 505] on div "[PERSON_NAME]" at bounding box center [639, 505] width 347 height 24
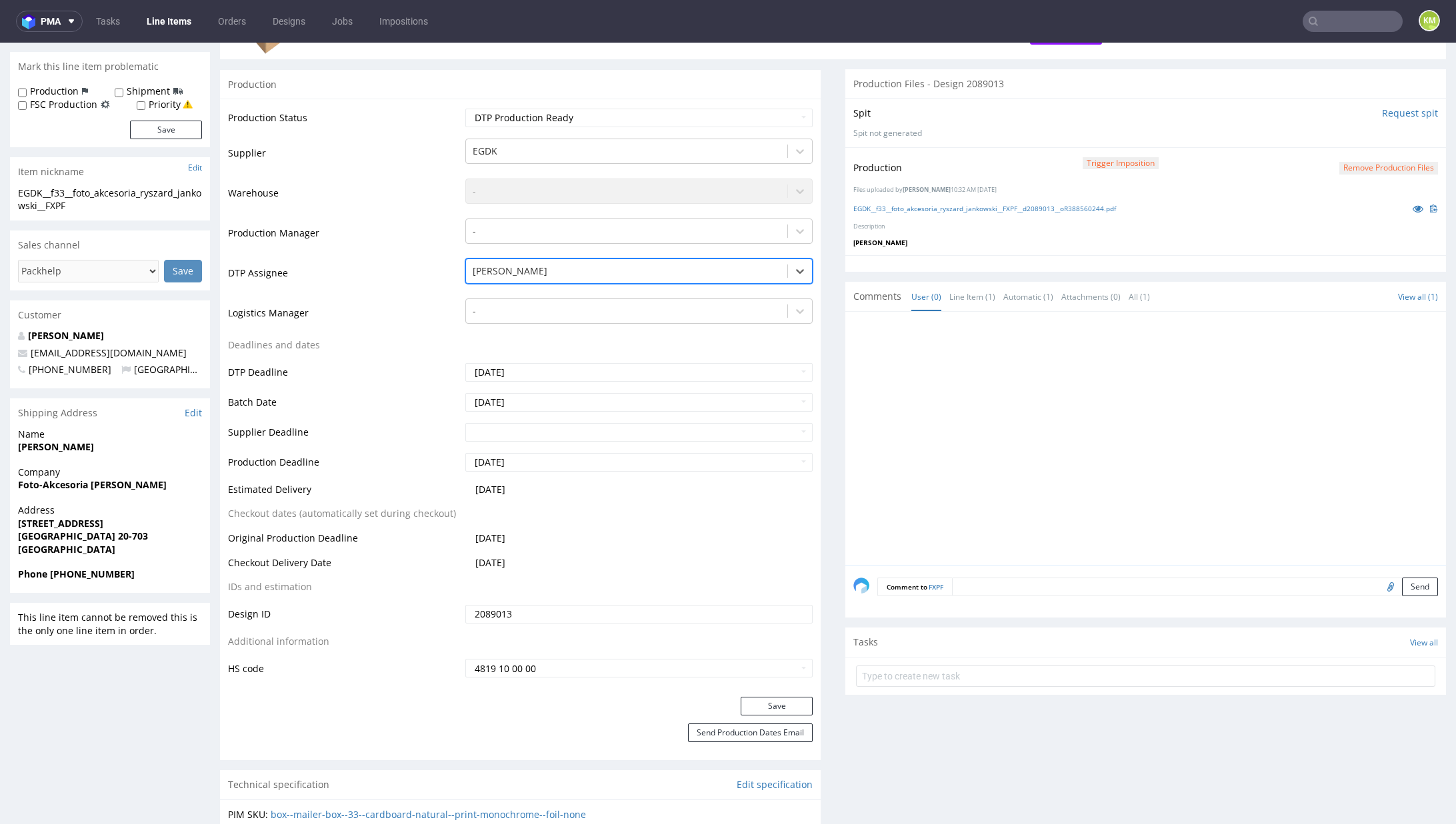
scroll to position [212, 0]
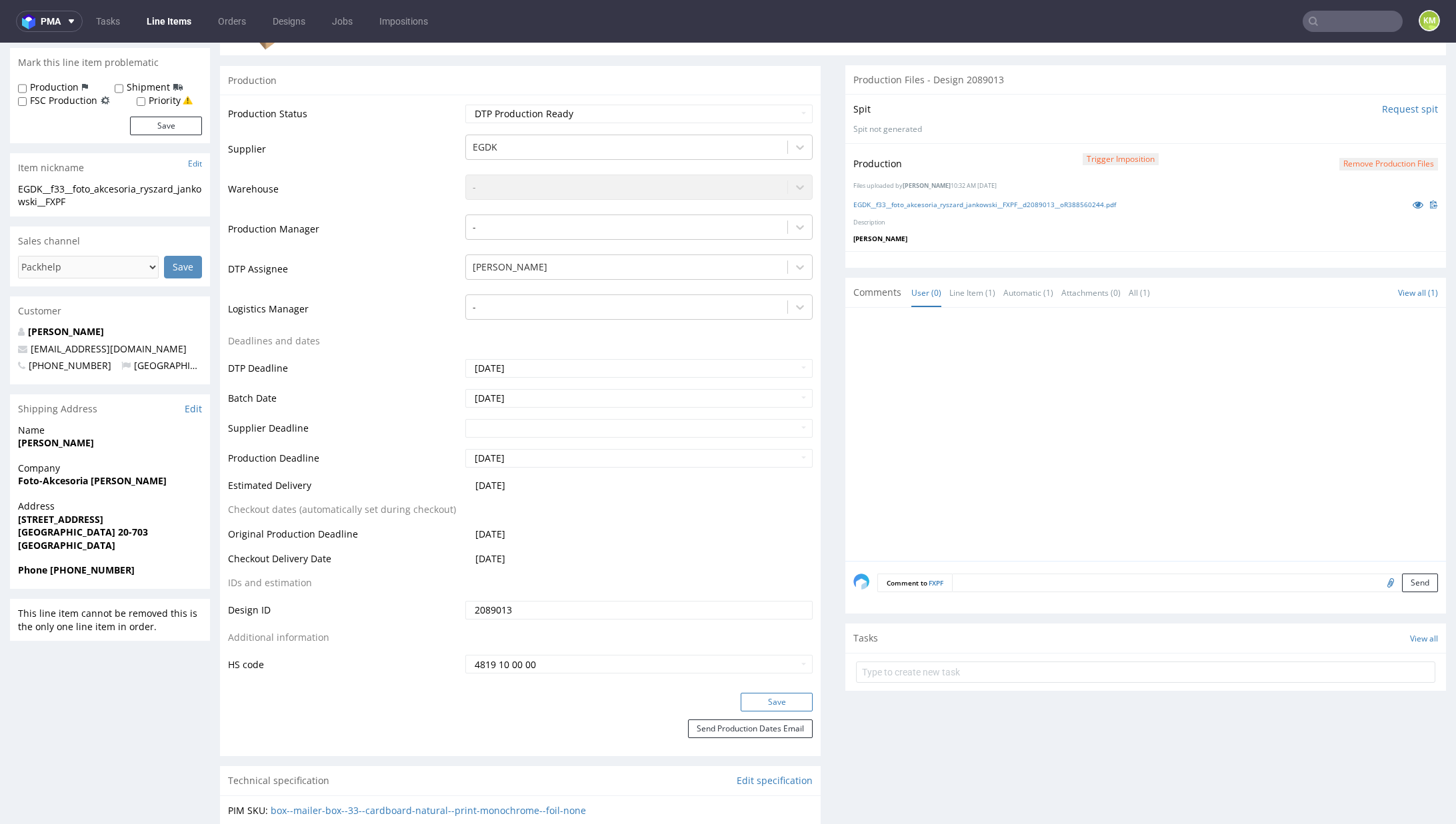
click at [777, 703] on button "Save" at bounding box center [777, 702] width 72 height 18
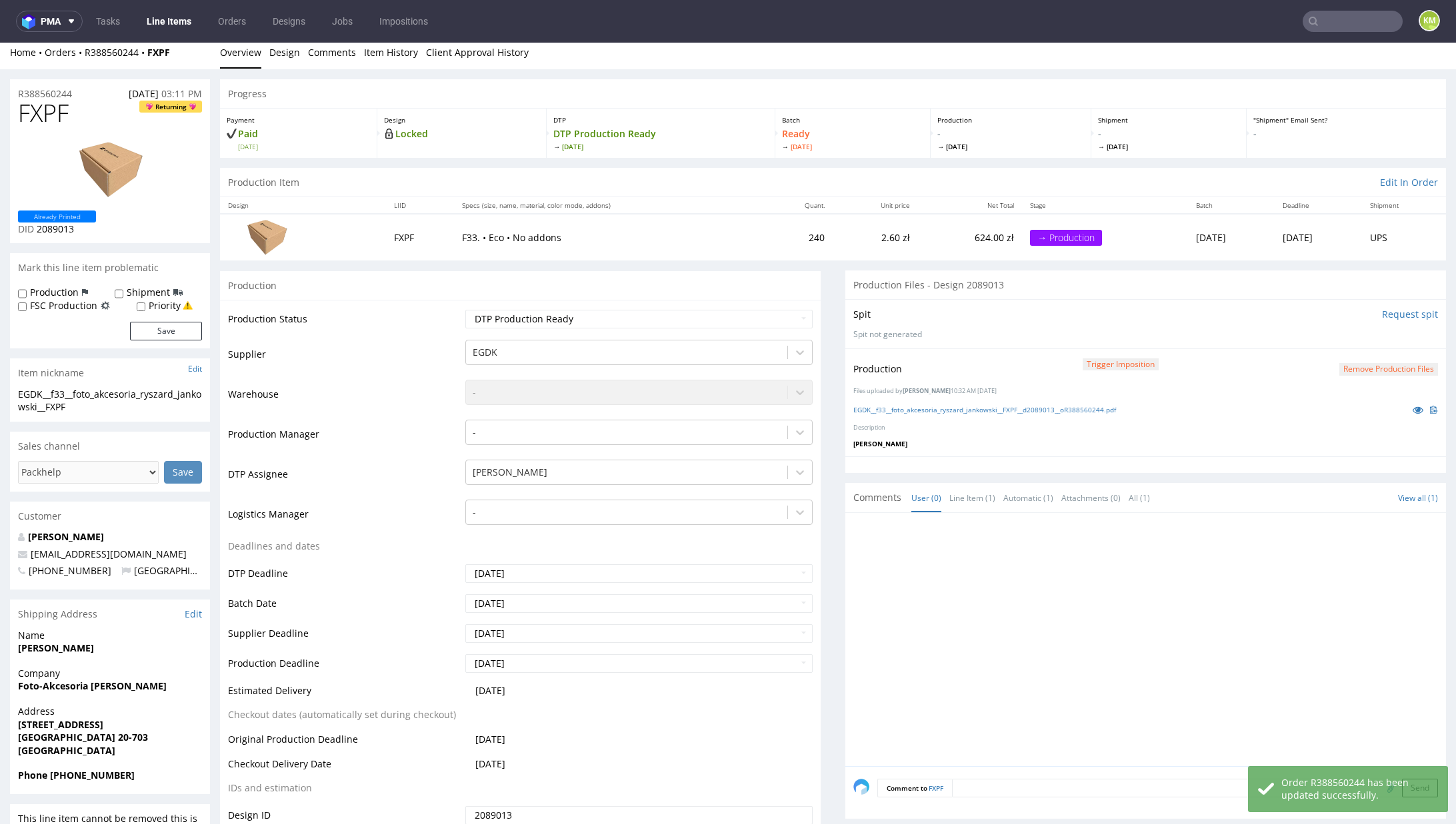
scroll to position [0, 0]
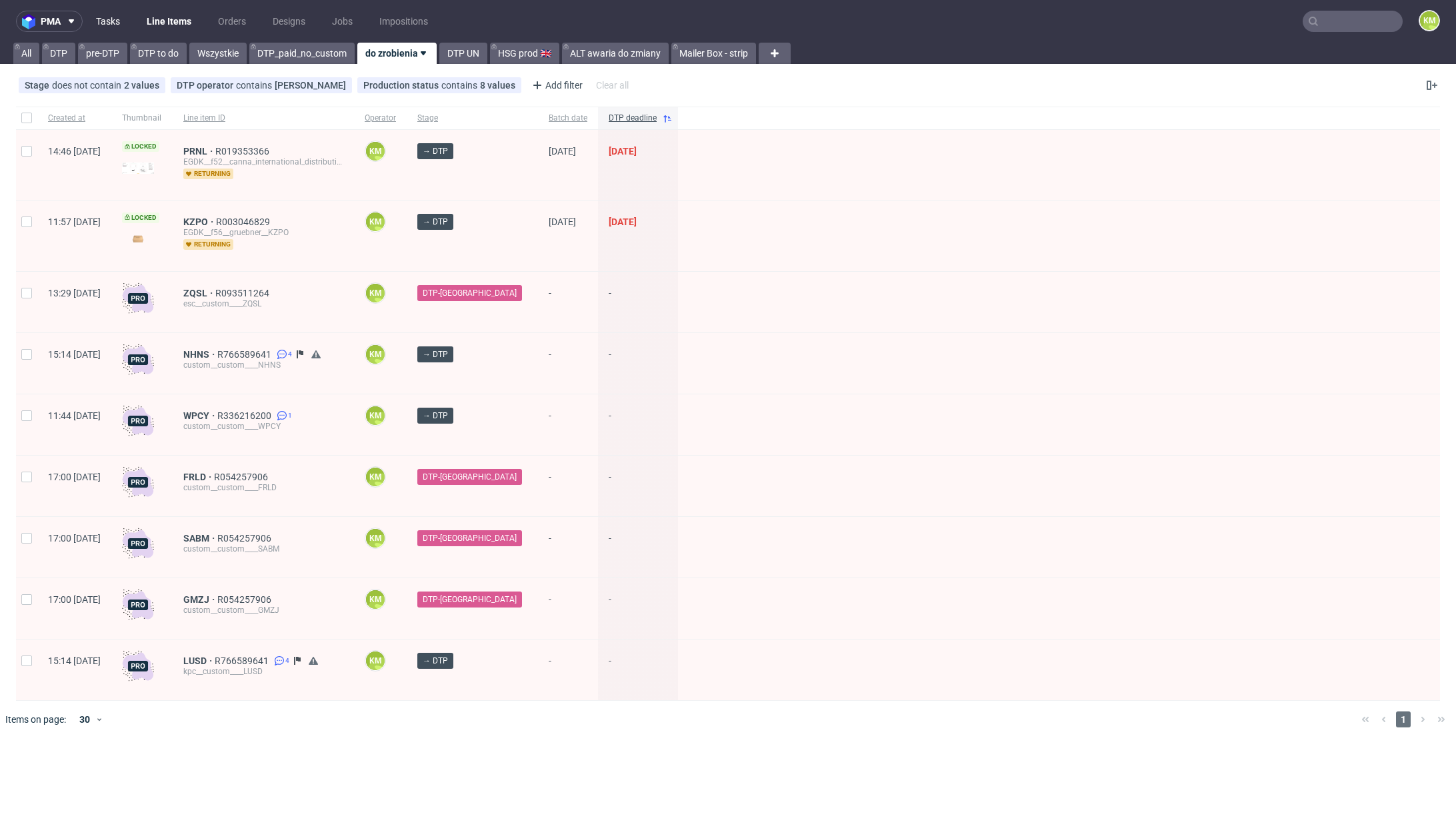
click at [96, 19] on link "Tasks" at bounding box center [108, 21] width 40 height 21
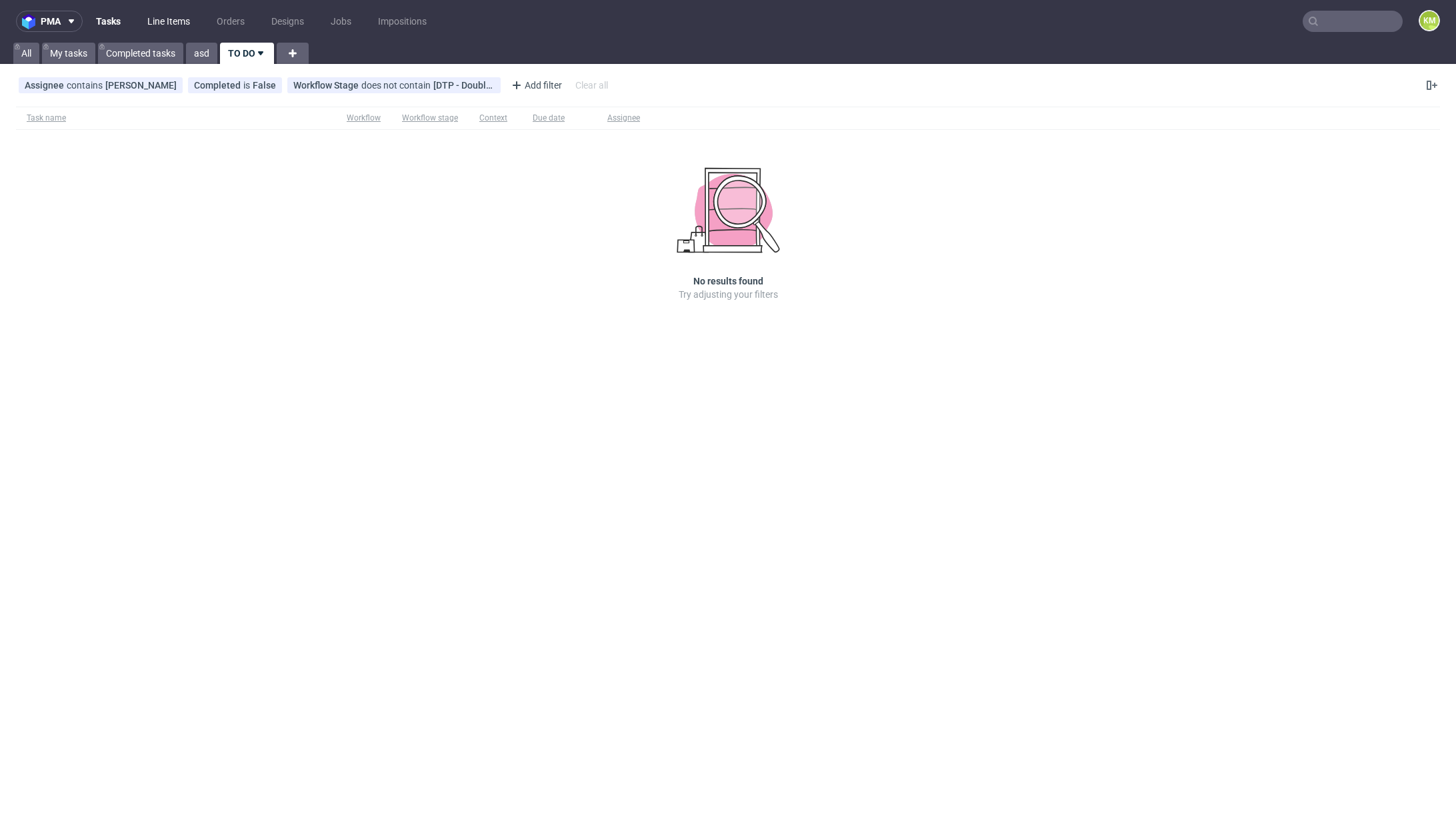
click at [146, 23] on link "Line Items" at bounding box center [169, 21] width 59 height 21
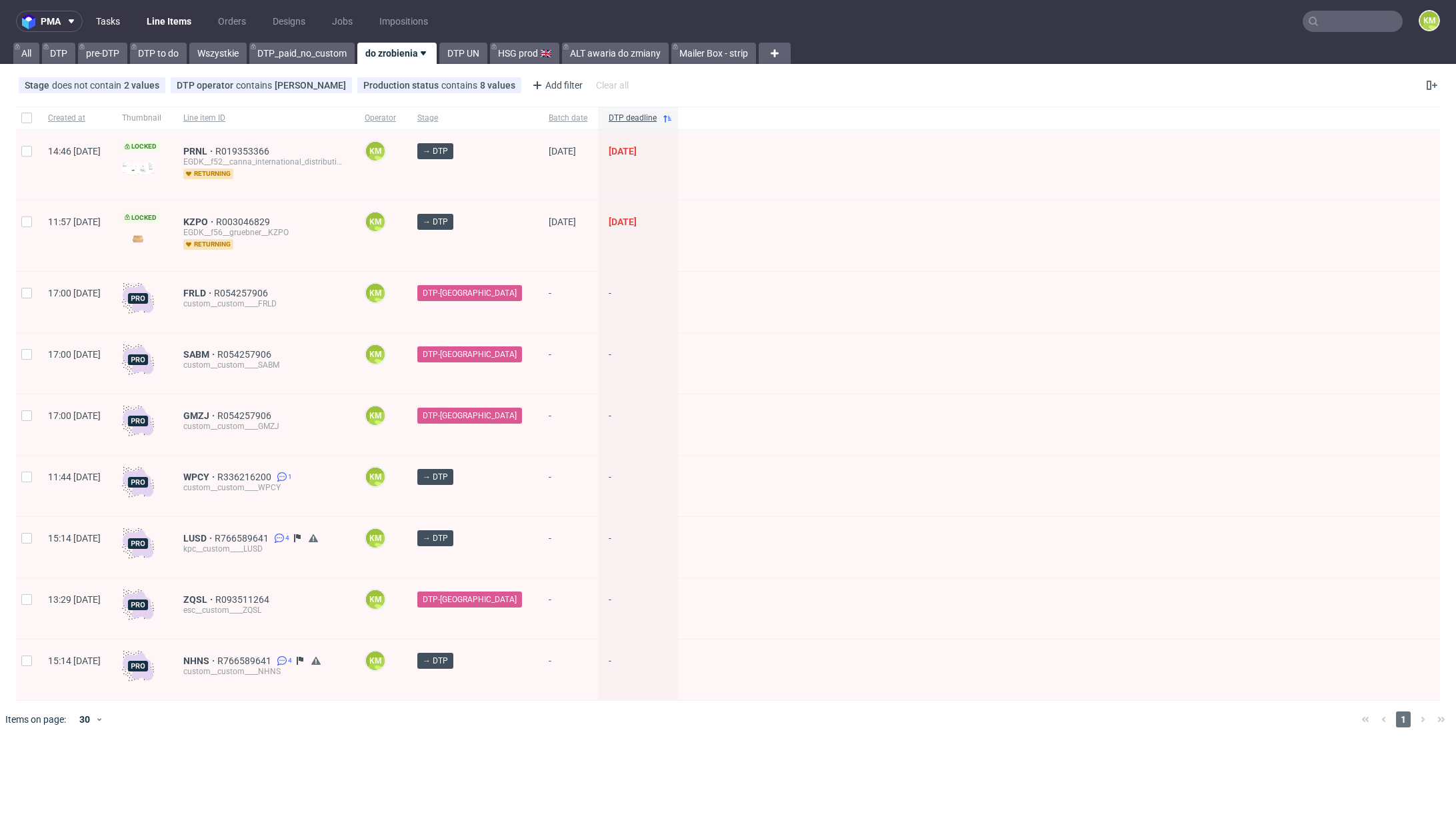
click at [103, 21] on link "Tasks" at bounding box center [108, 21] width 40 height 21
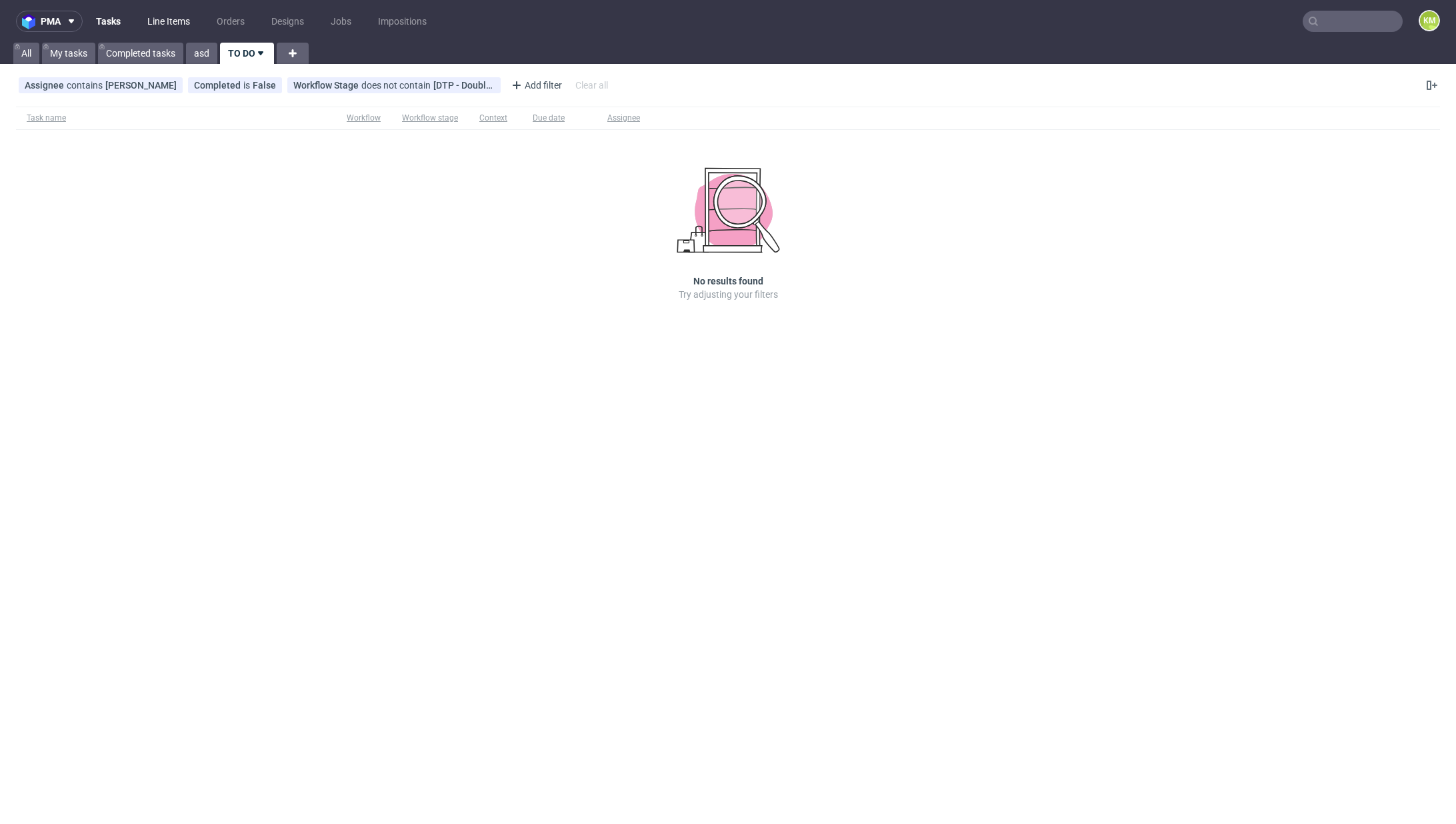
click at [180, 25] on link "Line Items" at bounding box center [169, 21] width 59 height 21
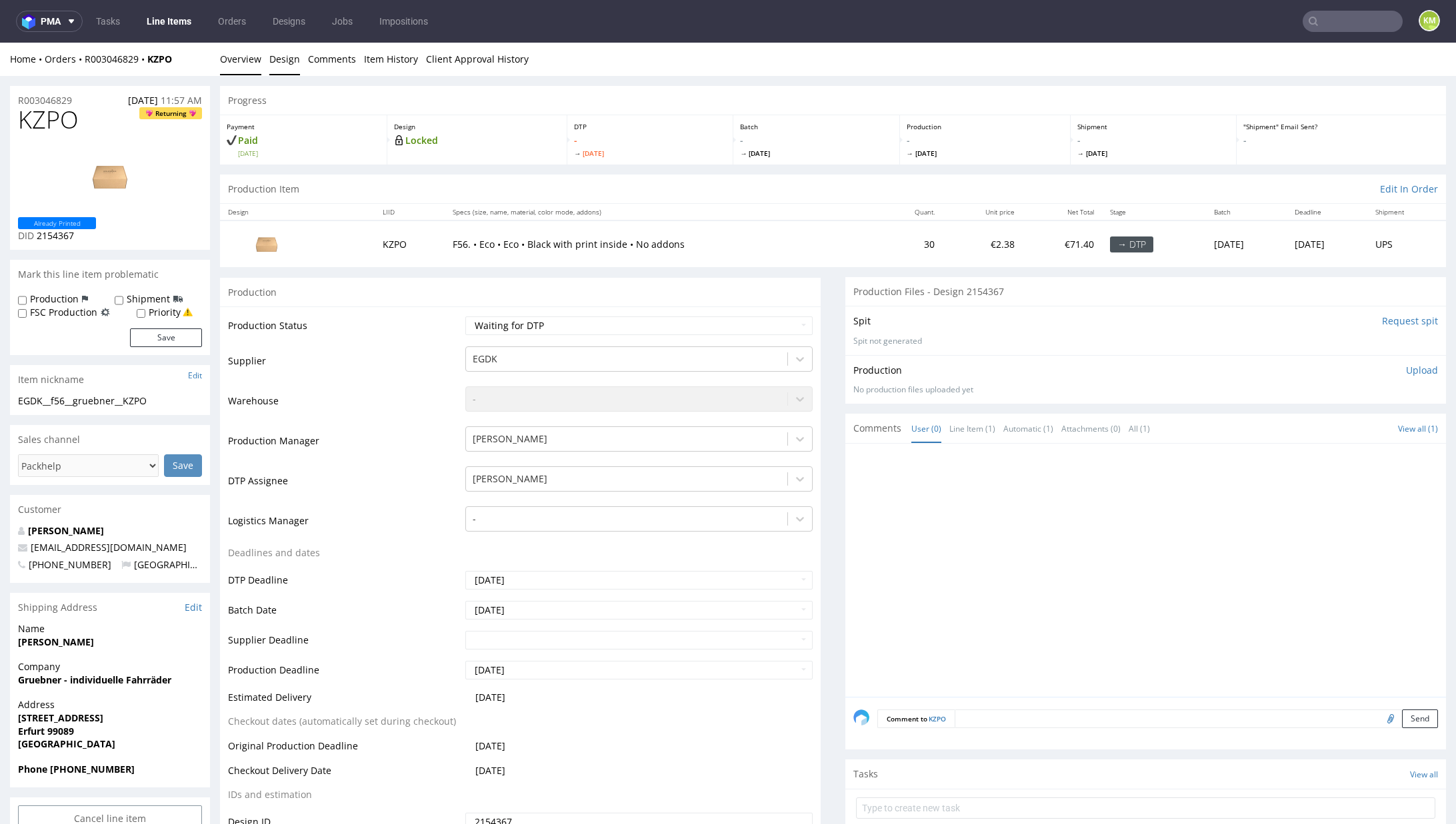
click at [279, 65] on link "Design" at bounding box center [285, 59] width 31 height 32
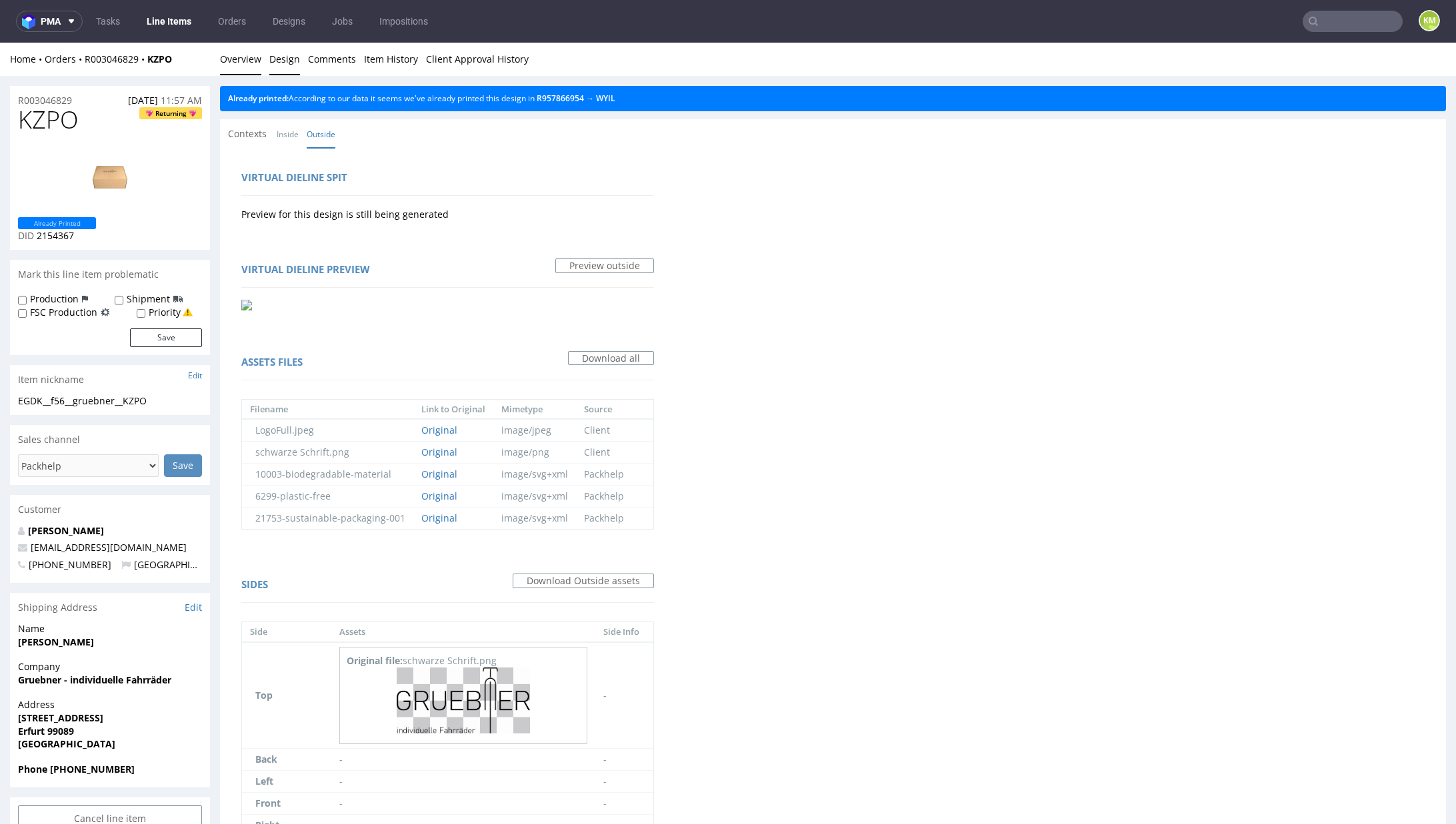
click at [245, 51] on link "Overview" at bounding box center [241, 59] width 41 height 32
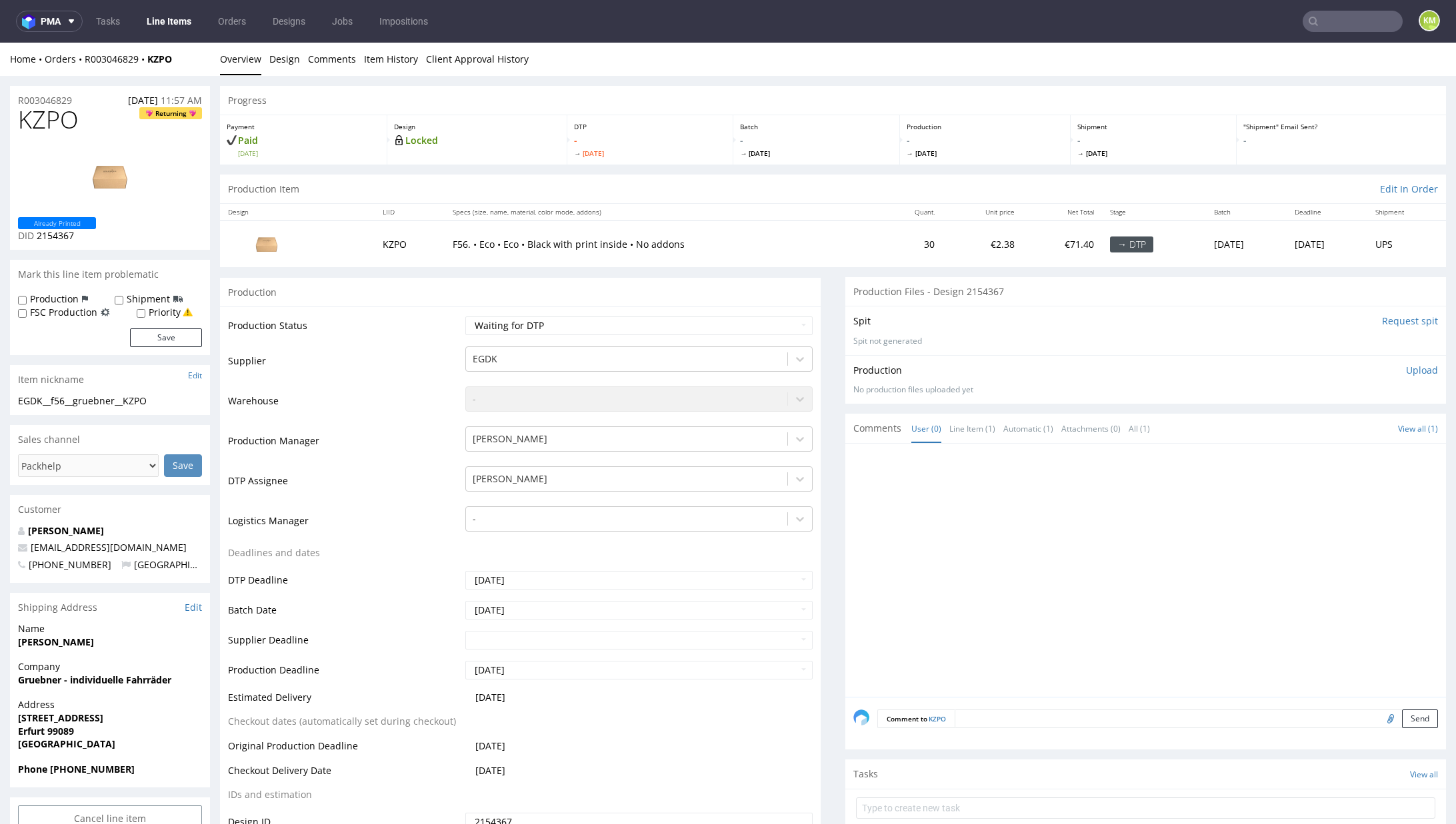
click at [1082, 713] on textarea at bounding box center [1196, 719] width 484 height 18
click at [82, 398] on div "EGDK__f56__gruebner__KZPO" at bounding box center [110, 401] width 184 height 13
copy div "EGDK__f56__gruebner__KZPO"
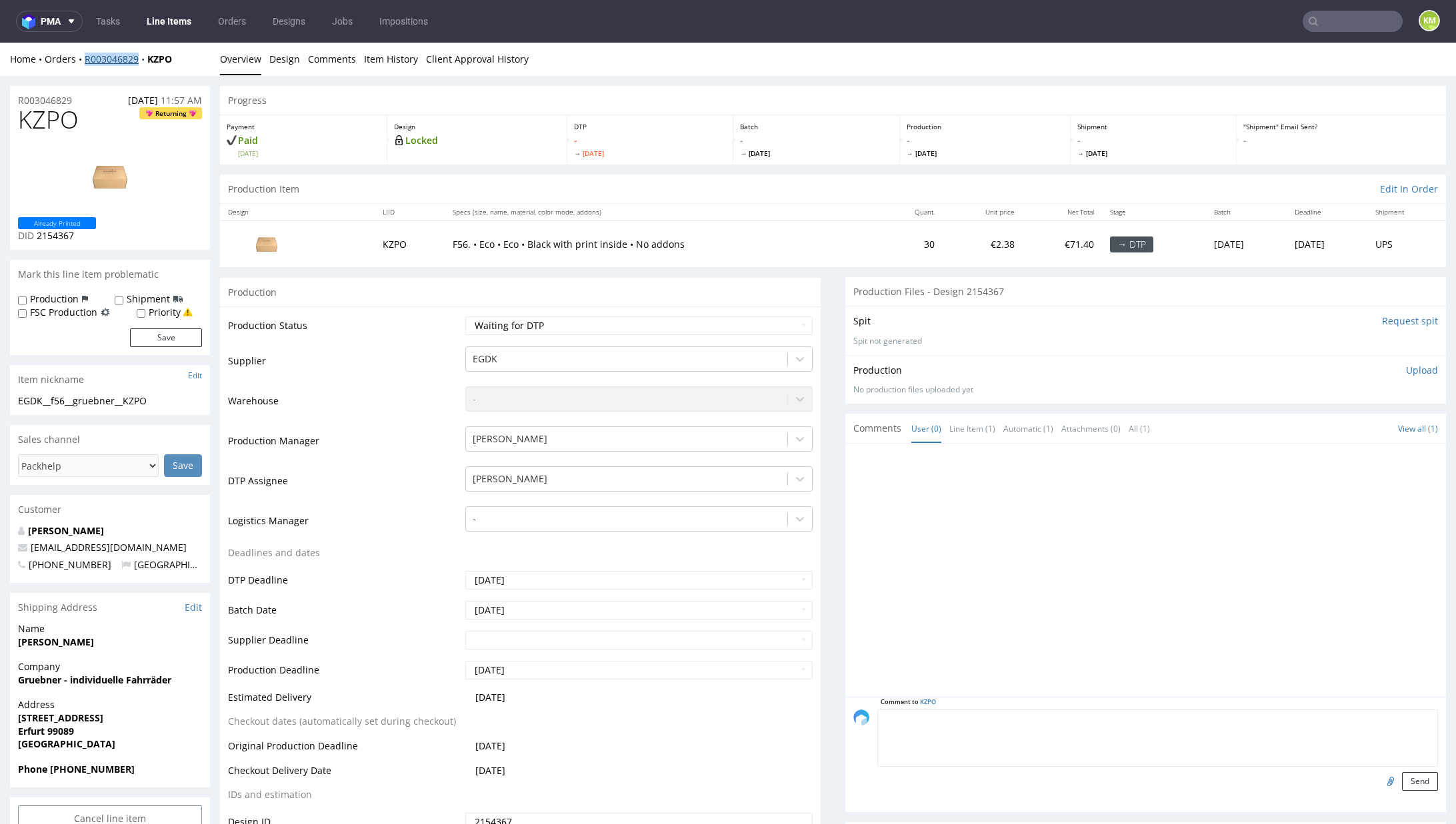
copy link "R003046829"
click at [65, 123] on span "KZPO" at bounding box center [48, 120] width 60 height 26
copy span "KZPO"
drag, startPoint x: 1075, startPoint y: 625, endPoint x: 1318, endPoint y: 493, distance: 276.5
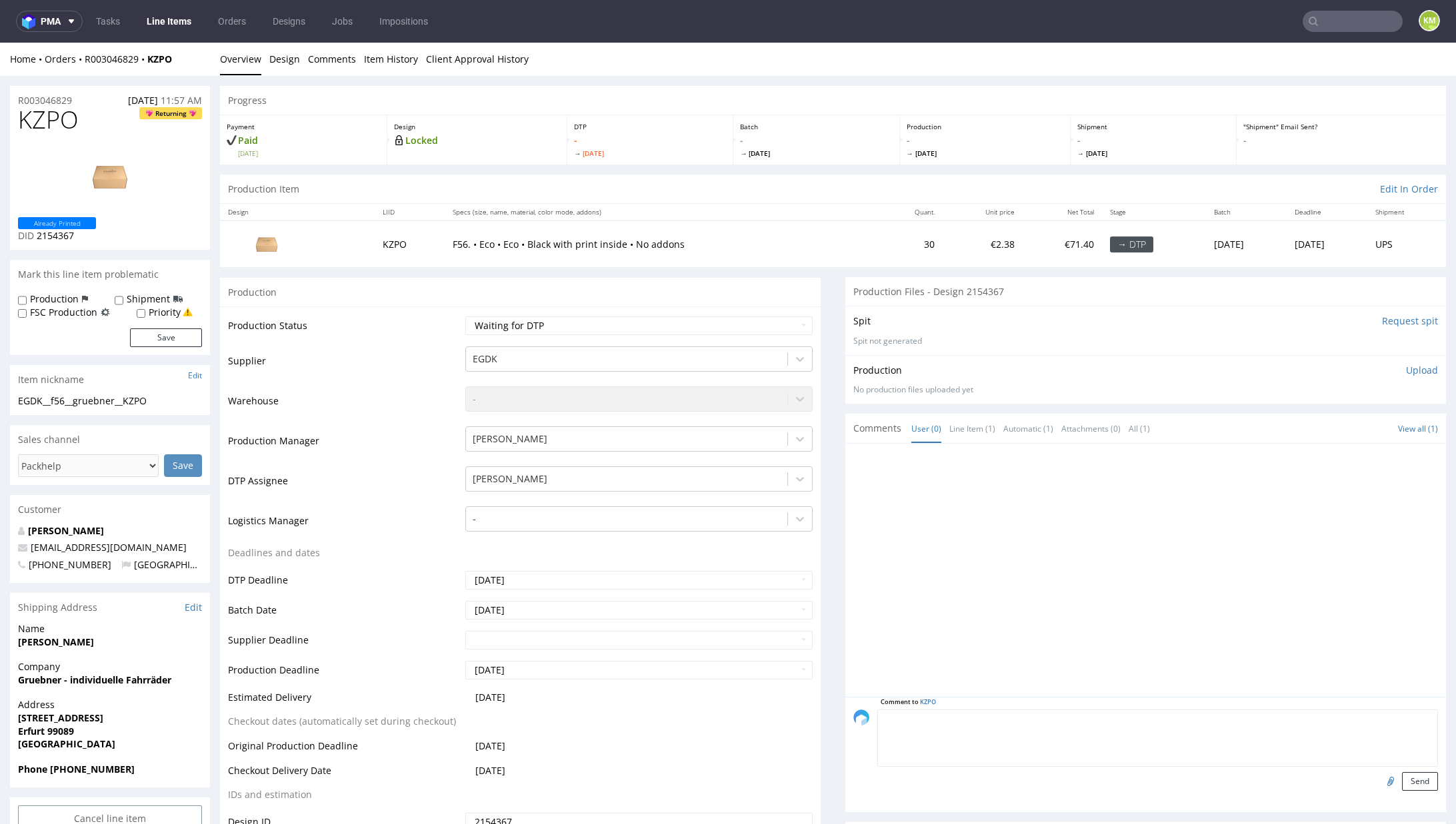
click at [1076, 624] on div at bounding box center [1149, 574] width 593 height 245
click at [1406, 369] on p "Upload" at bounding box center [1421, 370] width 32 height 13
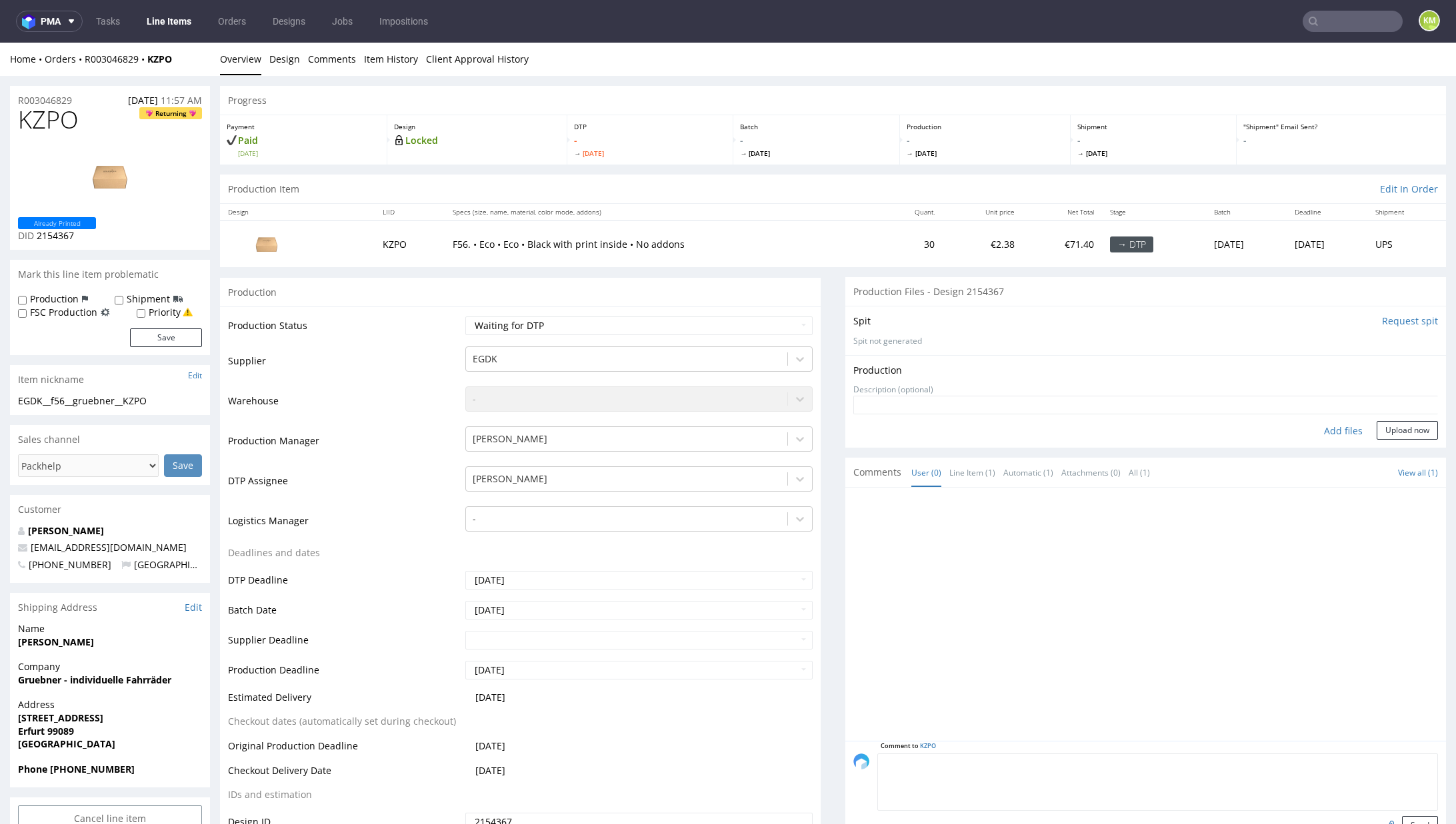
click at [1310, 426] on div "Add files" at bounding box center [1343, 430] width 67 height 20
type input "C:\fakepath\EGDK__f56__gruebner__KZPO__d2154367__oR003046829__inside.pdf"
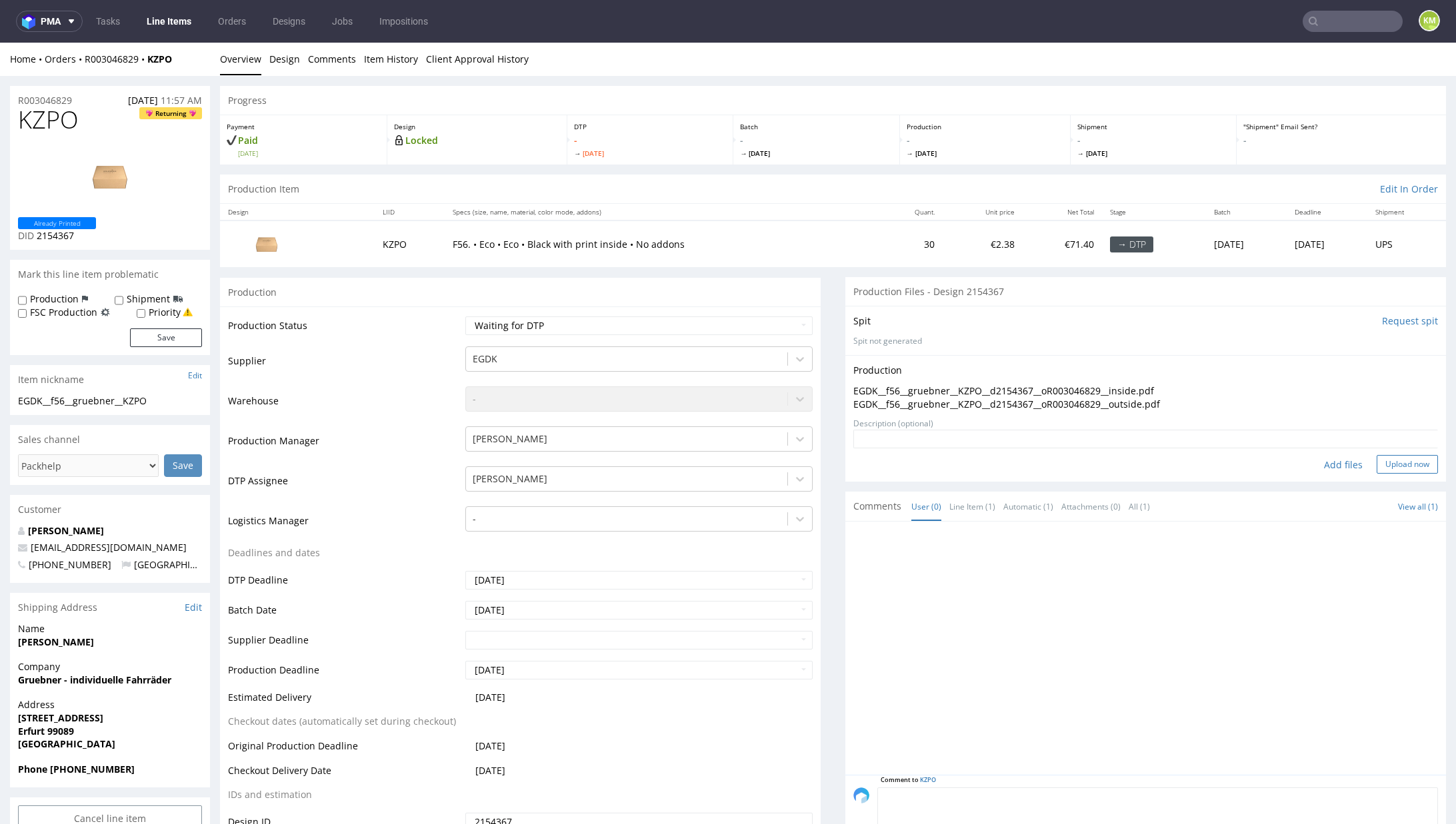
click at [1389, 465] on button "Upload now" at bounding box center [1407, 464] width 61 height 18
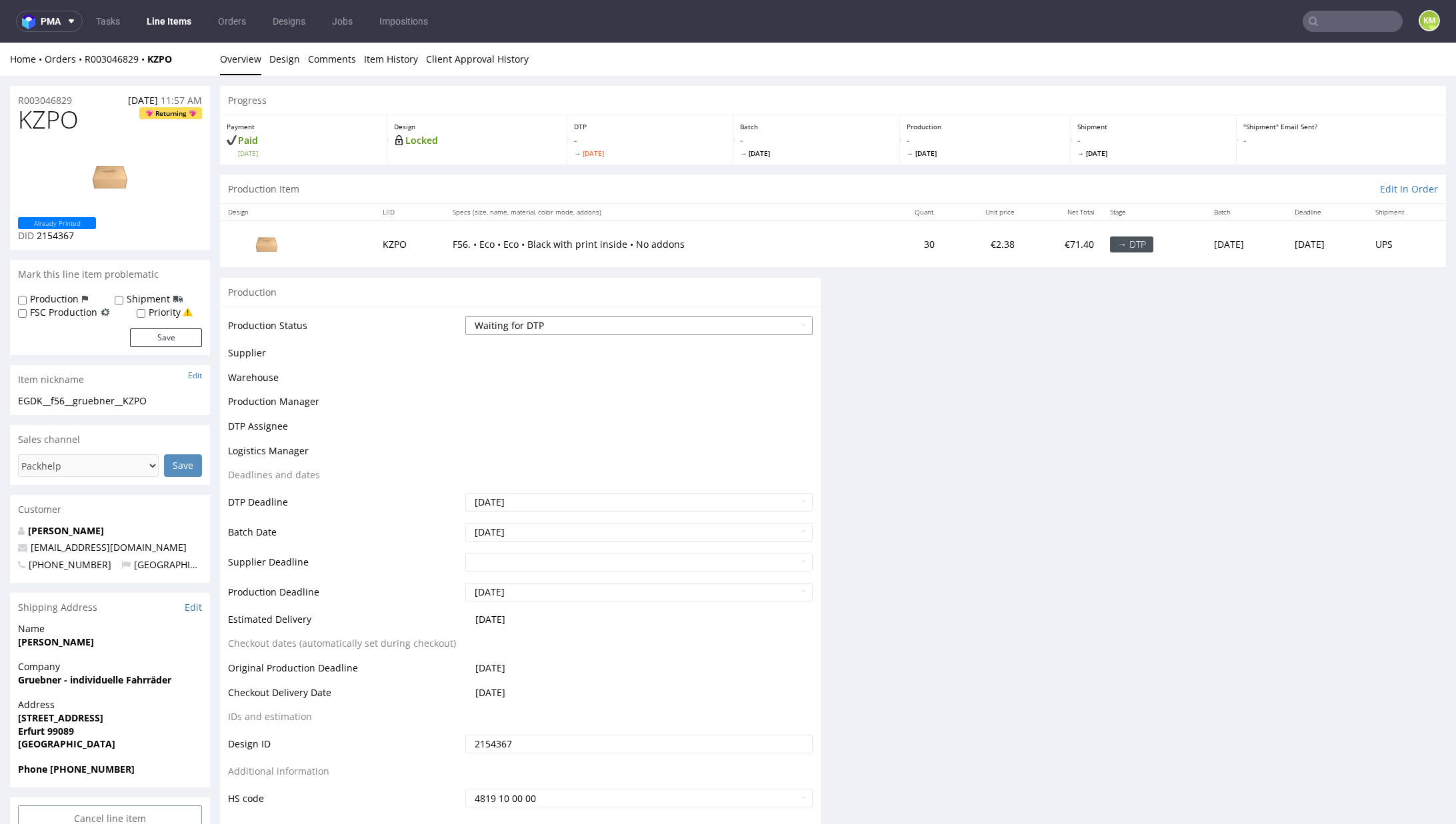
click at [646, 321] on select "Waiting for Artwork Waiting for Diecut Waiting for Mockup Waiting for DTP Waiti…" at bounding box center [639, 325] width 347 height 18
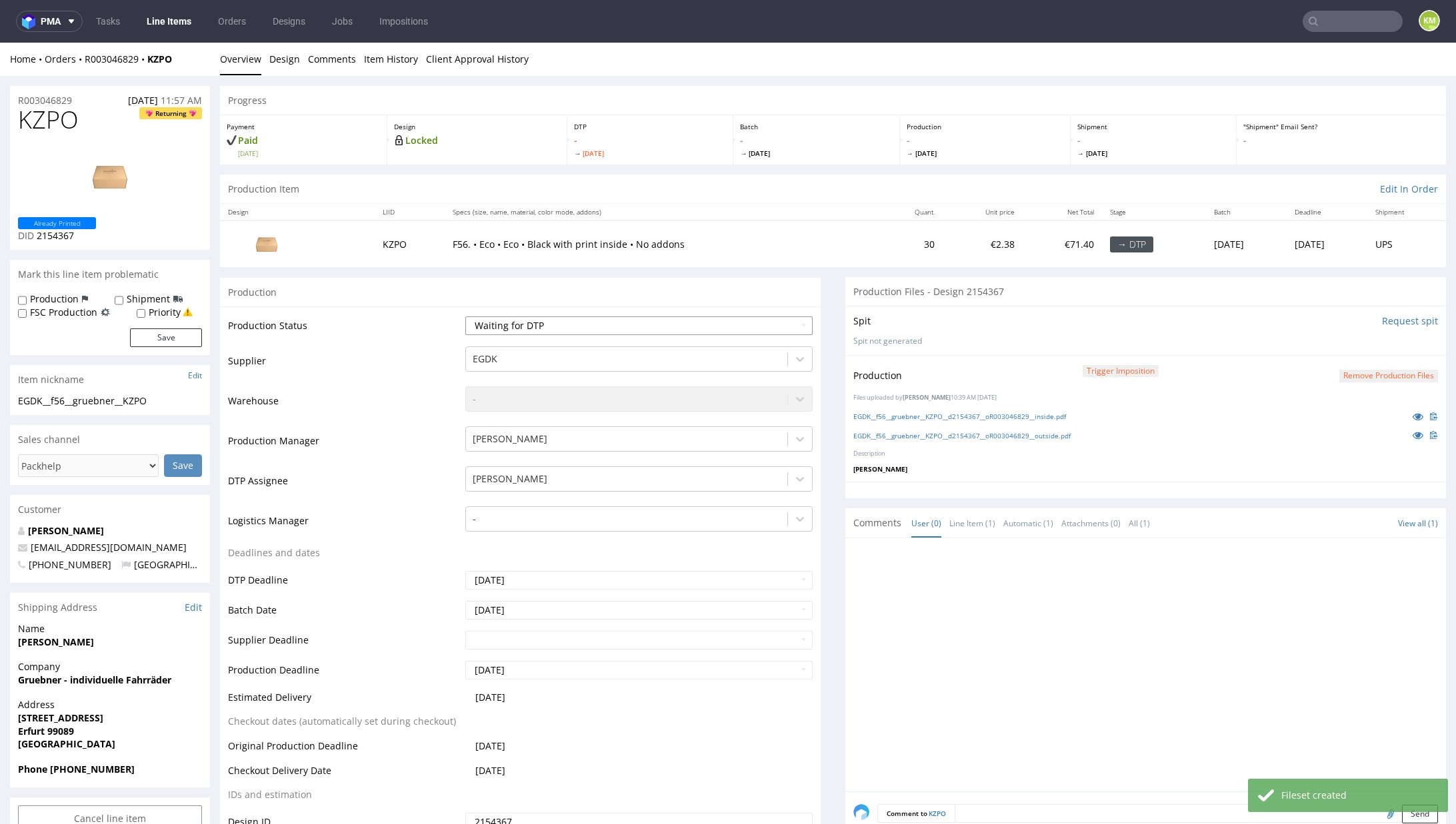
select select "dtp_production_ready"
click at [465, 316] on select "Waiting for Artwork Waiting for Diecut Waiting for Mockup Waiting for DTP Waiti…" at bounding box center [639, 325] width 347 height 18
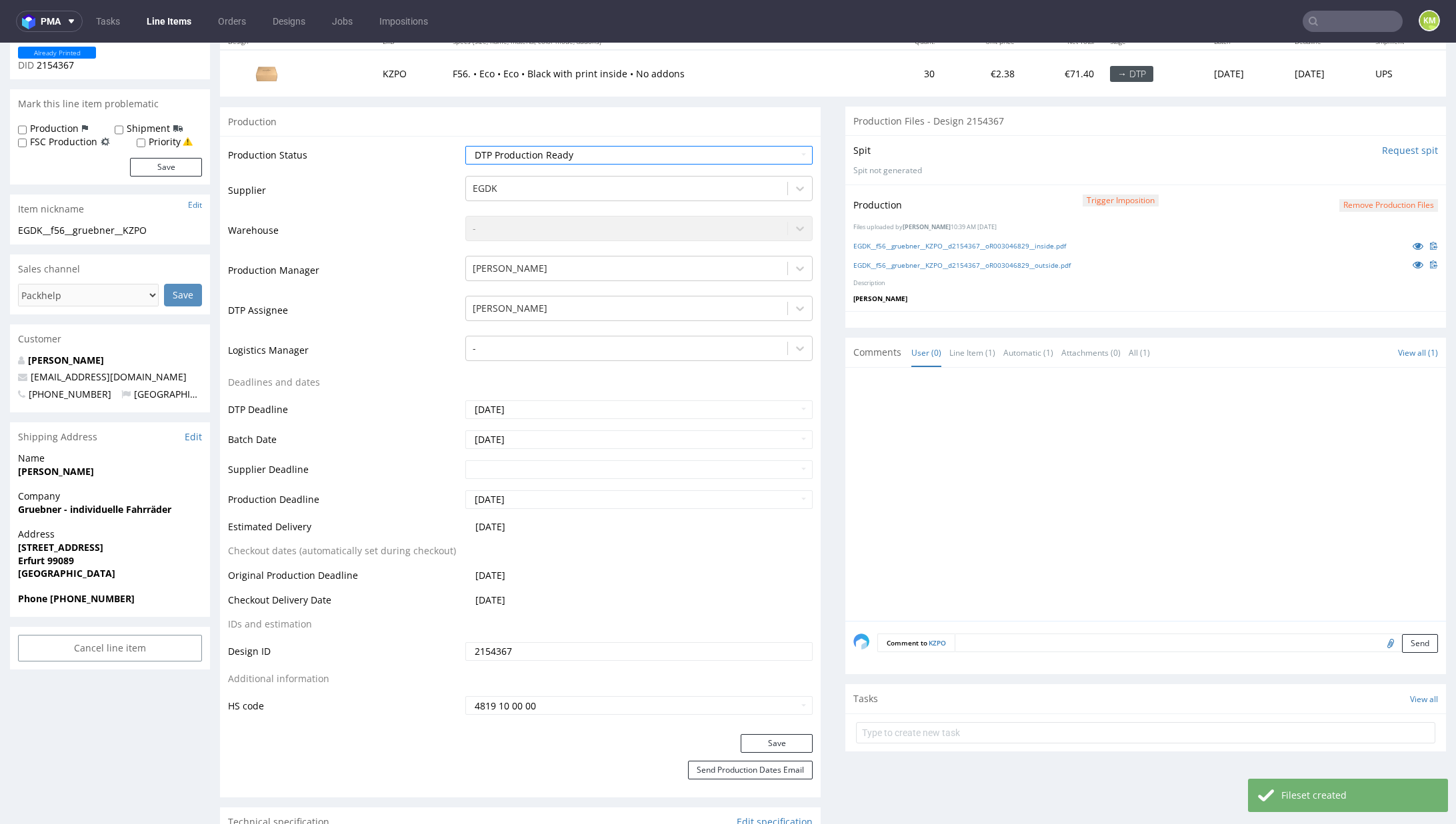
scroll to position [181, 0]
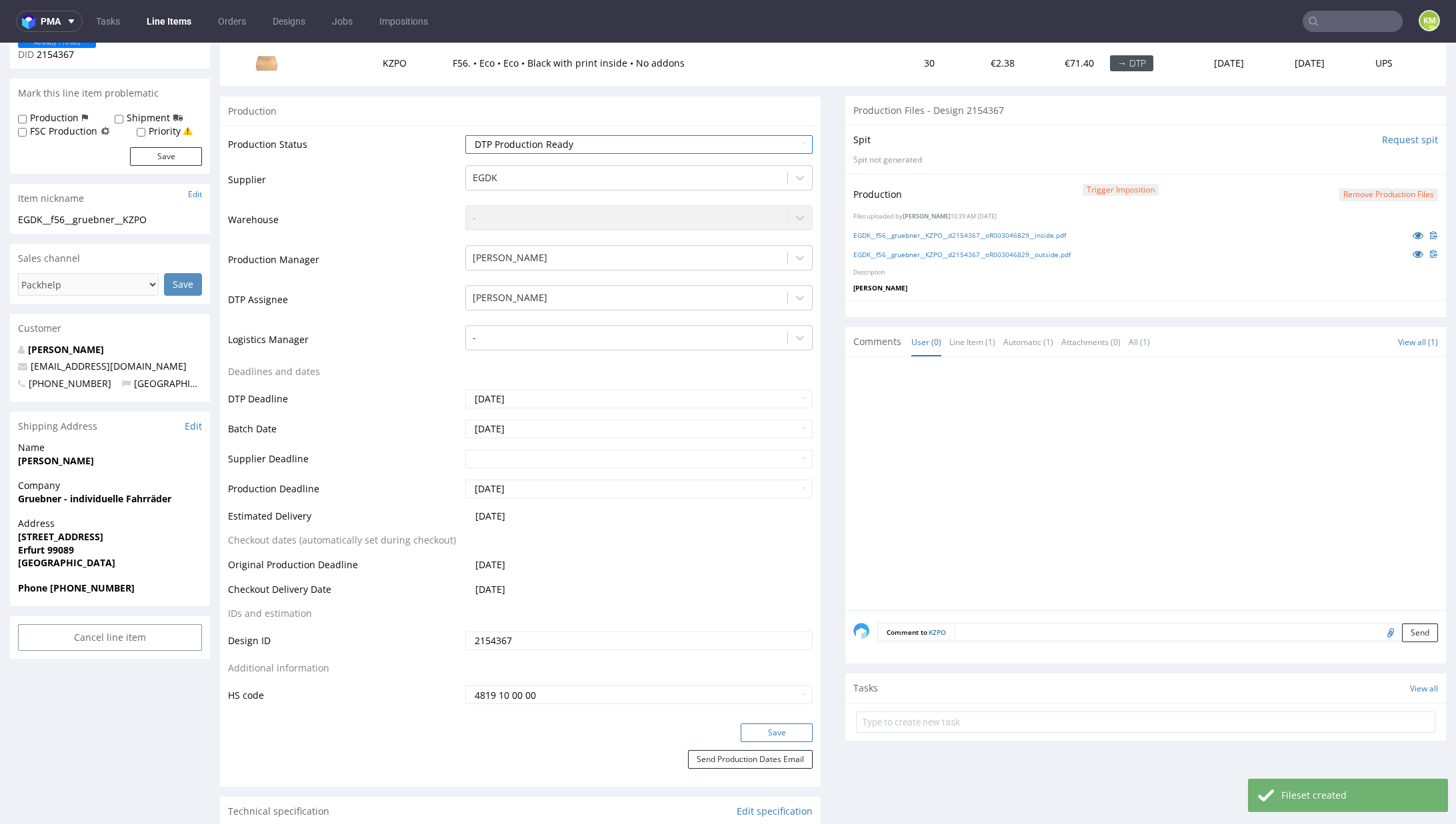
click at [777, 734] on button "Save" at bounding box center [777, 733] width 72 height 18
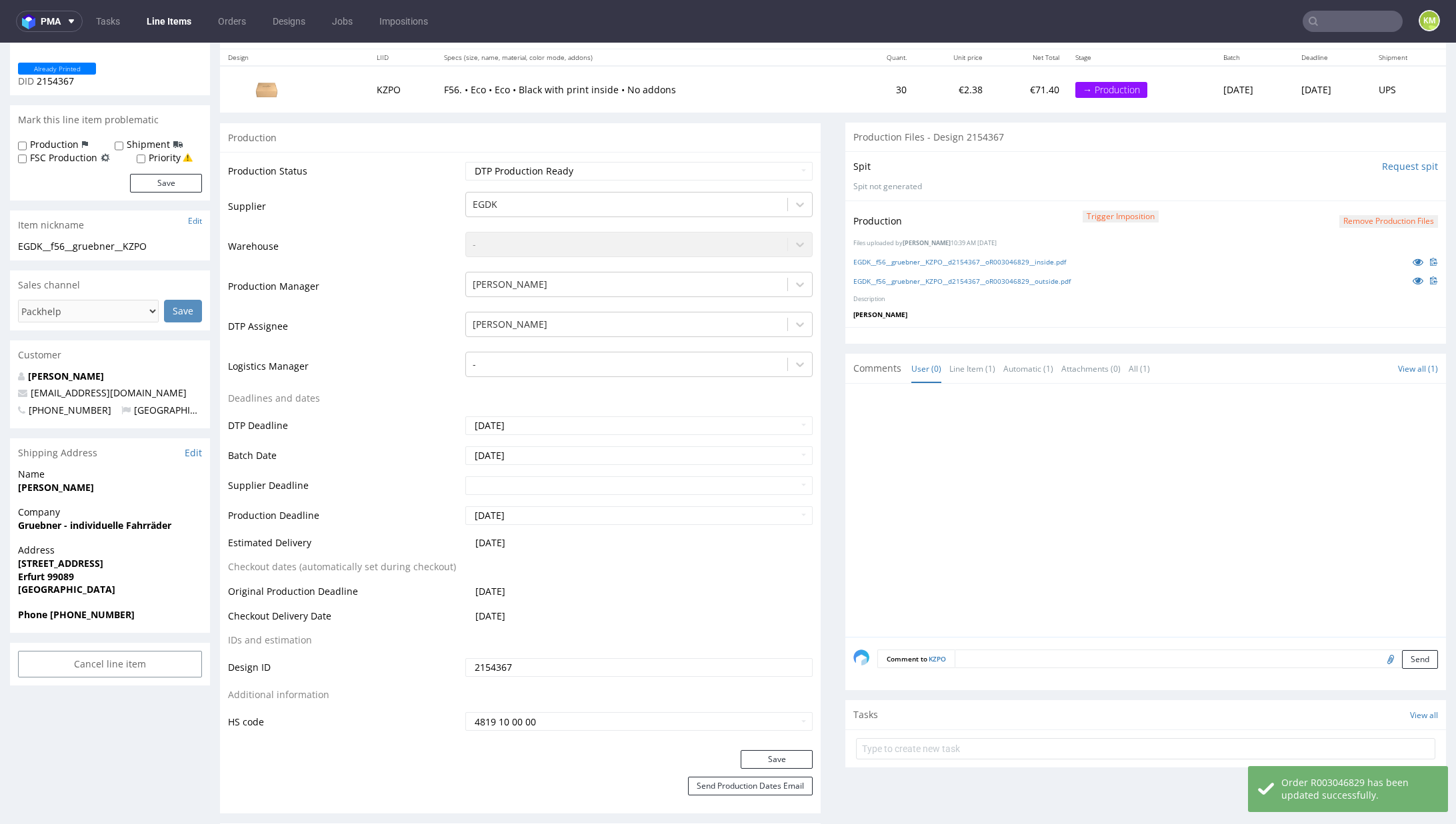
scroll to position [0, 0]
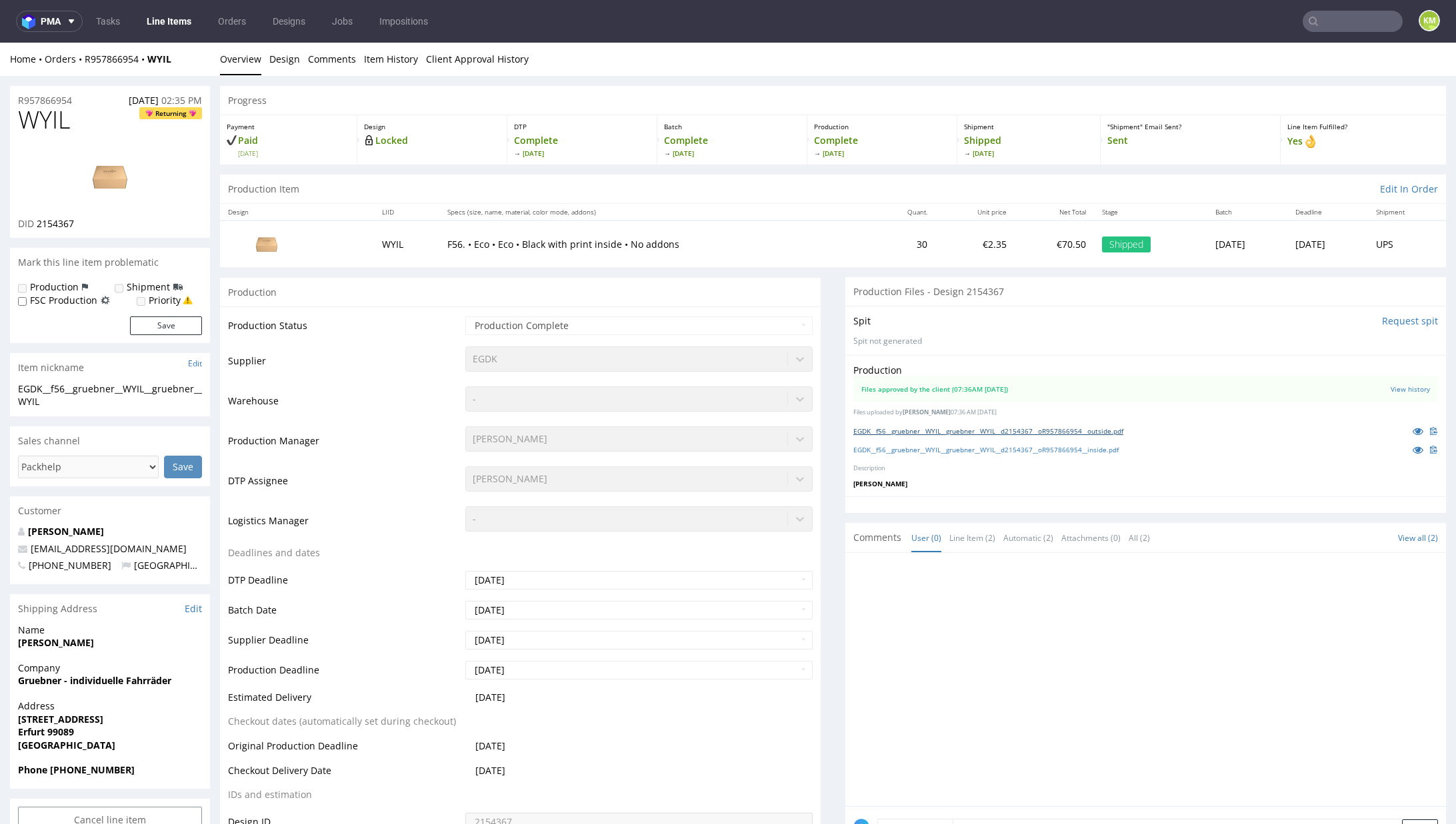
click at [983, 434] on link "EGDK__f56__gruebner__WYIL__gruebner__WYIL__d2154367__oR957866954__outside.pdf" at bounding box center [988, 431] width 270 height 10
click at [986, 450] on link "EGDK__f56__gruebner__WYIL__gruebner__WYIL__d2154367__oR957866954__inside.pdf" at bounding box center [986, 450] width 265 height 10
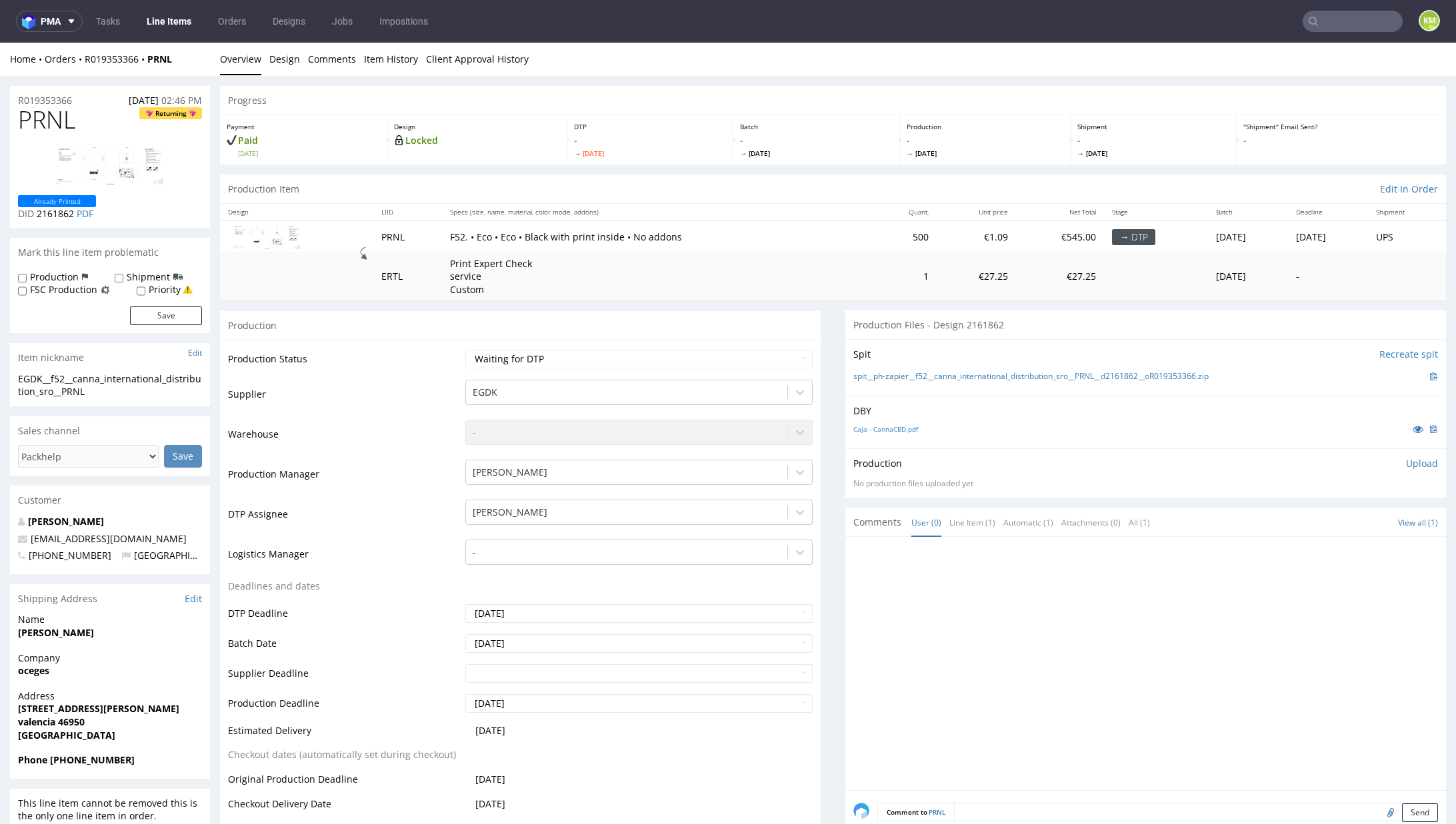
click at [1052, 617] on div at bounding box center [1149, 667] width 593 height 245
click at [278, 57] on link "Design" at bounding box center [285, 59] width 31 height 32
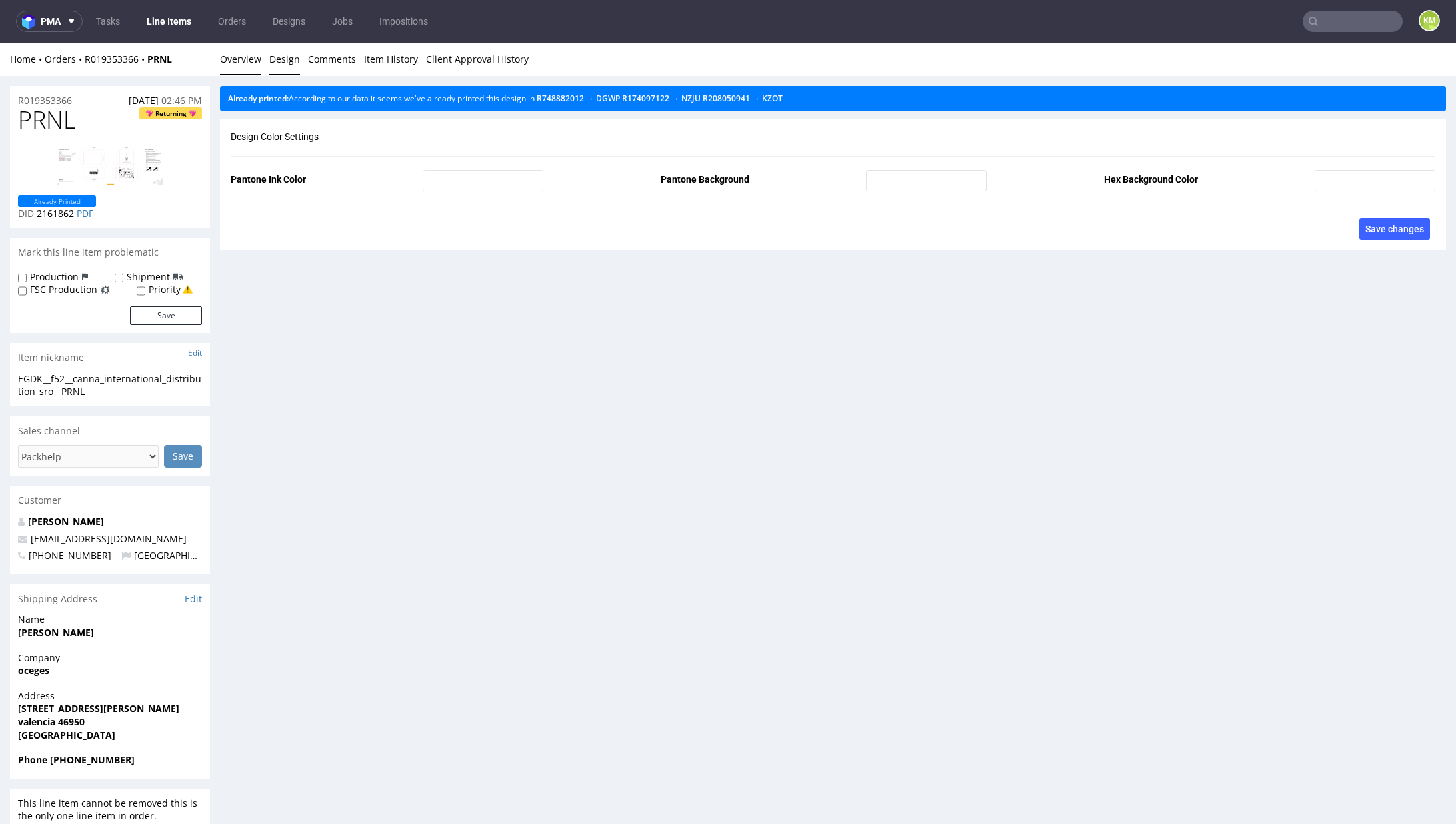
click at [243, 57] on link "Overview" at bounding box center [241, 59] width 41 height 32
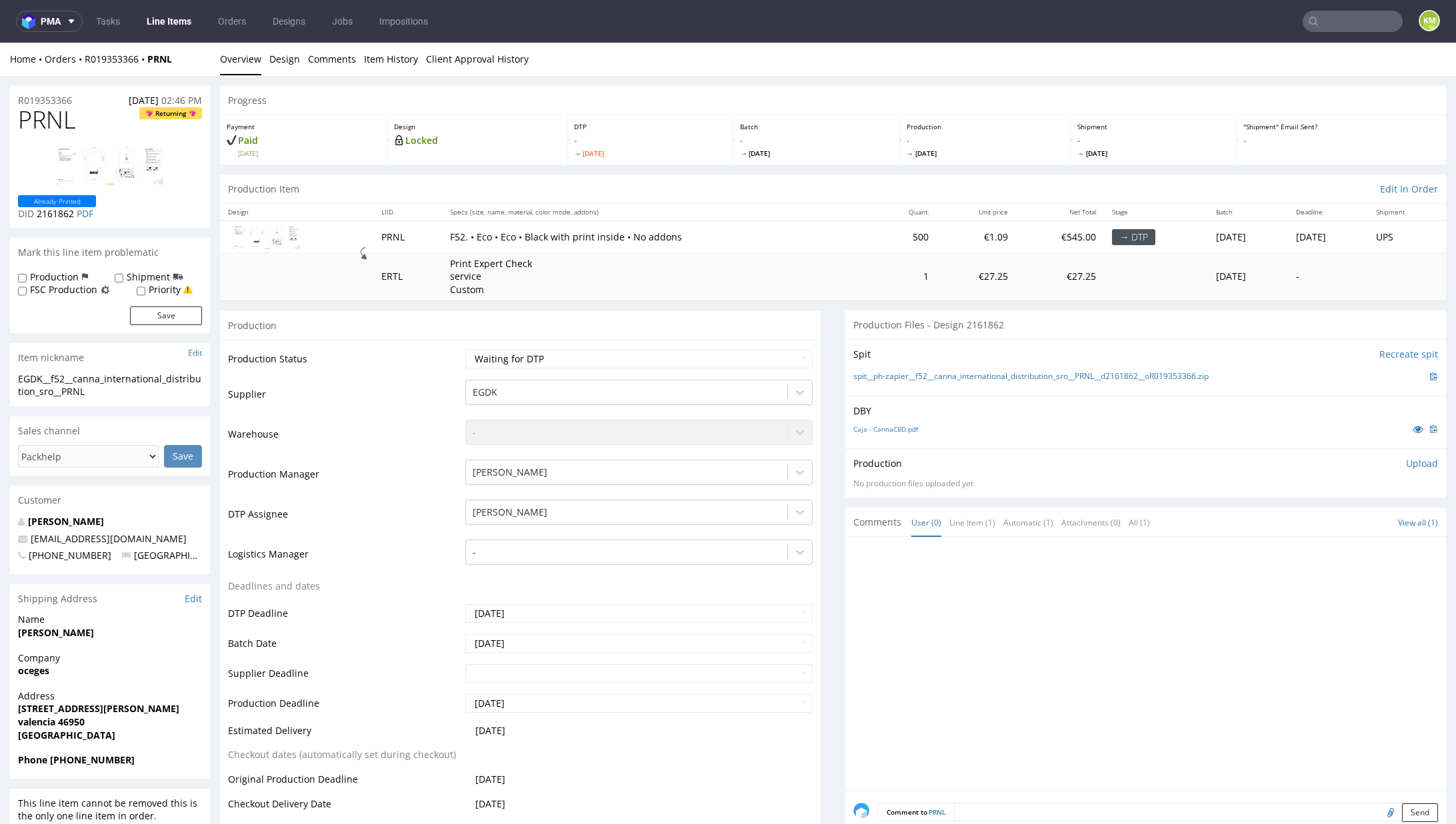
click at [46, 118] on span "PRNL" at bounding box center [46, 120] width 57 height 26
copy span "PRNL"
drag, startPoint x: 1223, startPoint y: 372, endPoint x: 907, endPoint y: 376, distance: 316.0
click at [907, 376] on div "spit__ph-zapier__f52__canna_international_distribution_sro__PRNL__d2161862__oR0…" at bounding box center [1145, 377] width 584 height 15
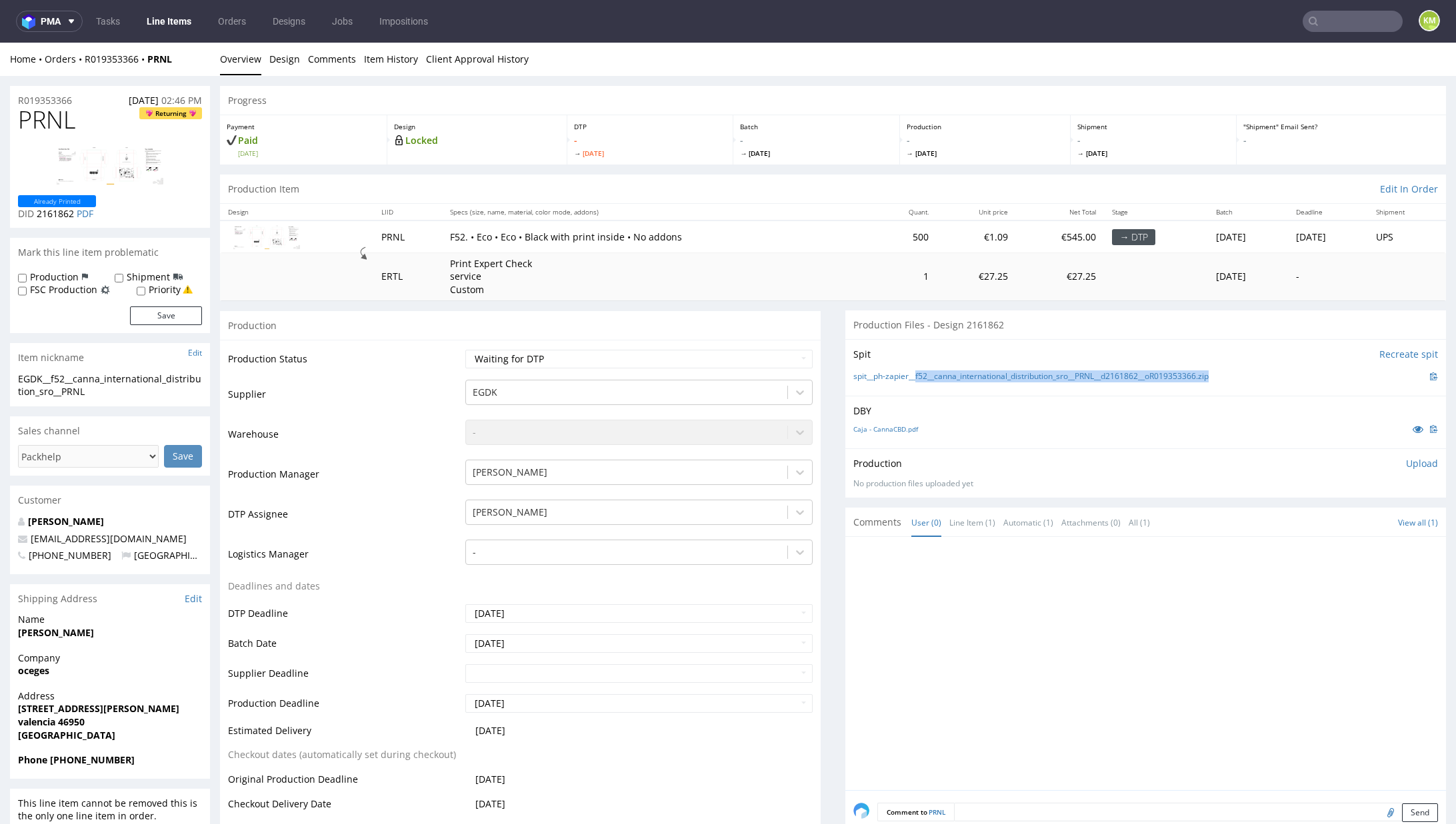
copy link "f52__canna_international_distribution_sro__PRNL__d2161862__oR019353366.zip"
click at [1050, 607] on div at bounding box center [1149, 667] width 593 height 245
click at [1184, 589] on div at bounding box center [1149, 667] width 593 height 245
click at [1406, 464] on p "Upload" at bounding box center [1421, 464] width 32 height 13
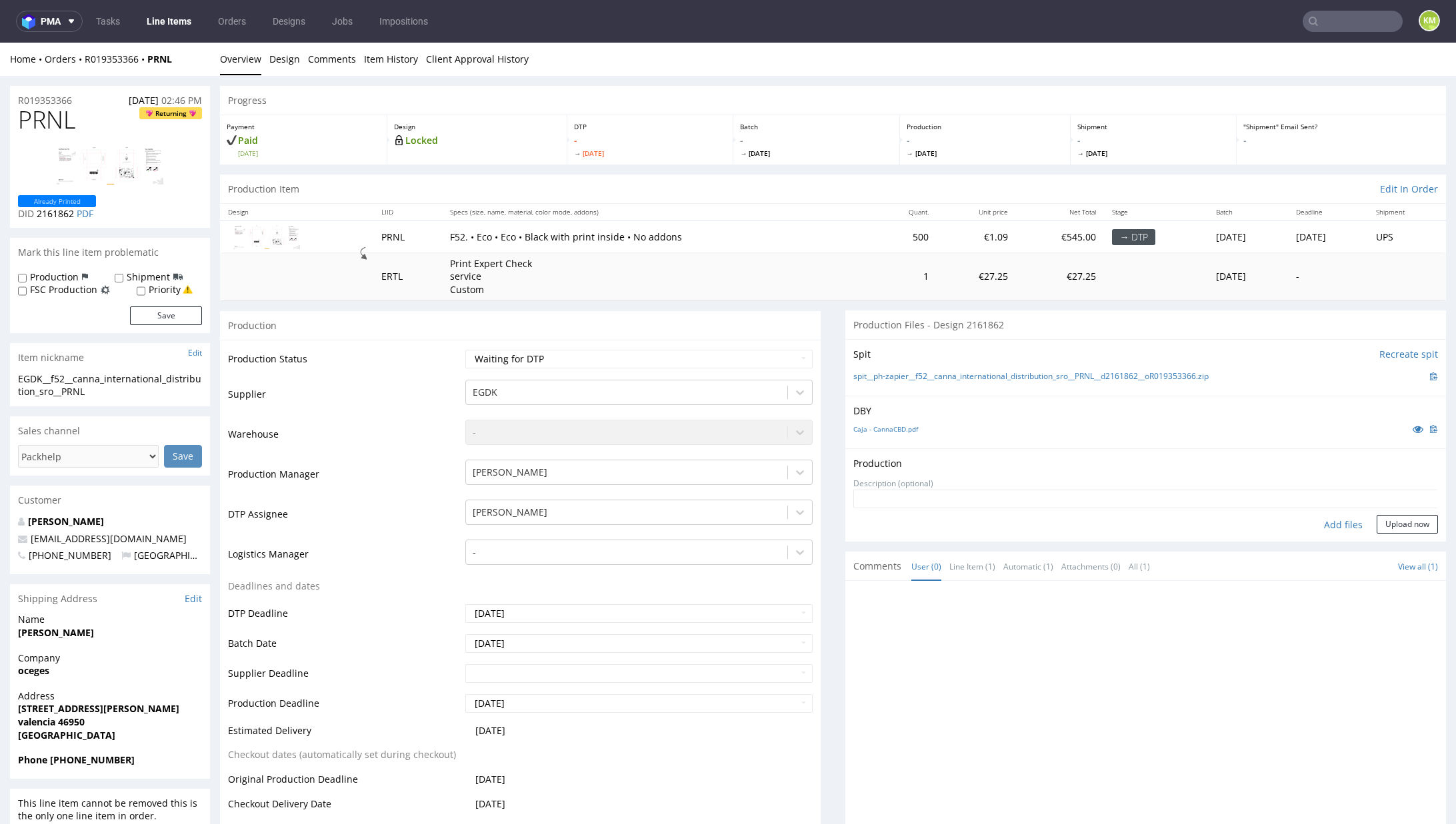
click at [1310, 519] on div "Add files" at bounding box center [1343, 525] width 67 height 20
type input "C:\fakepath\f52__canna_international_distribution_sro__PRNL__d2161862__oR019353…"
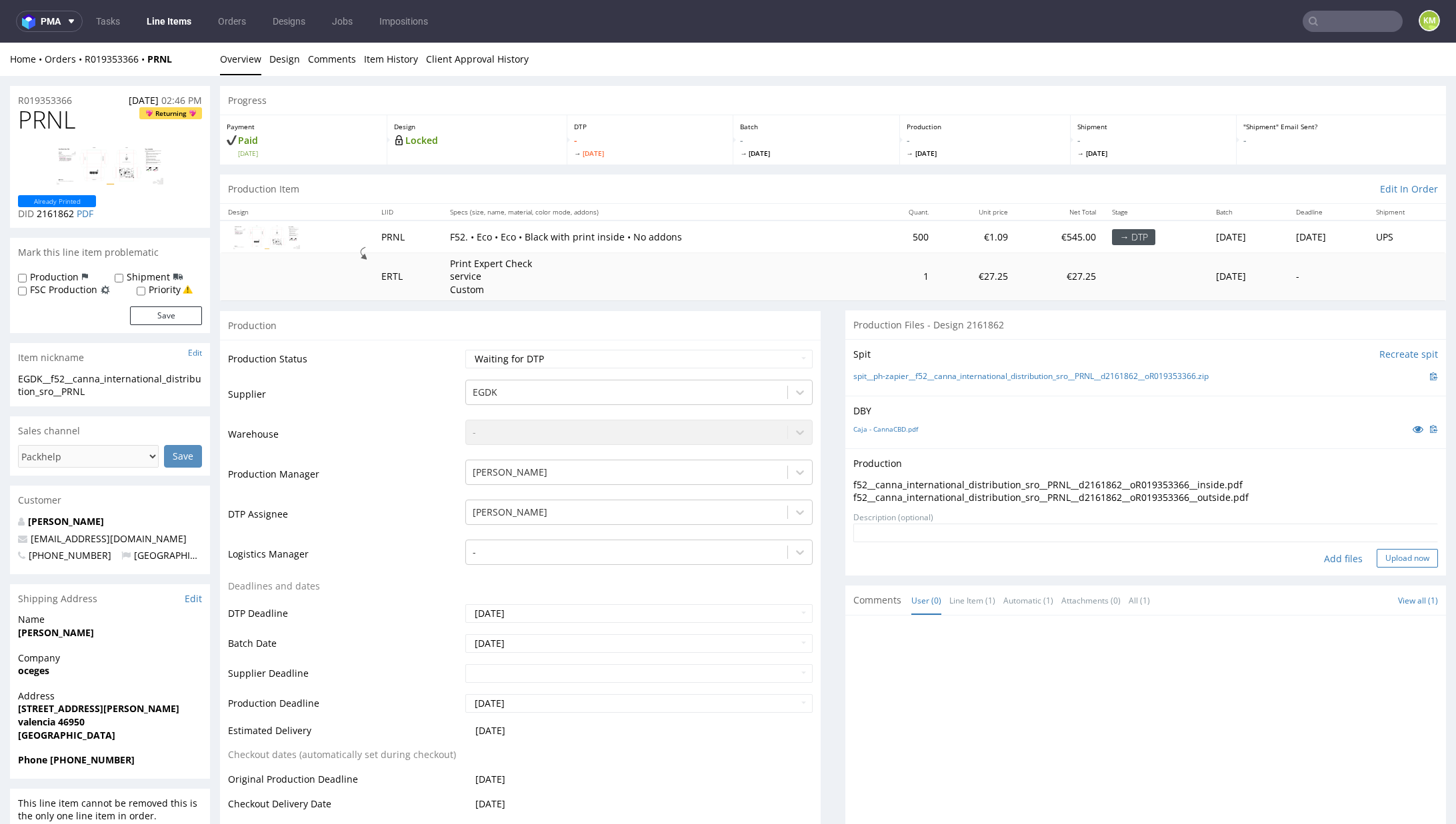
click at [1379, 557] on button "Upload now" at bounding box center [1407, 558] width 61 height 18
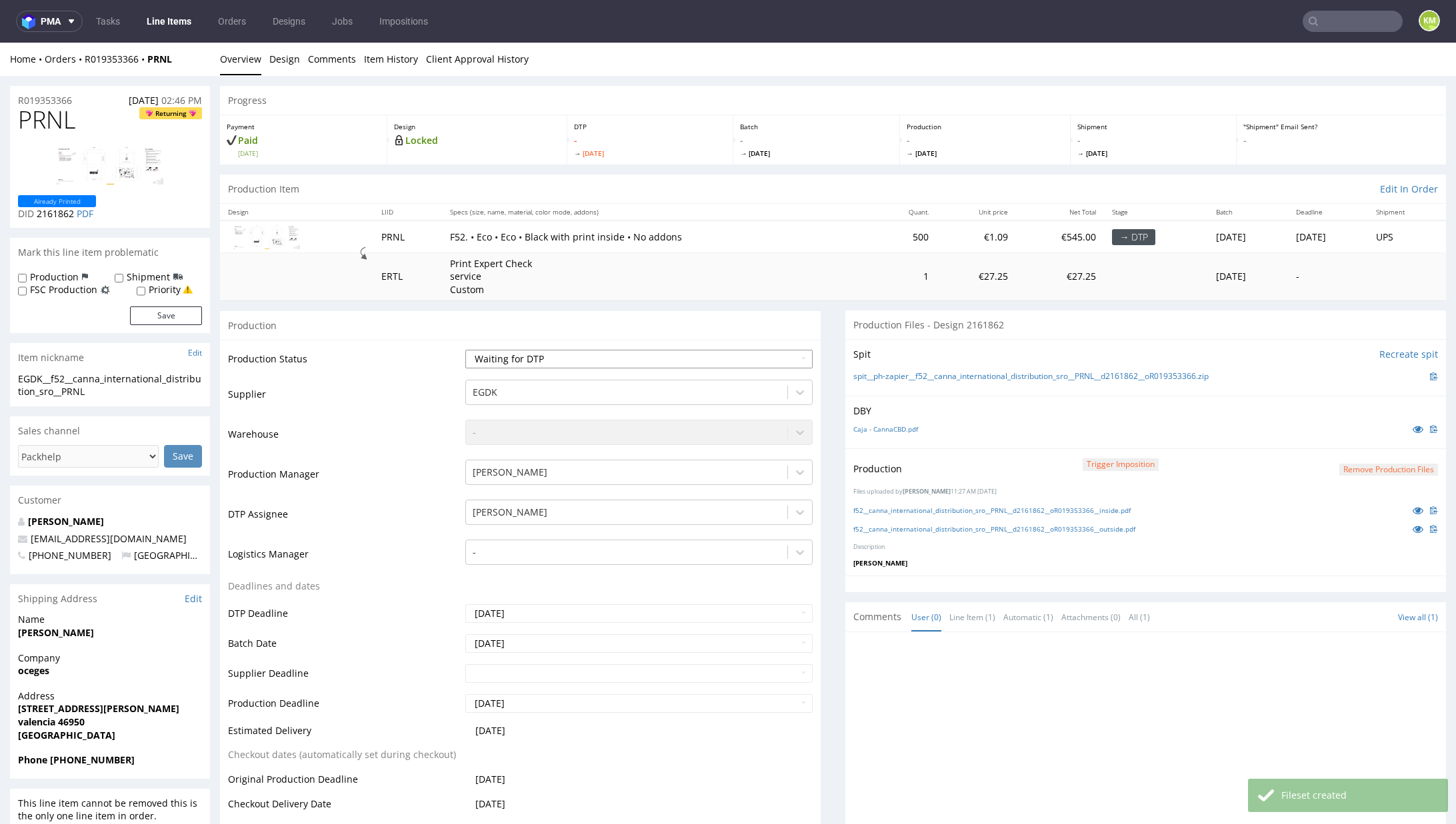
click at [705, 357] on select "Waiting for Artwork Waiting for Diecut Waiting for Mockup Waiting for DTP Waiti…" at bounding box center [639, 358] width 347 height 18
select select "dtp_production_ready"
click at [465, 349] on select "Waiting for Artwork Waiting for Diecut Waiting for Mockup Waiting for DTP Waiti…" at bounding box center [639, 358] width 347 height 18
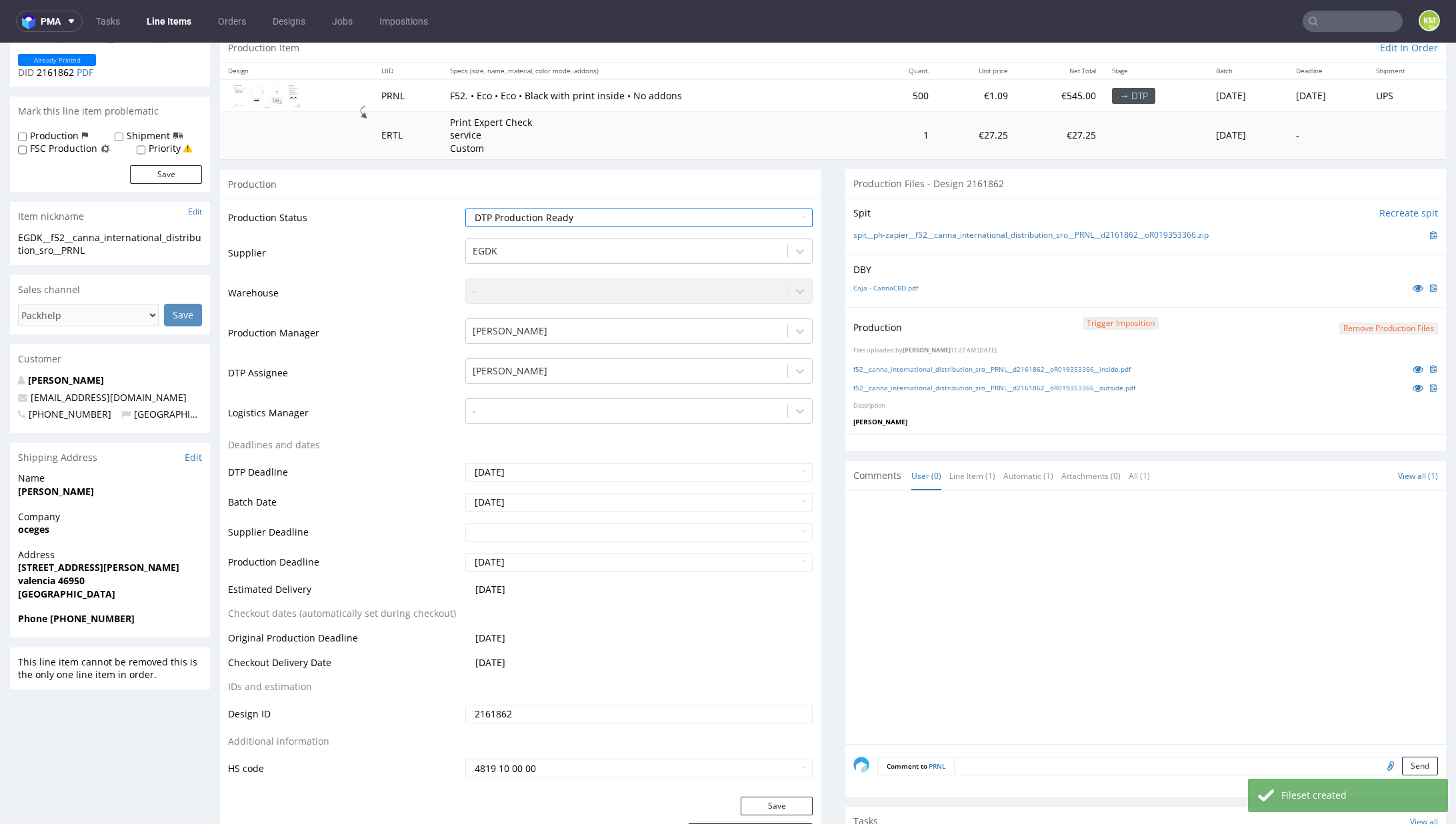
scroll to position [149, 0]
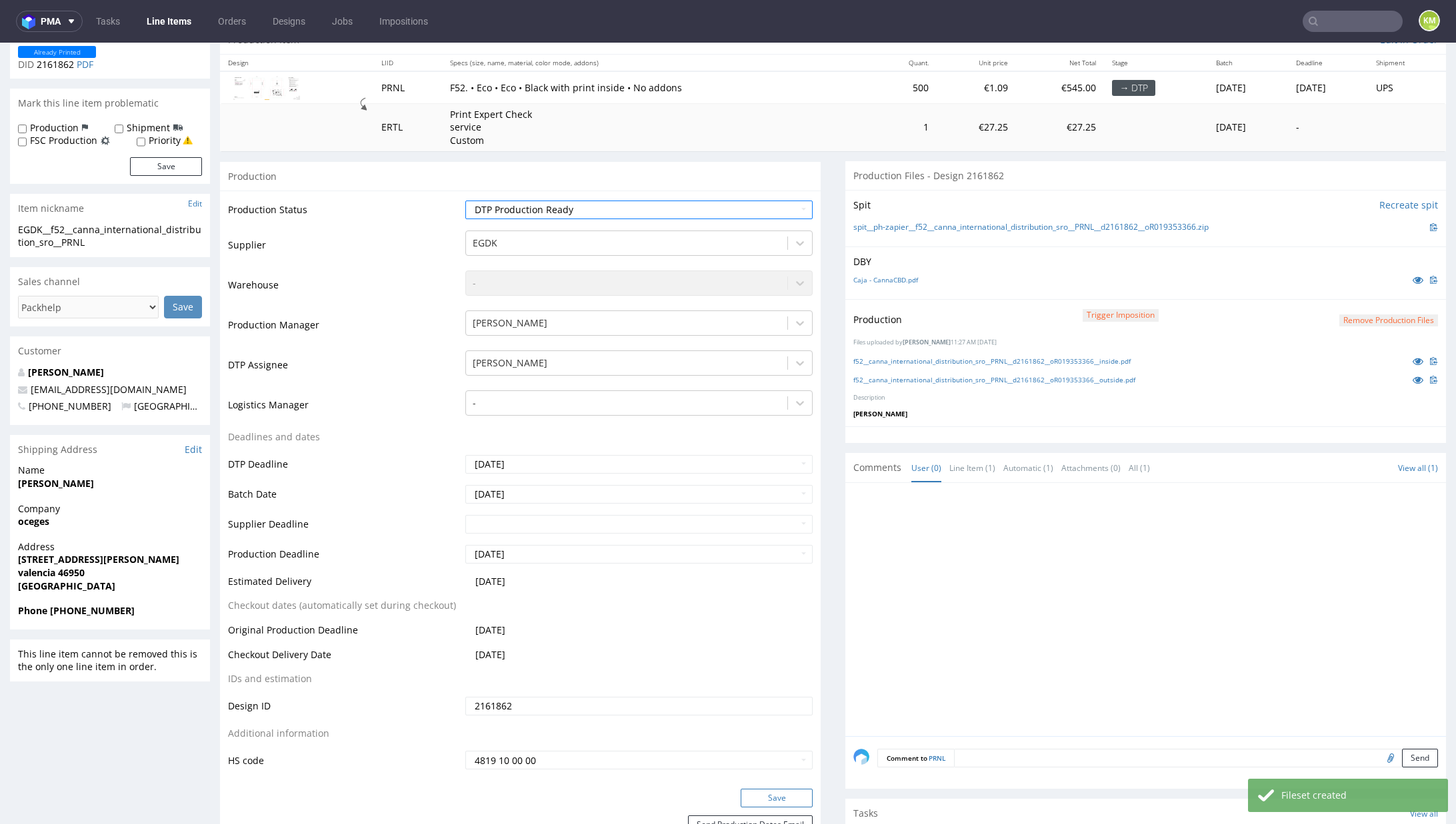
click at [794, 798] on button "Save" at bounding box center [777, 798] width 72 height 18
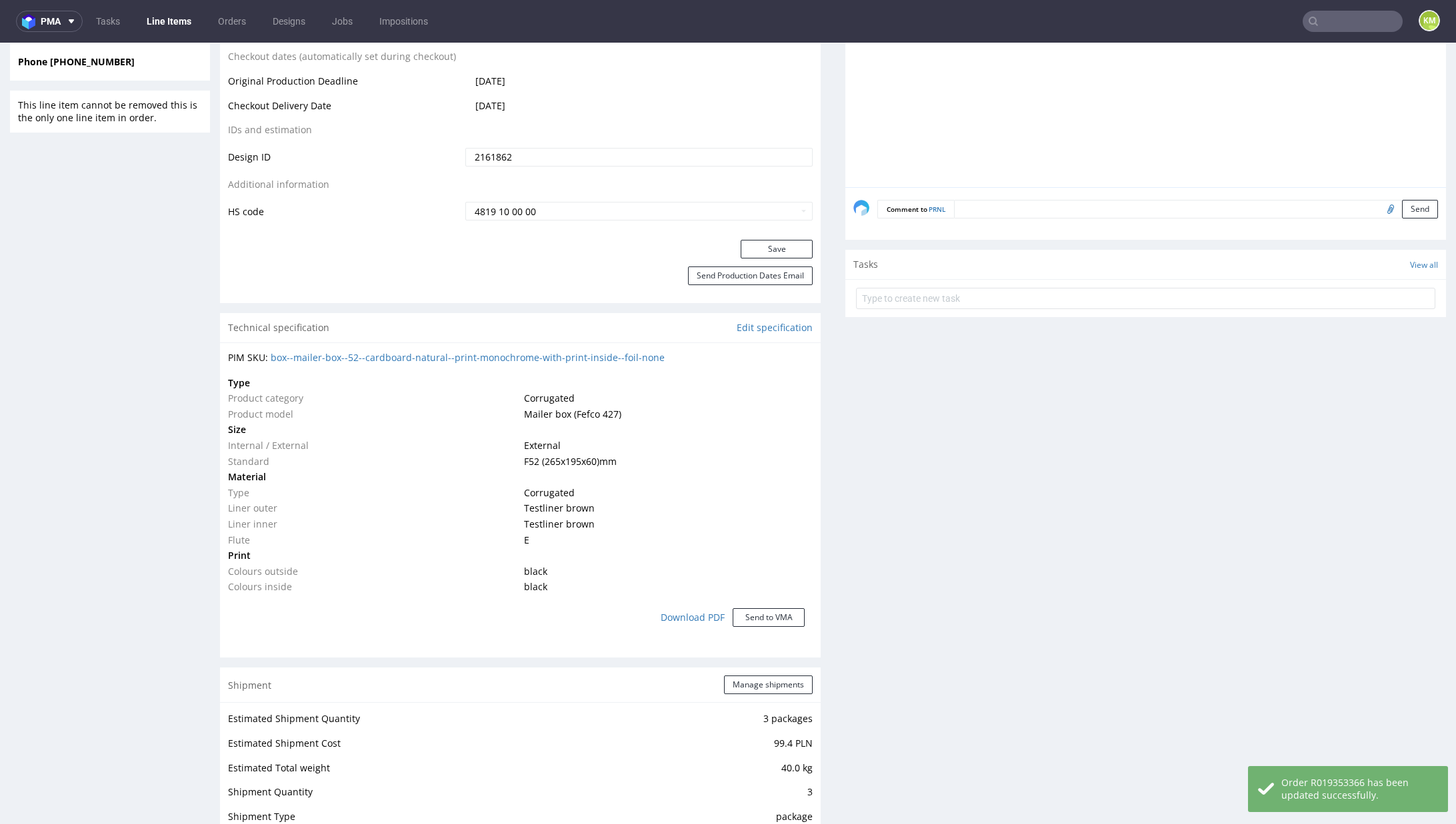
scroll to position [0, 0]
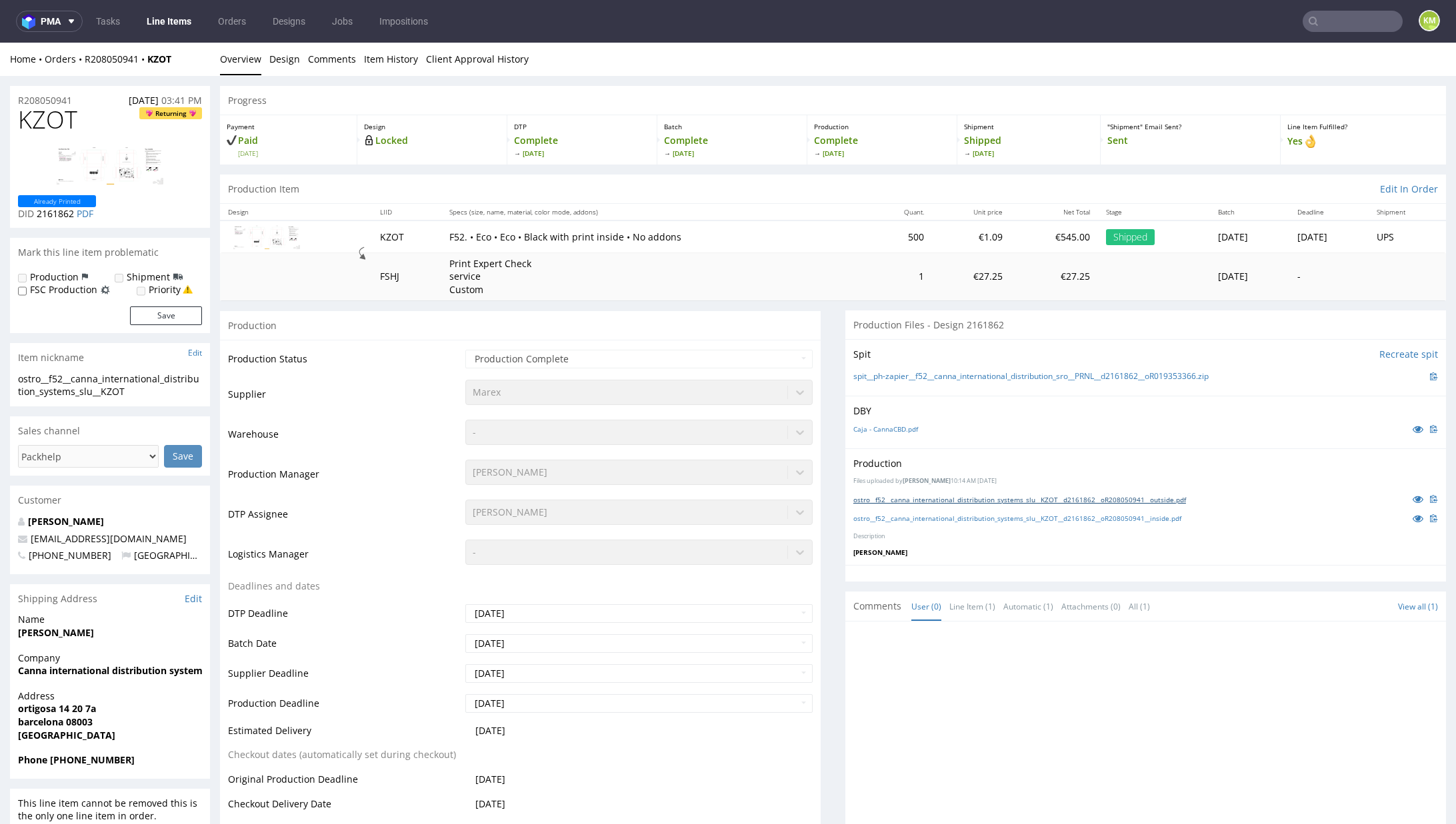
click at [970, 501] on link "ostro__f52__canna_international_distribution_systems_slu__KZOT__d2161862__oR208…" at bounding box center [1019, 500] width 333 height 10
click at [978, 519] on link "ostro__f52__canna_international_distribution_systems_slu__KZOT__d2161862__oR208…" at bounding box center [1017, 518] width 328 height 10
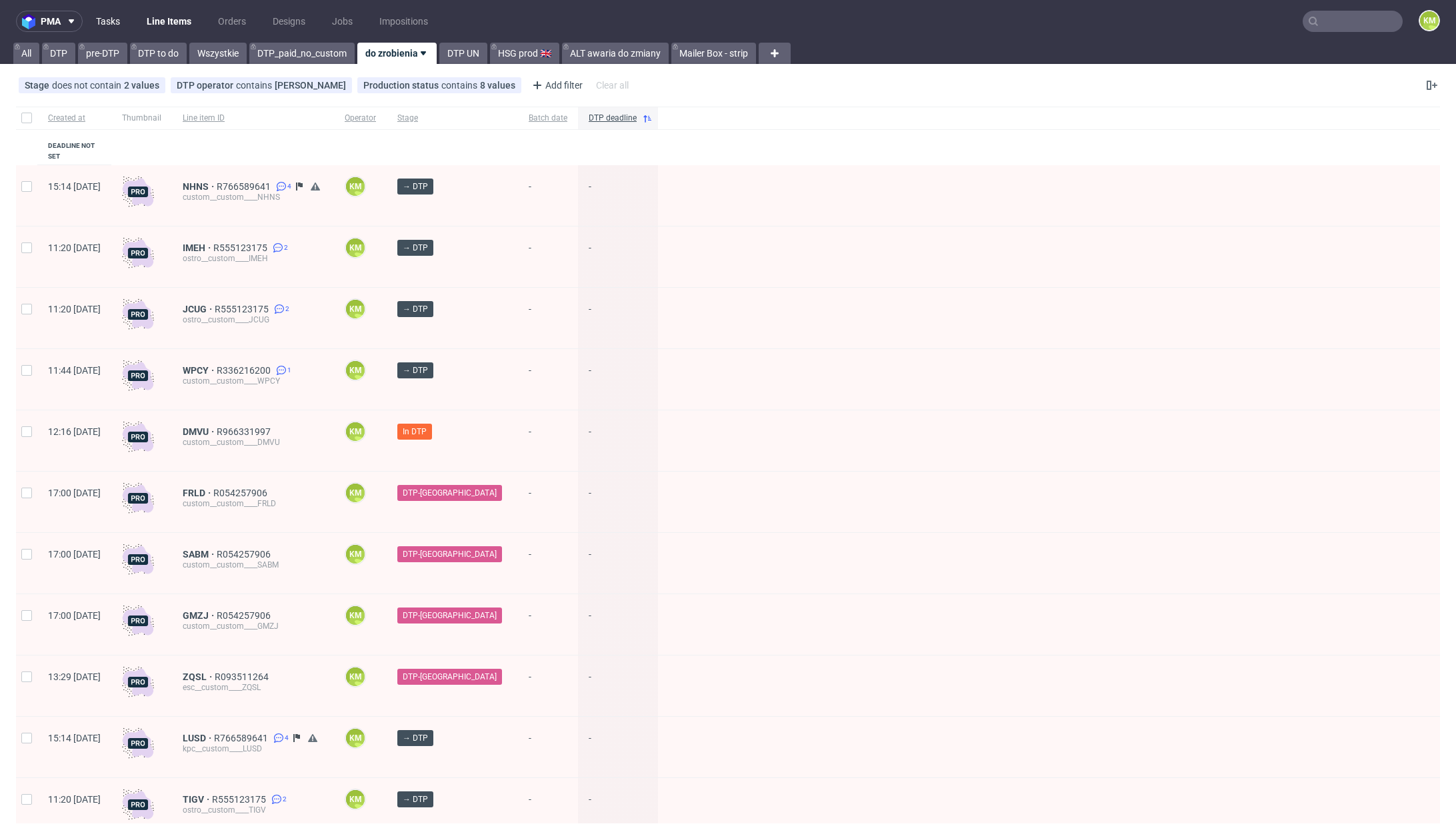
click at [101, 17] on link "Tasks" at bounding box center [108, 21] width 40 height 21
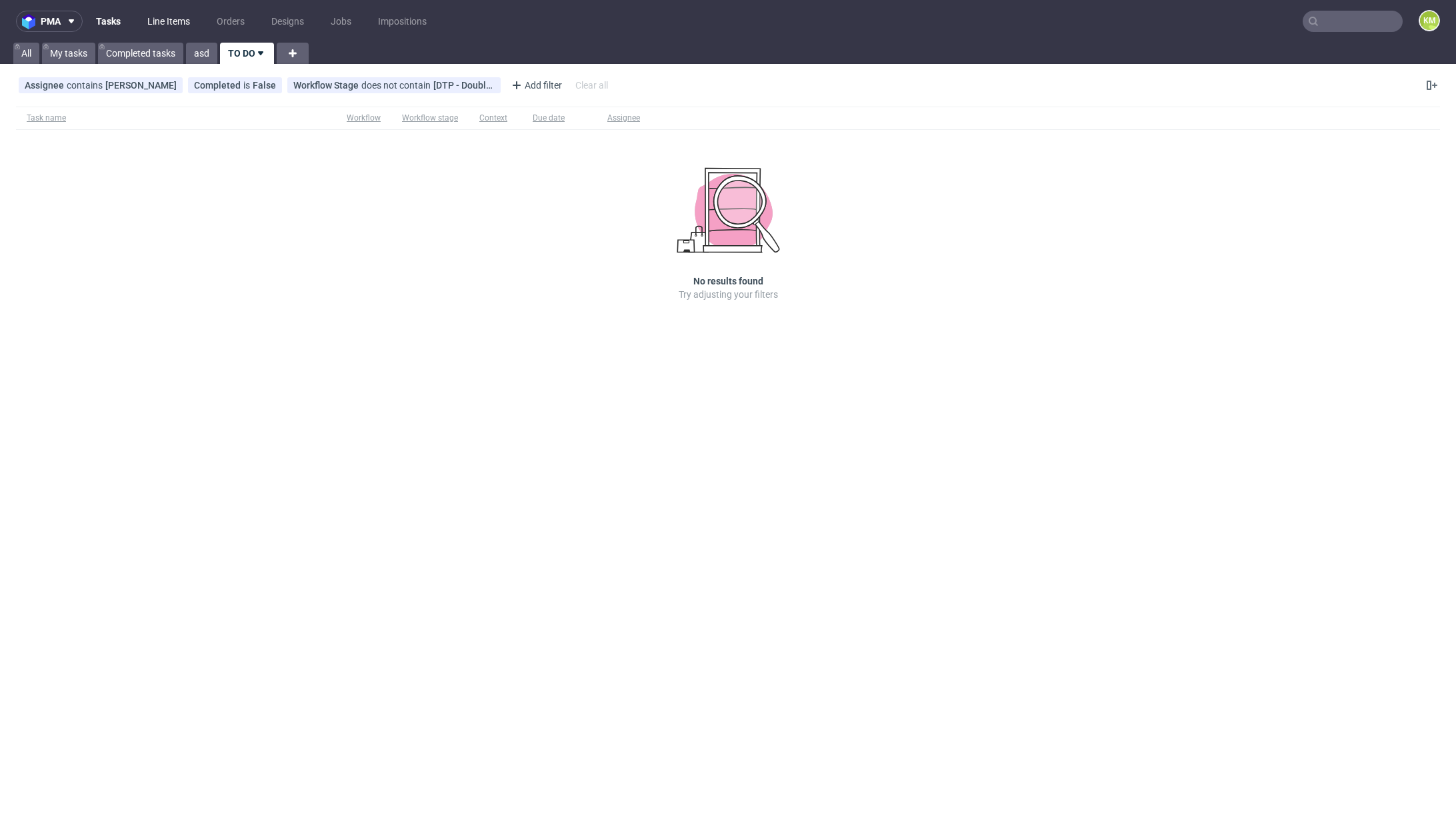
click at [166, 22] on link "Line Items" at bounding box center [169, 21] width 59 height 21
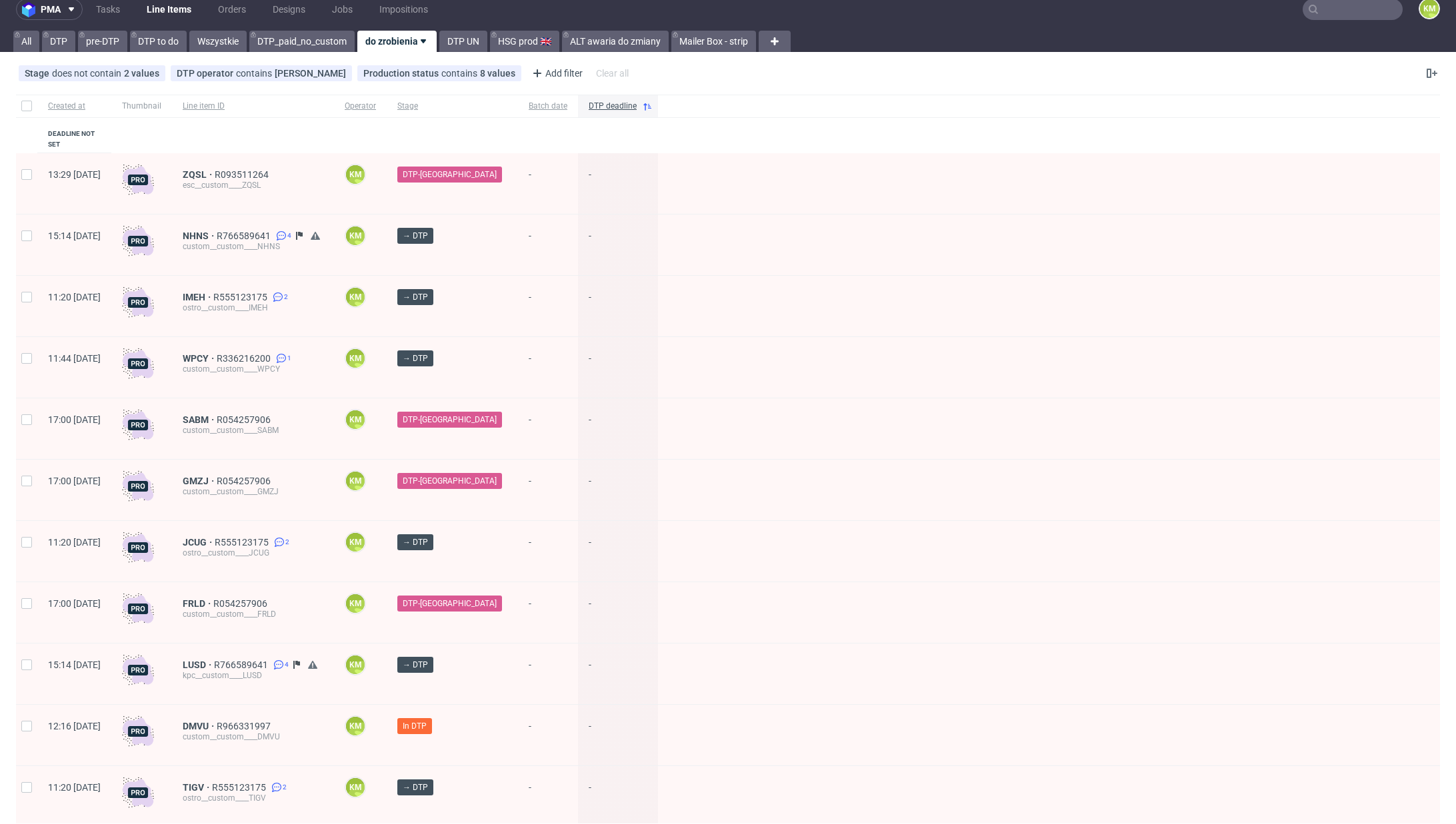
scroll to position [46, 0]
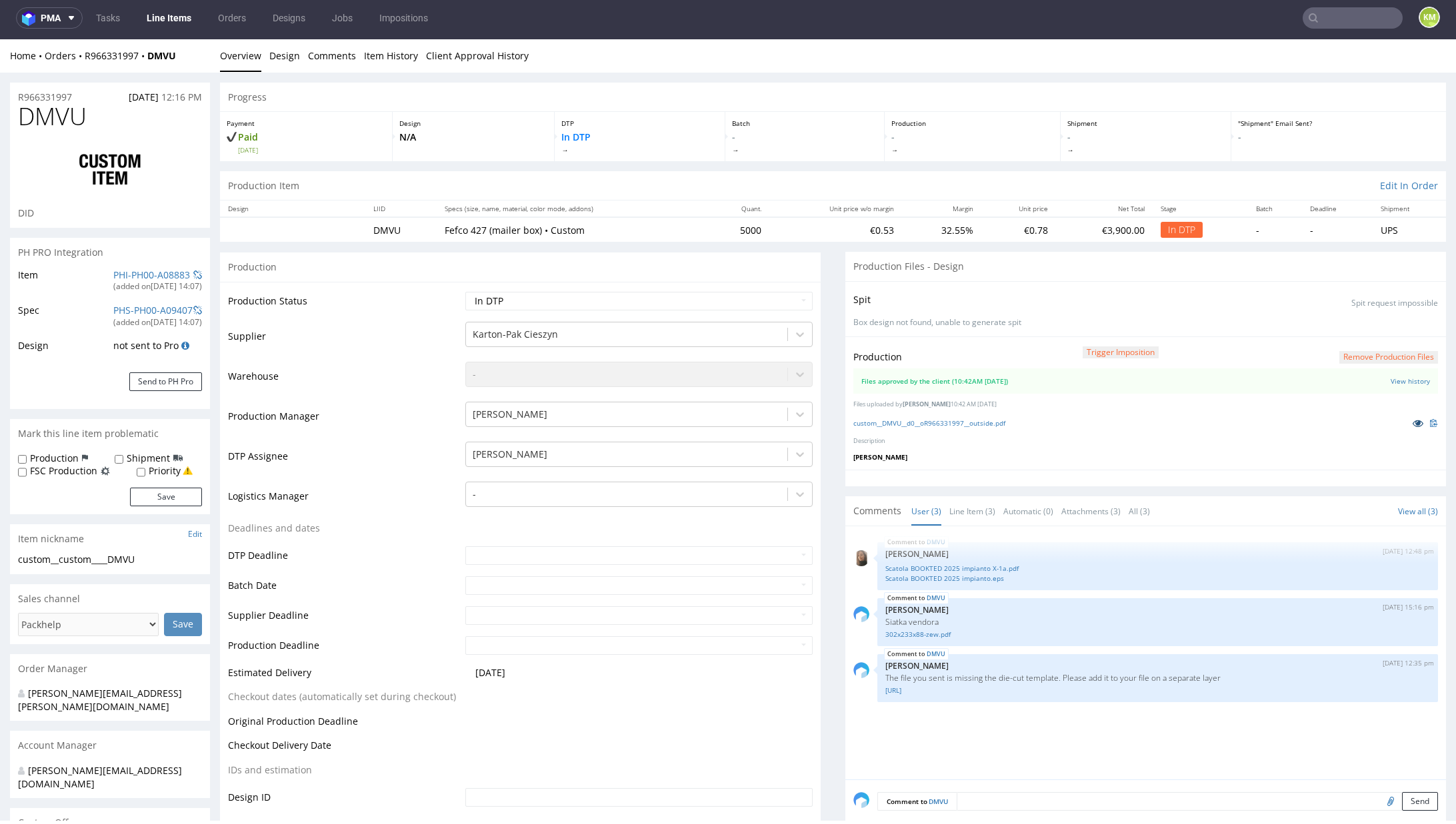
click at [1413, 425] on icon at bounding box center [1418, 423] width 10 height 10
click at [704, 296] on select "Waiting for Artwork Waiting for Diecut Waiting for Mockup Waiting for DTP Waiti…" at bounding box center [639, 301] width 347 height 18
select select "dtp_waiting_for_double_check"
click at [465, 292] on select "Waiting for Artwork Waiting for Diecut Waiting for Mockup Waiting for DTP Waiti…" at bounding box center [639, 301] width 347 height 18
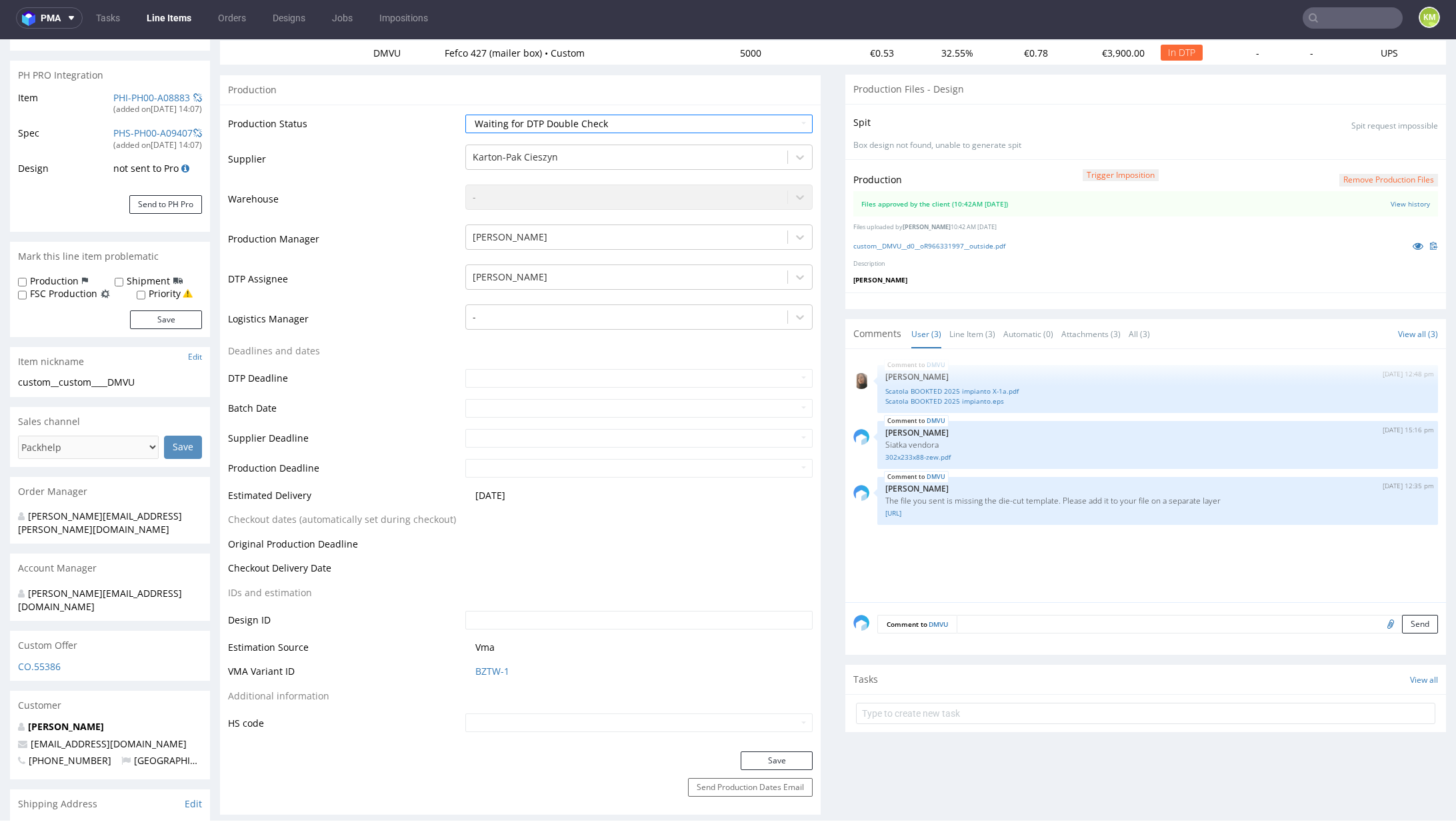
scroll to position [179, 0]
click at [780, 756] on button "Save" at bounding box center [777, 759] width 72 height 18
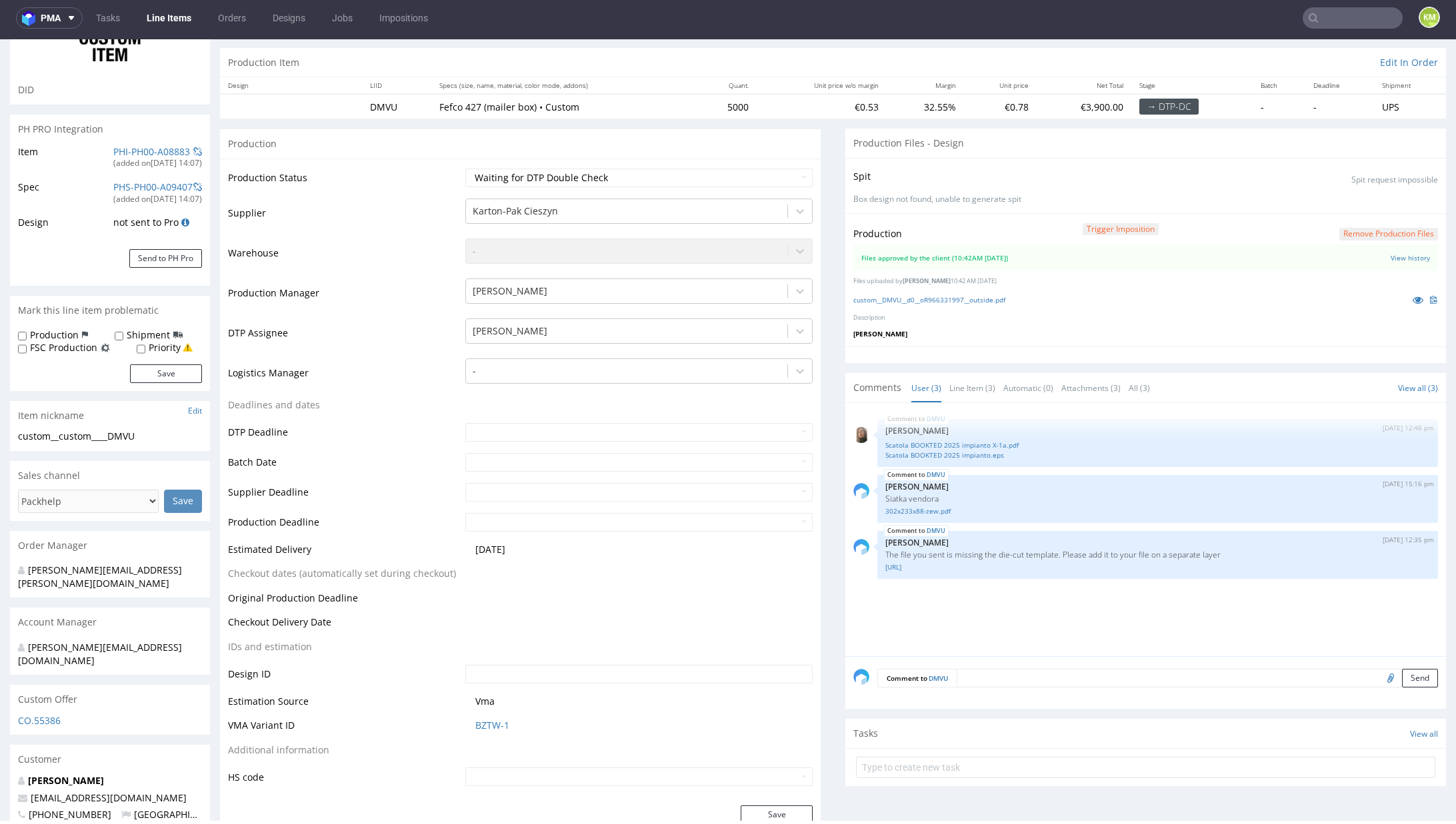
scroll to position [163, 0]
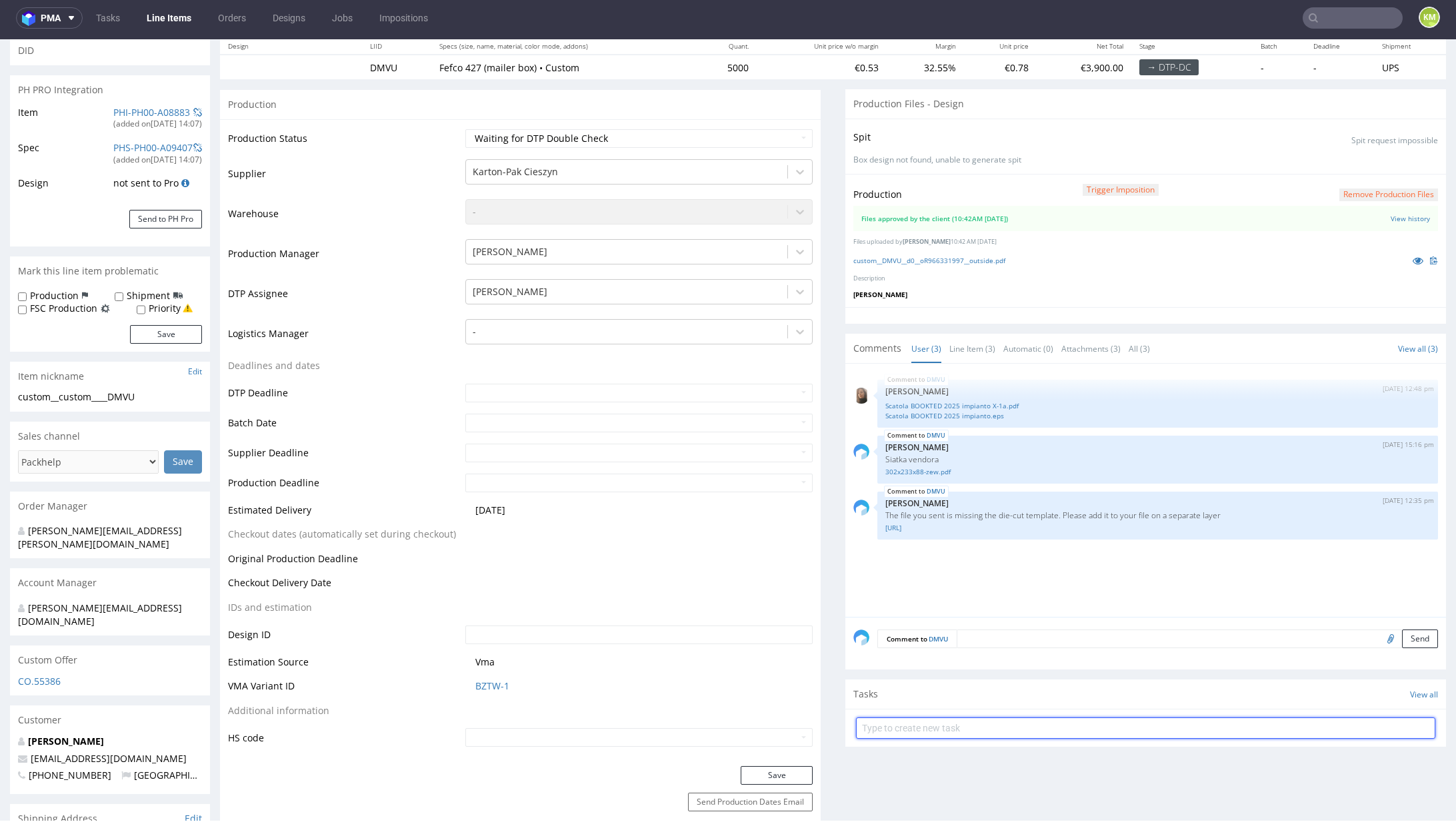
click at [964, 721] on input "text" at bounding box center [1145, 728] width 579 height 21
type input "dch"
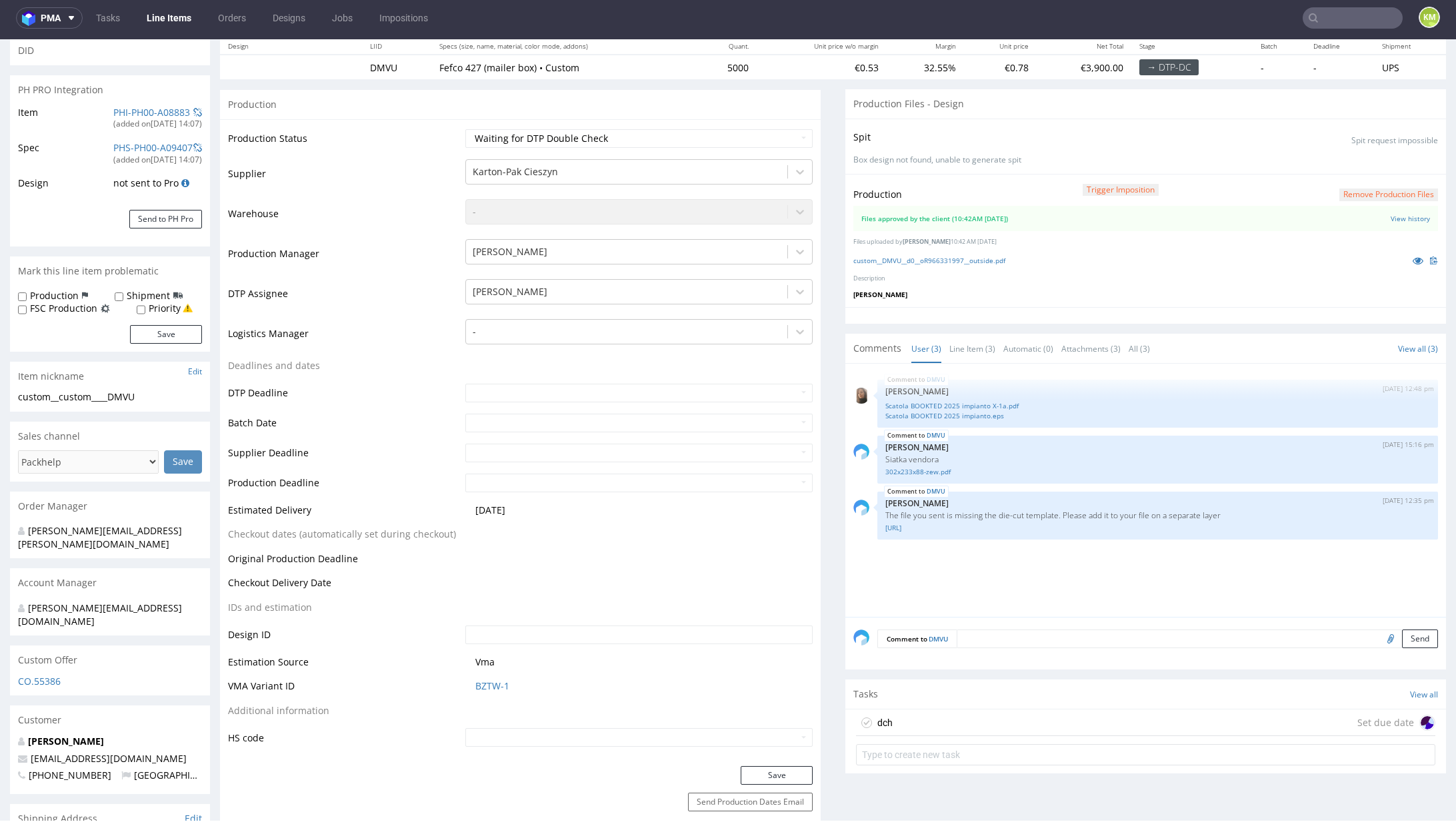
click at [901, 720] on div "dch Set due date" at bounding box center [1145, 723] width 579 height 26
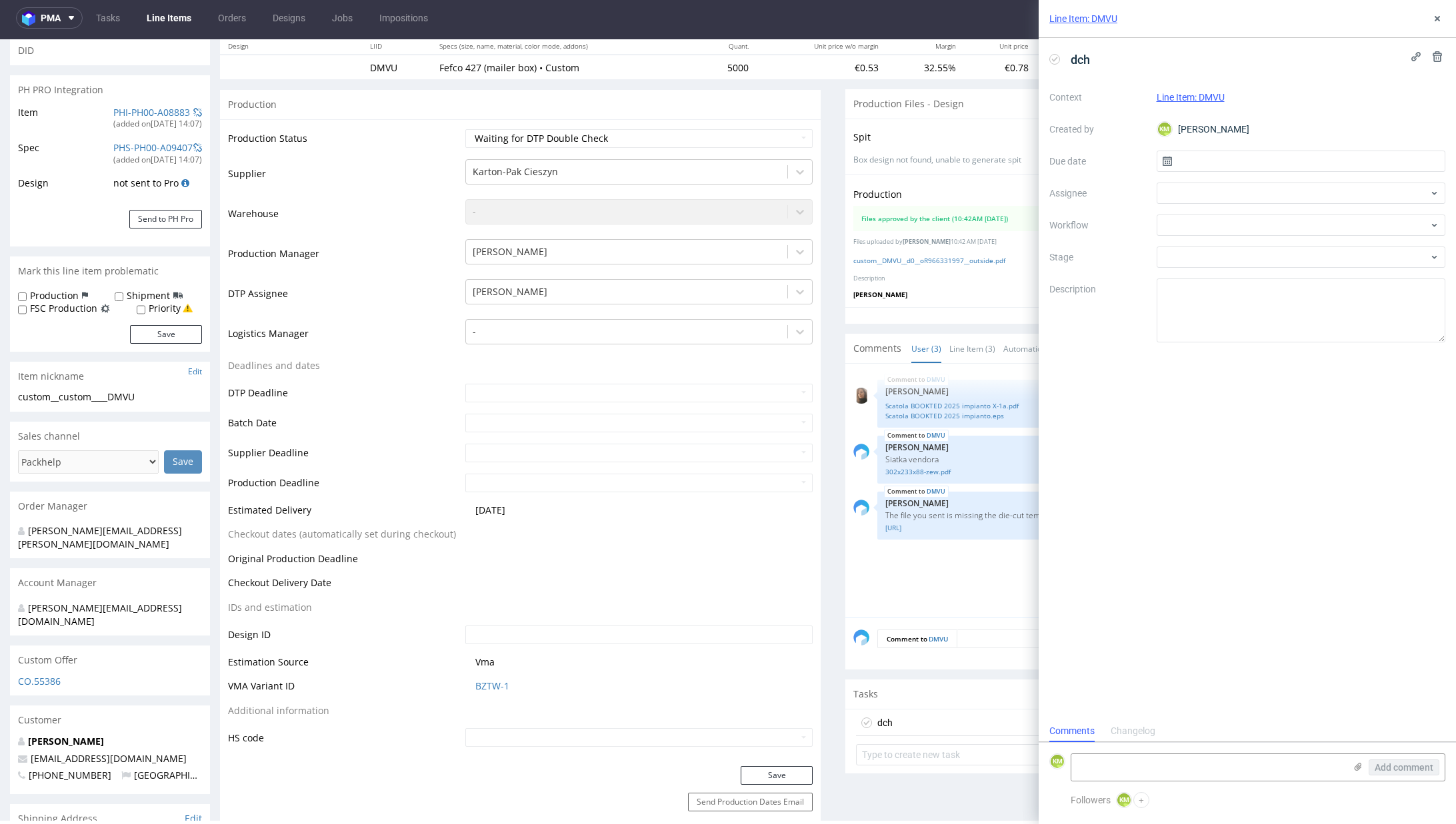
scroll to position [10, 0]
click at [1239, 160] on input "text" at bounding box center [1301, 161] width 289 height 21
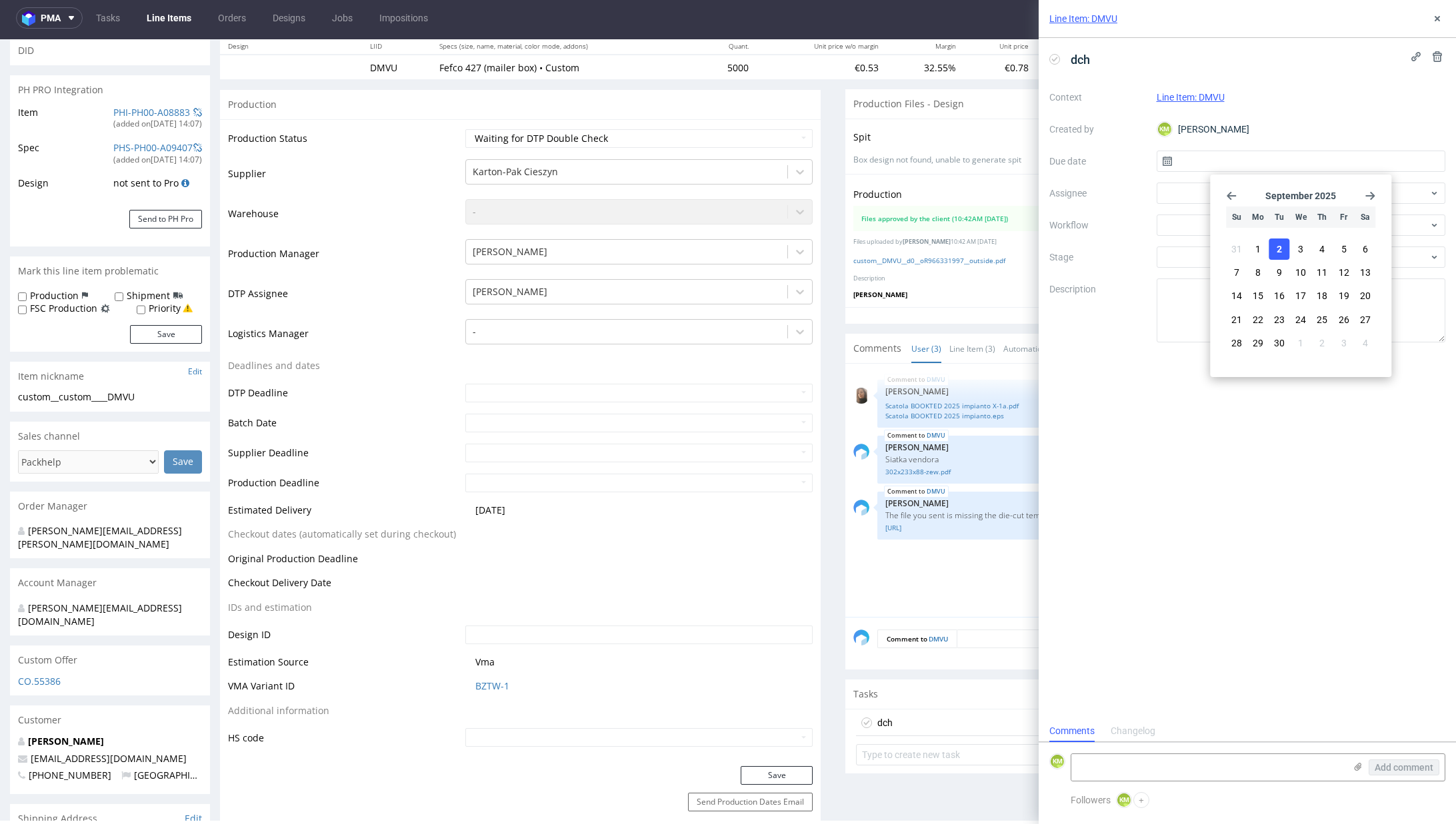
click at [1283, 249] on button "2" at bounding box center [1279, 249] width 21 height 21
type input "02/09/2025"
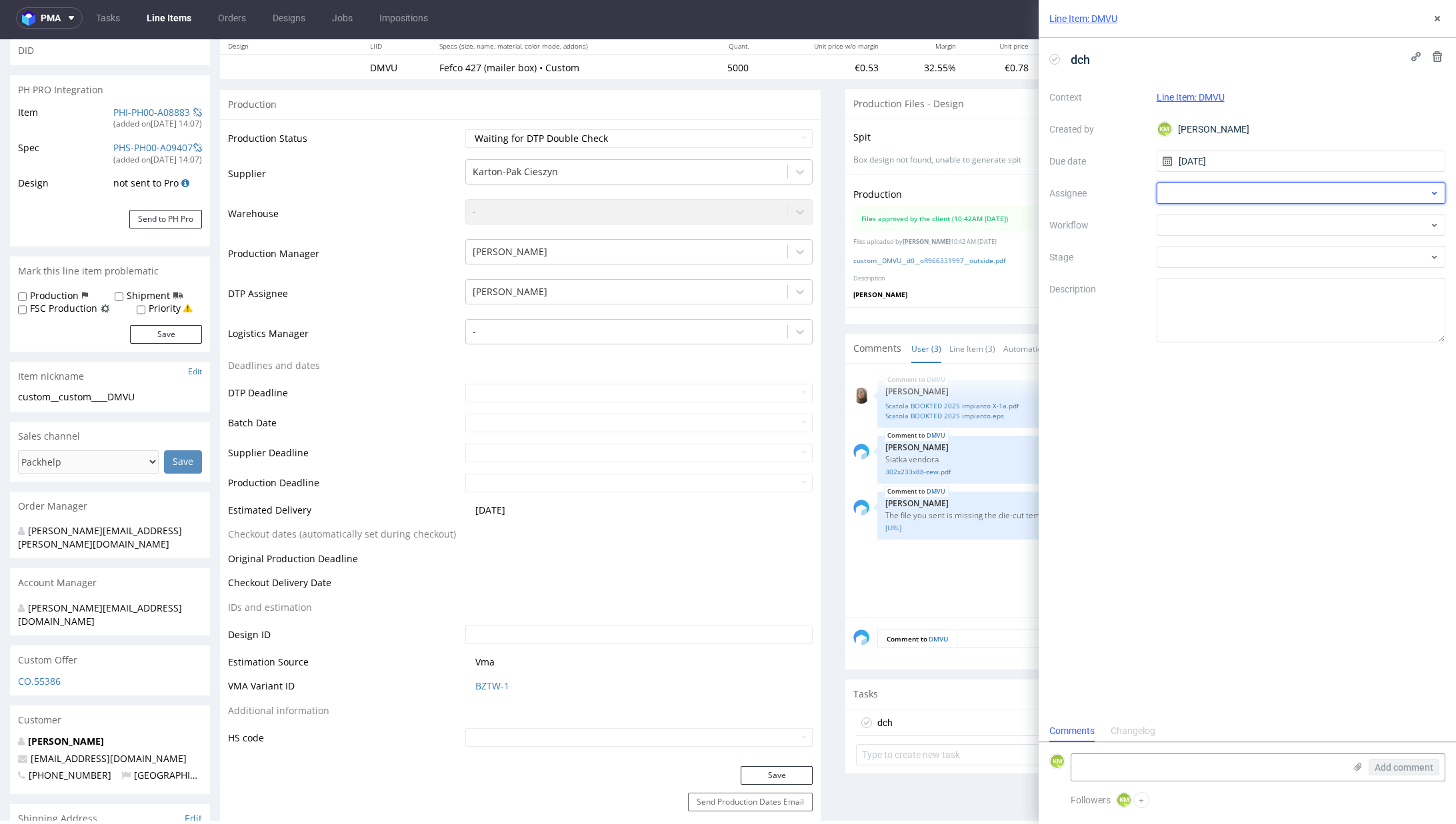
click at [1190, 193] on div at bounding box center [1301, 193] width 289 height 21
type input "jeli"
click at [1205, 219] on span "Elżbieta Jelińska" at bounding box center [1221, 222] width 71 height 13
click at [1191, 220] on div at bounding box center [1301, 225] width 289 height 21
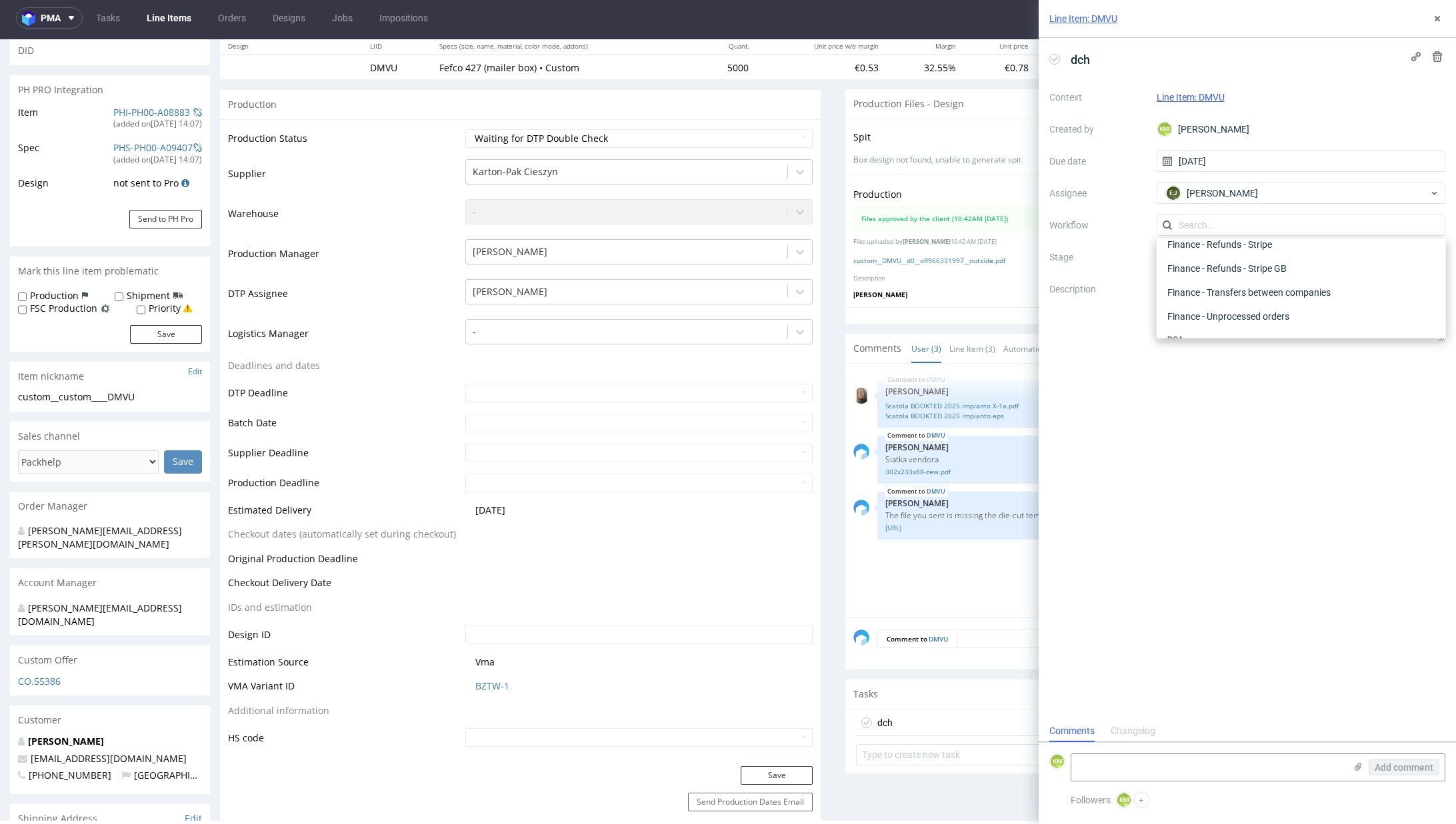
scroll to position [0, 0]
click at [1224, 270] on div "DTP - Double Check" at bounding box center [1301, 273] width 278 height 24
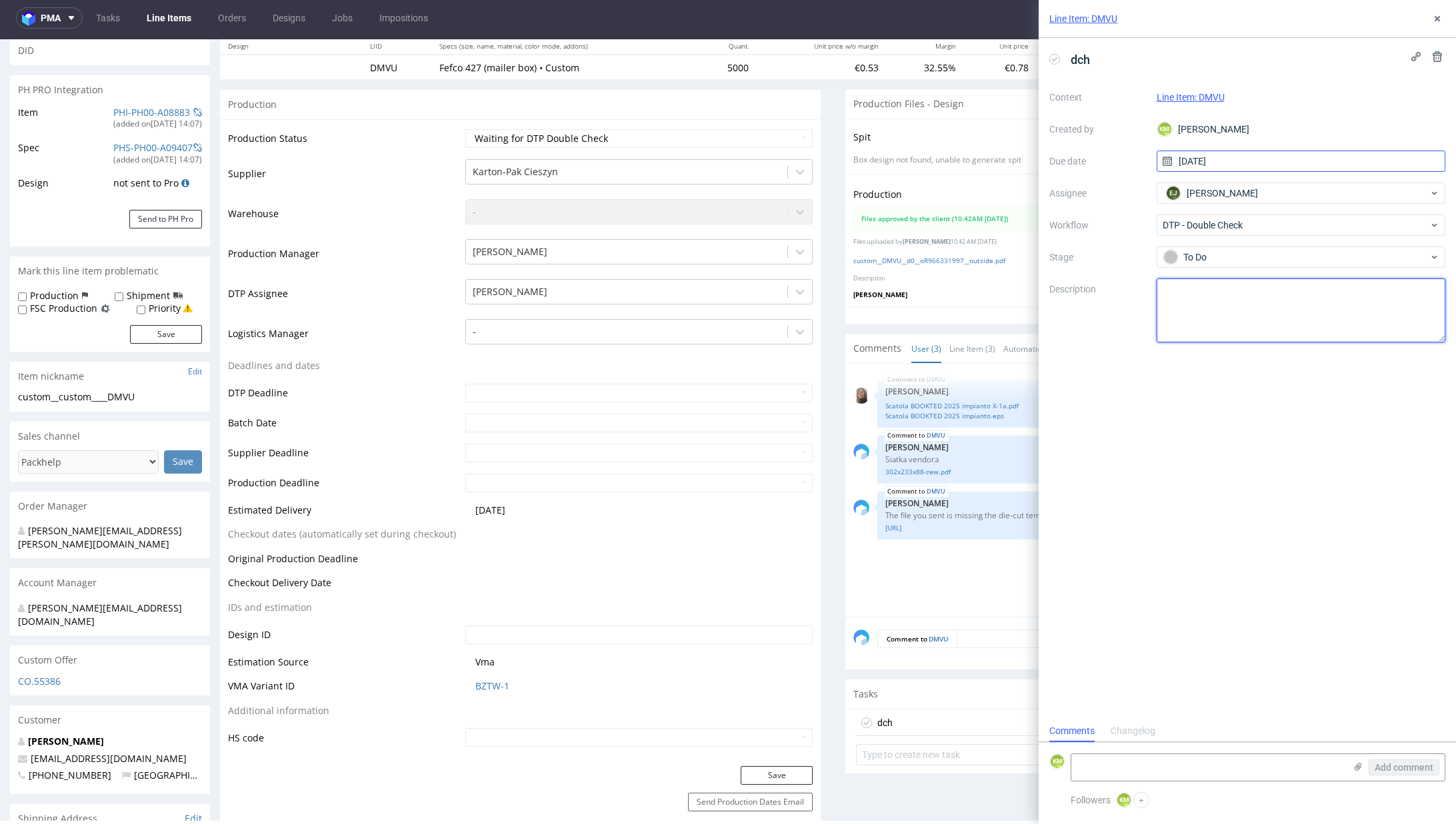
drag, startPoint x: 1226, startPoint y: 291, endPoint x: 1273, endPoint y: 160, distance: 139.2
click at [1225, 291] on textarea at bounding box center [1301, 310] width 289 height 64
click at [1433, 17] on icon at bounding box center [1437, 18] width 10 height 10
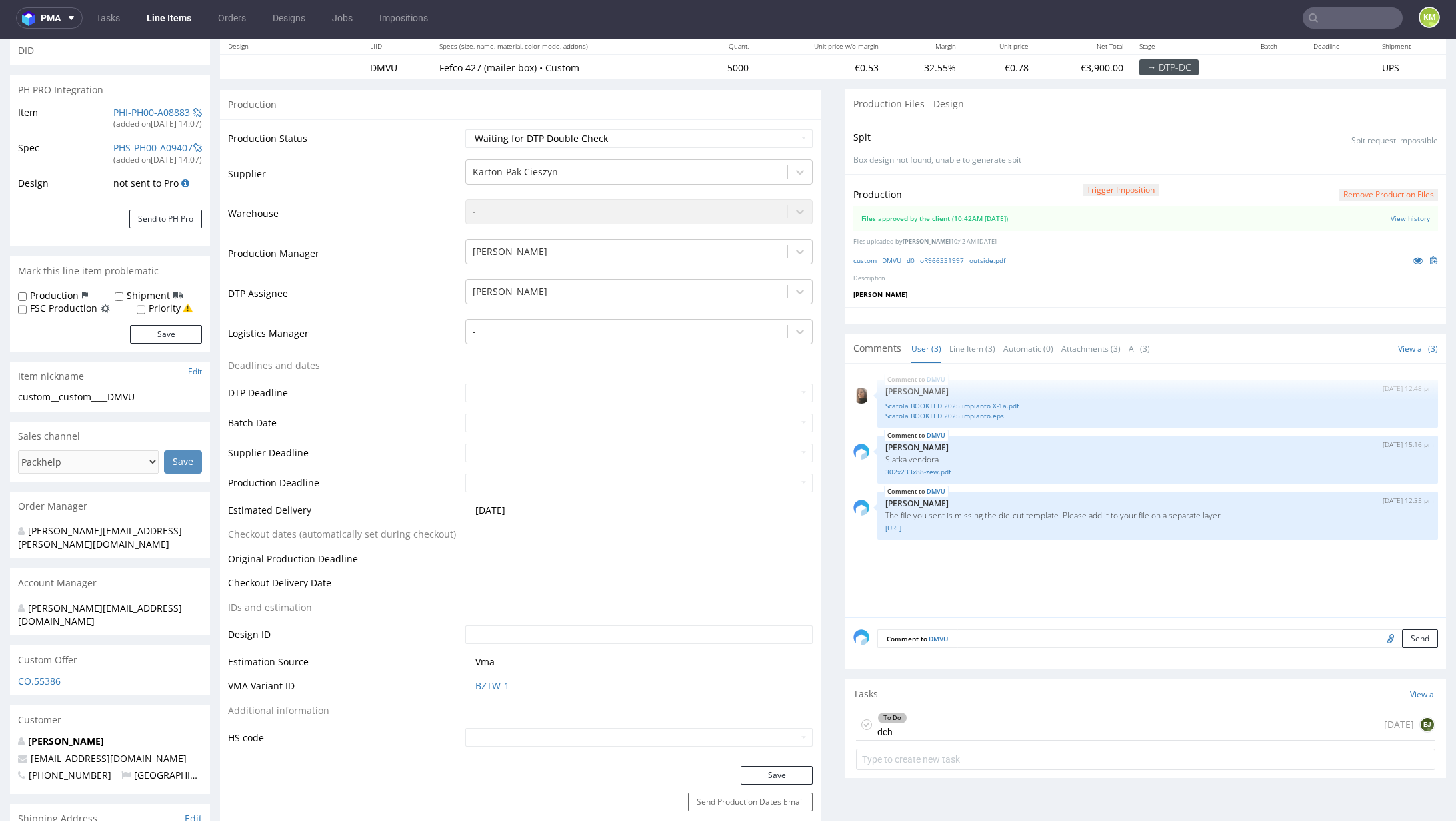
click at [902, 730] on div "To Do dch today EJ" at bounding box center [1145, 725] width 579 height 32
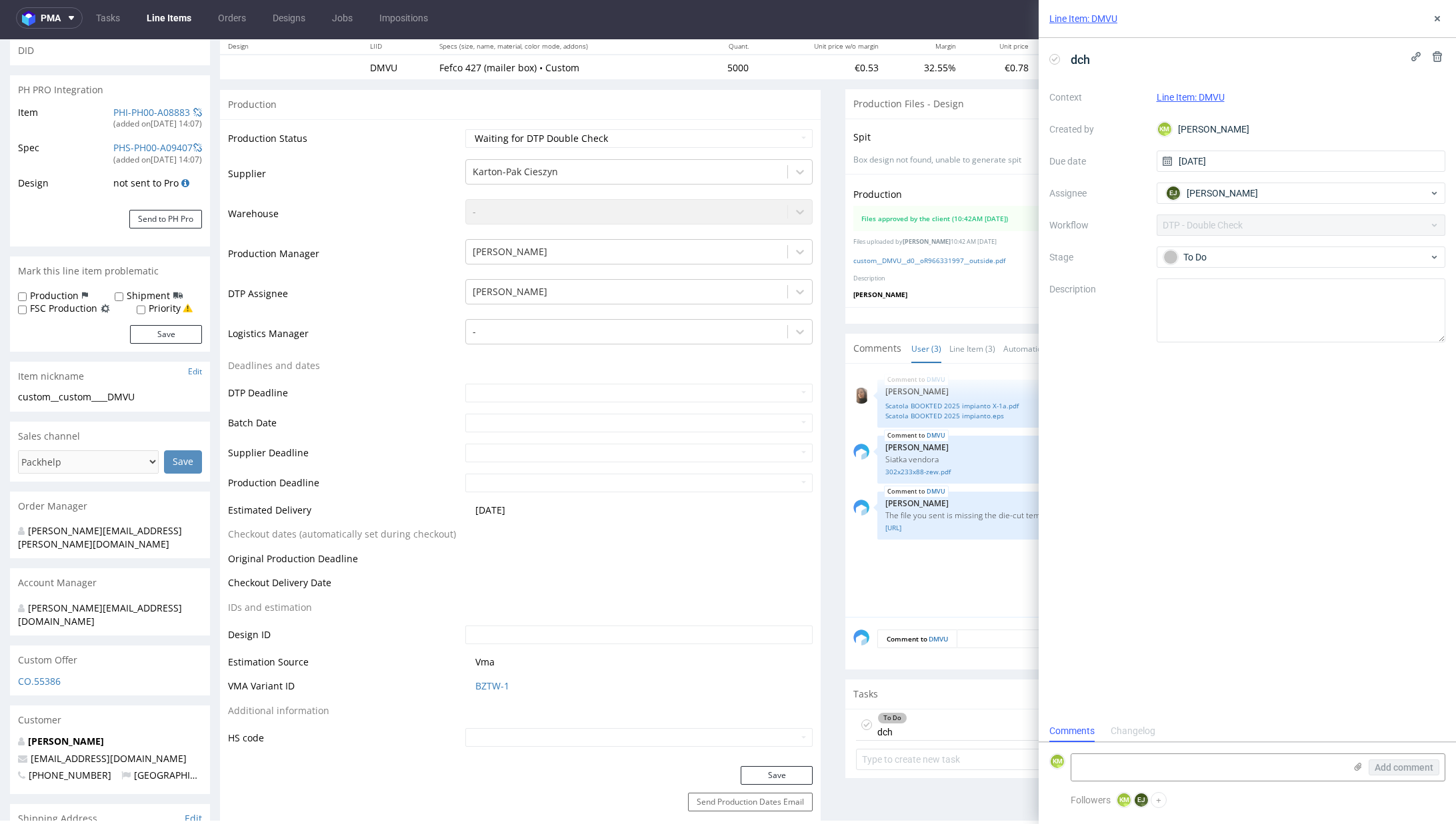
scroll to position [10, 0]
drag, startPoint x: 1438, startPoint y: 14, endPoint x: 1421, endPoint y: 32, distance: 24.8
click at [1438, 15] on icon at bounding box center [1437, 18] width 10 height 10
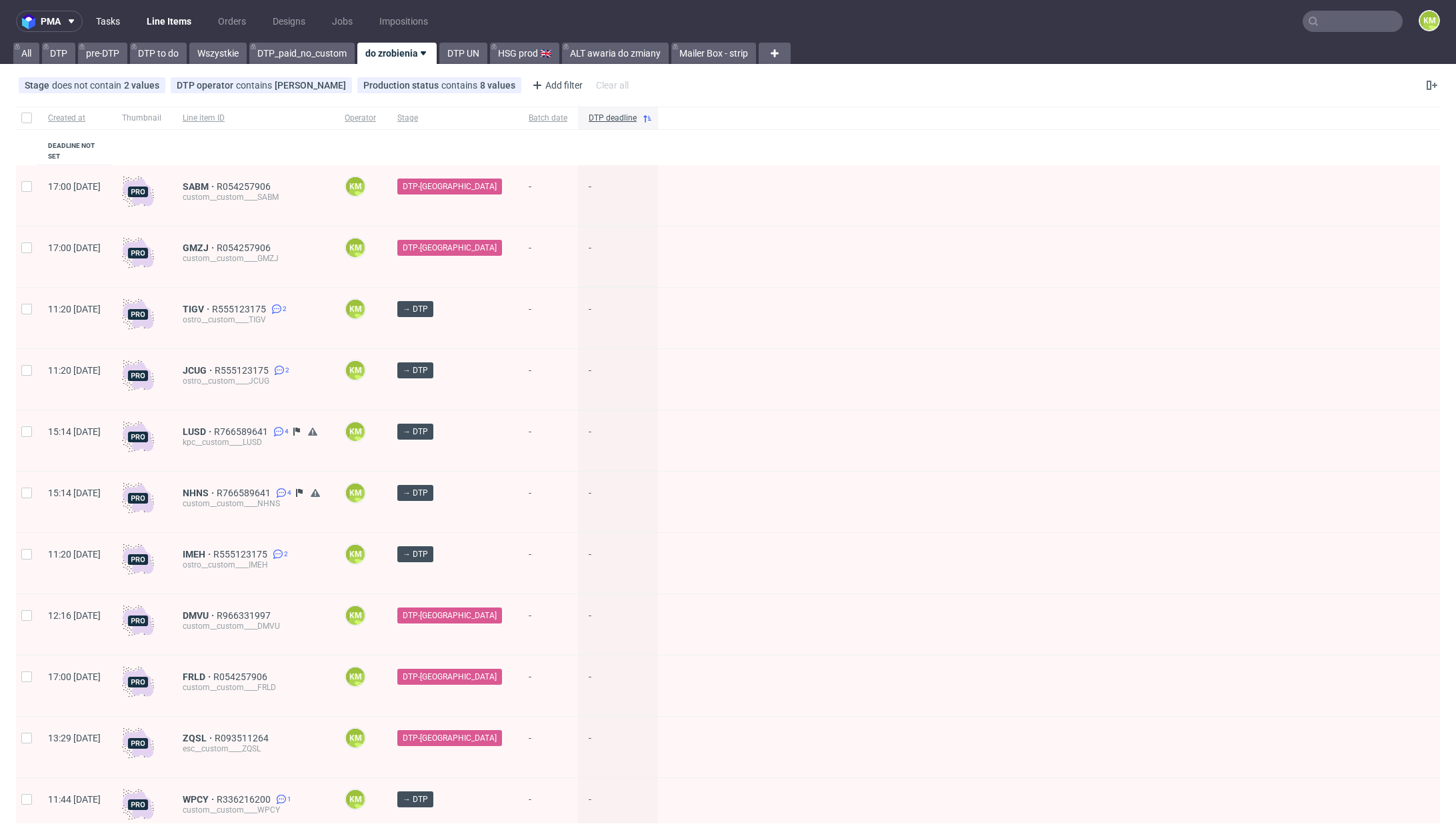
click at [122, 26] on link "Tasks" at bounding box center [108, 21] width 40 height 21
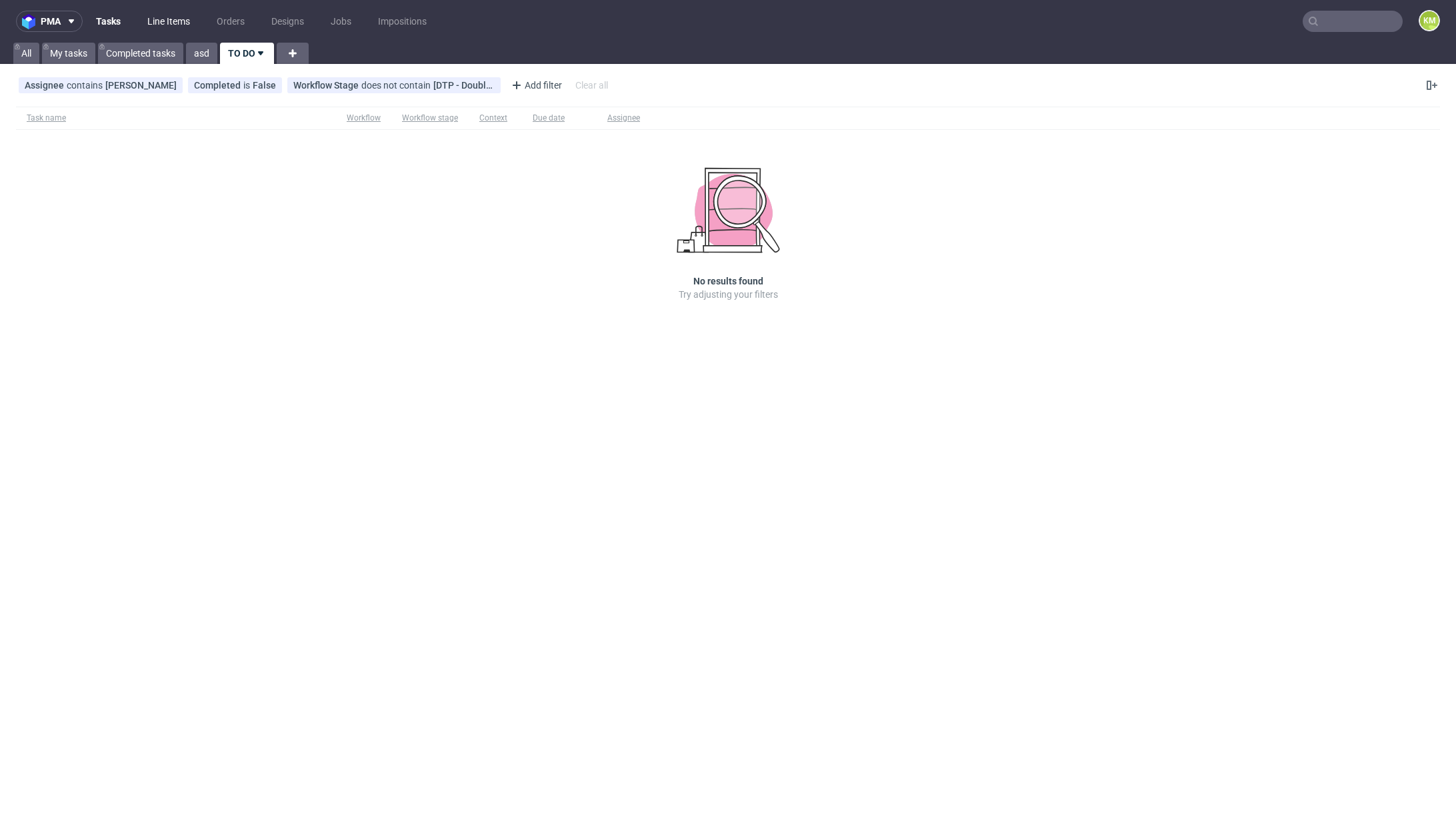
click at [158, 25] on link "Line Items" at bounding box center [169, 21] width 59 height 21
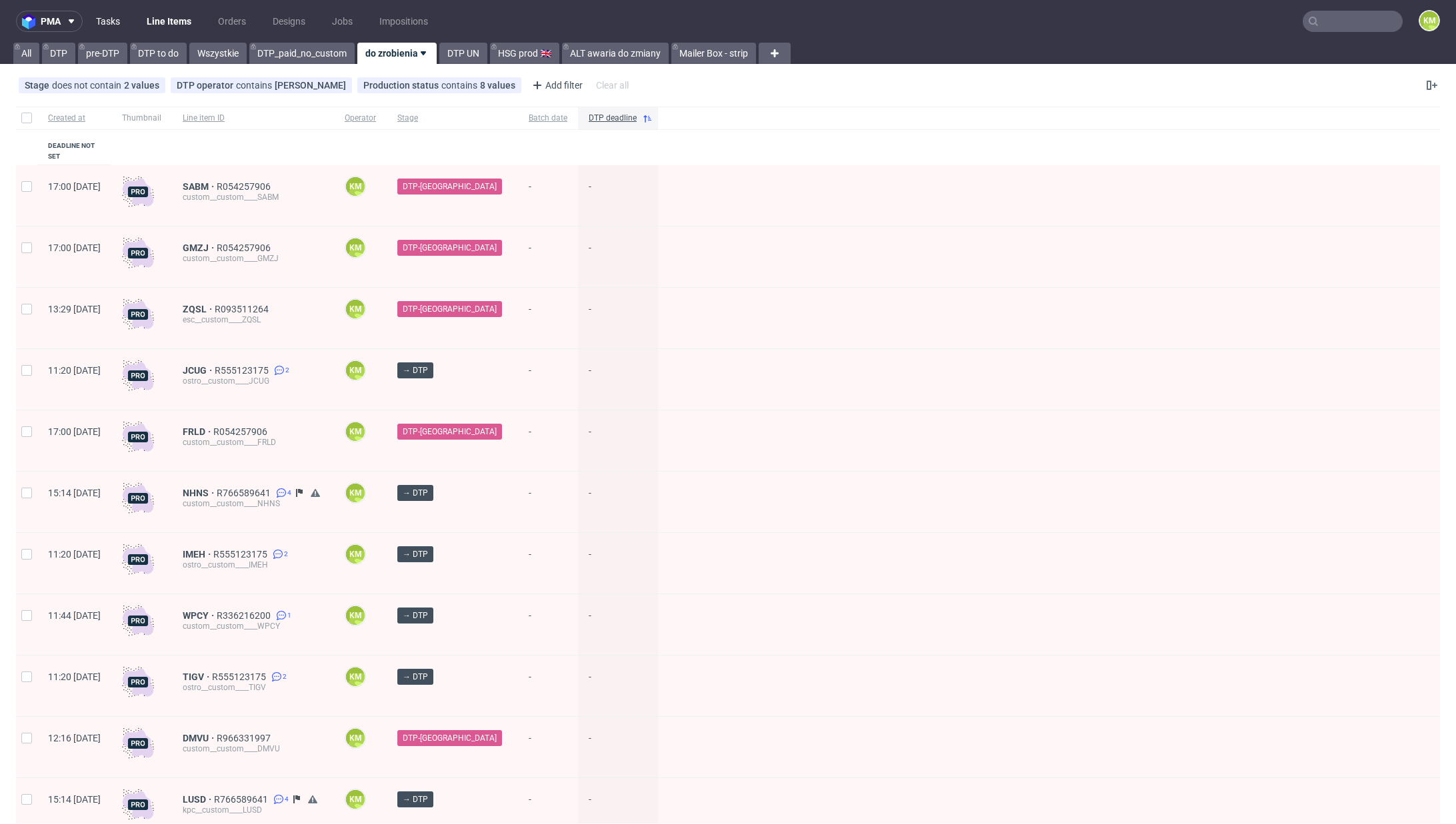
click at [115, 26] on link "Tasks" at bounding box center [108, 21] width 40 height 21
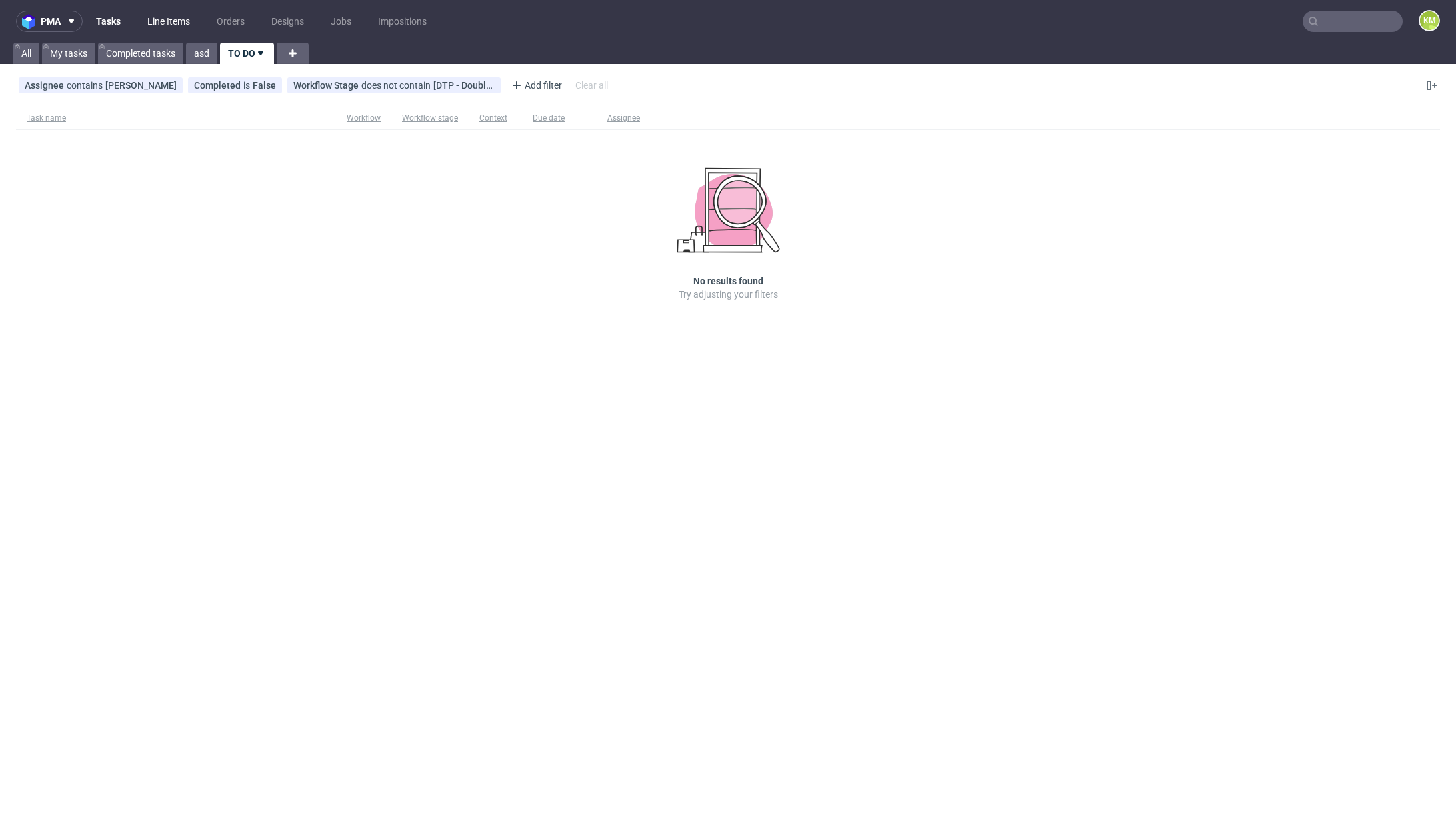
click at [155, 20] on link "Line Items" at bounding box center [169, 21] width 59 height 21
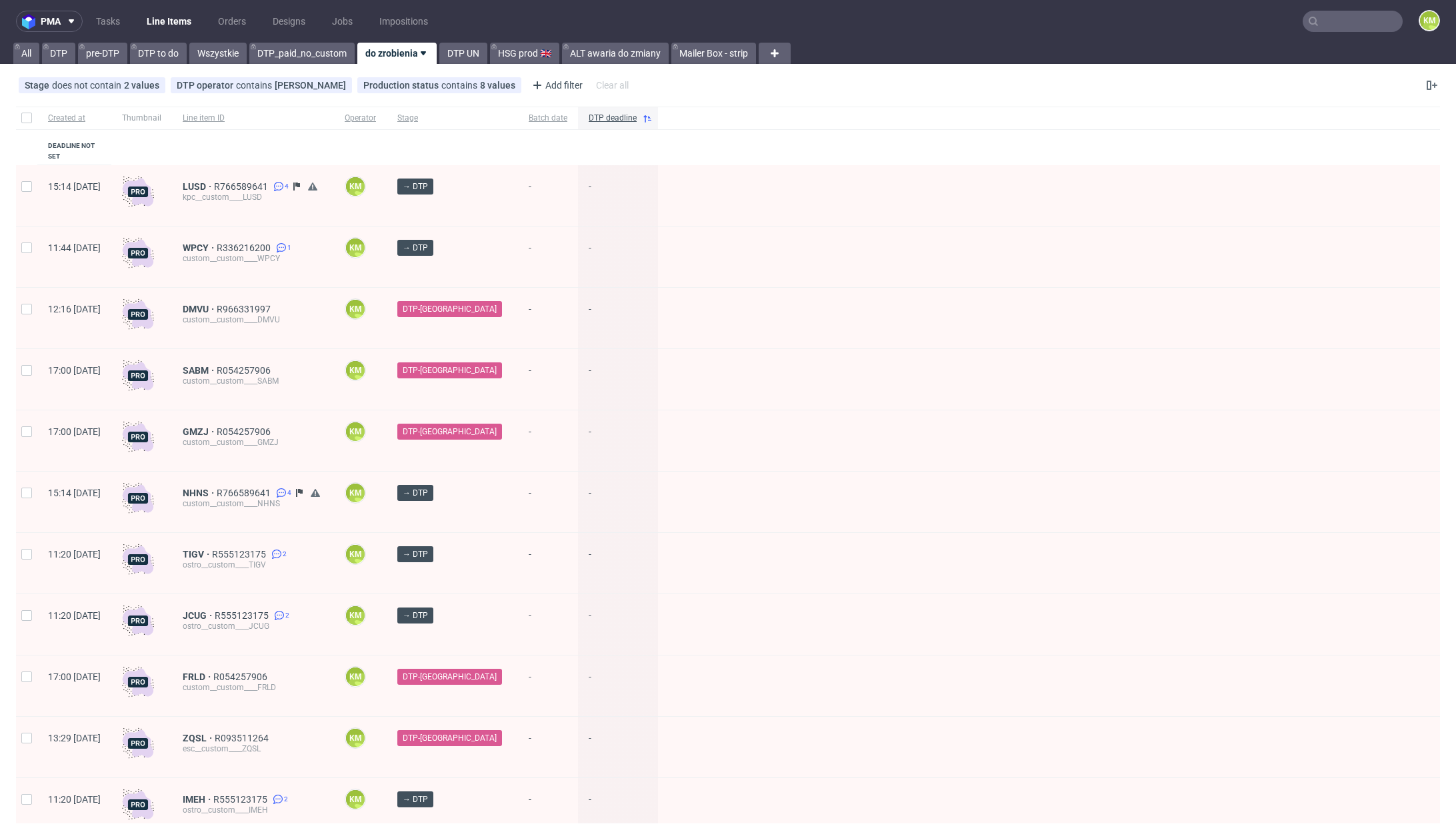
click at [1346, 17] on input "text" at bounding box center [1353, 21] width 100 height 21
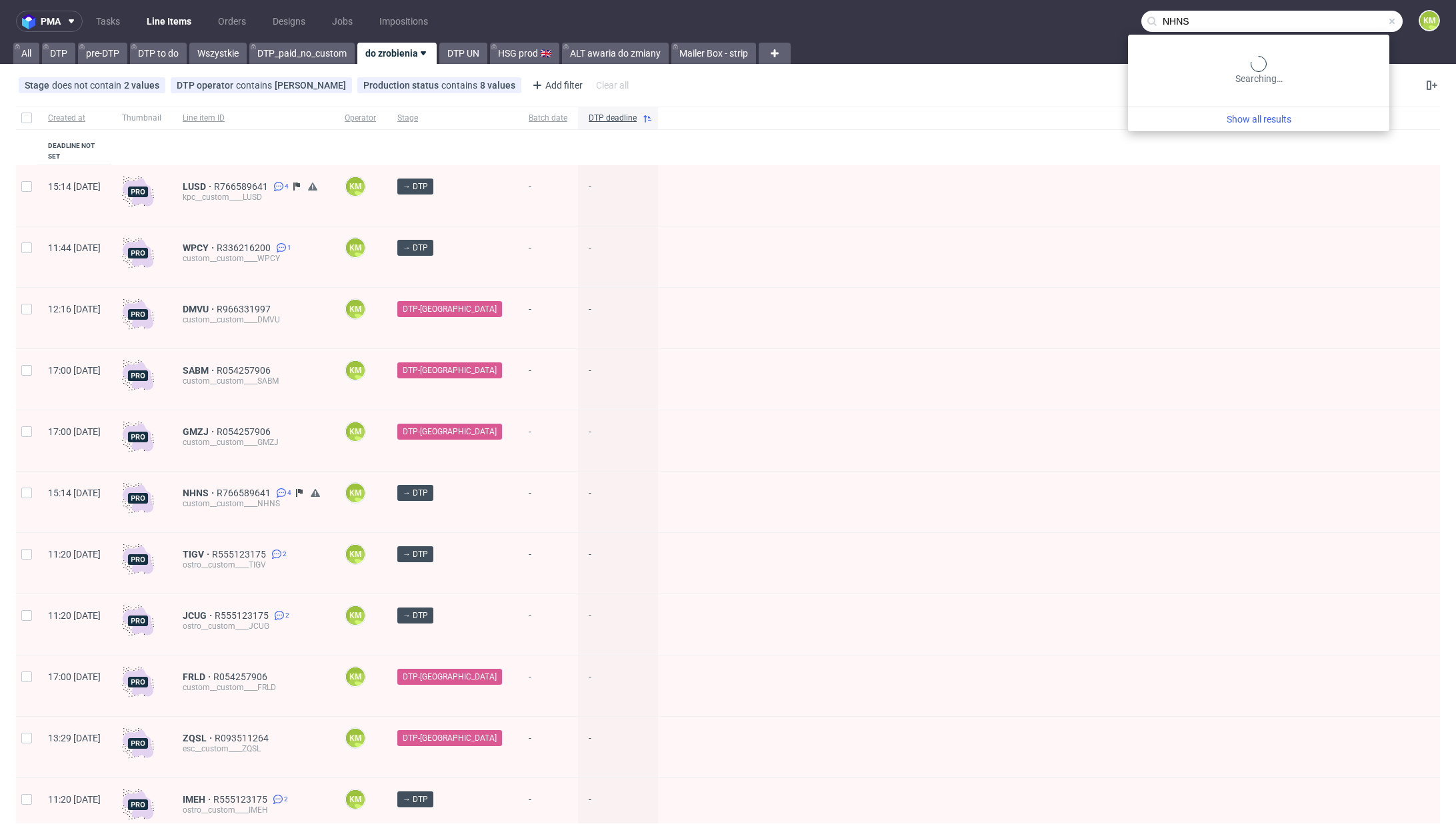
type input "NHNS"
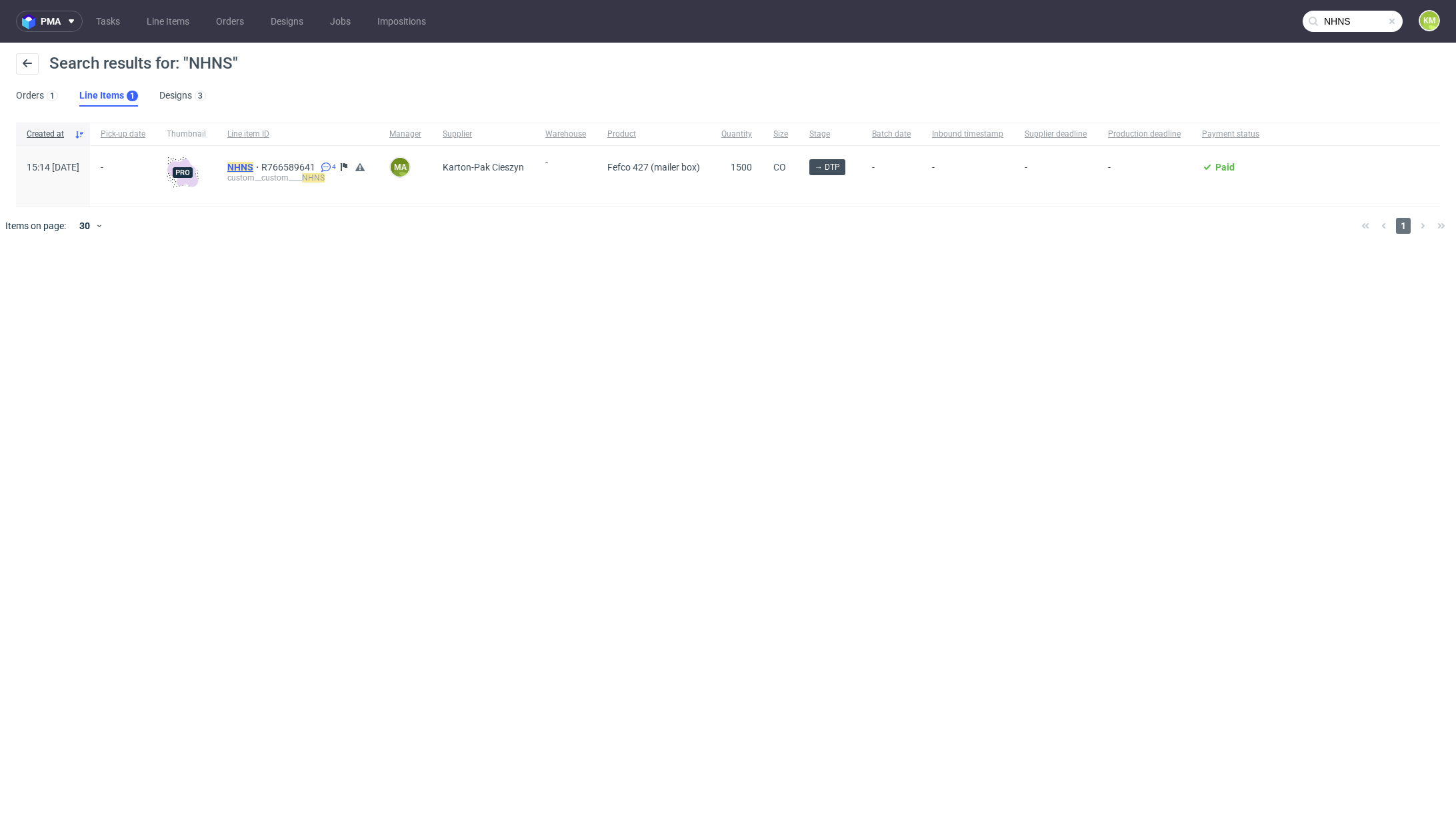
click at [261, 170] on span "NHNS" at bounding box center [244, 167] width 34 height 10
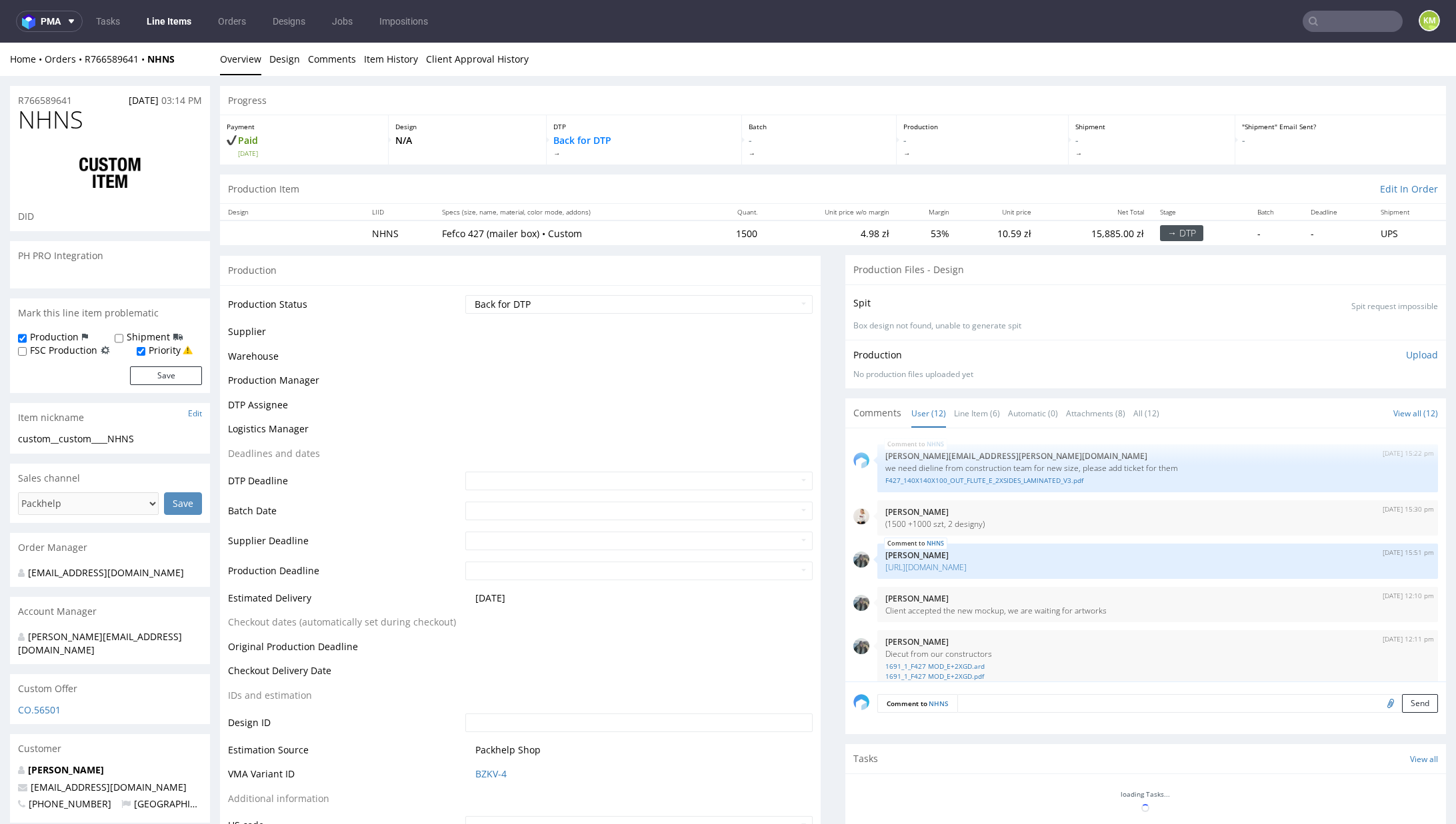
scroll to position [486, 0]
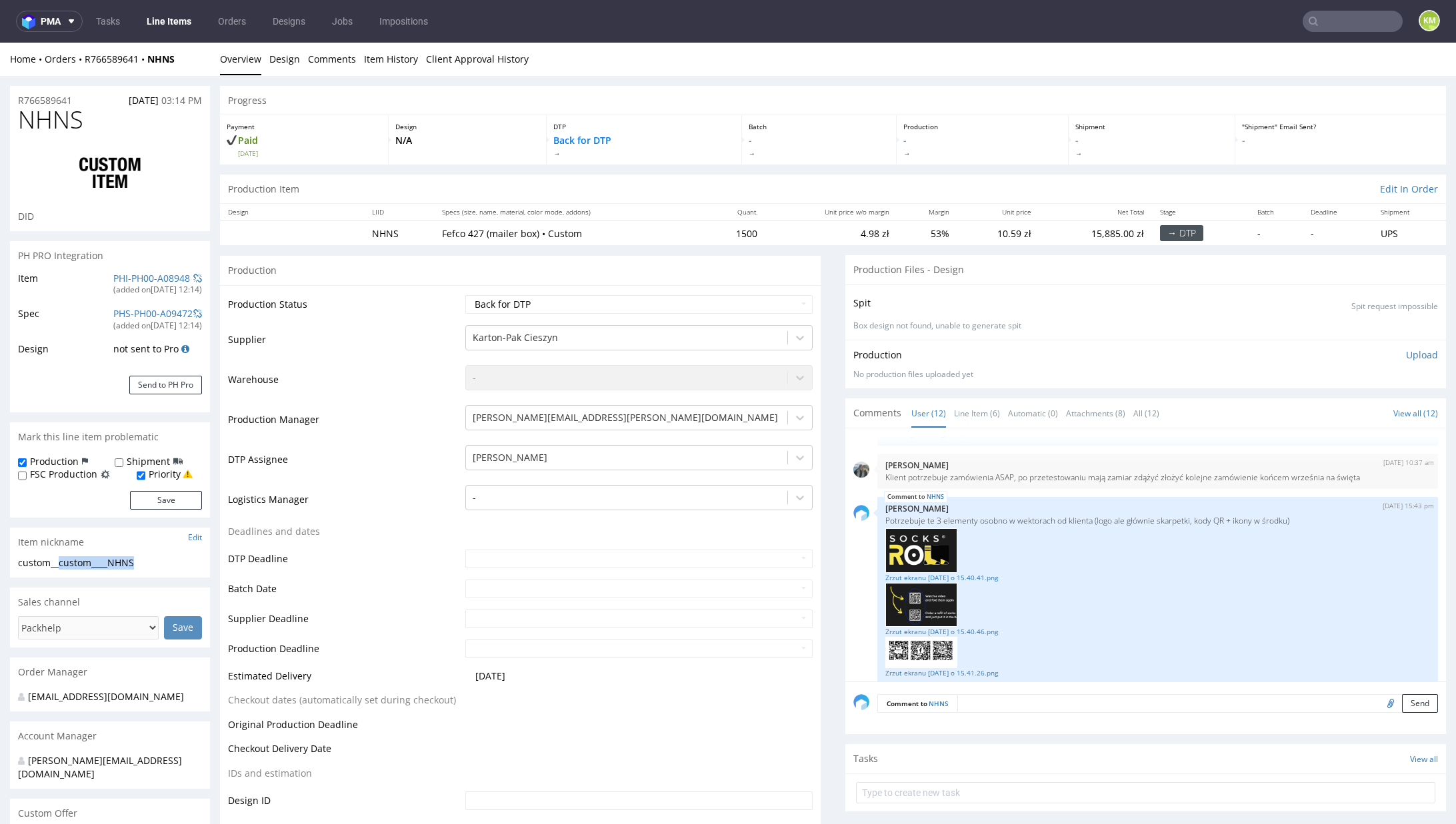
drag, startPoint x: 60, startPoint y: 561, endPoint x: 149, endPoint y: 569, distance: 89.4
click at [149, 569] on div "custom__custom____NHNS" at bounding box center [110, 563] width 184 height 13
copy div "custom____NHNS"
copy link "R766589641"
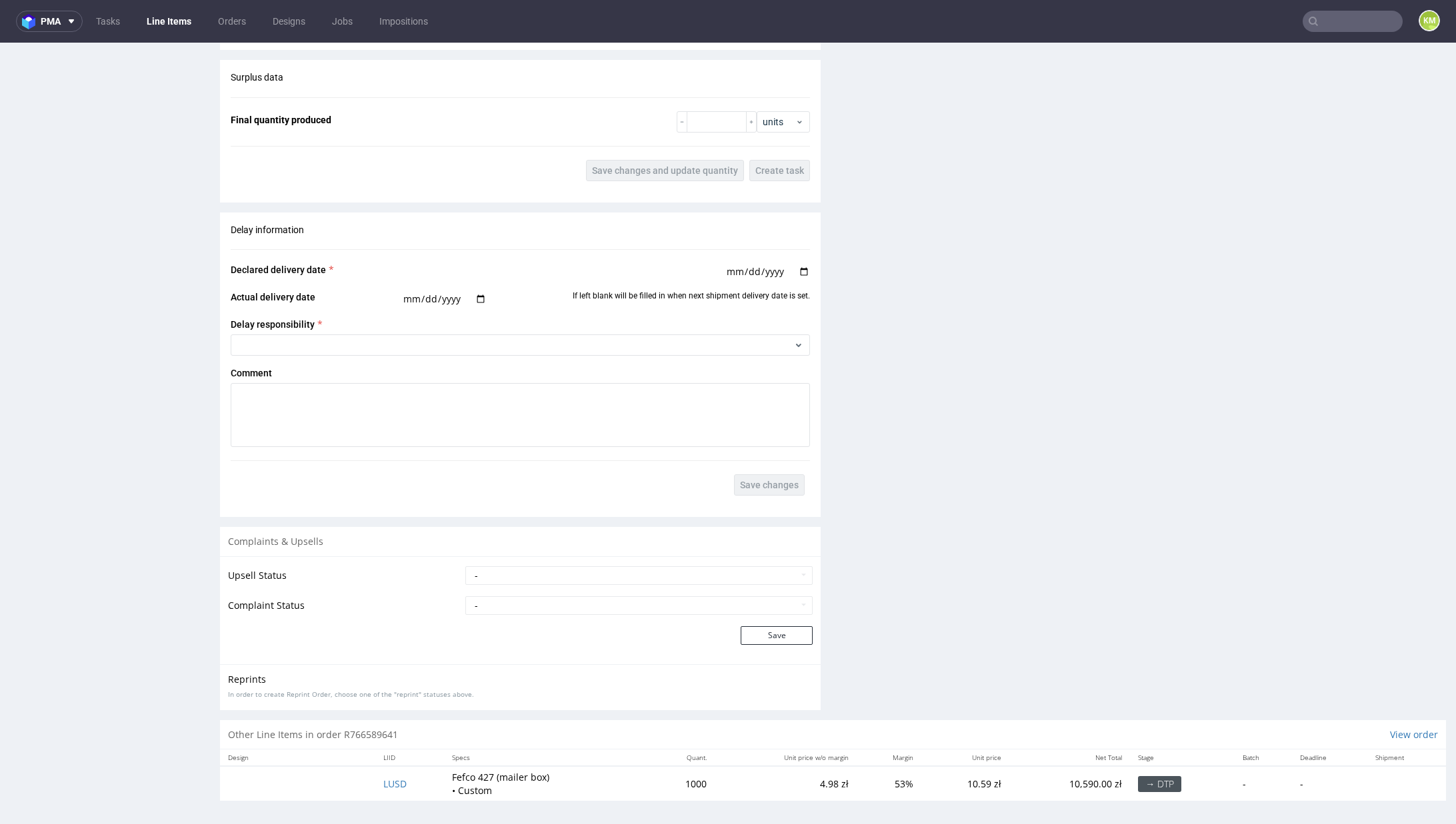
scroll to position [4, 0]
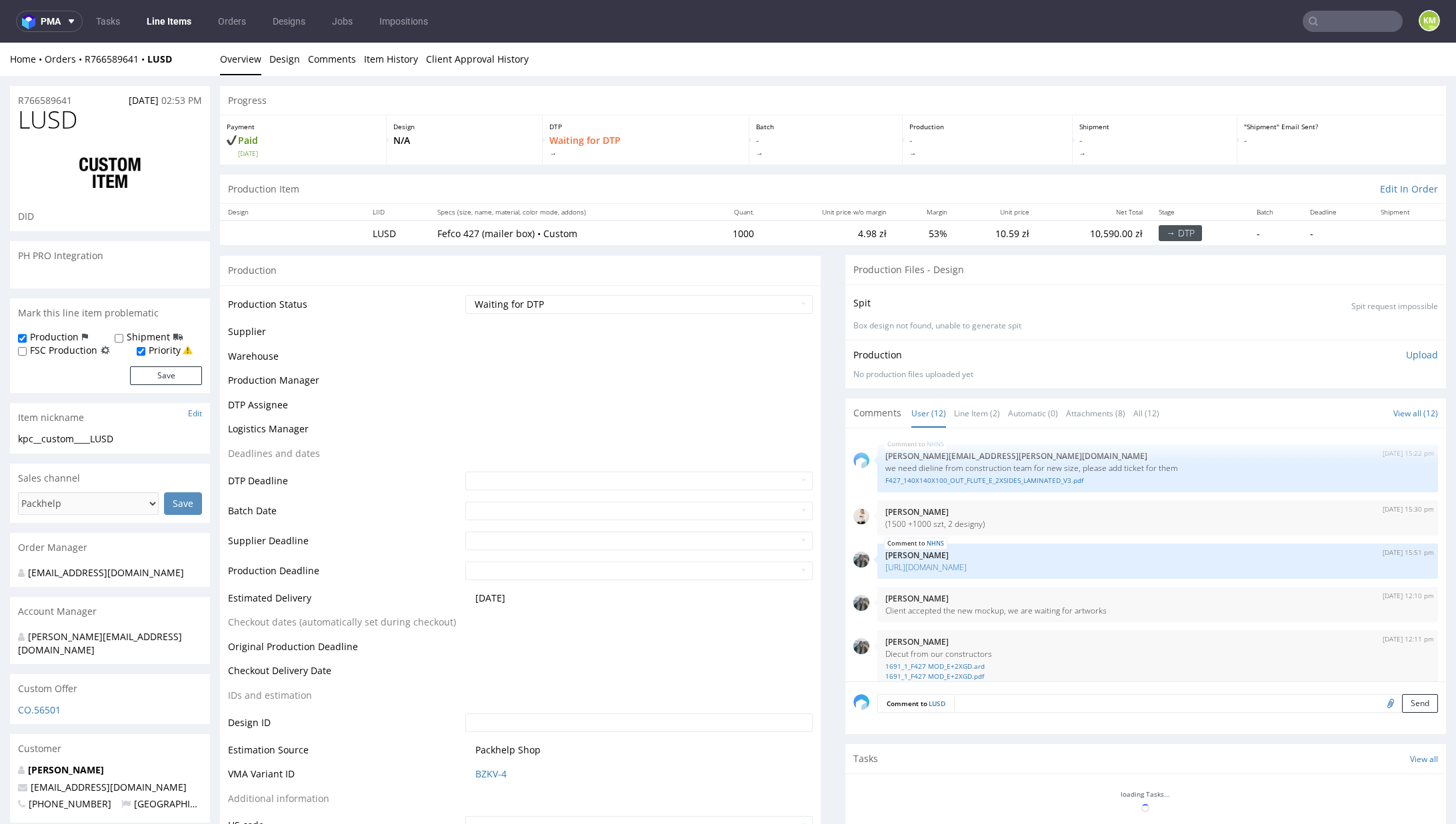
scroll to position [603, 0]
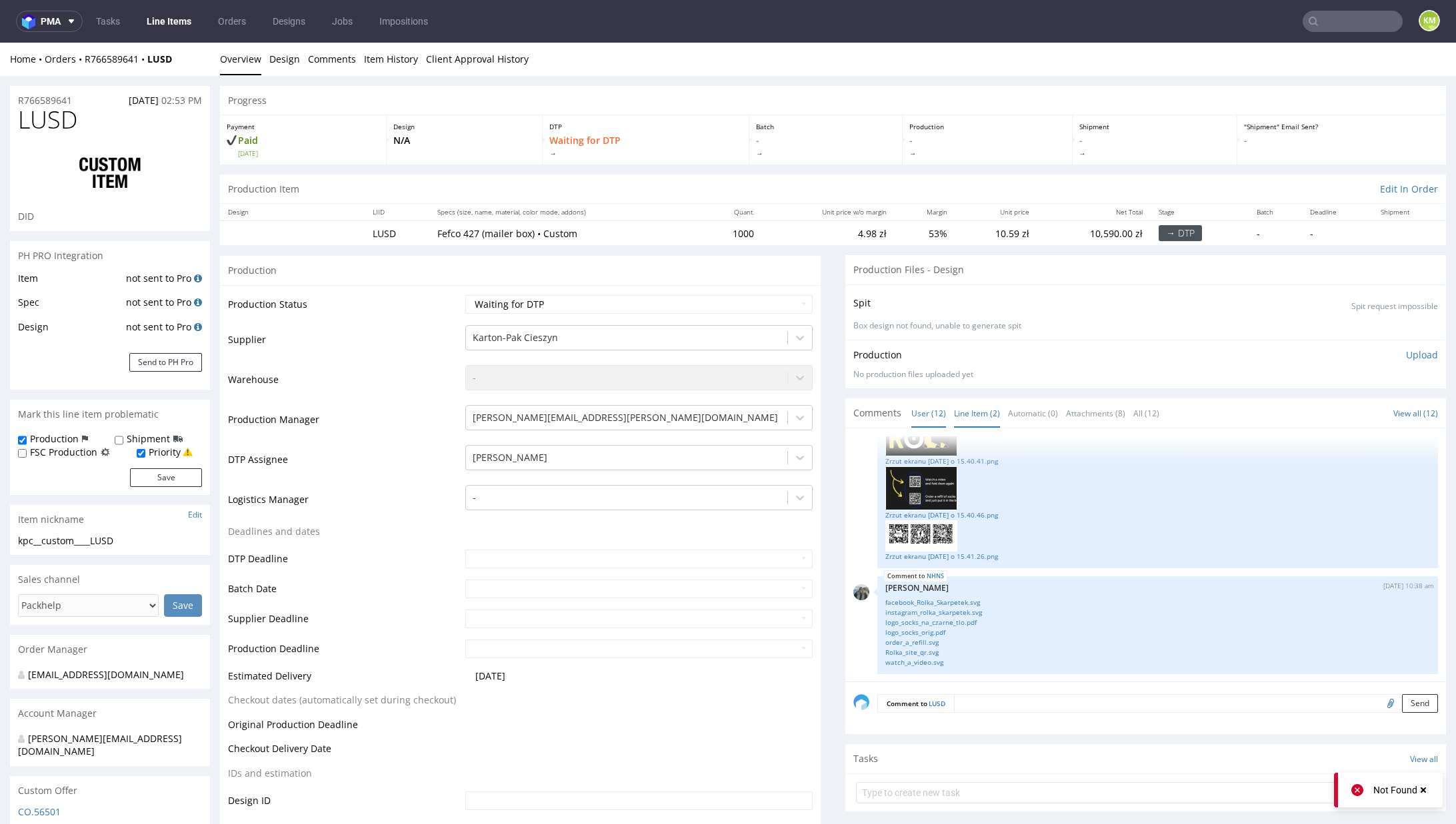
click at [960, 419] on link "Line Item (2)" at bounding box center [977, 413] width 46 height 29
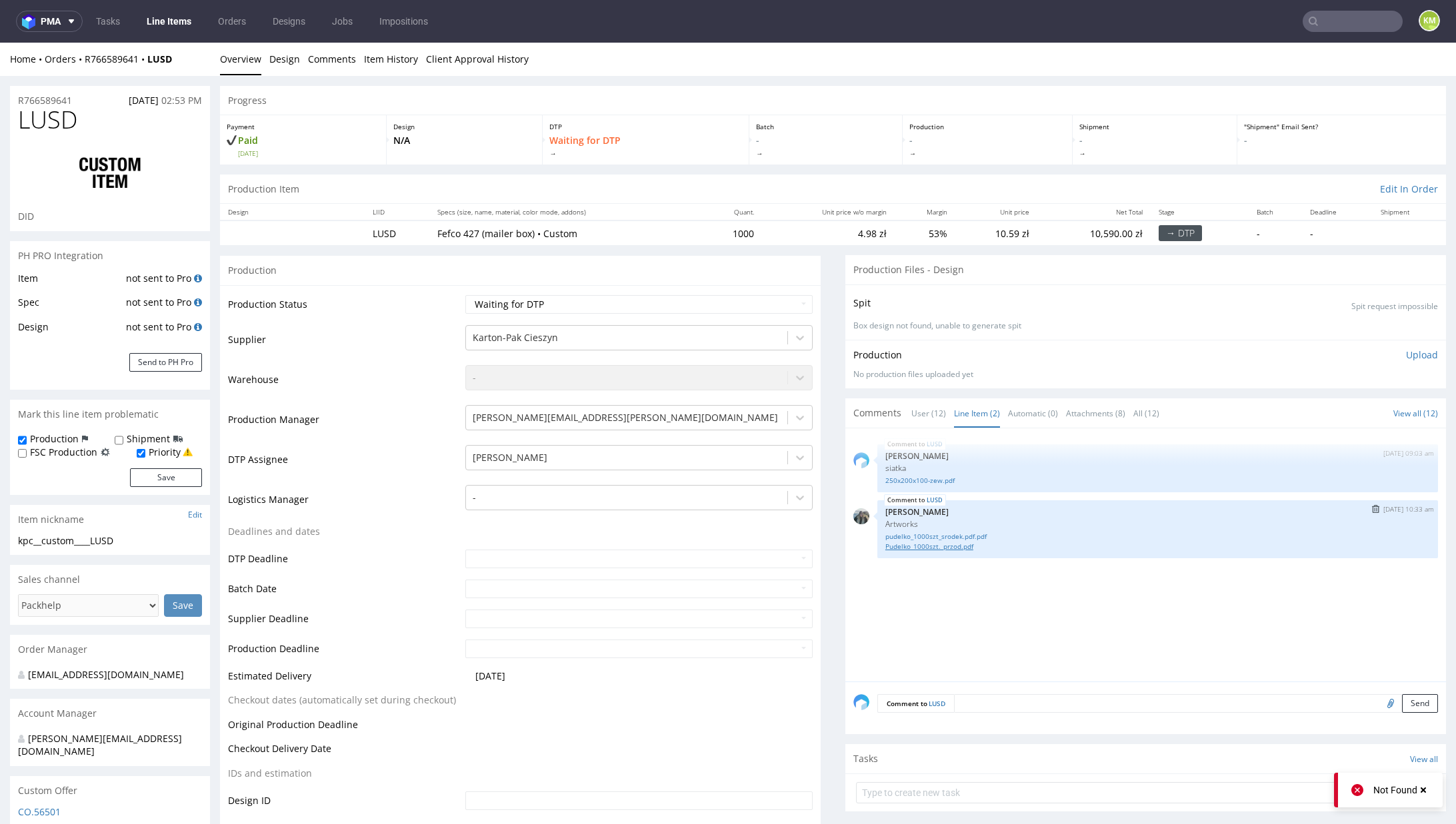
click at [955, 543] on link "Pudelko_1000szt._przod.pdf" at bounding box center [1158, 547] width 545 height 10
click at [1047, 622] on div "LUSD [DATE] 09:03 am [PERSON_NAME] siatka 250x200x100-zew.pdf LUSD [DATE] 10:33…" at bounding box center [1149, 558] width 593 height 245
click at [1034, 611] on div "LUSD [DATE] 09:03 am [PERSON_NAME] siatka 250x200x100-zew.pdf LUSD [DATE] 10:33…" at bounding box center [1149, 558] width 593 height 245
